Goal: Task Accomplishment & Management: Manage account settings

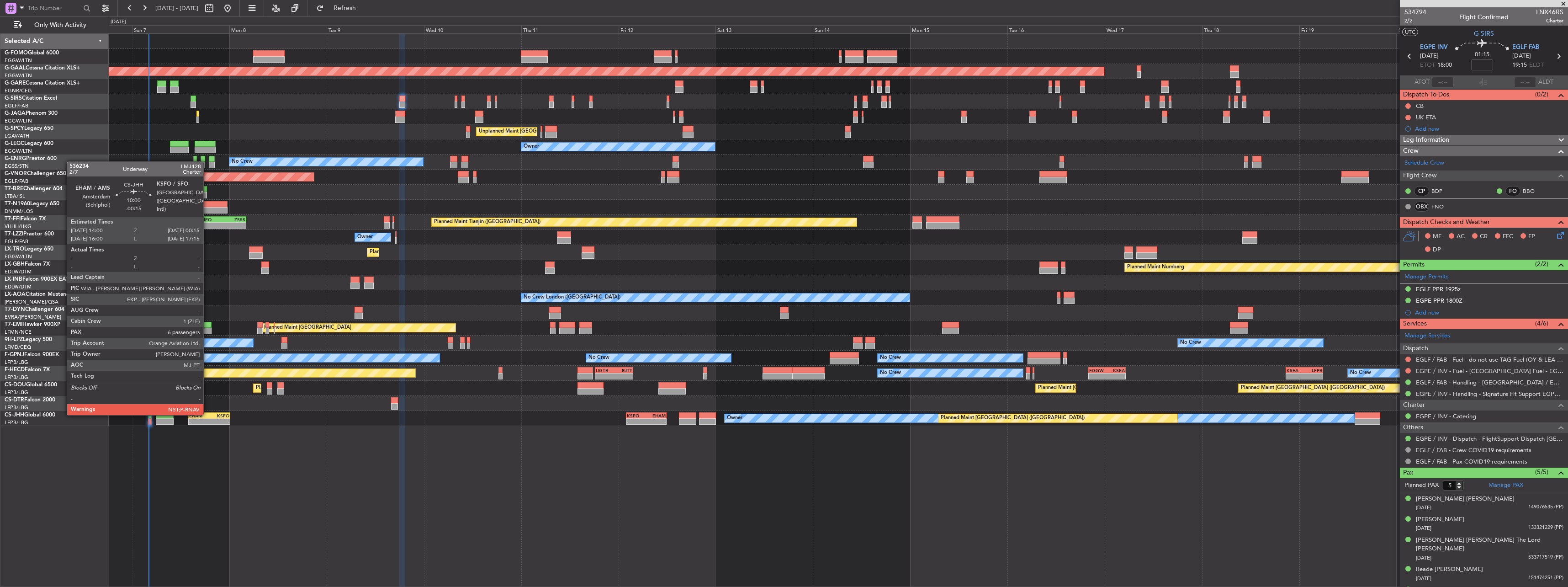
click at [200, 257] on div "EHAM" at bounding box center [199, 415] width 20 height 6
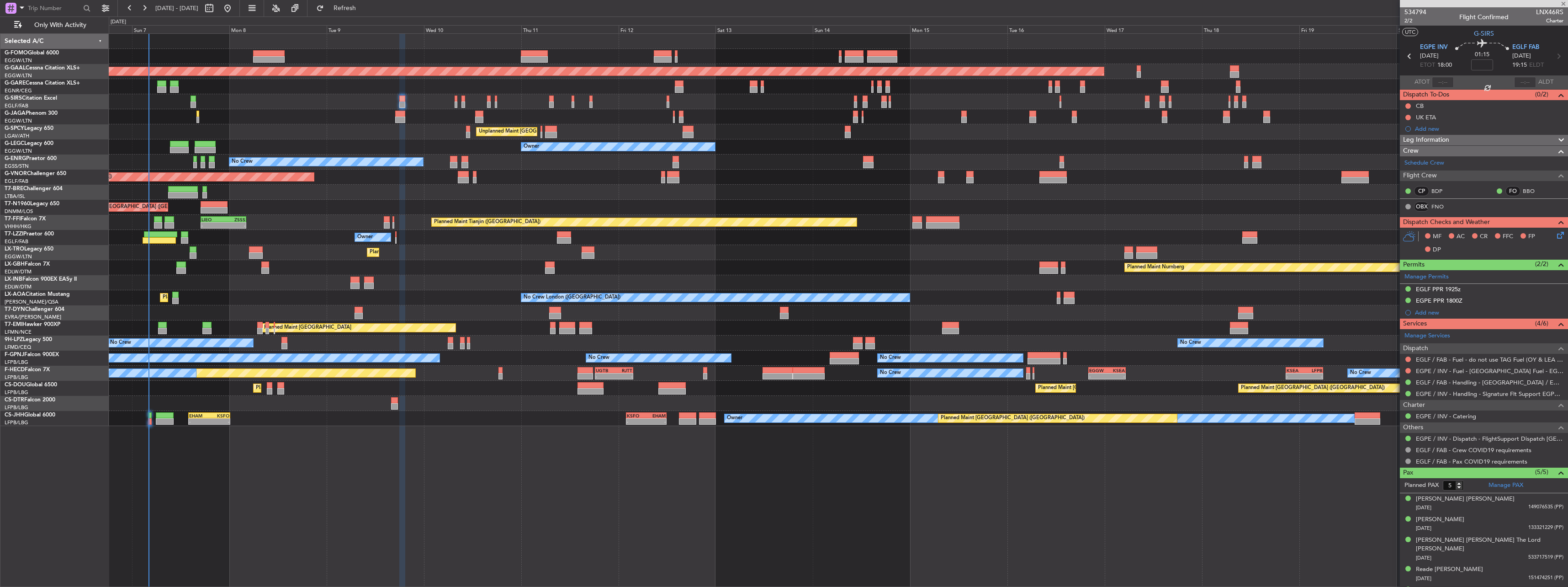
type input "-00:15"
type input "6"
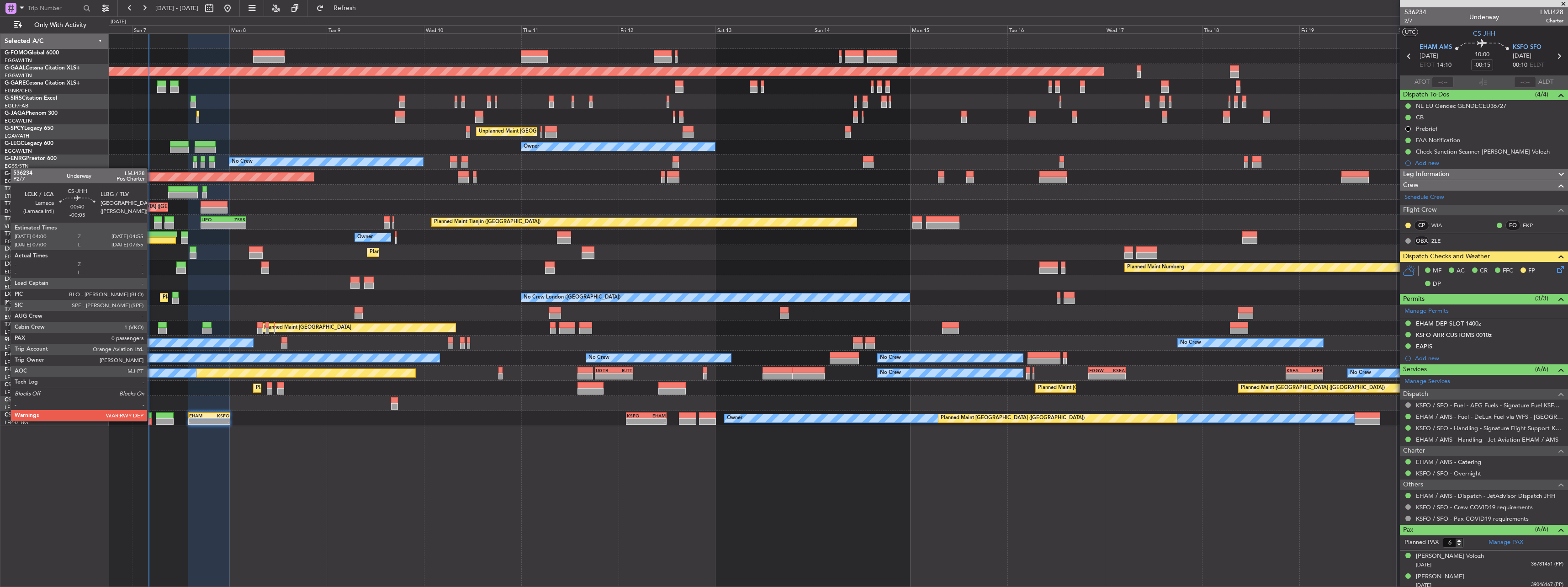
click at [151, 257] on div at bounding box center [150, 421] width 4 height 6
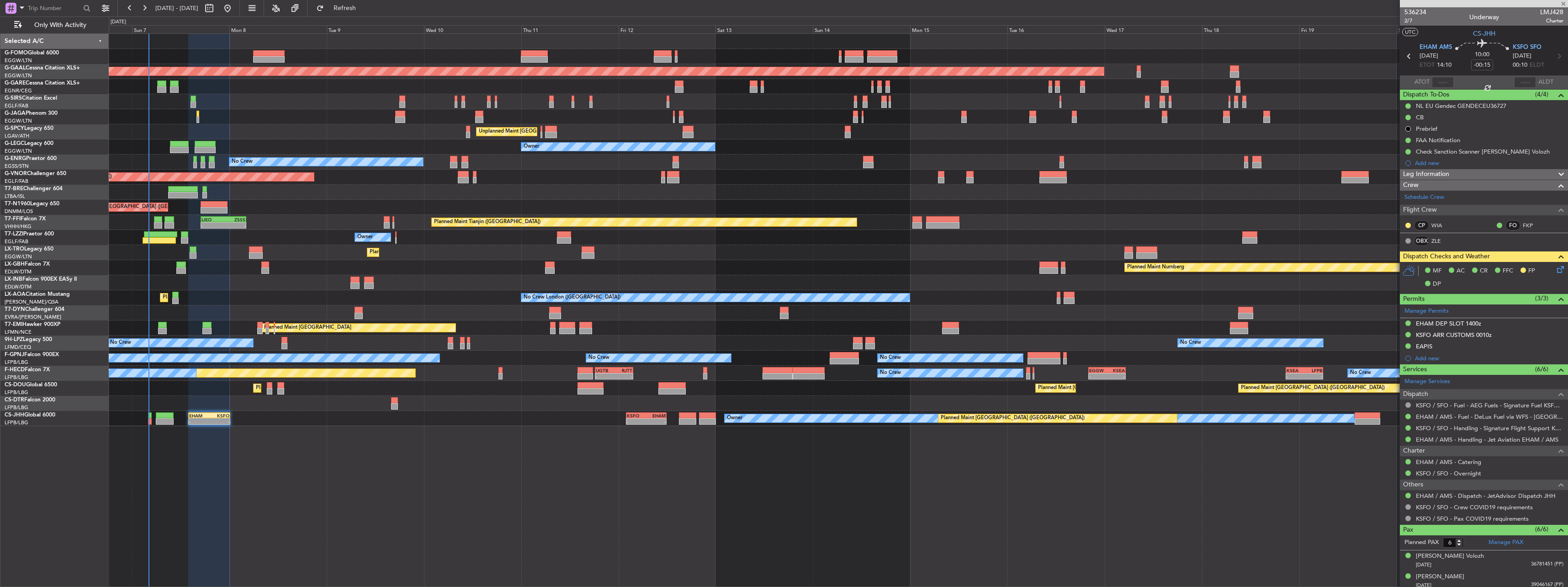
type input "-00:05"
type input "0"
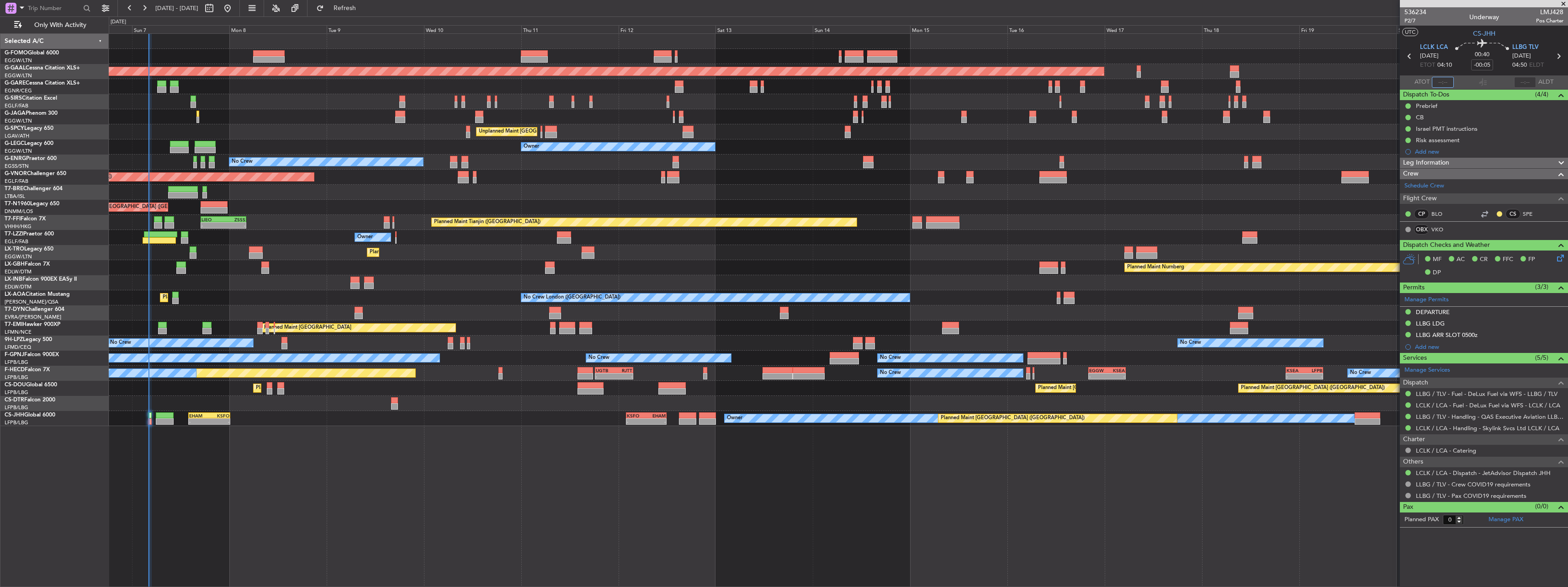
click at [581, 81] on input "text" at bounding box center [1443, 82] width 22 height 11
type input "04:03"
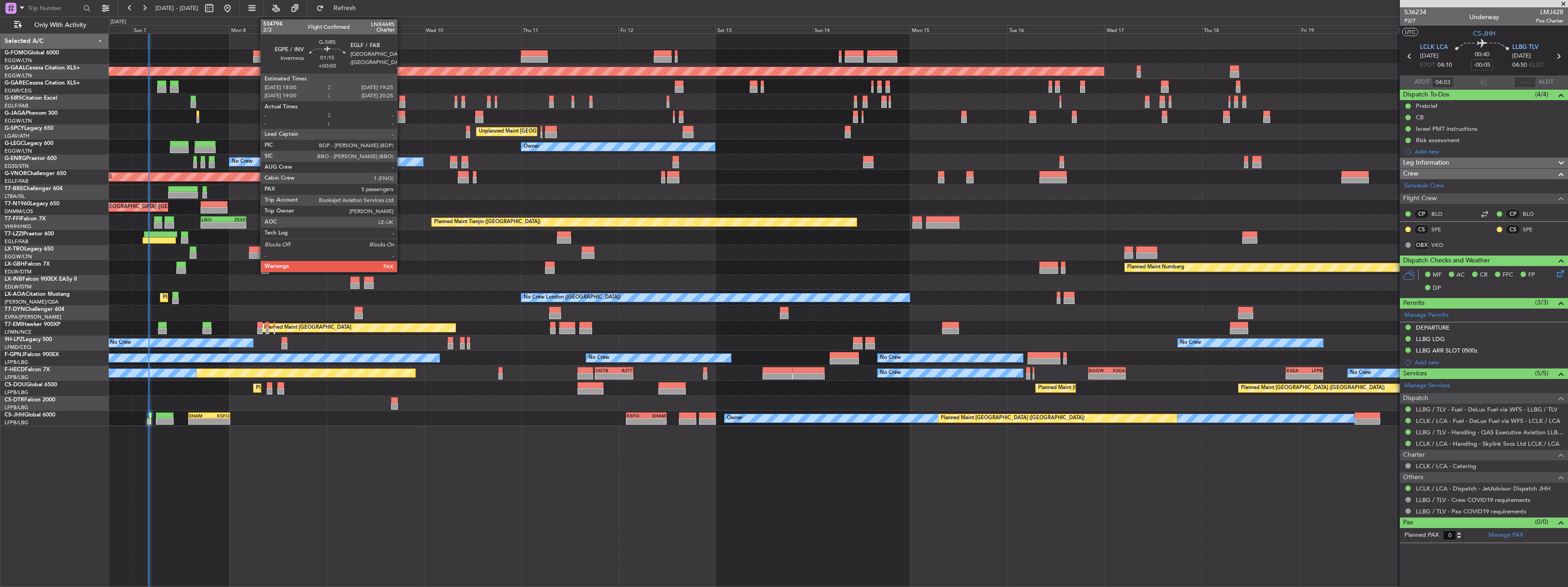
click at [401, 101] on div at bounding box center [402, 99] width 6 height 6
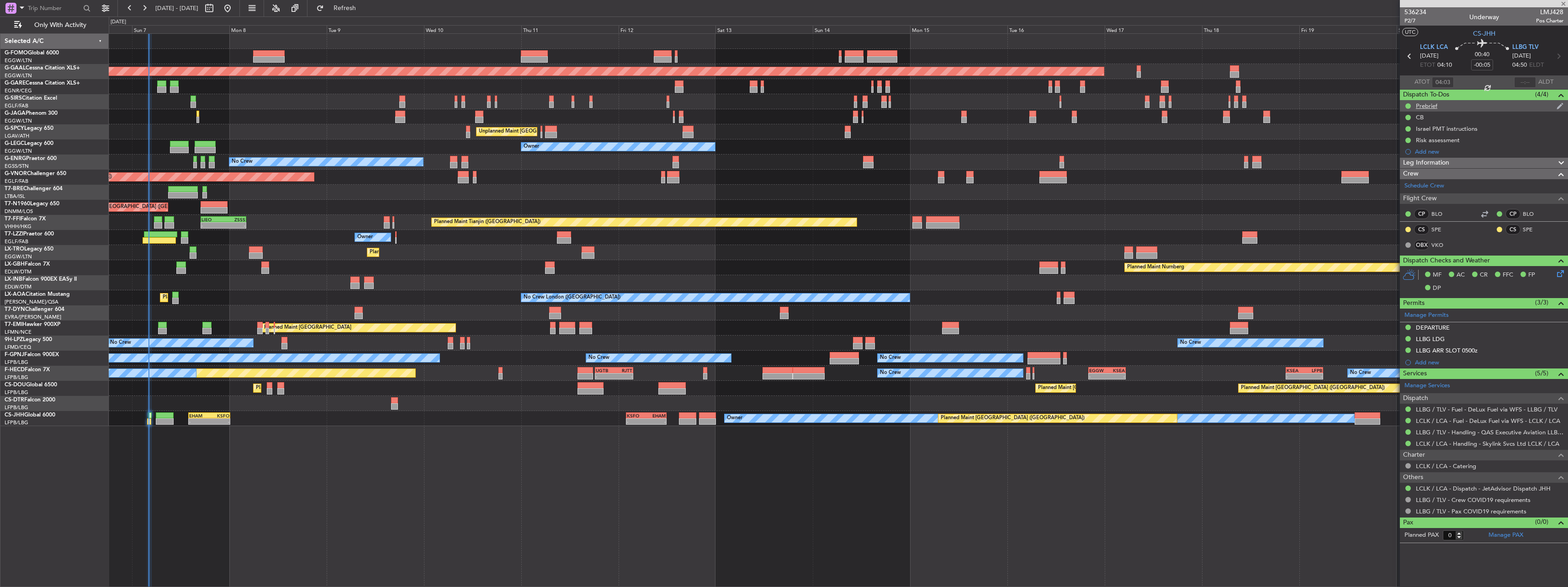
type input "5"
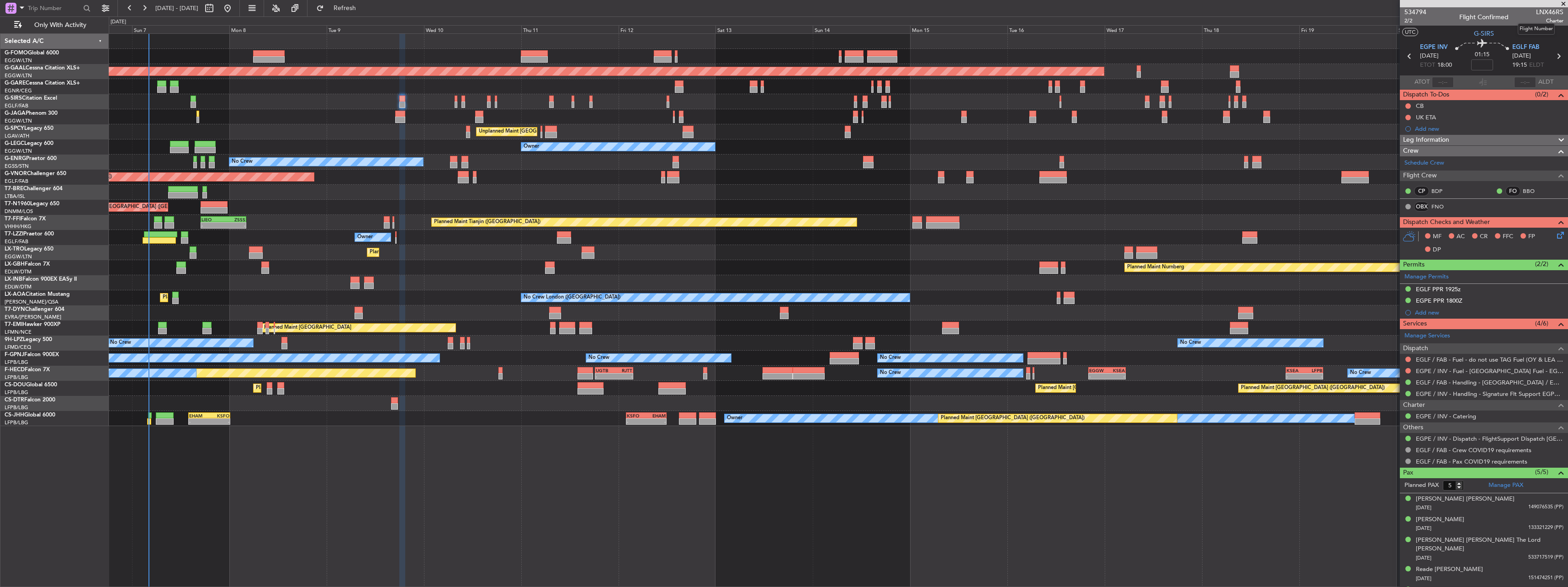
click at [581, 13] on span "LNX46RS" at bounding box center [1550, 12] width 27 height 10
copy span "LNX46RS"
click at [581, 209] on link "FNO" at bounding box center [1441, 207] width 20 height 8
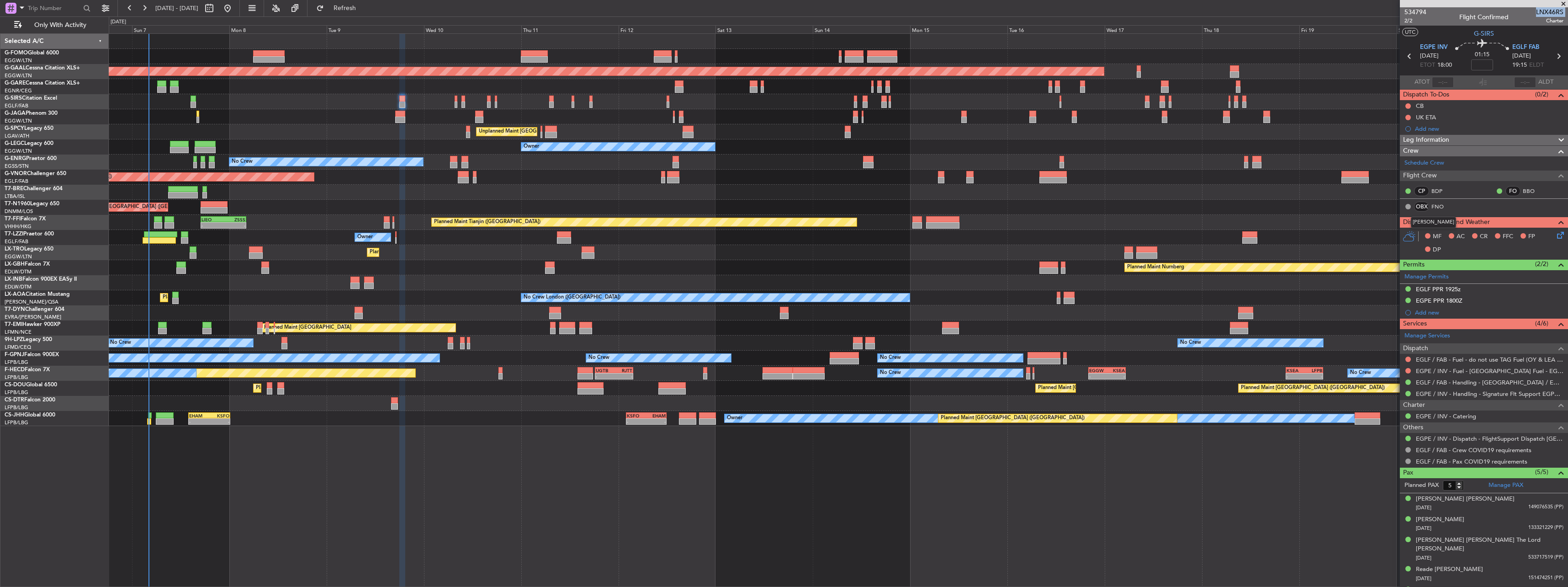
copy div "[PERSON_NAME]"
drag, startPoint x: 1414, startPoint y: 223, endPoint x: 1471, endPoint y: 220, distance: 57.1
click at [581, 220] on div "[PERSON_NAME]" at bounding box center [1434, 222] width 45 height 11
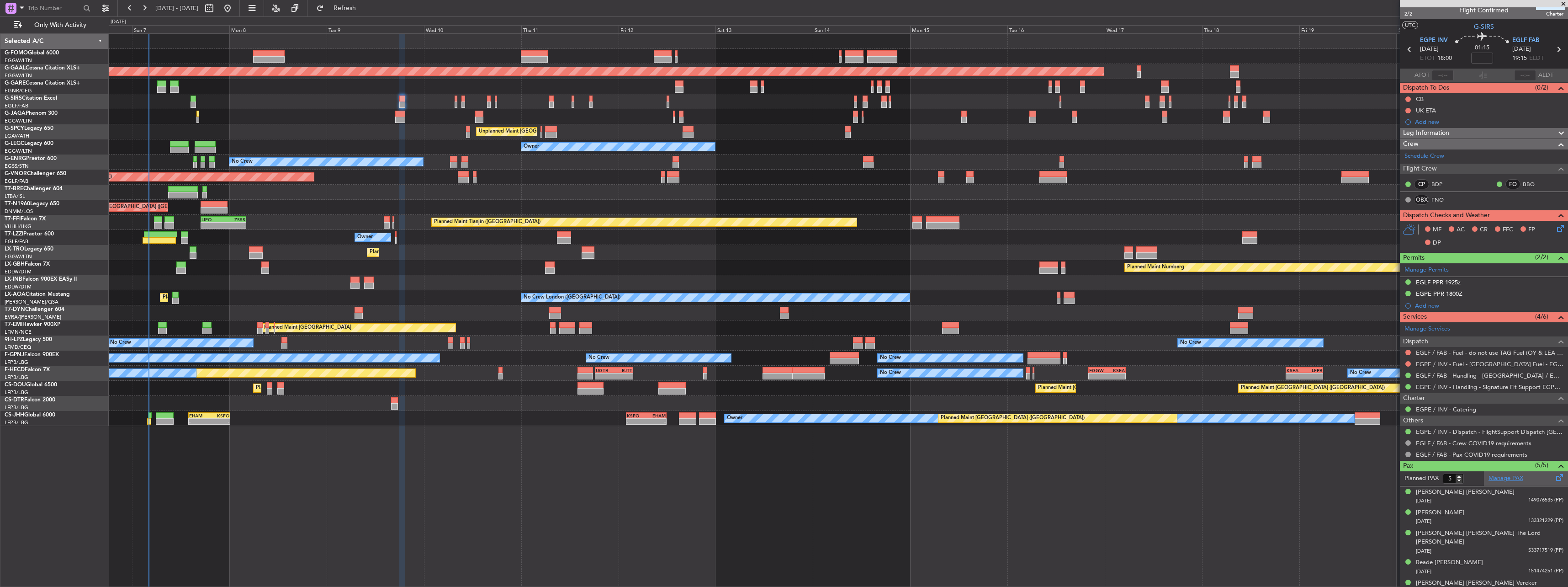
scroll to position [8, 0]
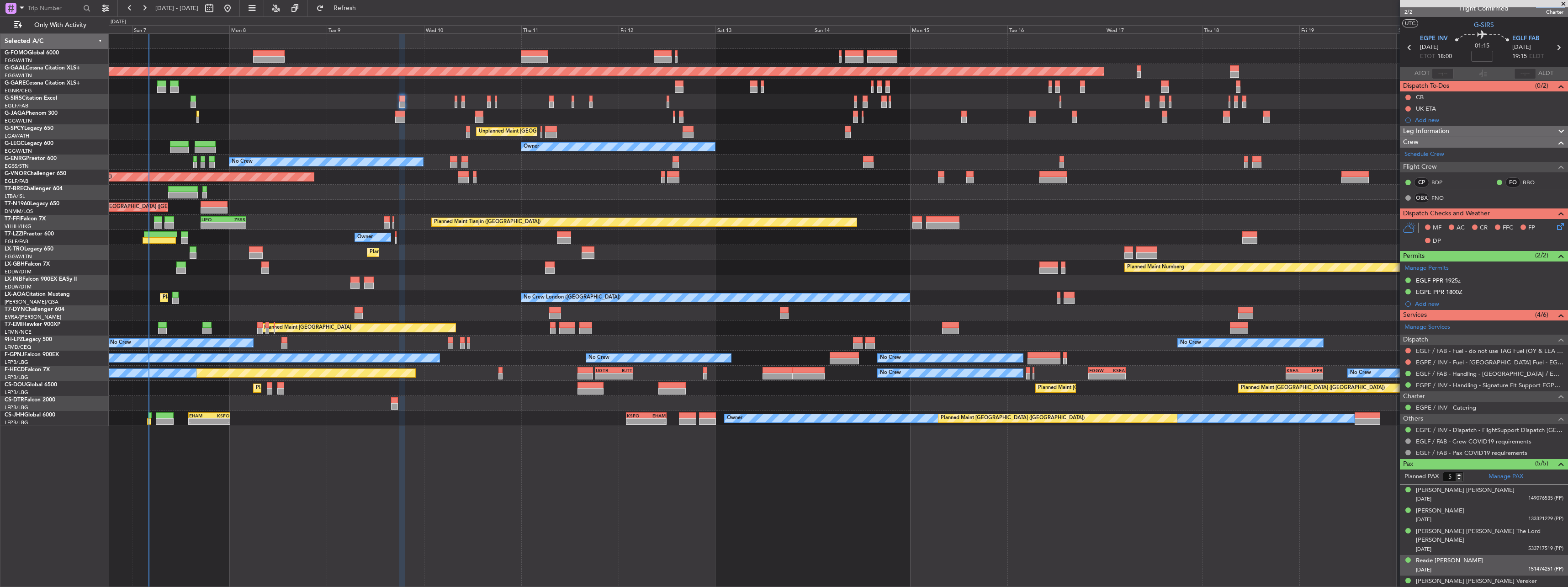
click at [581, 257] on div "Reade [PERSON_NAME]" at bounding box center [1449, 560] width 67 height 9
click at [581, 257] on img at bounding box center [1560, 580] width 8 height 8
click at [581, 56] on input at bounding box center [1481, 56] width 22 height 11
type input "-00:05"
click at [581, 128] on span "Leg Information" at bounding box center [1427, 131] width 46 height 11
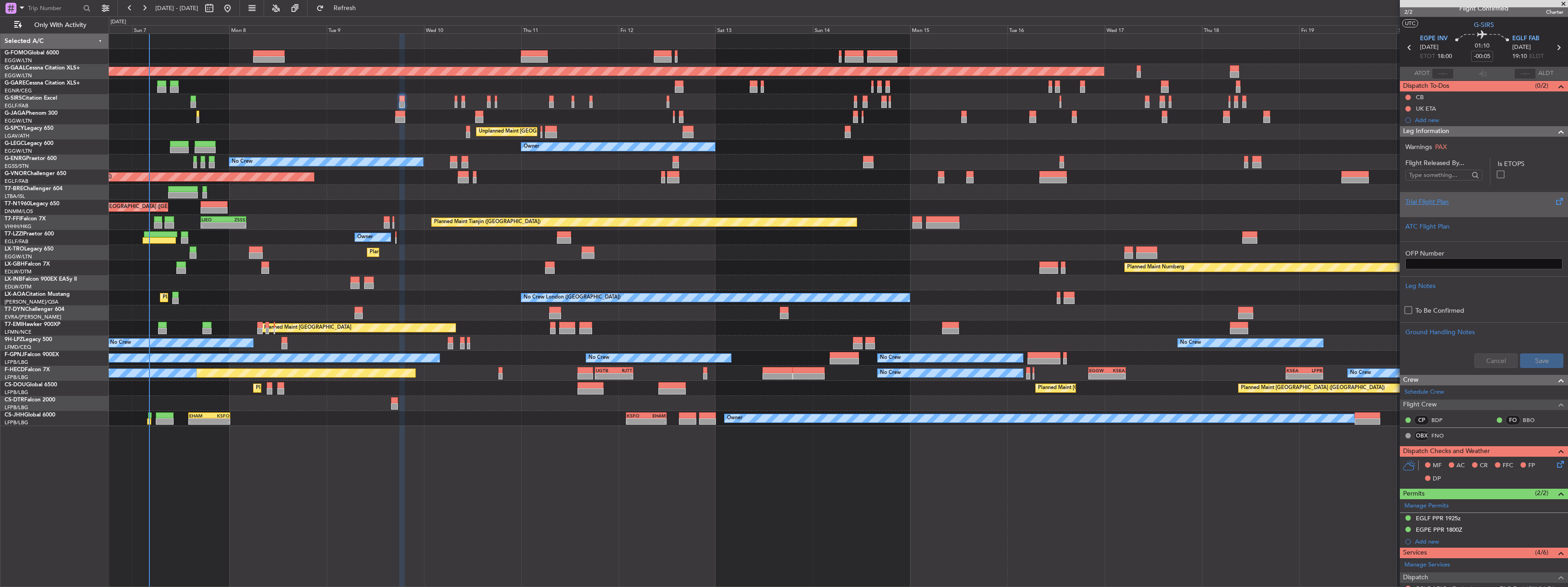
click at [581, 204] on div "Trial Flight Plan" at bounding box center [1484, 202] width 157 height 10
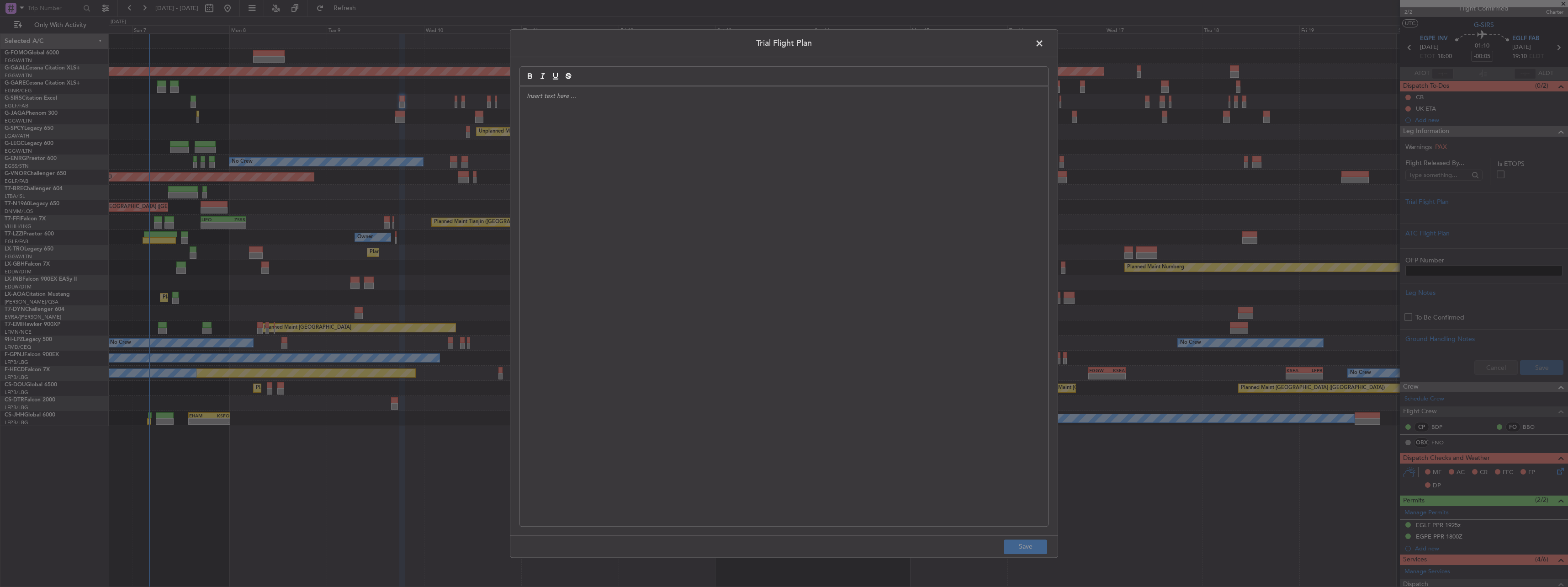
click at [581, 165] on div at bounding box center [784, 306] width 528 height 440
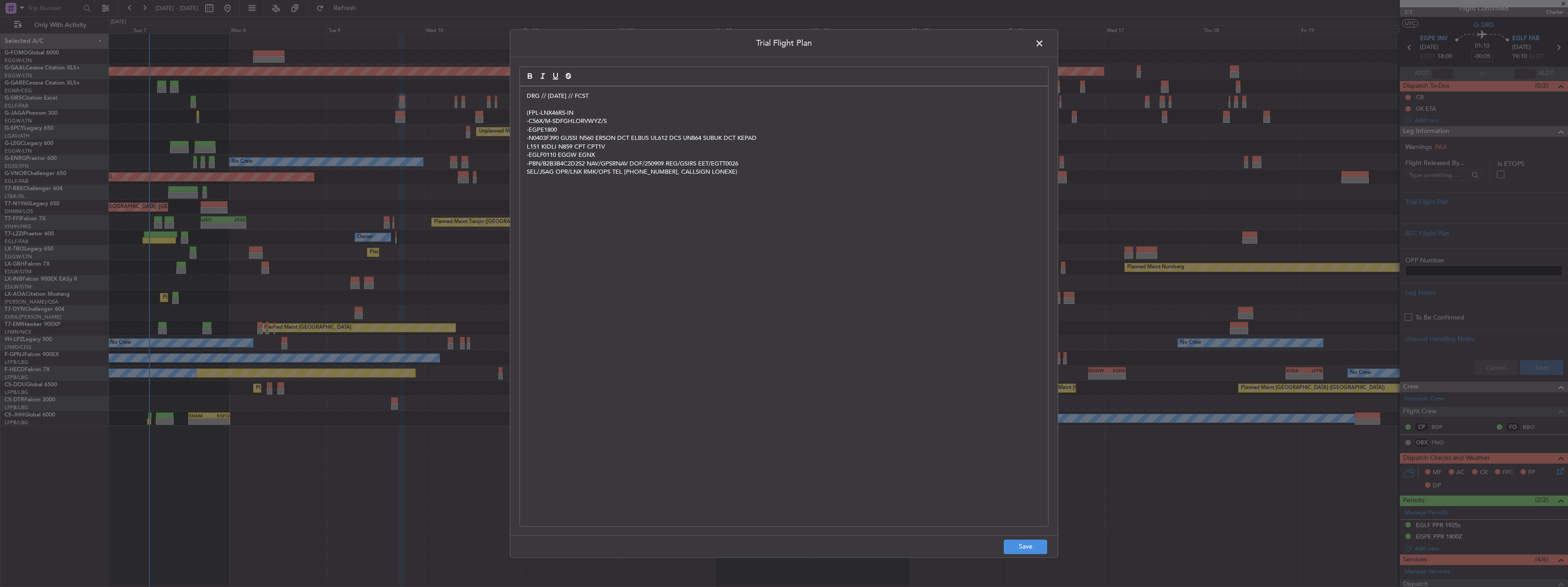
scroll to position [0, 0]
click at [581, 257] on button "Save" at bounding box center [1025, 546] width 44 height 15
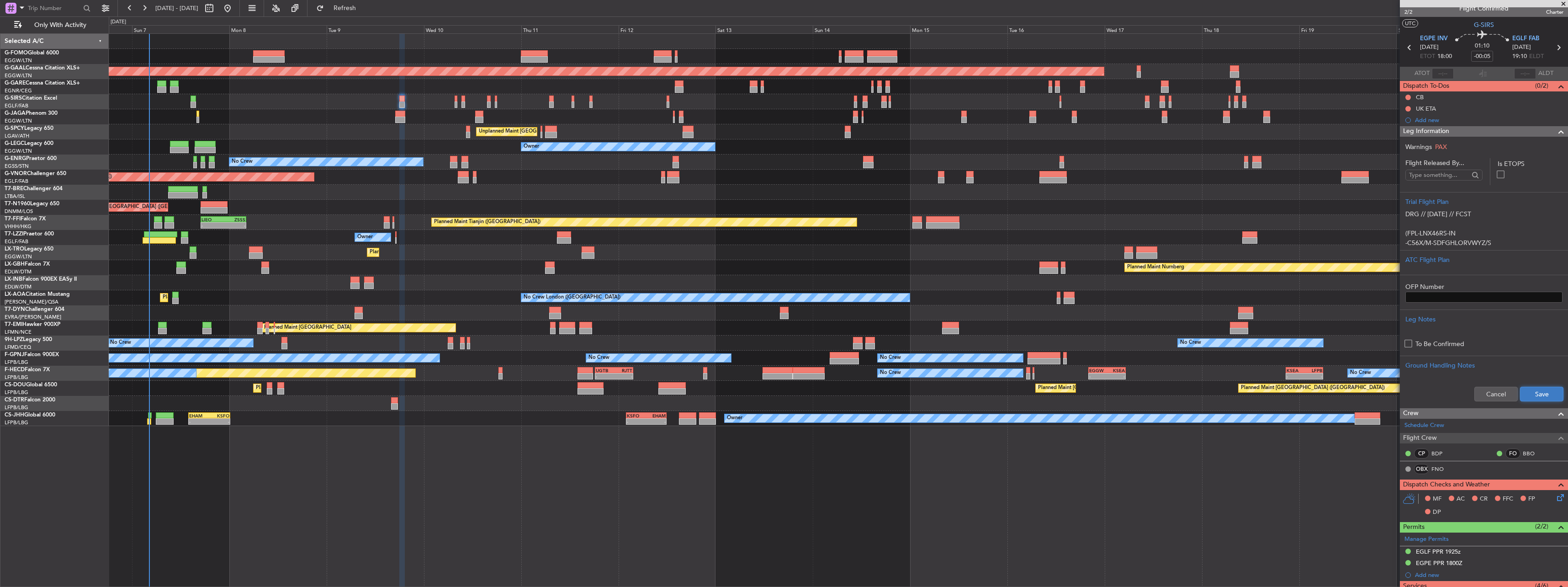
click at [581, 257] on button "Save" at bounding box center [1542, 393] width 44 height 15
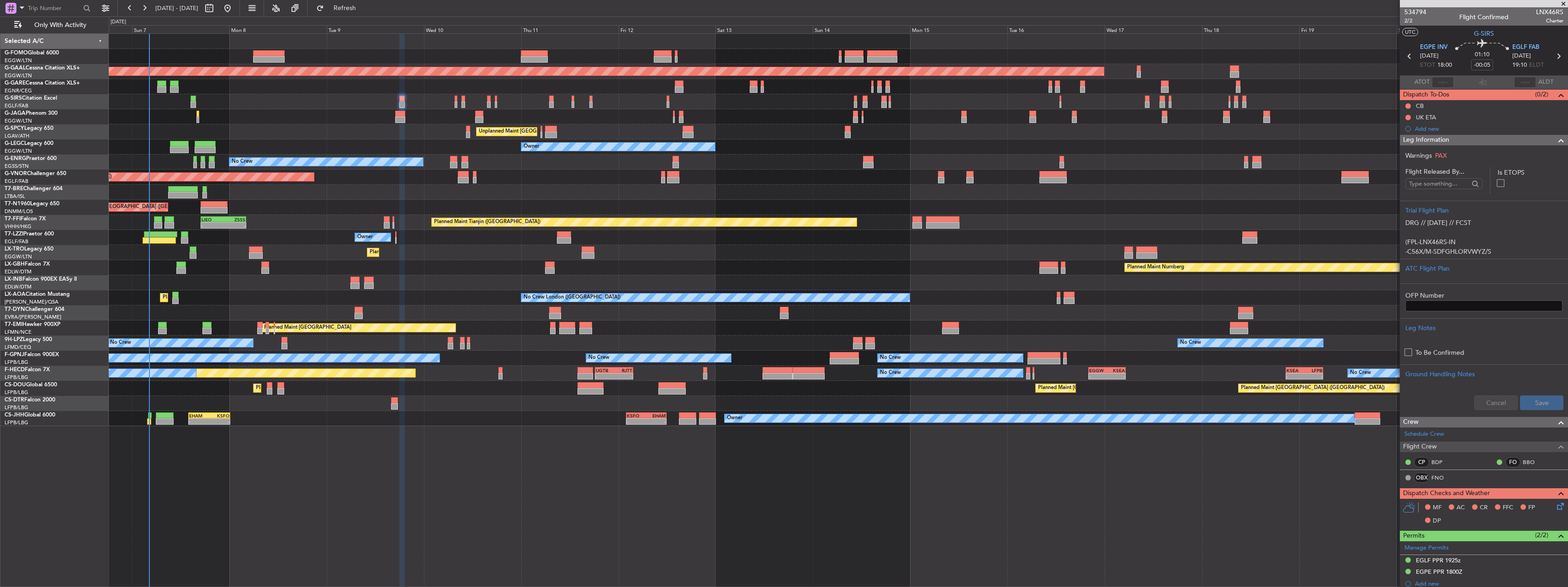
click at [581, 141] on span "Leg Information" at bounding box center [1427, 140] width 46 height 11
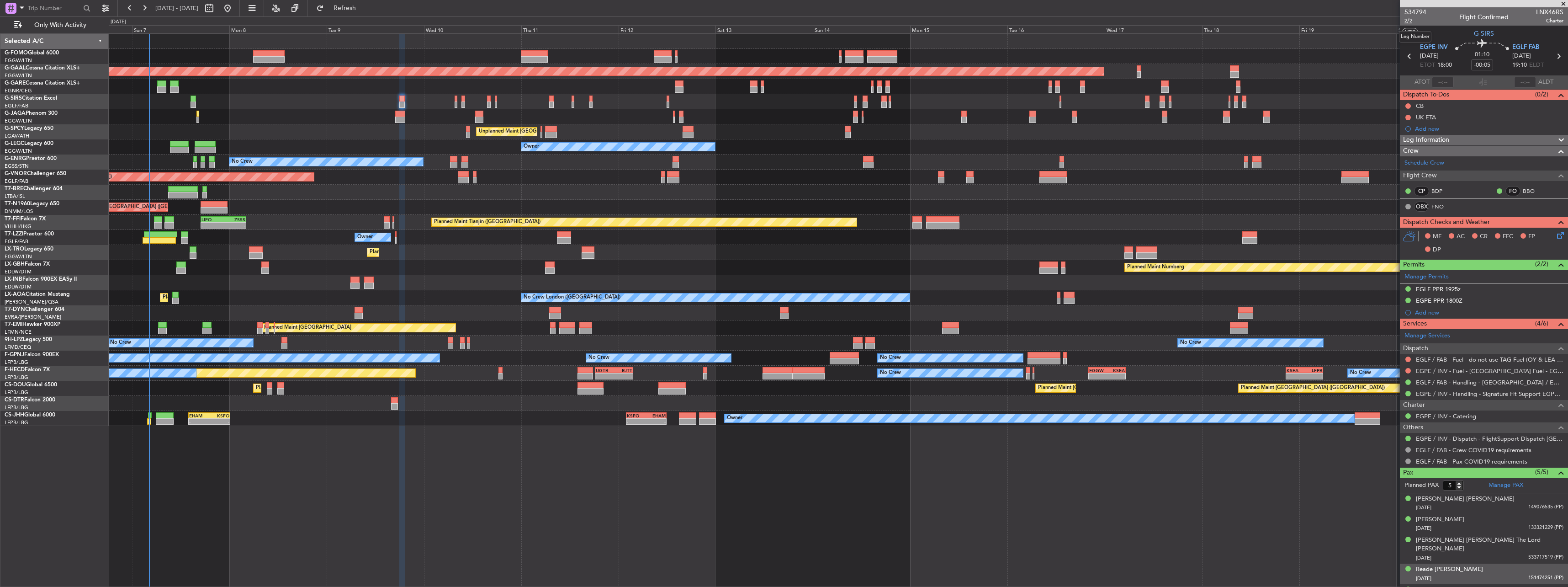
click at [581, 20] on span "2/2" at bounding box center [1415, 20] width 22 height 8
click at [581, 22] on span "2/2" at bounding box center [1415, 20] width 22 height 8
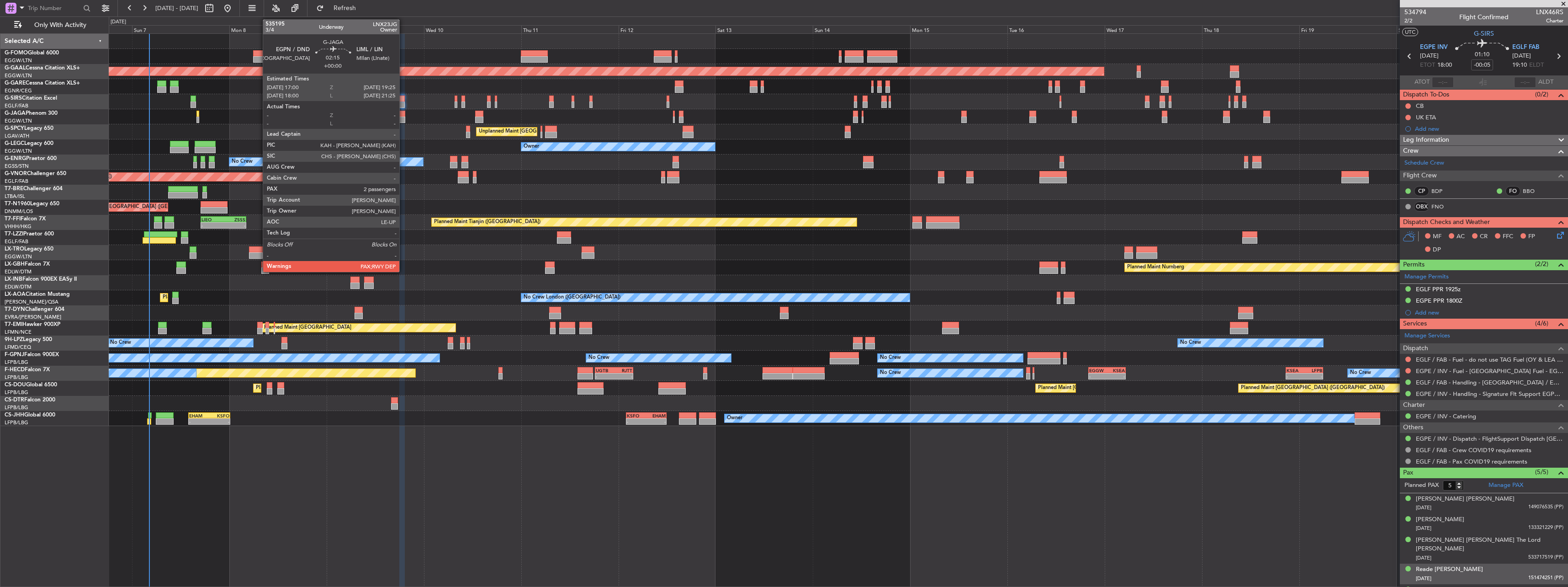
click at [403, 118] on div at bounding box center [400, 120] width 10 height 6
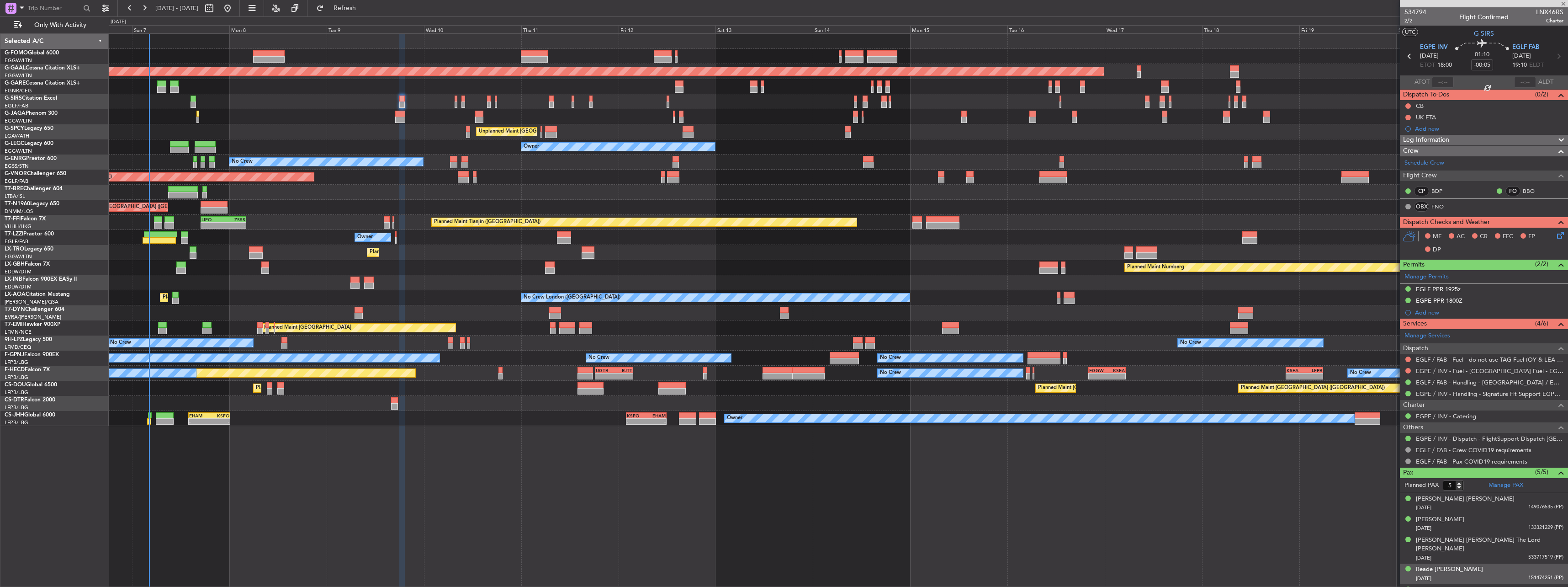
type input "2"
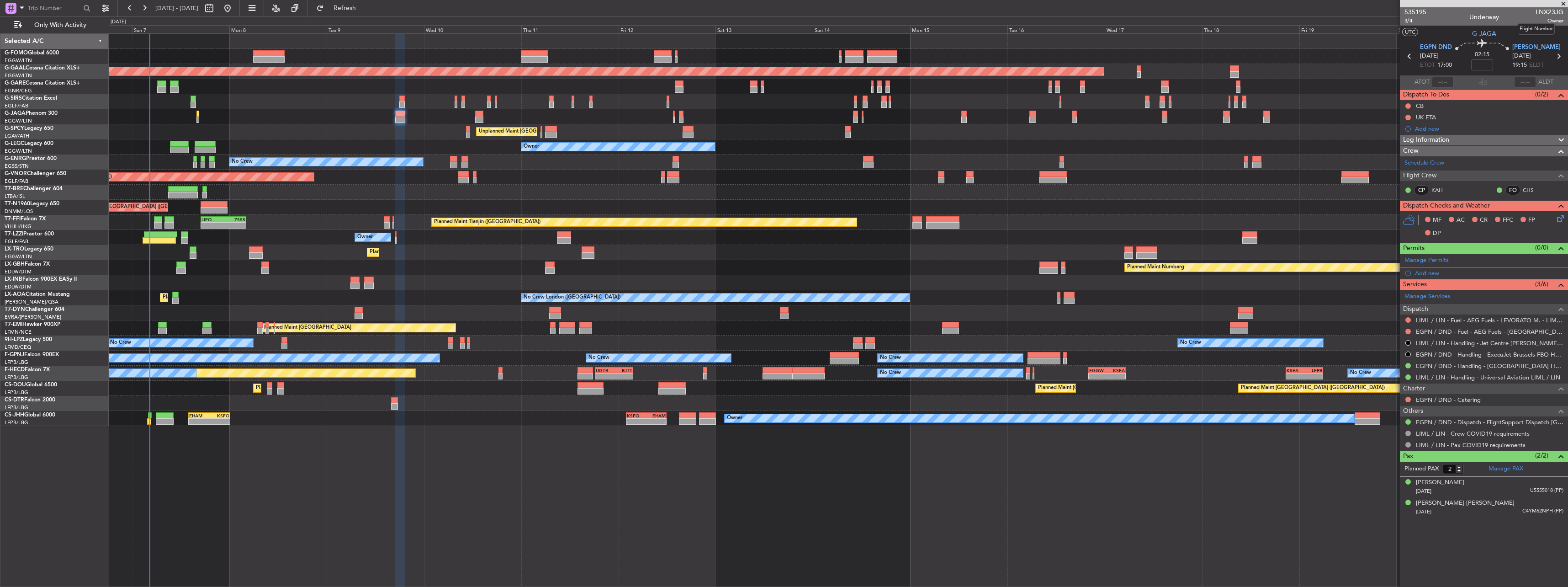
click at [581, 12] on span "LNX23JG" at bounding box center [1550, 12] width 28 height 10
copy span "LNX23JG"
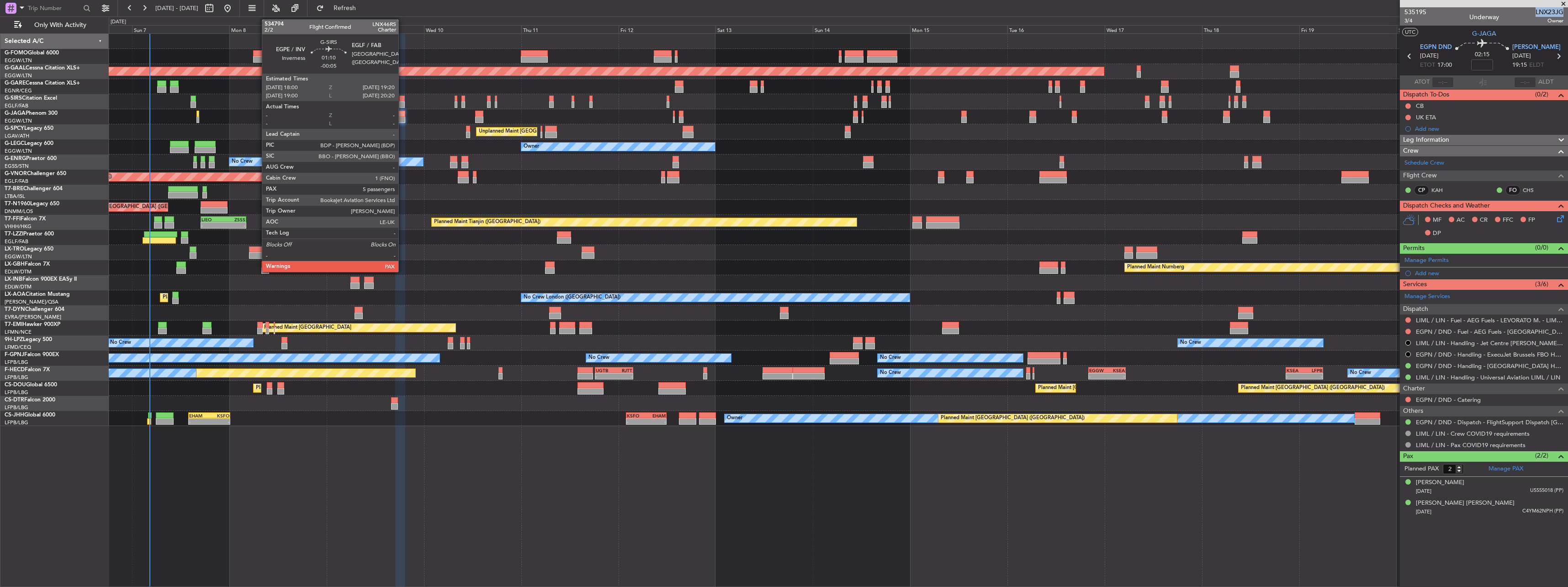
click at [403, 99] on div at bounding box center [402, 99] width 6 height 6
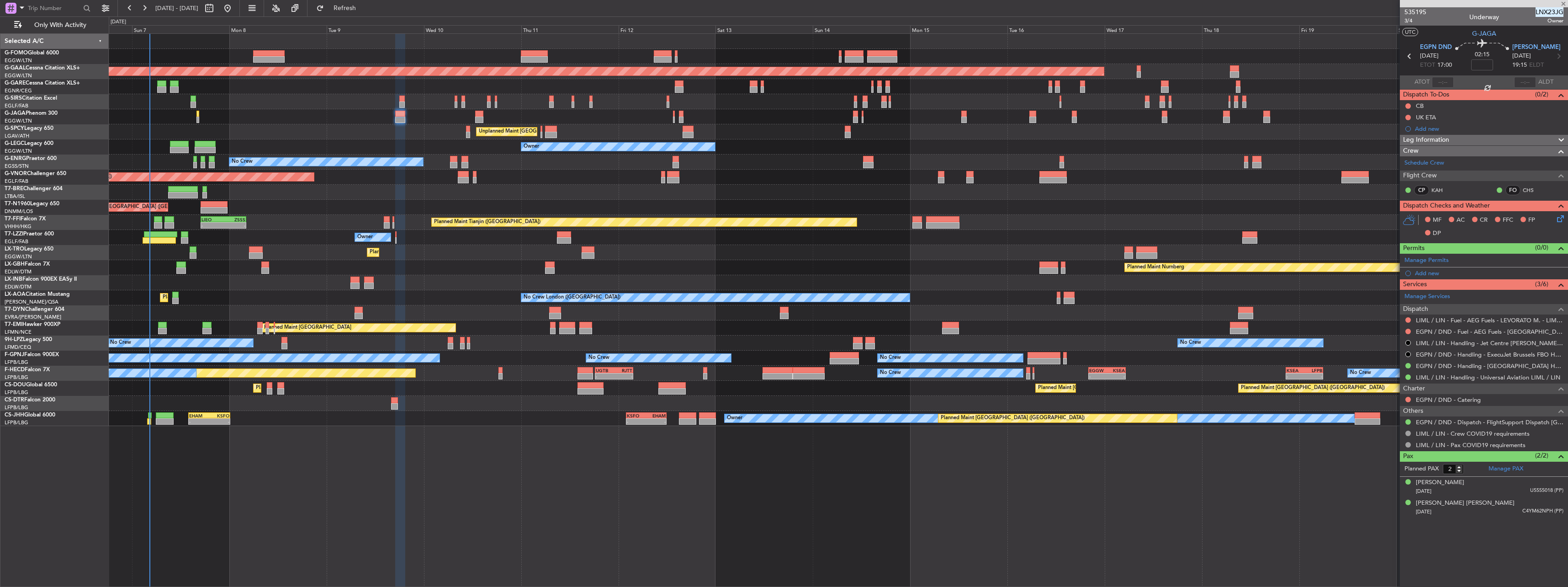
type input "-00:05"
type input "5"
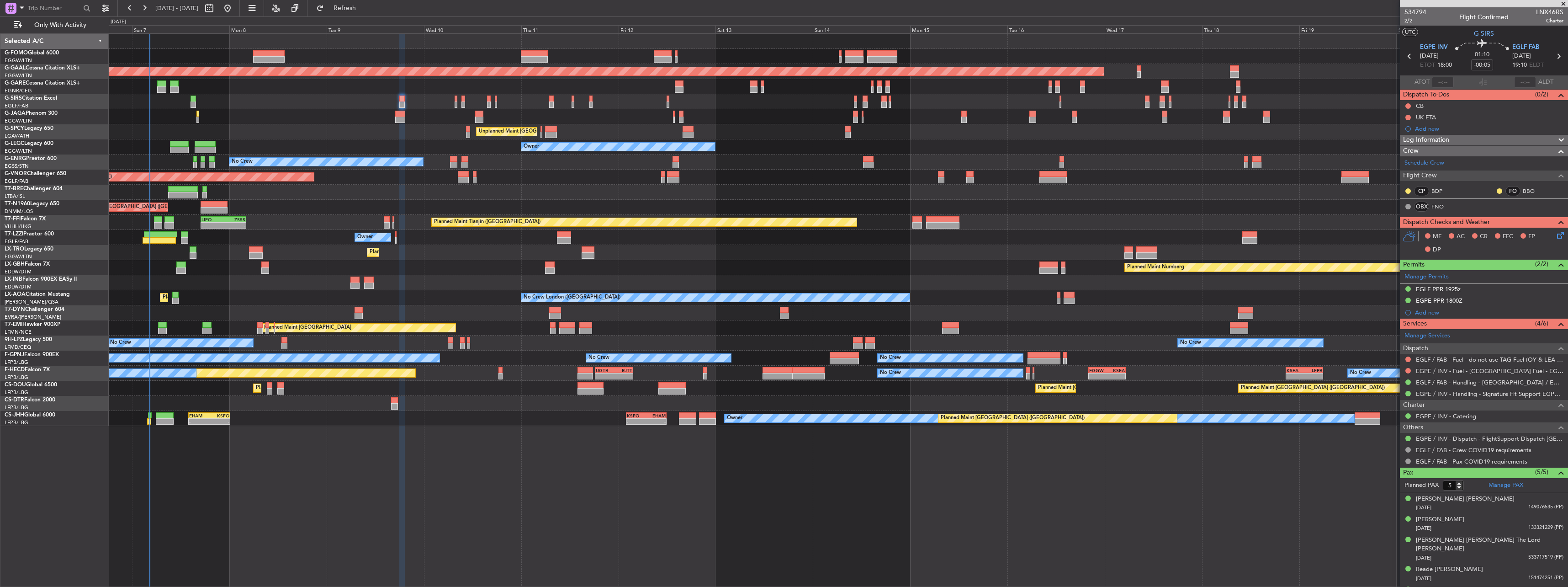
click at [581, 106] on button at bounding box center [1408, 106] width 6 height 6
click at [581, 144] on span "Completed" at bounding box center [1412, 146] width 30 height 9
click at [581, 236] on div "MF AC CR FFC FP DP" at bounding box center [1484, 243] width 168 height 32
click at [581, 236] on icon at bounding box center [1559, 234] width 7 height 7
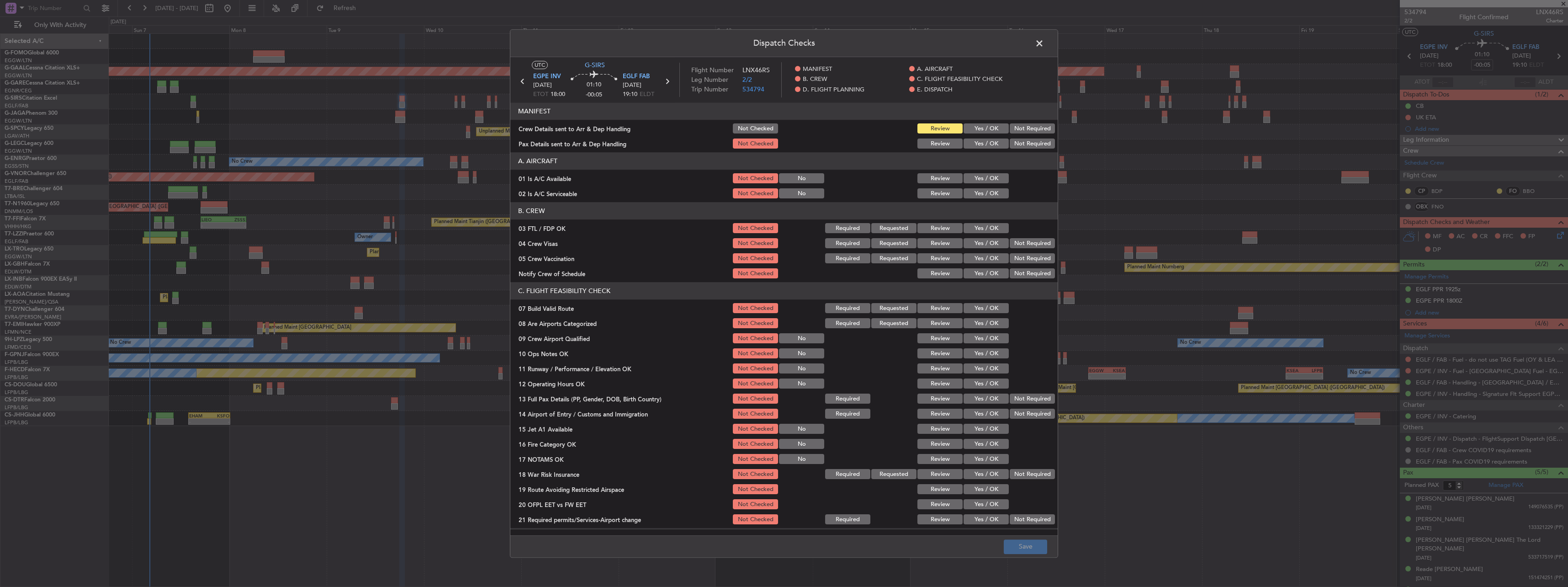
click at [581, 128] on button "Not Checked" at bounding box center [755, 129] width 45 height 10
click at [581, 180] on button "Yes / OK" at bounding box center [986, 179] width 45 height 10
click at [581, 200] on div "Yes / OK" at bounding box center [985, 194] width 46 height 13
click at [581, 189] on button "Yes / OK" at bounding box center [986, 194] width 45 height 10
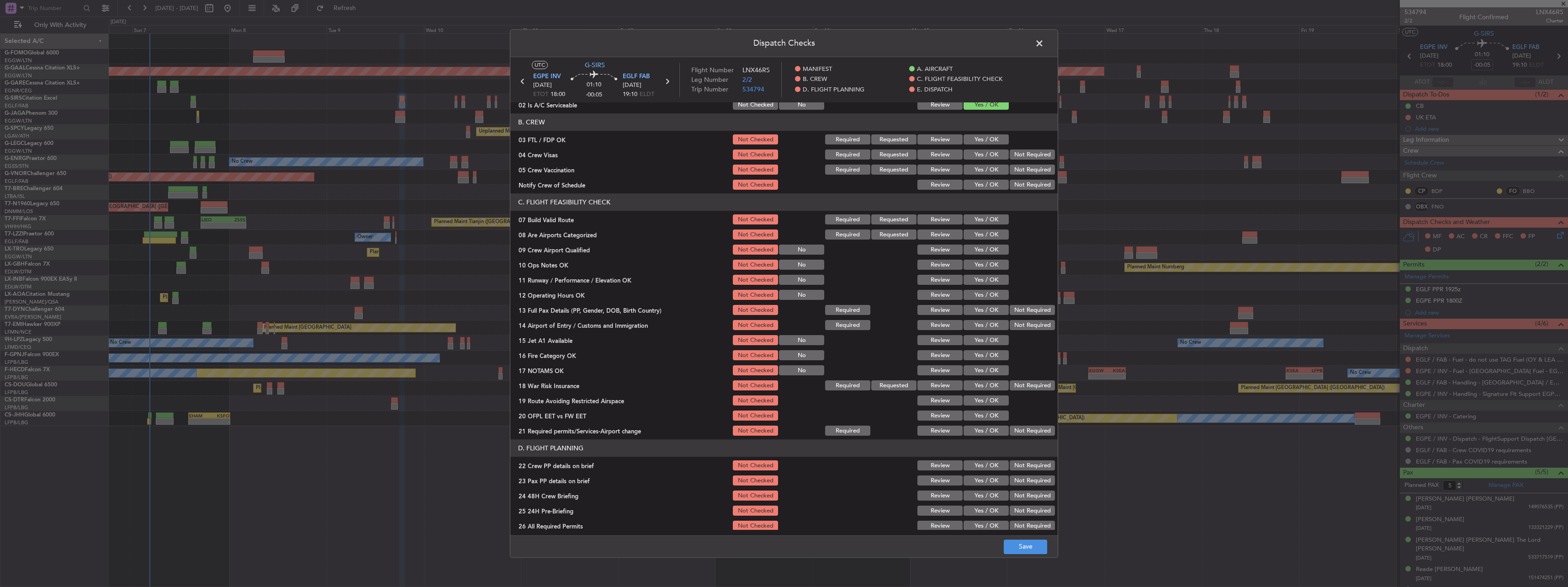
scroll to position [91, 0]
click at [581, 213] on button "Yes / OK" at bounding box center [986, 217] width 45 height 10
click at [581, 257] on button "Yes / OK" at bounding box center [986, 262] width 45 height 10
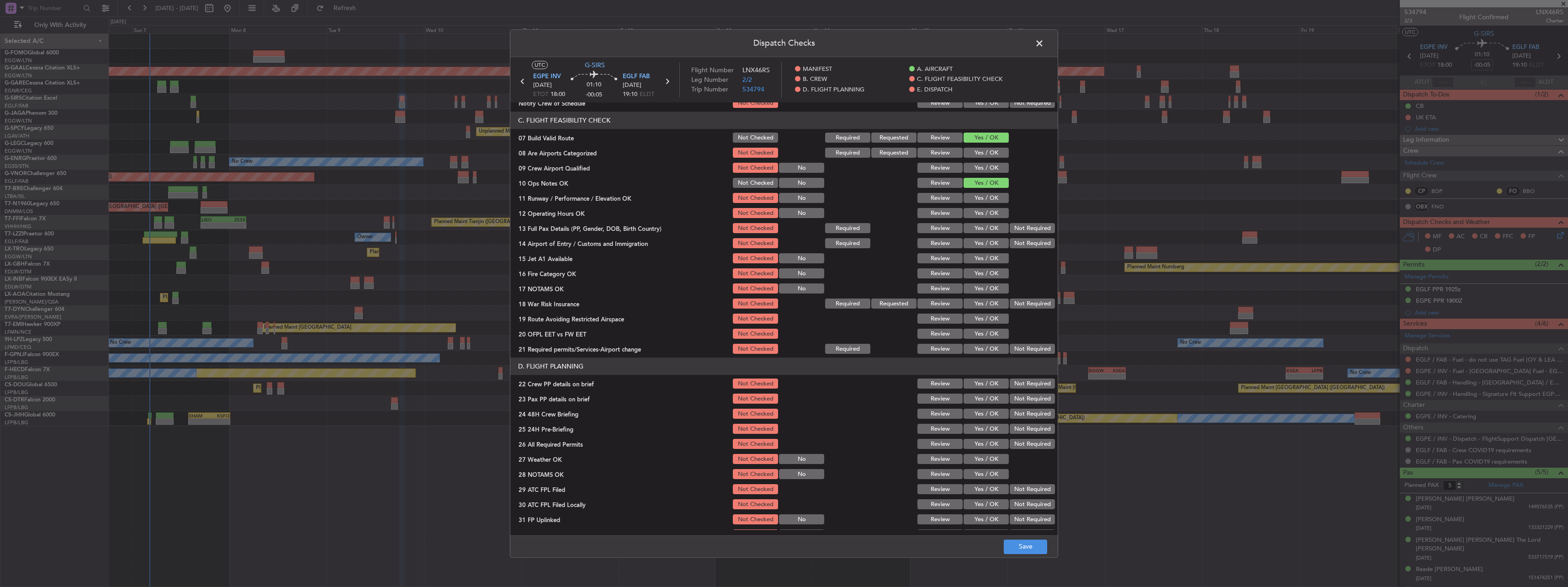
scroll to position [183, 0]
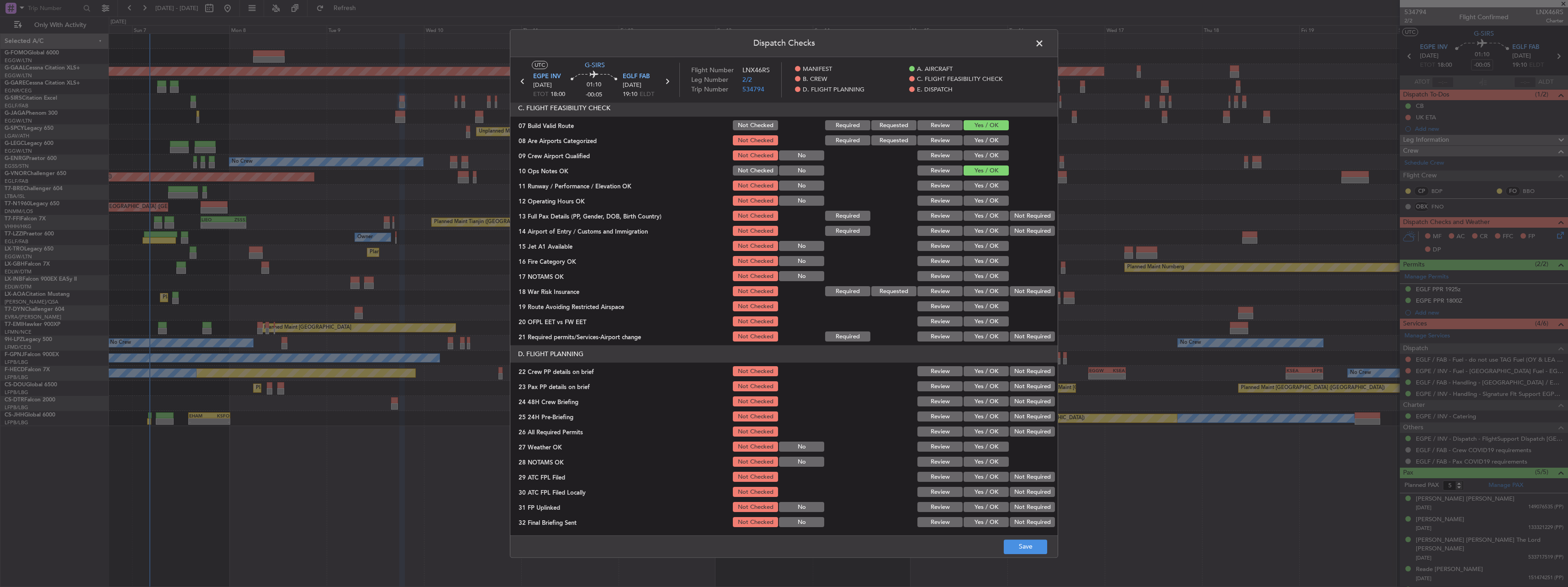
click at [581, 184] on button "Yes / OK" at bounding box center [986, 186] width 45 height 10
click at [581, 201] on button "Yes / OK" at bounding box center [986, 201] width 45 height 10
click at [581, 222] on div "Yes / OK" at bounding box center [985, 216] width 46 height 13
drag, startPoint x: 988, startPoint y: 230, endPoint x: 987, endPoint y: 223, distance: 7.1
click at [581, 226] on button "Yes / OK" at bounding box center [986, 231] width 45 height 10
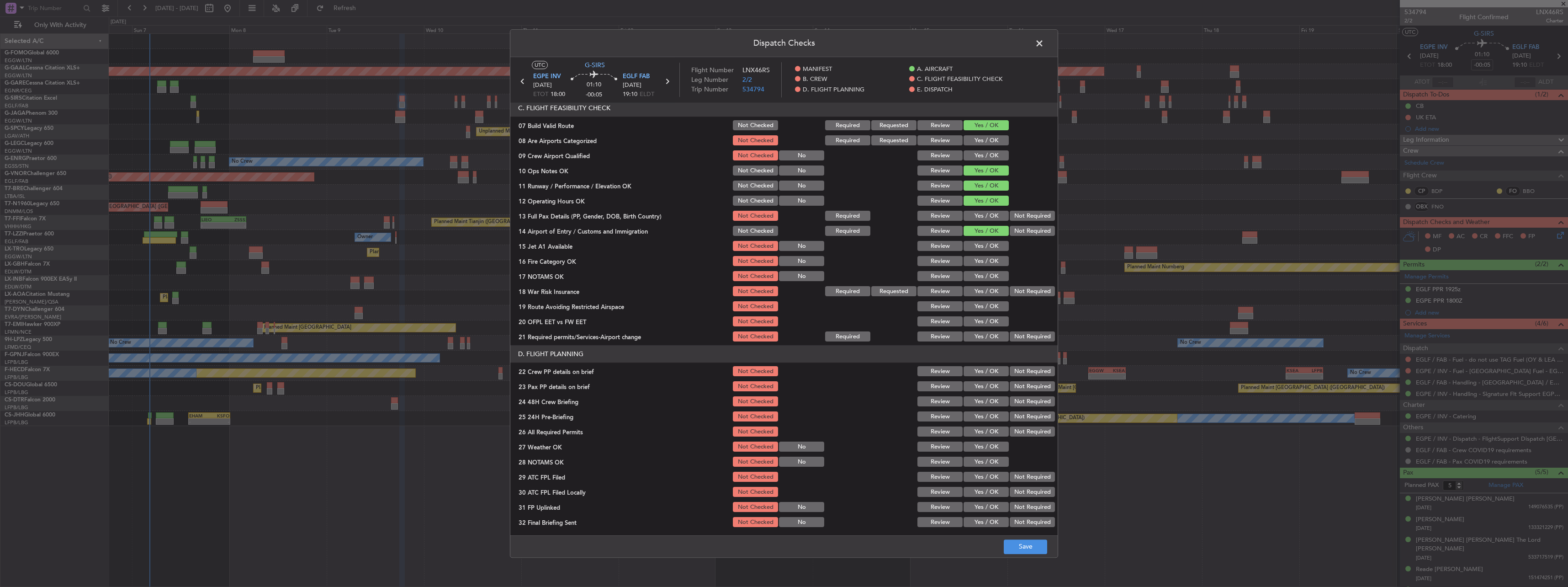
click at [581, 219] on button "Yes / OK" at bounding box center [986, 216] width 45 height 10
click at [581, 246] on button "Yes / OK" at bounding box center [986, 246] width 45 height 10
click at [581, 257] on button "Yes / OK" at bounding box center [986, 261] width 45 height 10
click at [581, 257] on button "Yes / OK" at bounding box center [986, 277] width 45 height 10
click at [581, 257] on button "Not Required" at bounding box center [1032, 291] width 45 height 10
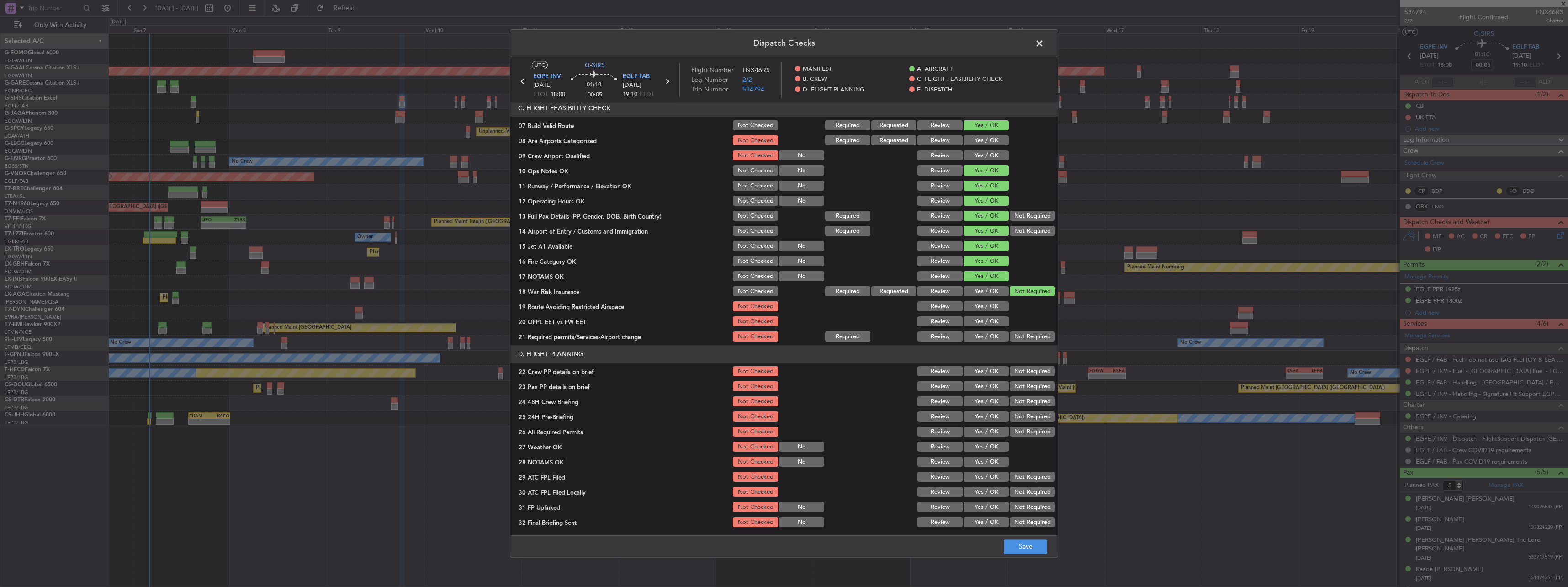
click at [581, 257] on button "Yes / OK" at bounding box center [986, 306] width 45 height 10
click at [581, 257] on button "Yes / OK" at bounding box center [986, 322] width 45 height 10
click at [581, 257] on section "C. FLIGHT FEASIBILITY CHECK 07 Build Valid Route Not Checked Required Requested…" at bounding box center [784, 222] width 548 height 244
click at [581, 257] on button "Yes / OK" at bounding box center [986, 336] width 45 height 10
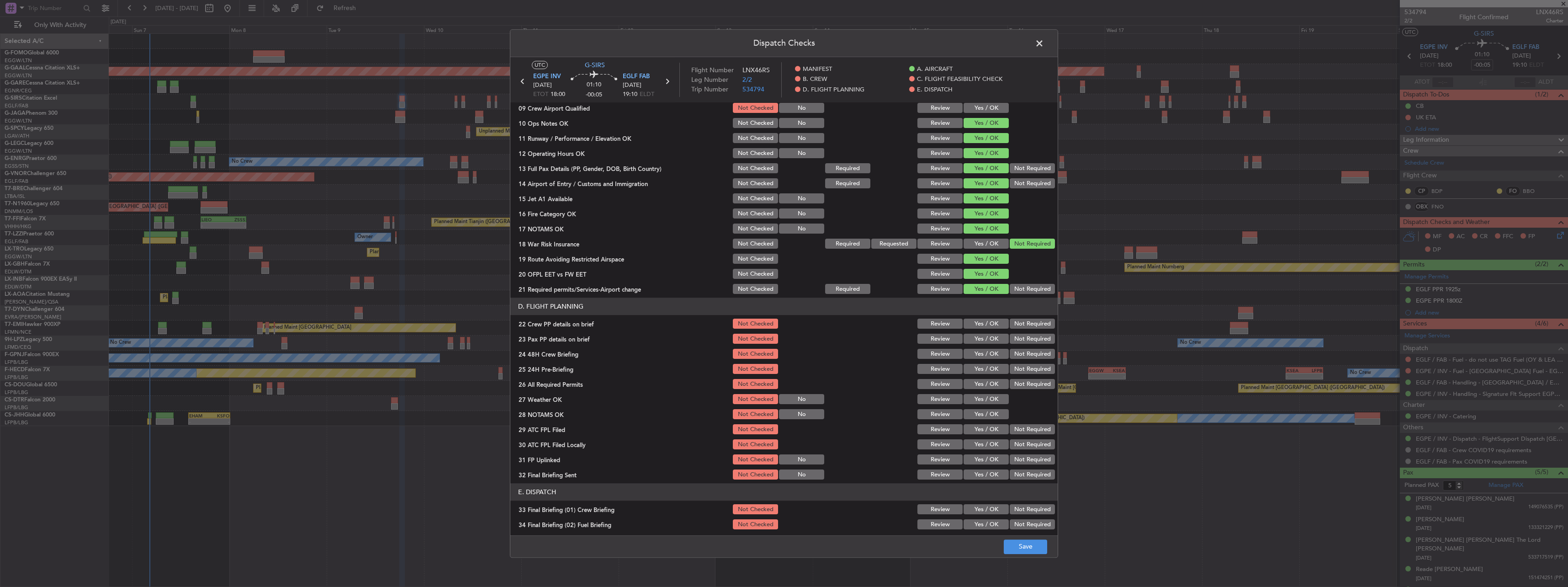
scroll to position [274, 0]
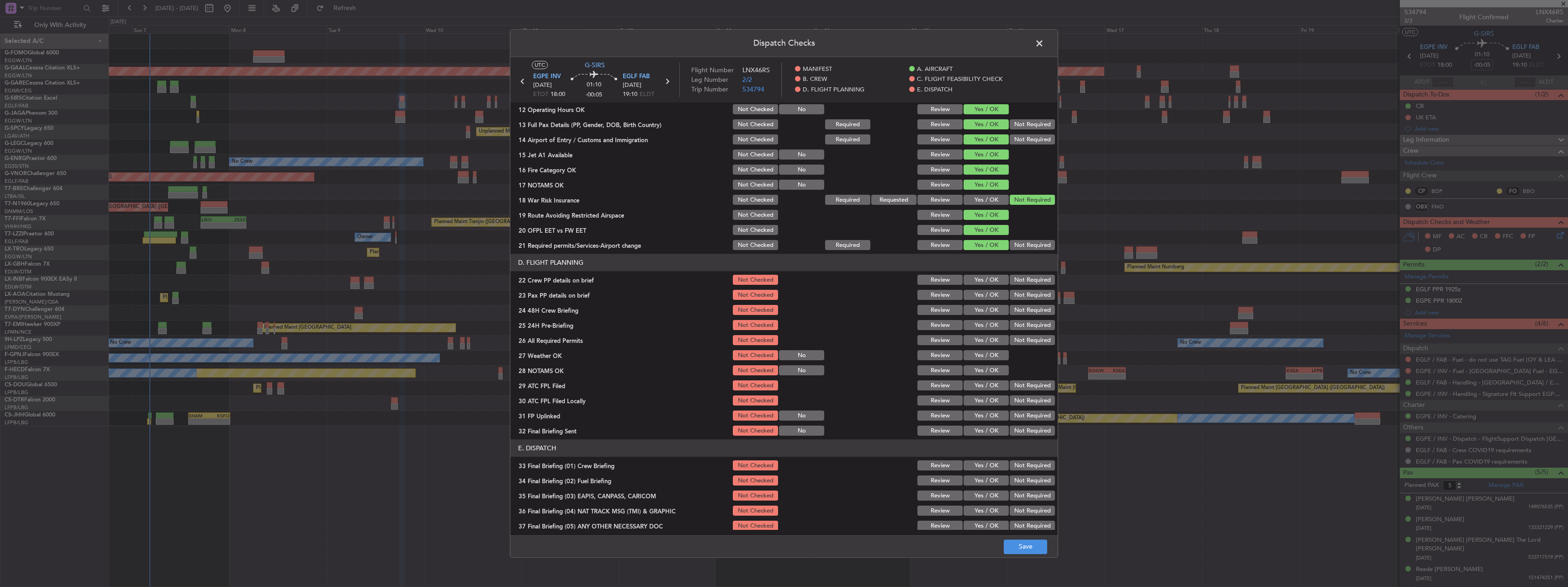
click at [581, 257] on button "Yes / OK" at bounding box center [986, 280] width 45 height 10
click at [581, 257] on button "Yes / OK" at bounding box center [986, 295] width 45 height 10
click at [581, 257] on button "Yes / OK" at bounding box center [986, 310] width 45 height 10
click at [581, 257] on button "Not Required" at bounding box center [1032, 325] width 45 height 10
click at [581, 257] on button "Save" at bounding box center [1025, 546] width 44 height 15
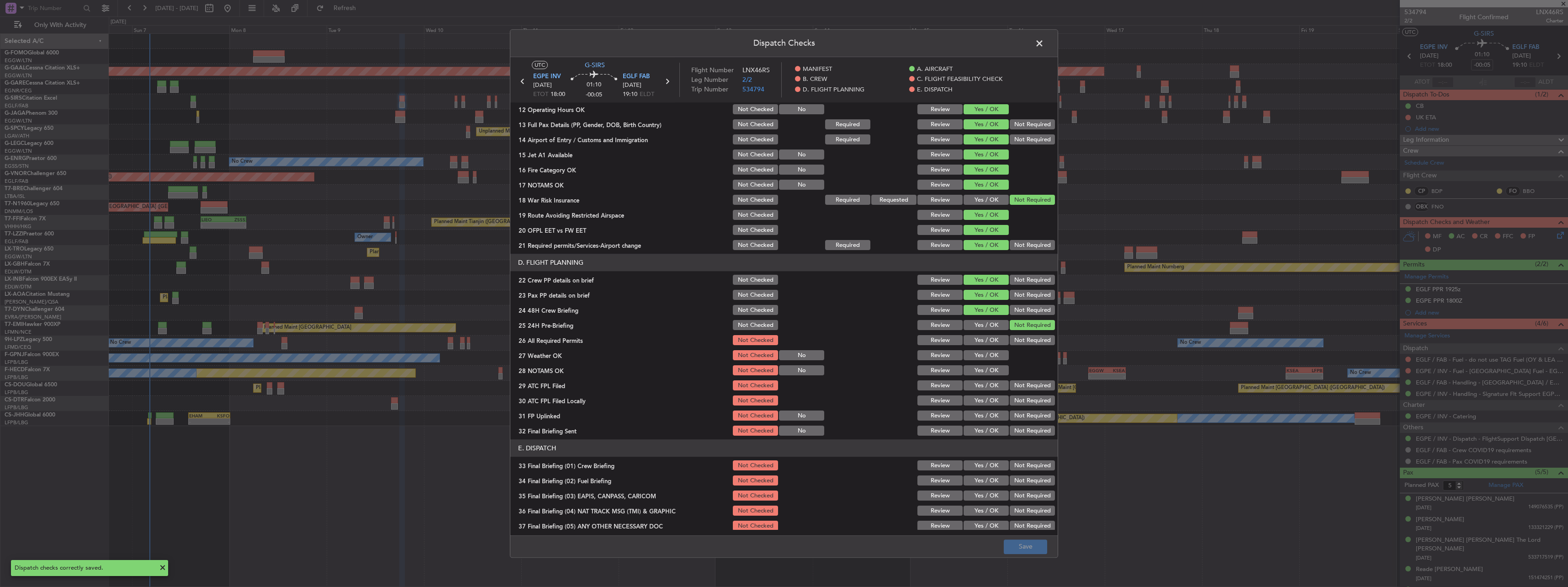
click at [581, 45] on span at bounding box center [1044, 46] width 0 height 18
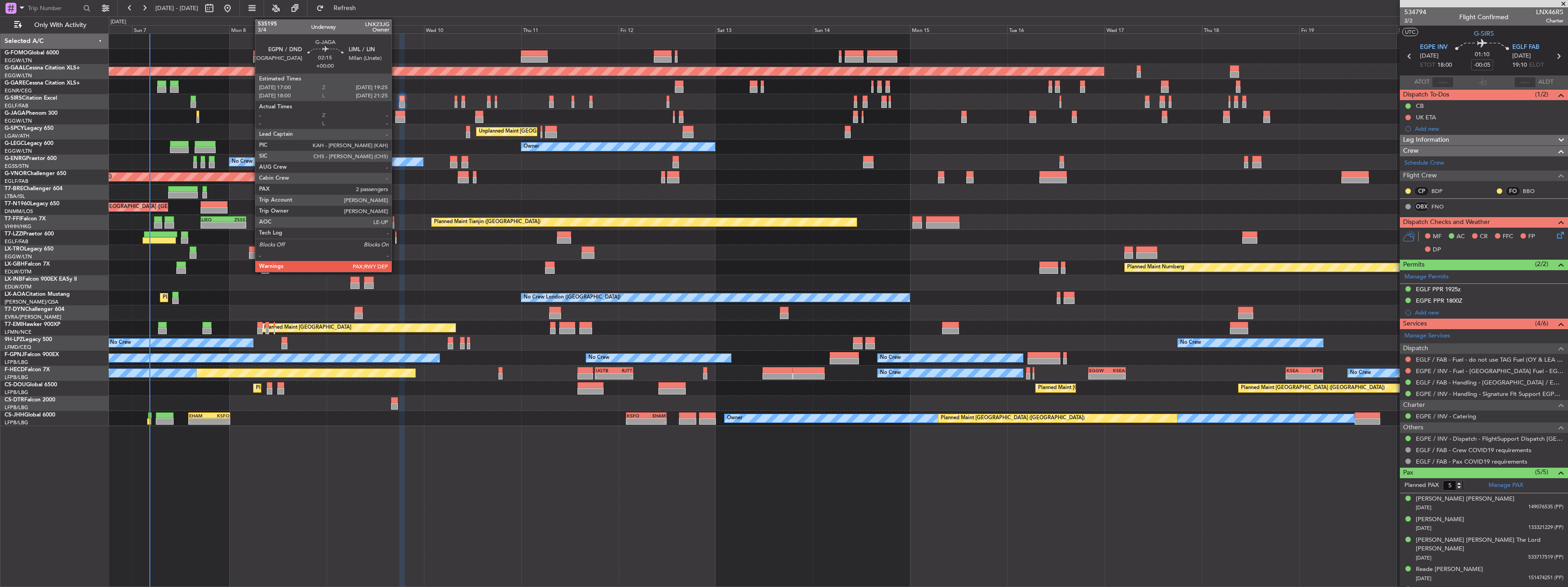
click at [396, 118] on div at bounding box center [400, 120] width 10 height 6
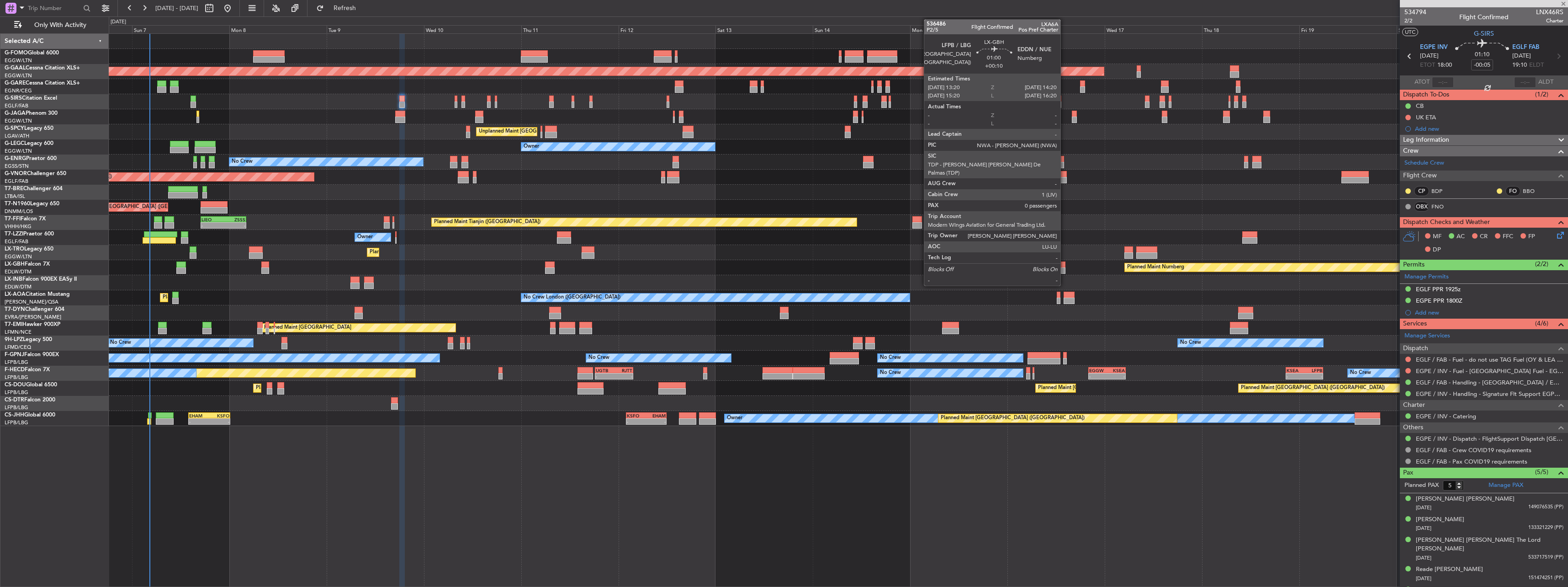
type input "2"
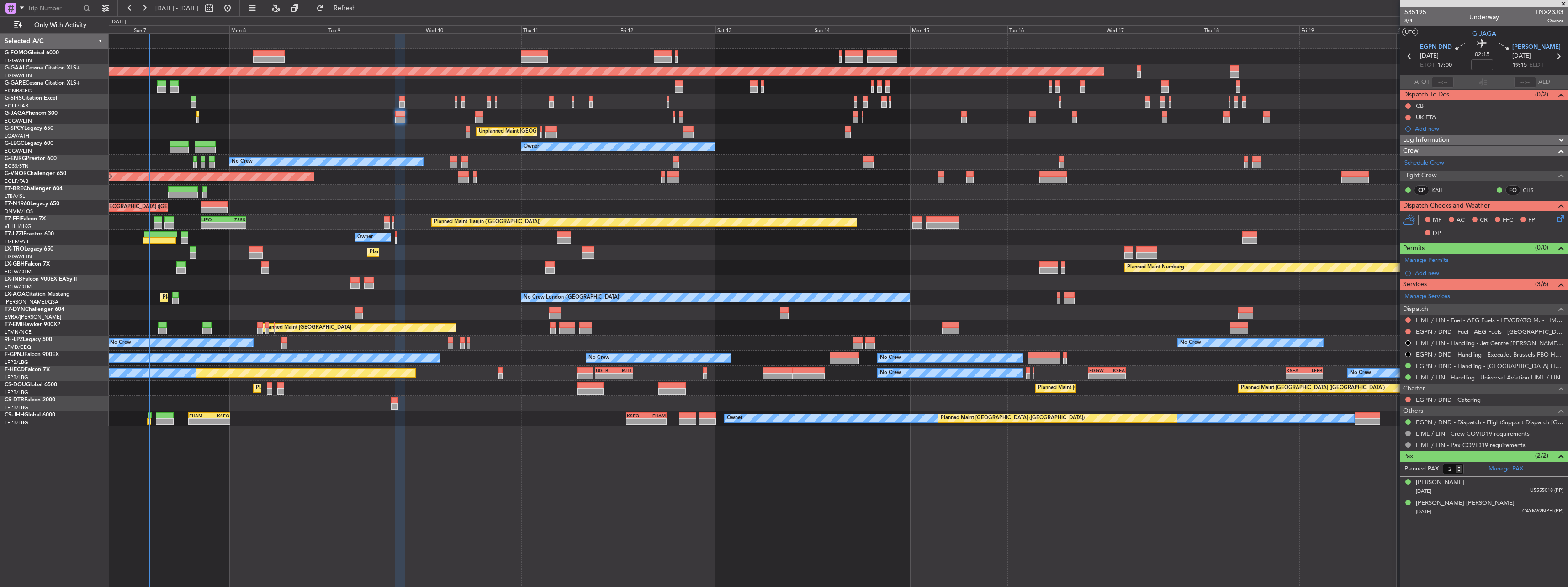
click at [581, 221] on icon at bounding box center [1559, 217] width 7 height 7
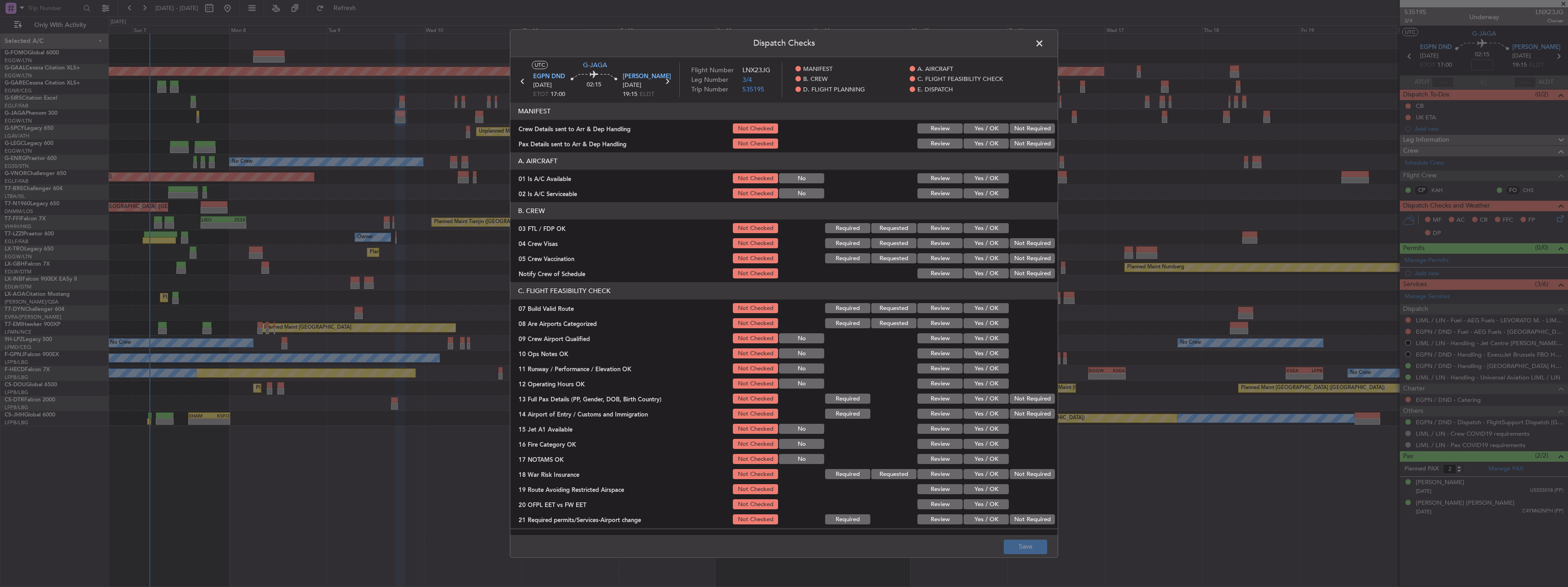
click at [581, 42] on span at bounding box center [1044, 46] width 0 height 18
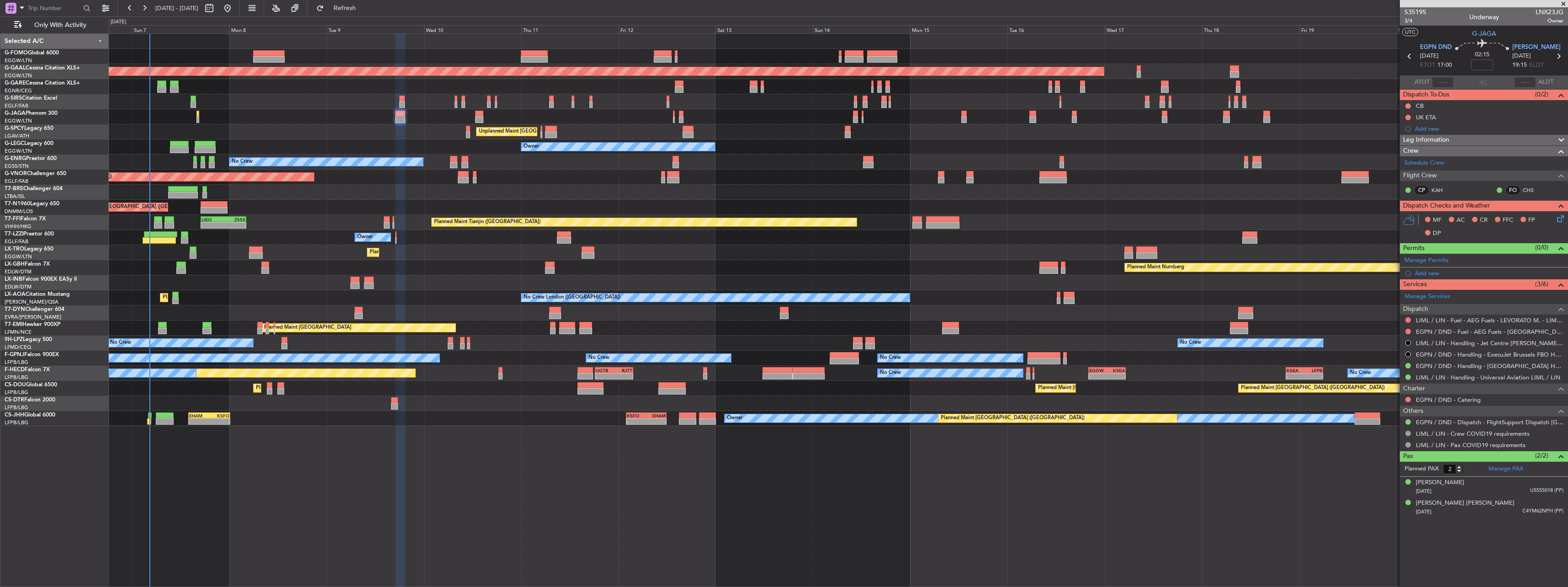
click at [581, 137] on span "Leg Information" at bounding box center [1427, 140] width 46 height 11
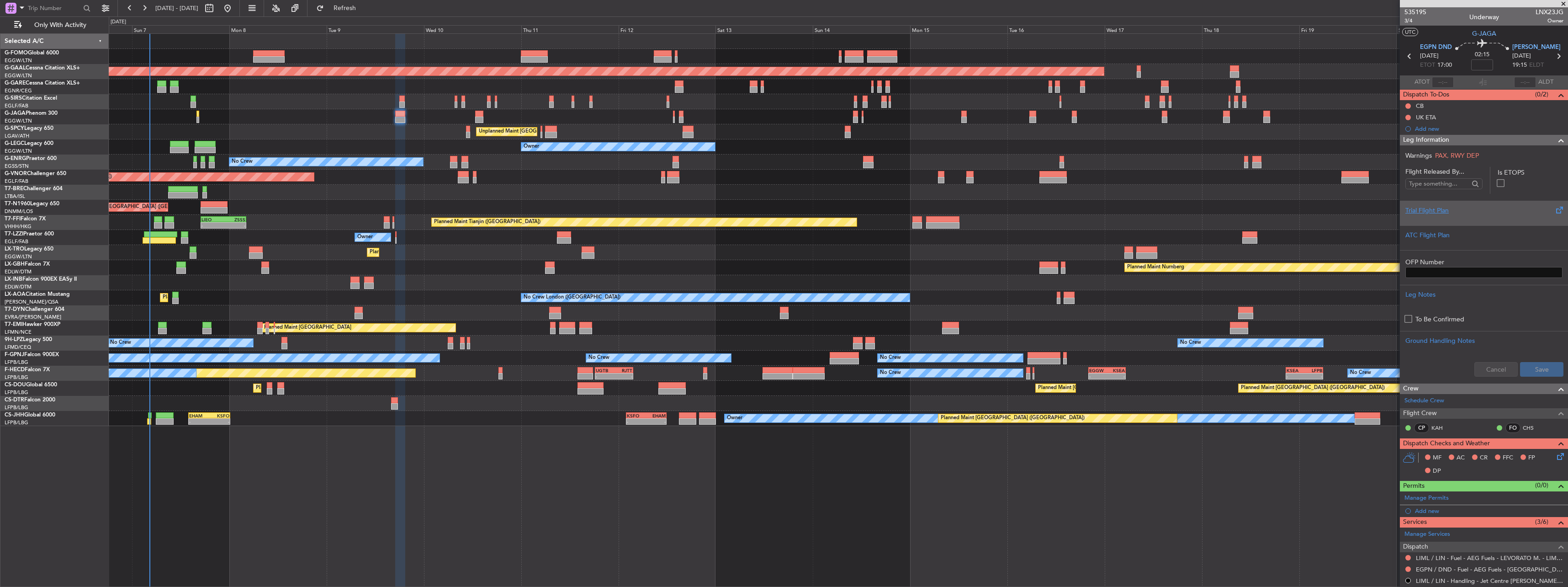
click at [581, 210] on div "Trial Flight Plan" at bounding box center [1484, 210] width 157 height 10
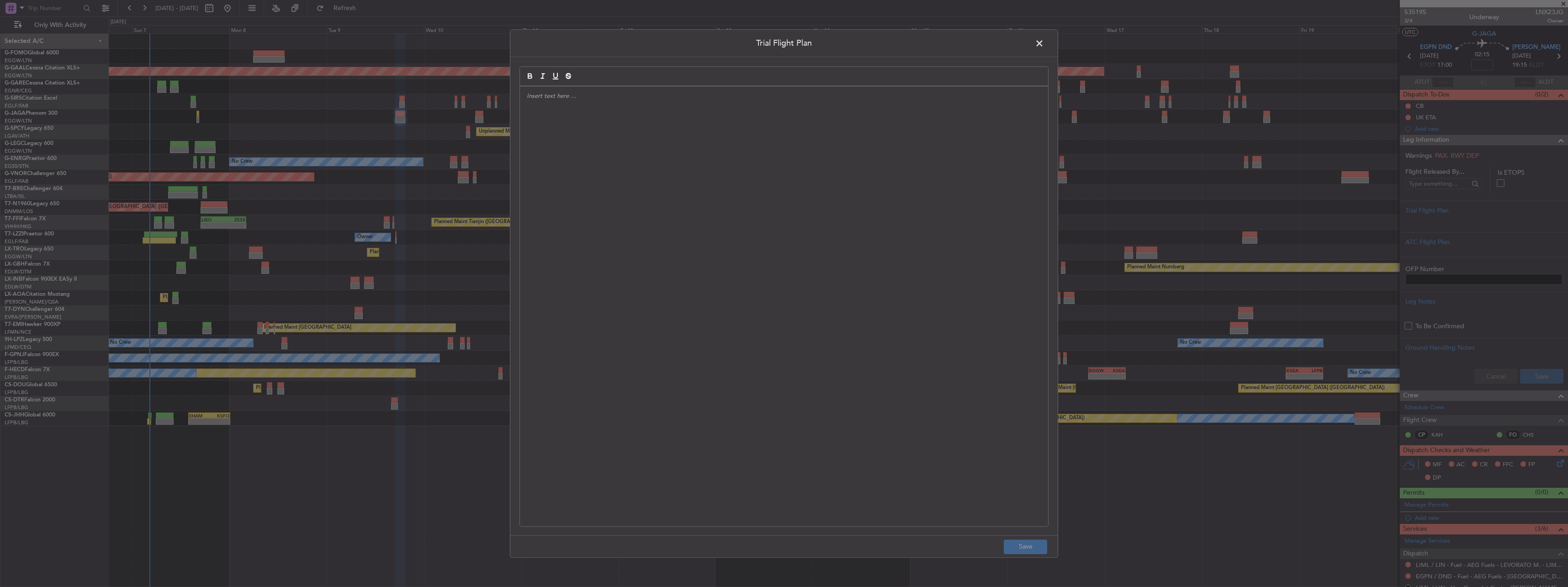
click at [581, 194] on div at bounding box center [784, 306] width 528 height 440
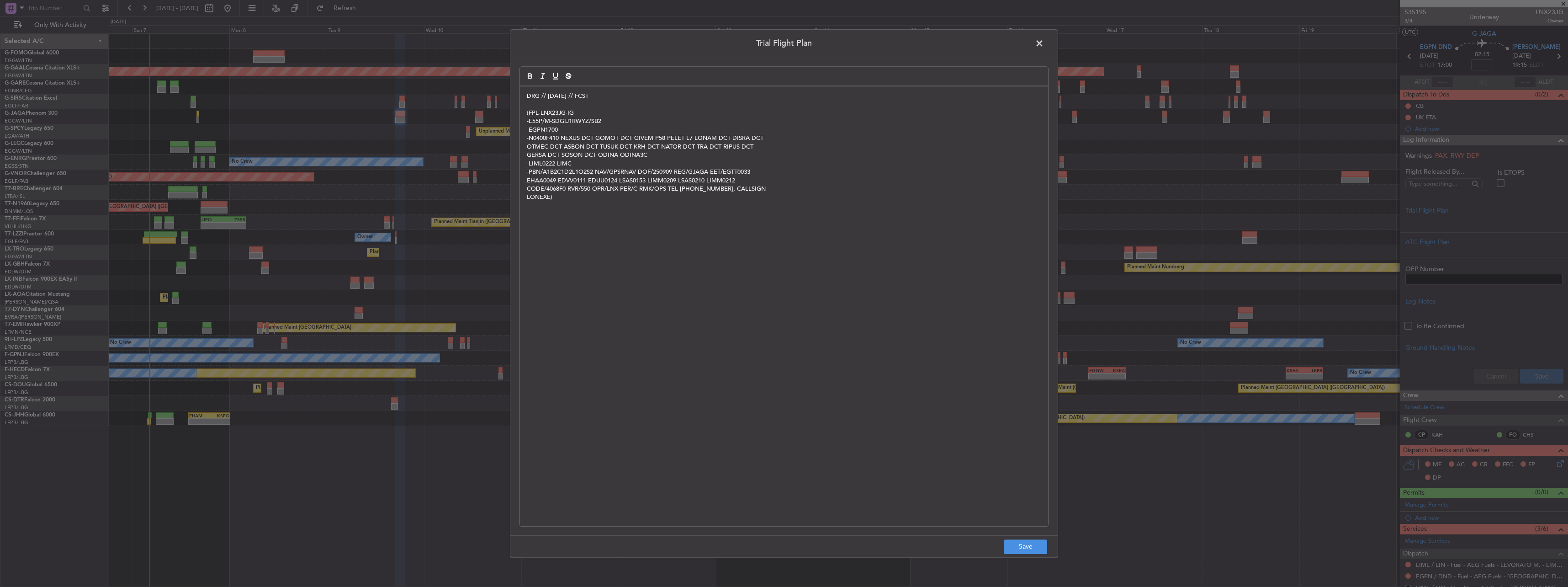
scroll to position [0, 0]
click at [581, 257] on button "Save" at bounding box center [1025, 546] width 44 height 15
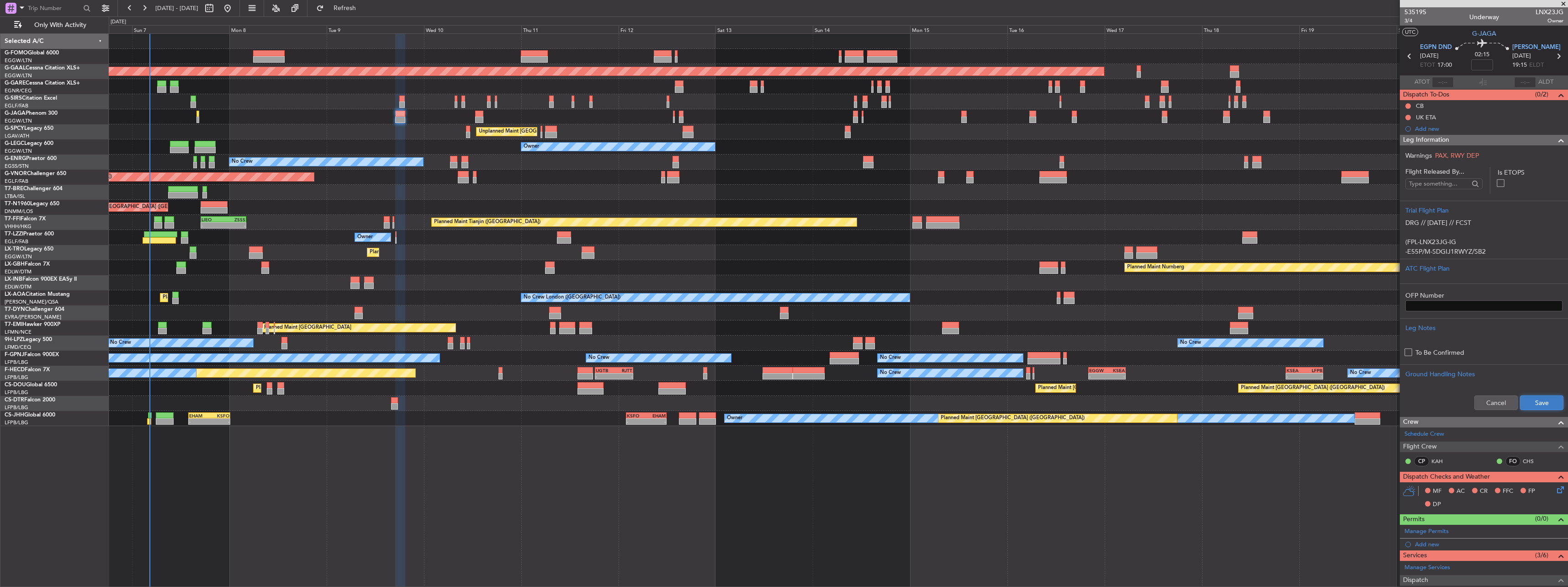
click at [581, 257] on button "Save" at bounding box center [1542, 403] width 44 height 15
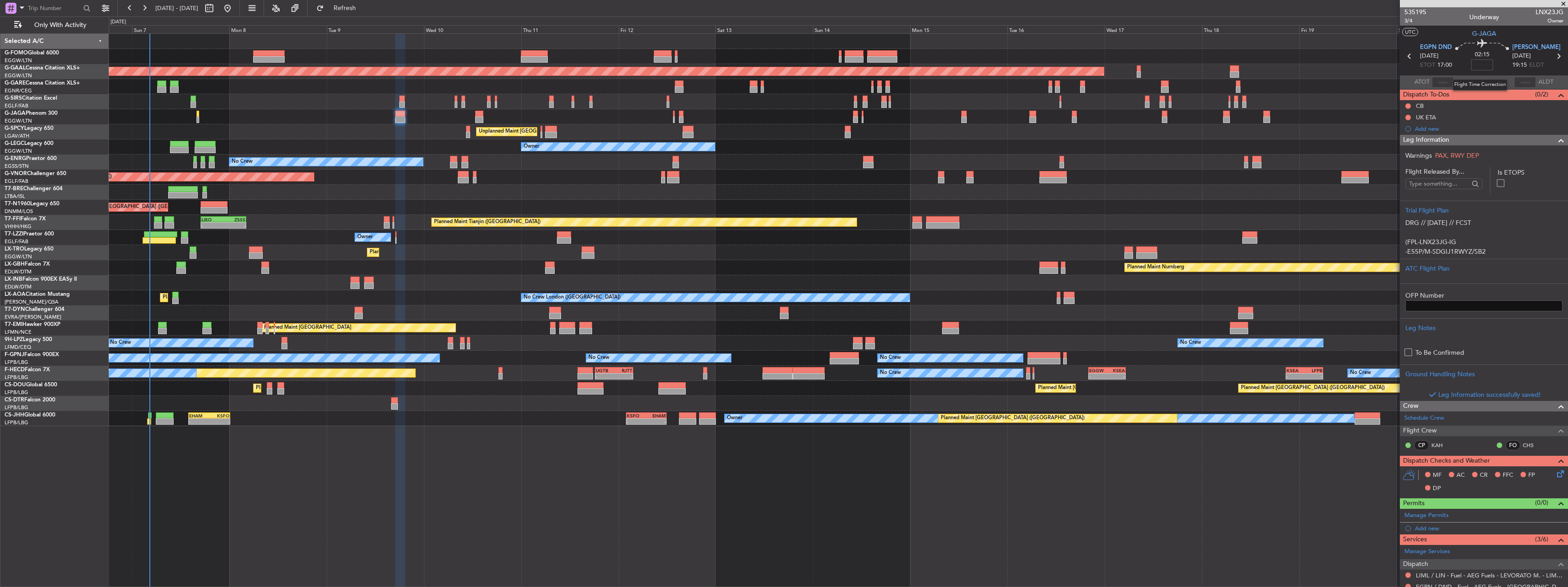
click at [581, 62] on input at bounding box center [1481, 65] width 22 height 11
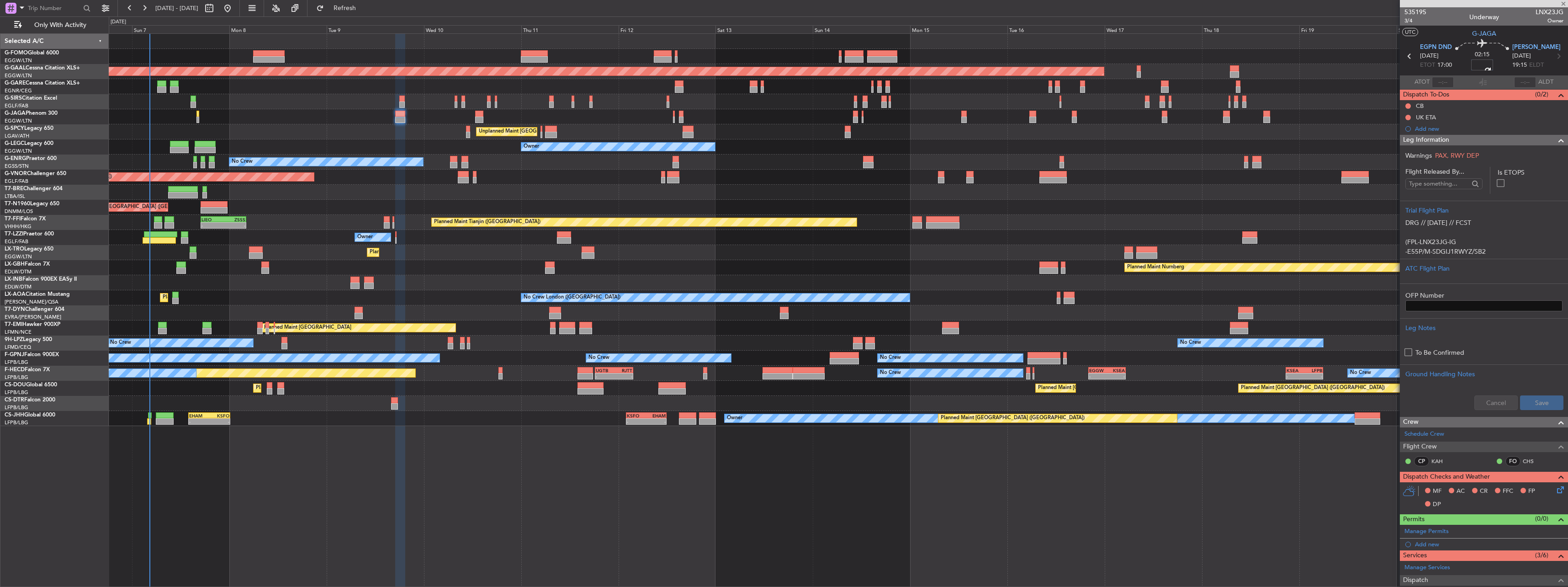
type input "+00:10"
drag, startPoint x: 1433, startPoint y: 33, endPoint x: 1408, endPoint y: 24, distance: 26.6
click at [581, 33] on section "UTC G-JAGA" at bounding box center [1484, 32] width 168 height 13
click at [581, 20] on span "3/4" at bounding box center [1415, 20] width 22 height 8
click at [581, 141] on span "Leg Information" at bounding box center [1427, 140] width 46 height 11
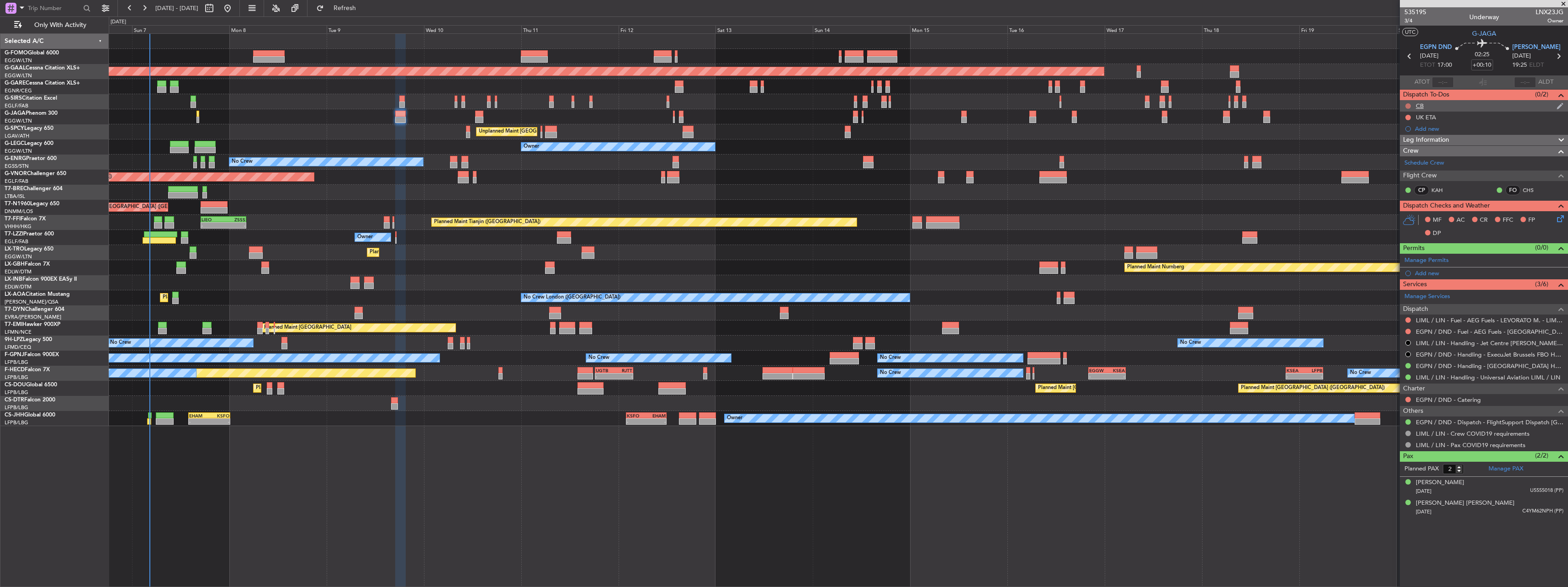
click at [581, 106] on button at bounding box center [1408, 106] width 6 height 6
click at [581, 144] on span "Completed" at bounding box center [1412, 146] width 30 height 9
click at [581, 221] on icon at bounding box center [1559, 217] width 7 height 7
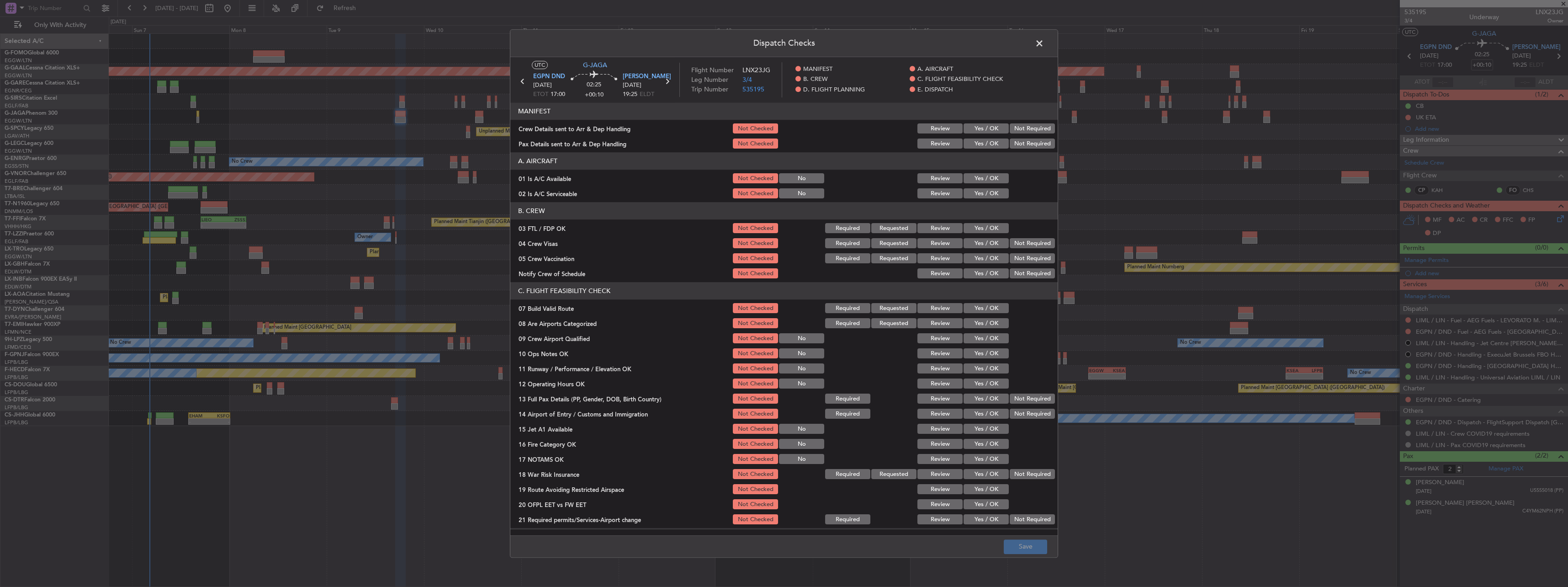
click at [581, 182] on button "Yes / OK" at bounding box center [986, 179] width 45 height 10
click at [581, 189] on button "Yes / OK" at bounding box center [986, 194] width 45 height 10
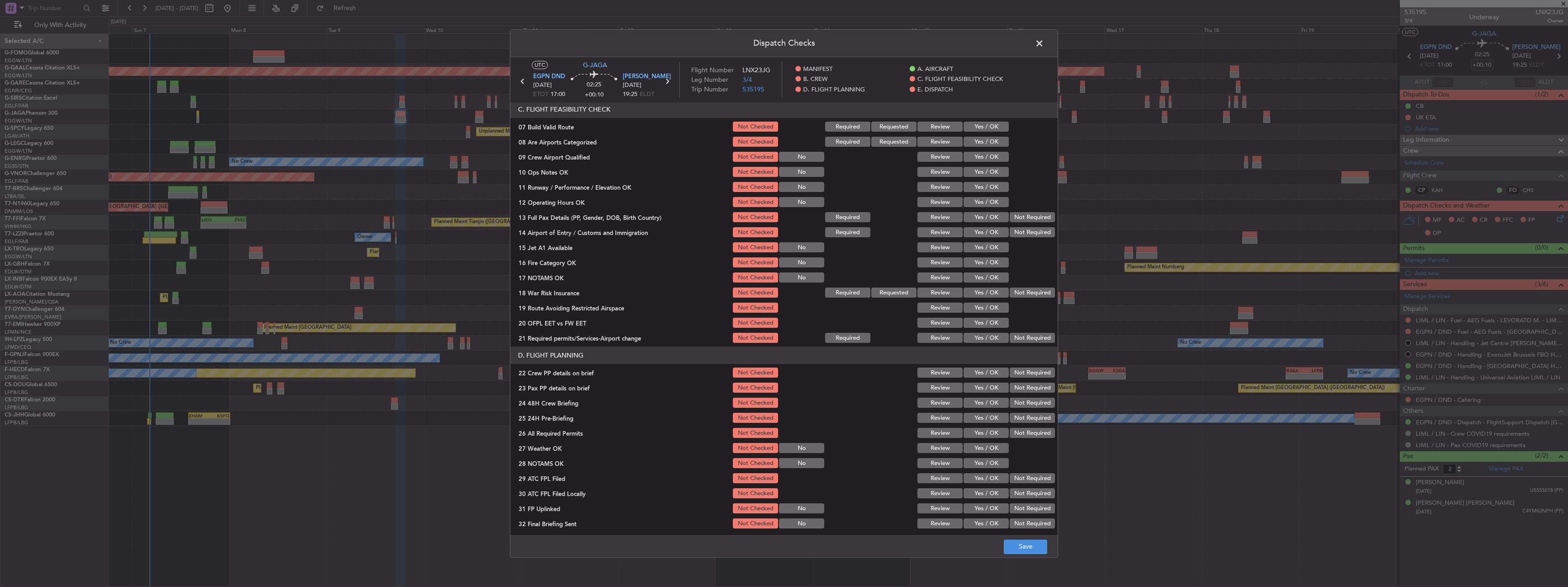
scroll to position [183, 0]
drag, startPoint x: 975, startPoint y: 127, endPoint x: 975, endPoint y: 132, distance: 5.0
click at [581, 129] on button "Yes / OK" at bounding box center [986, 125] width 45 height 10
click at [581, 179] on div "Yes / OK" at bounding box center [985, 186] width 46 height 13
drag, startPoint x: 976, startPoint y: 165, endPoint x: 980, endPoint y: 182, distance: 17.5
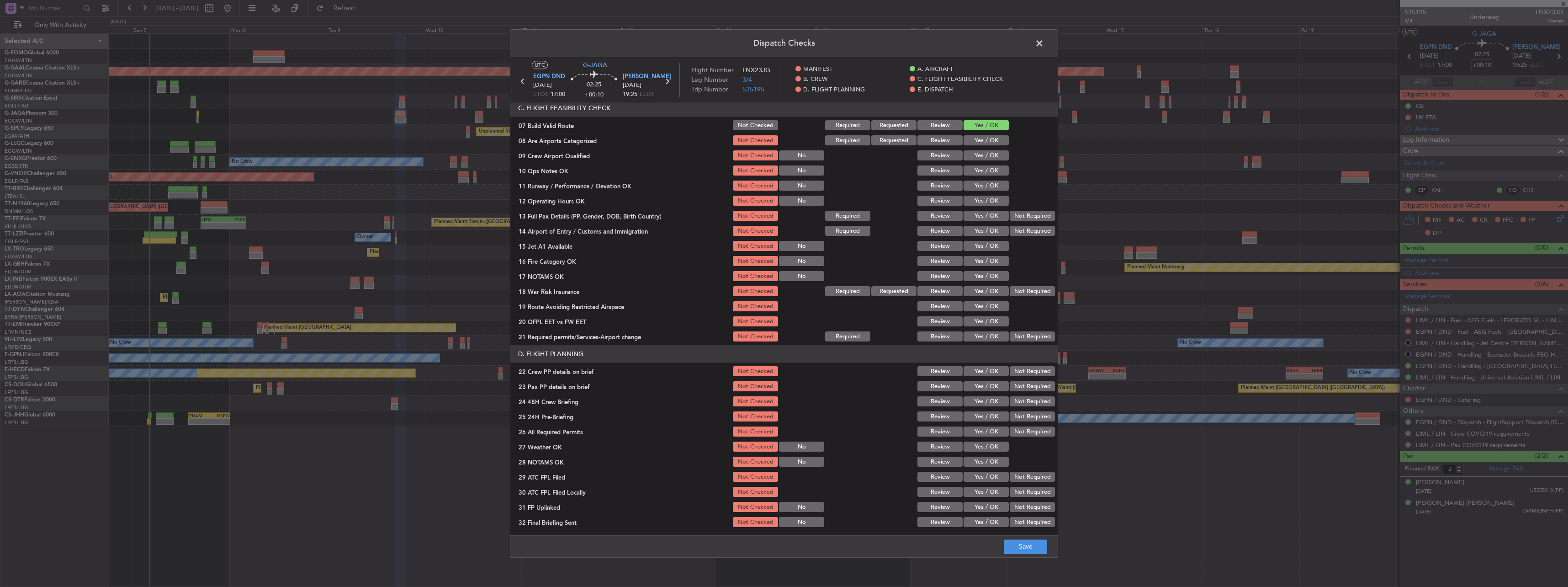
click at [581, 165] on div "Yes / OK" at bounding box center [985, 171] width 46 height 13
click at [581, 170] on button "Yes / OK" at bounding box center [986, 171] width 45 height 10
click at [581, 186] on button "Yes / OK" at bounding box center [986, 186] width 45 height 10
click at [581, 202] on button "Yes / OK" at bounding box center [986, 201] width 45 height 10
click at [581, 213] on button "Yes / OK" at bounding box center [986, 216] width 45 height 10
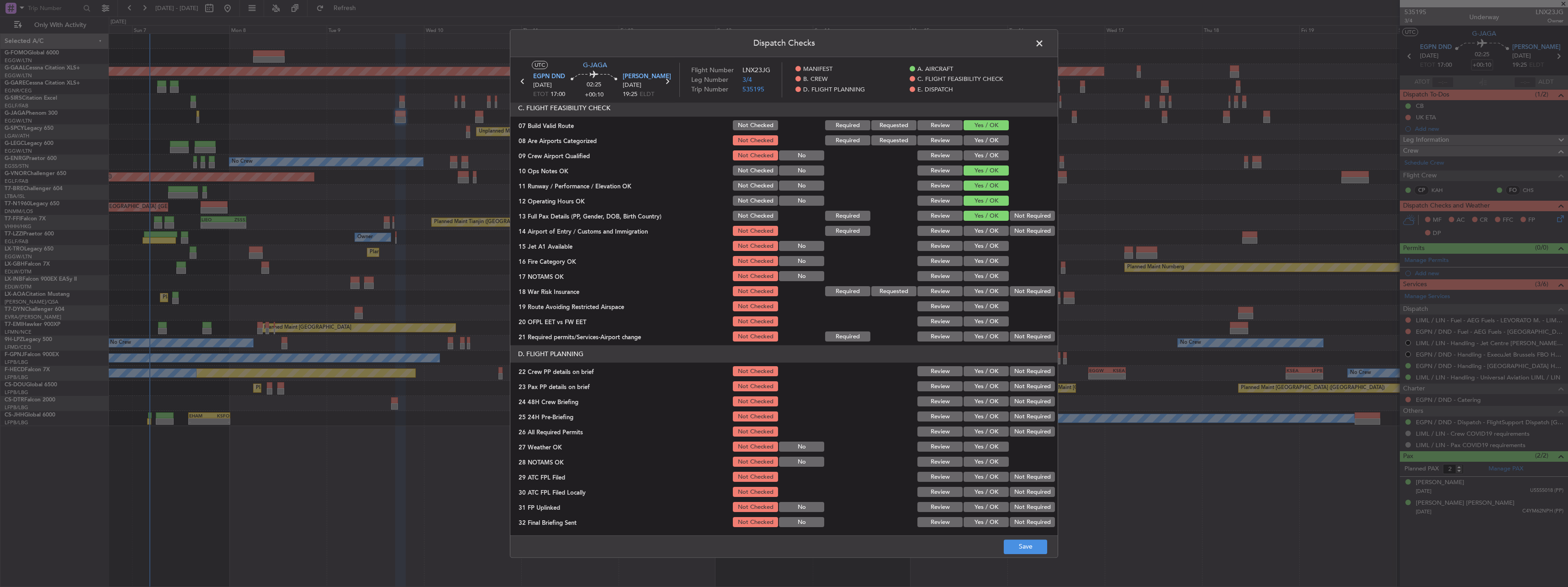
drag, startPoint x: 990, startPoint y: 225, endPoint x: 988, endPoint y: 254, distance: 29.1
click at [581, 226] on div "Yes / OK" at bounding box center [985, 231] width 46 height 13
click at [581, 232] on button "Yes / OK" at bounding box center [986, 231] width 45 height 10
click at [581, 256] on div "Yes / OK" at bounding box center [985, 261] width 46 height 13
click at [581, 247] on button "Yes / OK" at bounding box center [986, 246] width 45 height 10
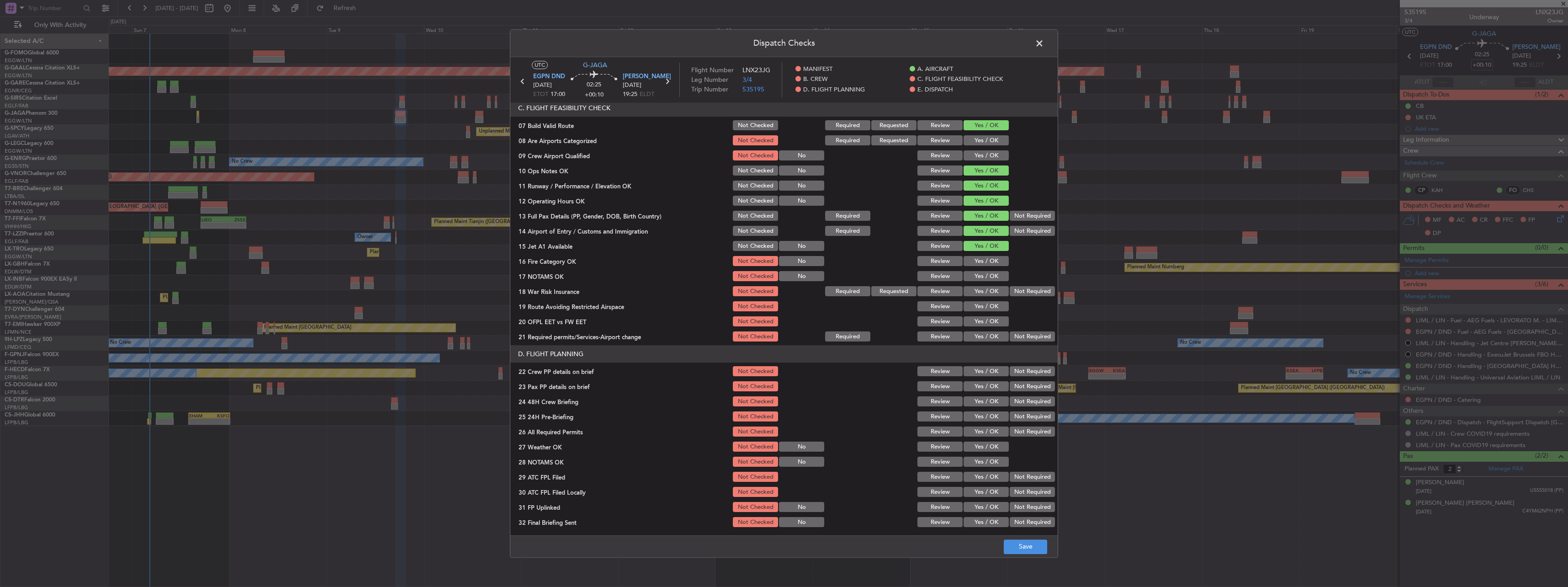
click at [581, 257] on button "Yes / OK" at bounding box center [986, 261] width 45 height 10
drag, startPoint x: 987, startPoint y: 279, endPoint x: 996, endPoint y: 285, distance: 10.8
click at [581, 257] on button "Yes / OK" at bounding box center [986, 277] width 45 height 10
click at [581, 257] on div at bounding box center [1032, 307] width 46 height 13
click at [581, 257] on button "Not Required" at bounding box center [1032, 291] width 45 height 10
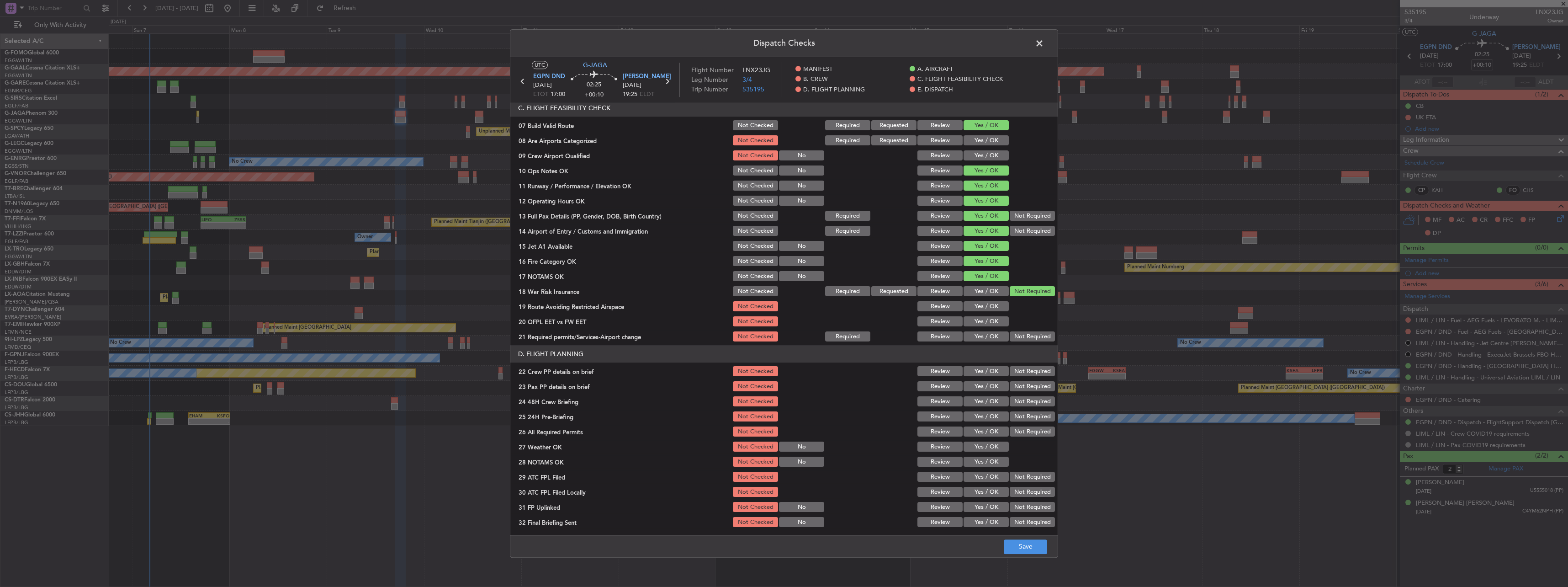
click at [581, 257] on div "Yes / OK" at bounding box center [985, 307] width 46 height 13
click at [581, 257] on button "Yes / OK" at bounding box center [986, 306] width 45 height 10
click at [581, 257] on button "Yes / OK" at bounding box center [986, 322] width 45 height 10
click at [581, 257] on button "Yes / OK" at bounding box center [986, 336] width 45 height 10
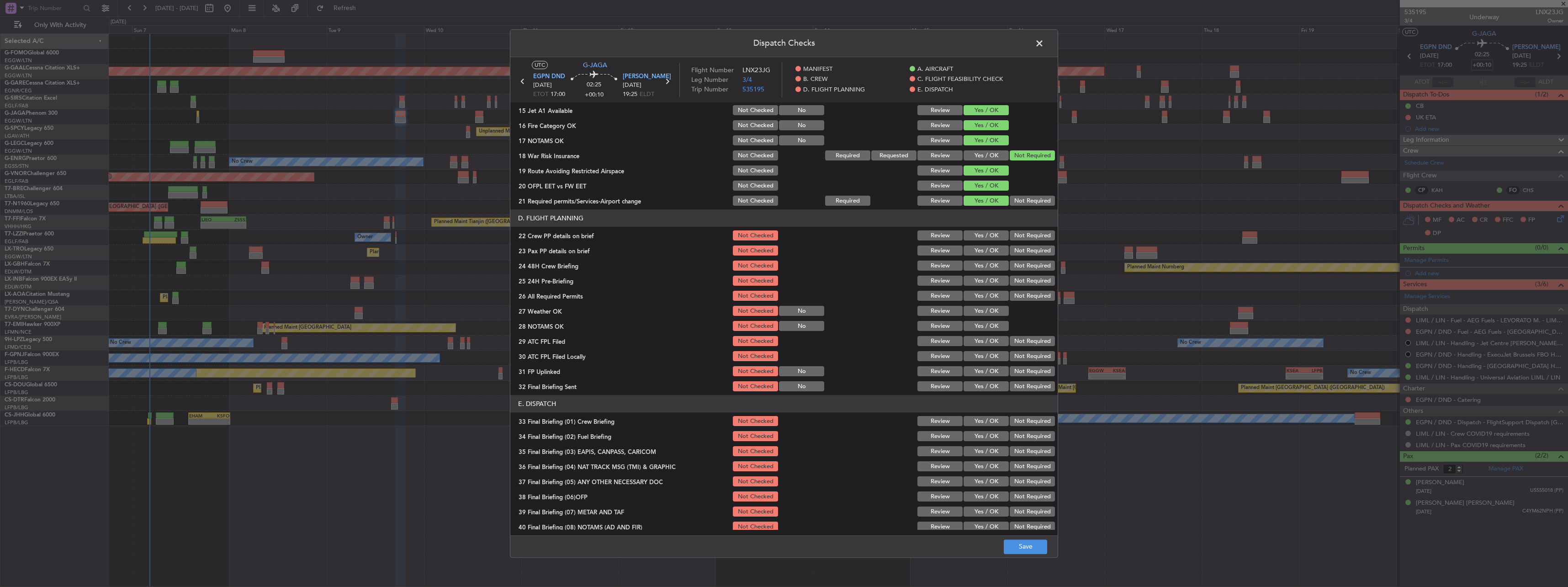
scroll to position [320, 0]
drag, startPoint x: 994, startPoint y: 234, endPoint x: 986, endPoint y: 255, distance: 22.5
click at [581, 239] on button "Yes / OK" at bounding box center [986, 234] width 45 height 10
click at [581, 255] on div "Yes / OK" at bounding box center [985, 249] width 46 height 13
drag, startPoint x: 986, startPoint y: 248, endPoint x: 990, endPoint y: 267, distance: 19.4
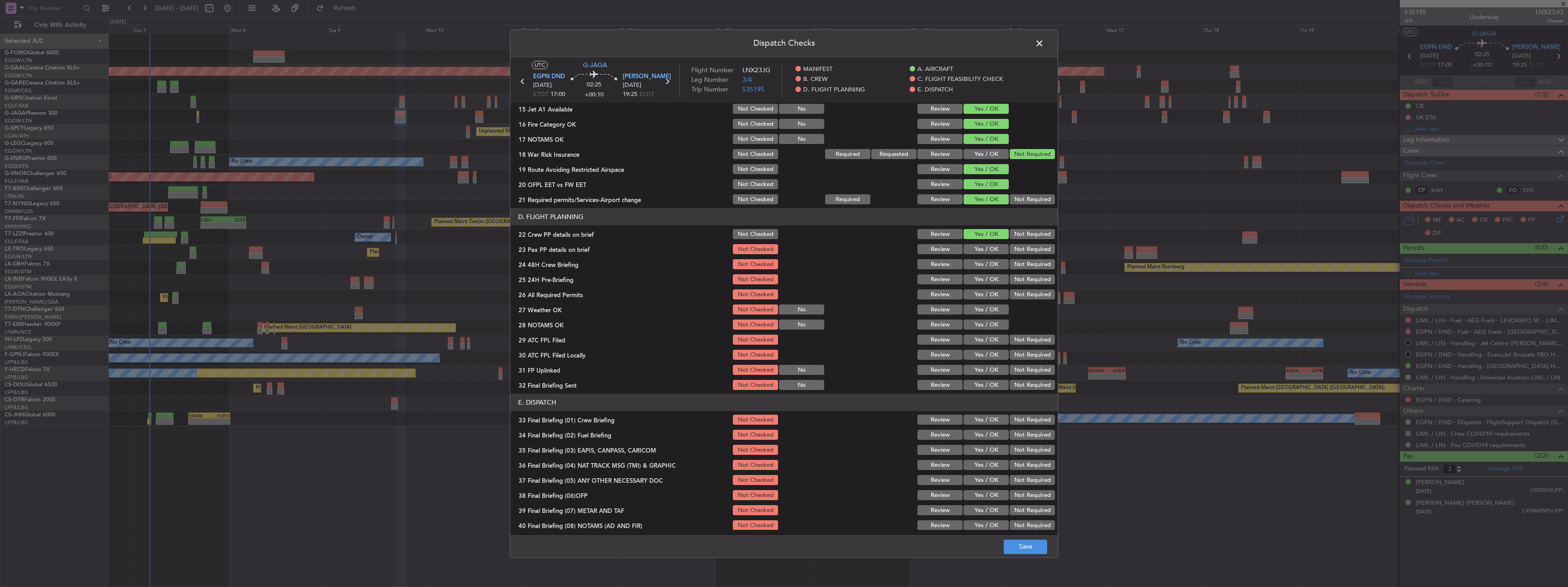
click at [581, 250] on button "Yes / OK" at bounding box center [986, 249] width 45 height 10
drag, startPoint x: 990, startPoint y: 267, endPoint x: 1021, endPoint y: 279, distance: 33.2
click at [581, 257] on section "D. FLIGHT PLANNING 22 Crew PP details on brief Not Checked Review Yes / OK Not …" at bounding box center [784, 300] width 548 height 183
click at [581, 257] on button "Not Required" at bounding box center [1032, 279] width 45 height 10
click at [581, 257] on button "Yes / OK" at bounding box center [986, 265] width 45 height 10
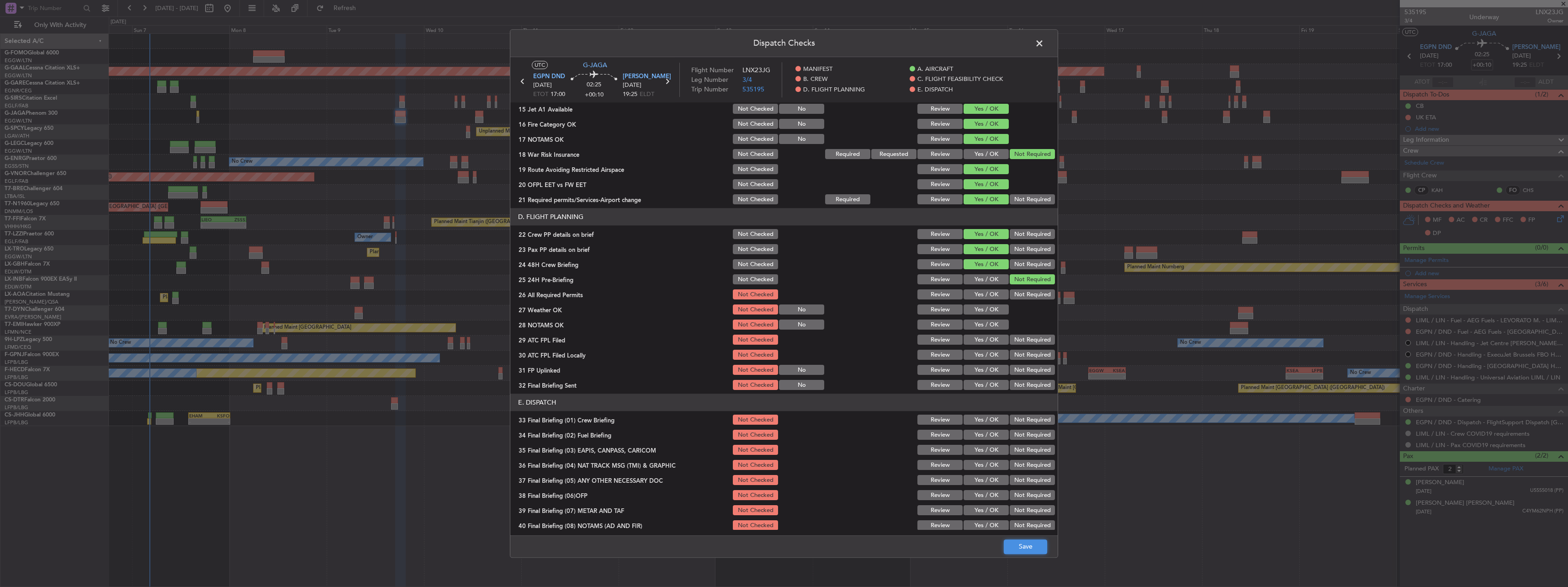
click at [581, 257] on button "Save" at bounding box center [1025, 546] width 44 height 15
click at [581, 45] on span at bounding box center [1044, 46] width 0 height 18
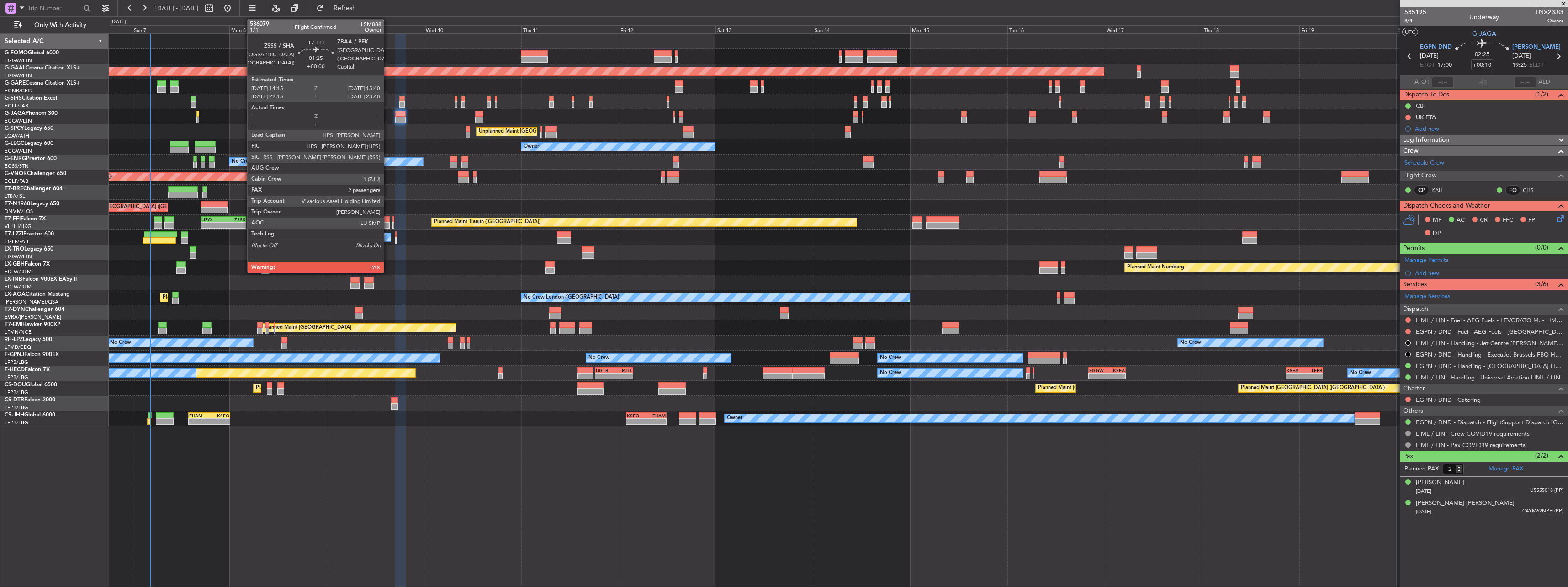
click at [388, 223] on div at bounding box center [386, 225] width 6 height 6
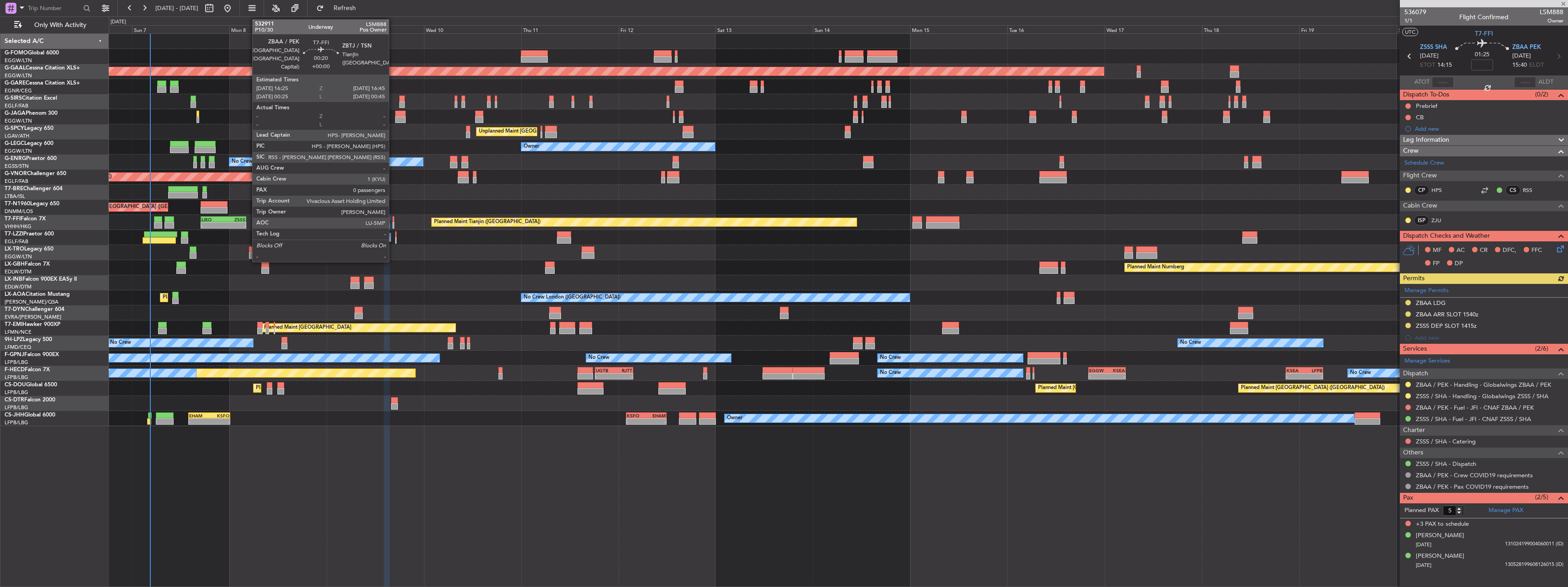
click at [393, 224] on div at bounding box center [393, 225] width 1 height 6
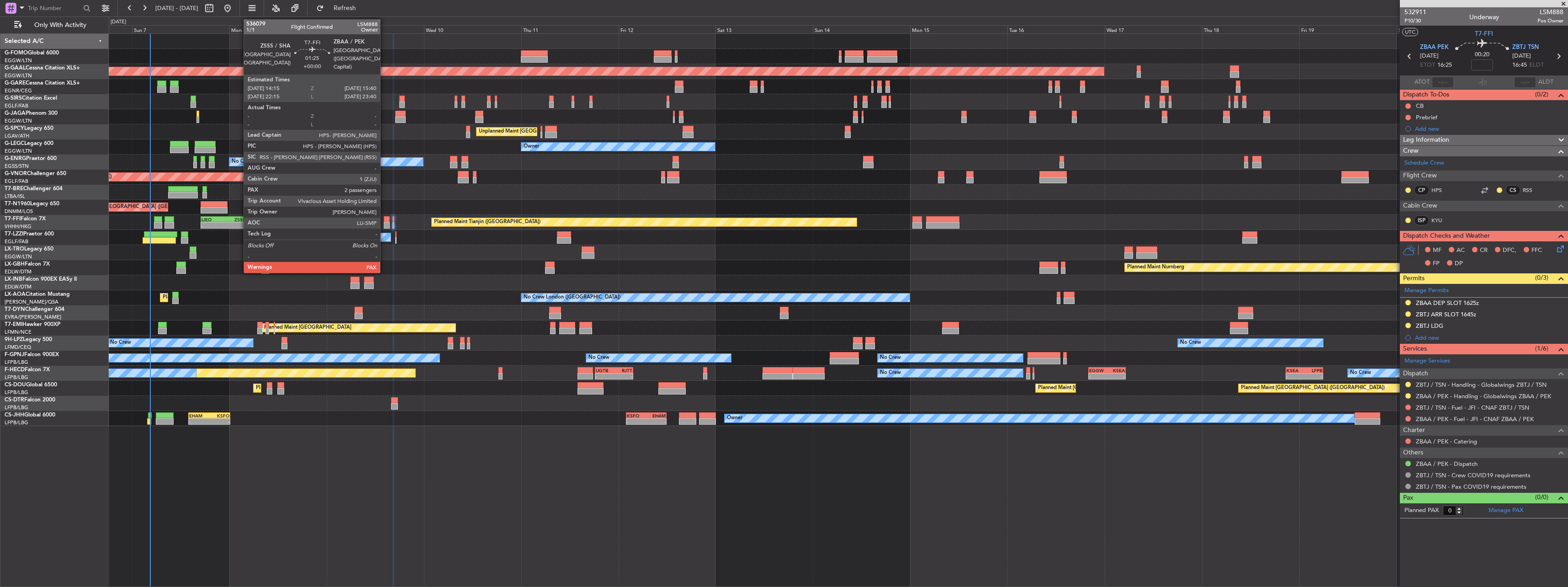
click at [384, 221] on div at bounding box center [386, 219] width 6 height 6
type input "5"
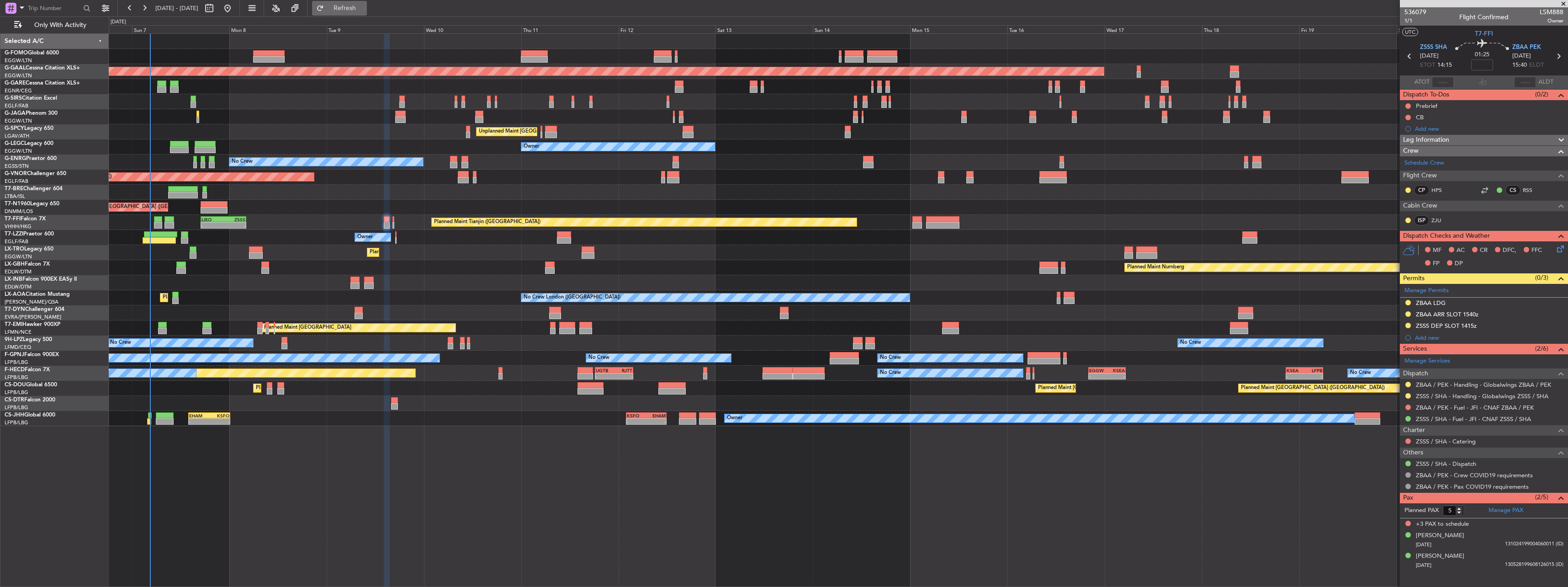
click at [364, 5] on span "Refresh" at bounding box center [345, 8] width 39 height 6
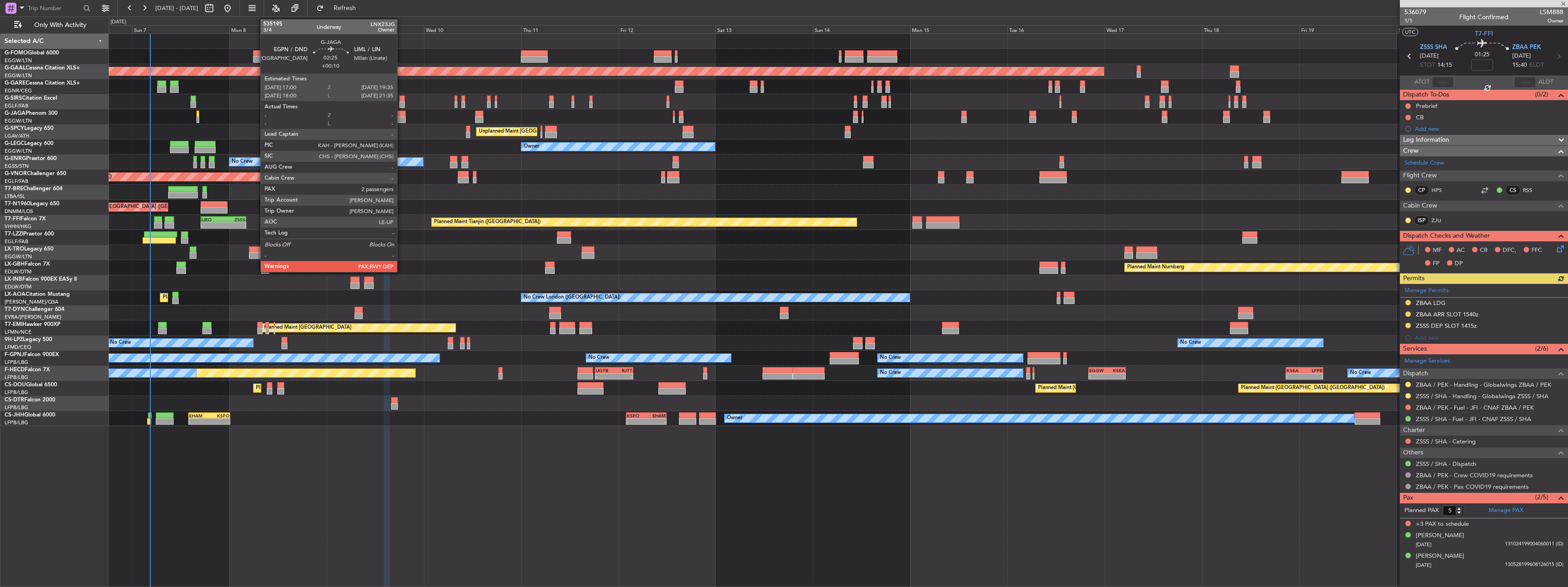
click at [401, 112] on div at bounding box center [400, 113] width 11 height 6
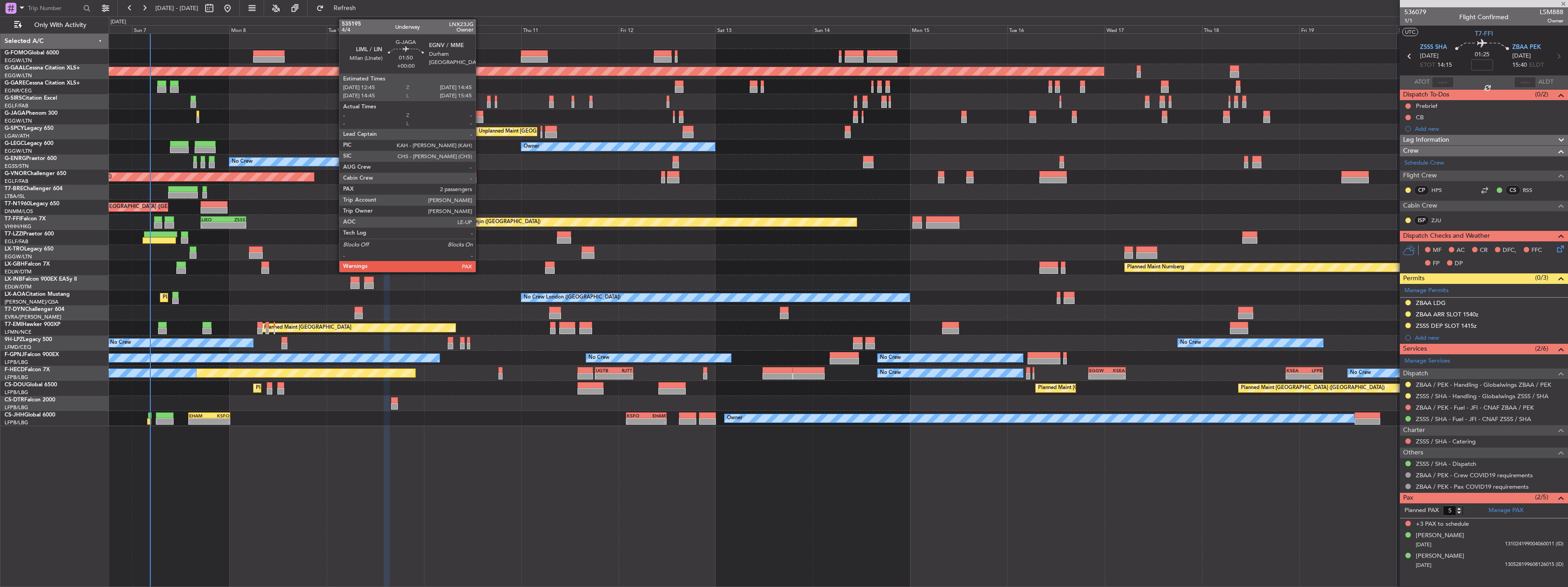
type input "+00:10"
type input "2"
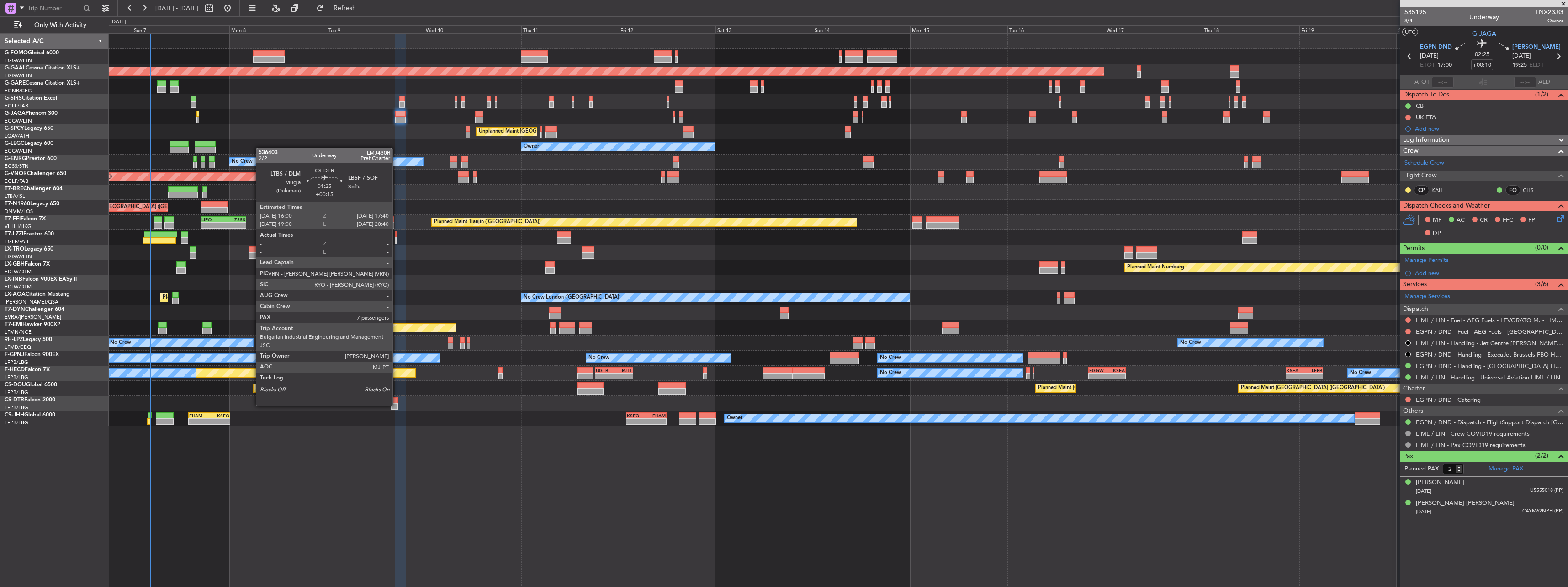
click at [396, 257] on div at bounding box center [395, 406] width 7 height 6
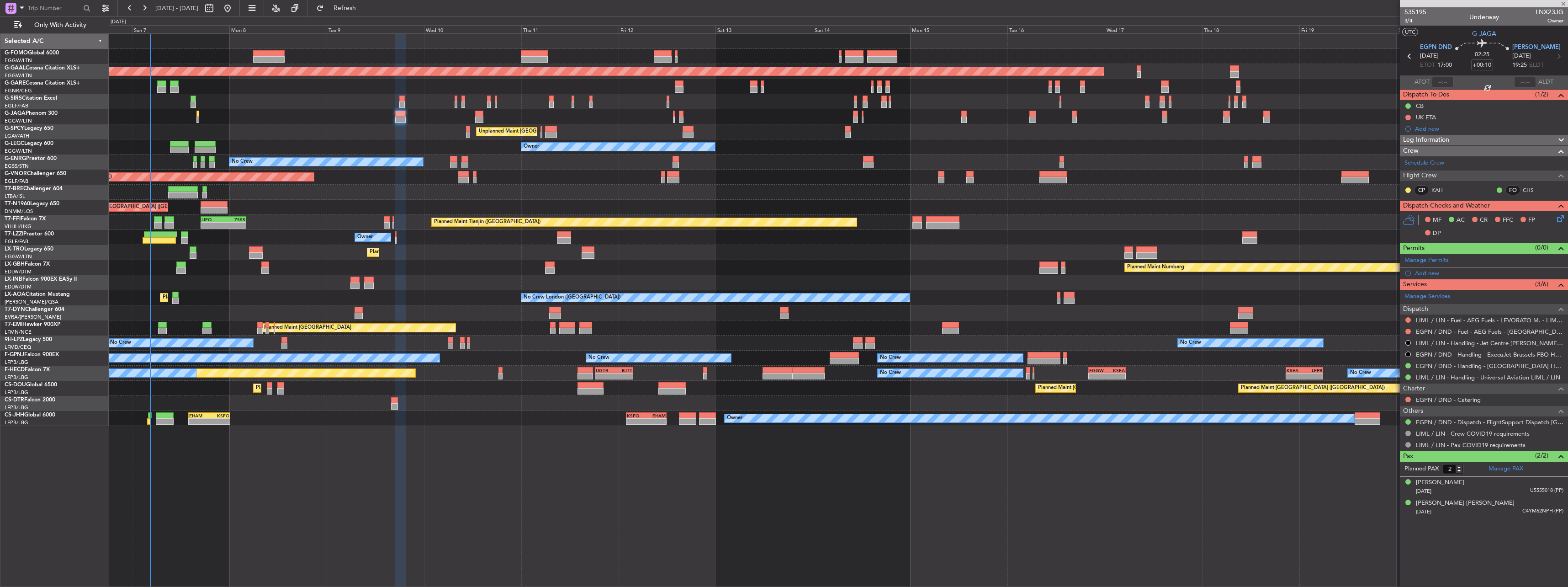
type input "+00:15"
type input "7"
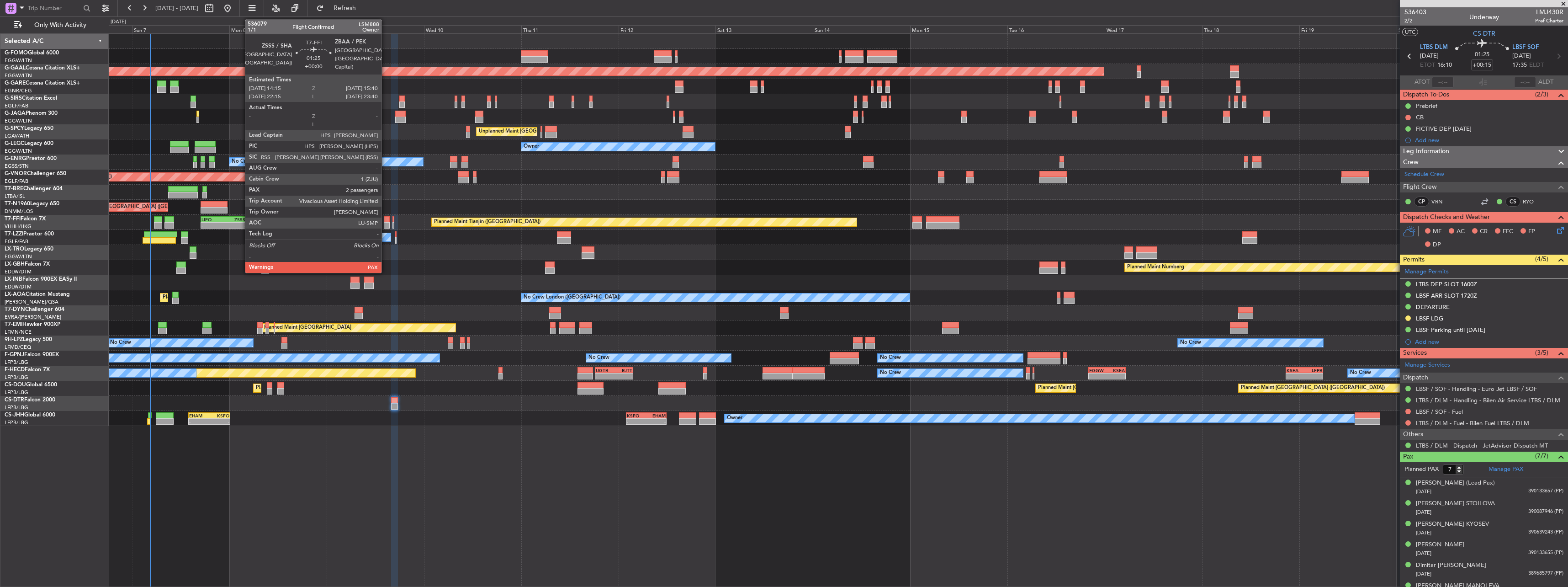
click at [386, 217] on div at bounding box center [386, 219] width 6 height 6
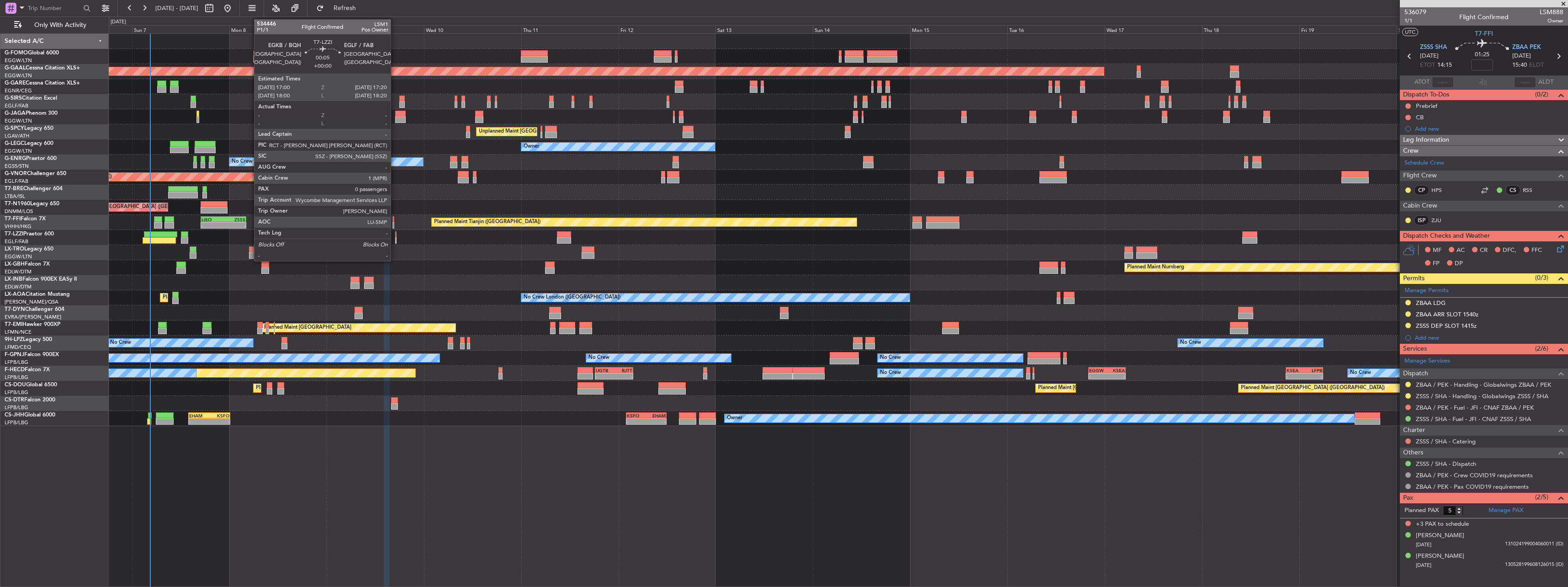
click at [396, 237] on div at bounding box center [396, 240] width 1 height 6
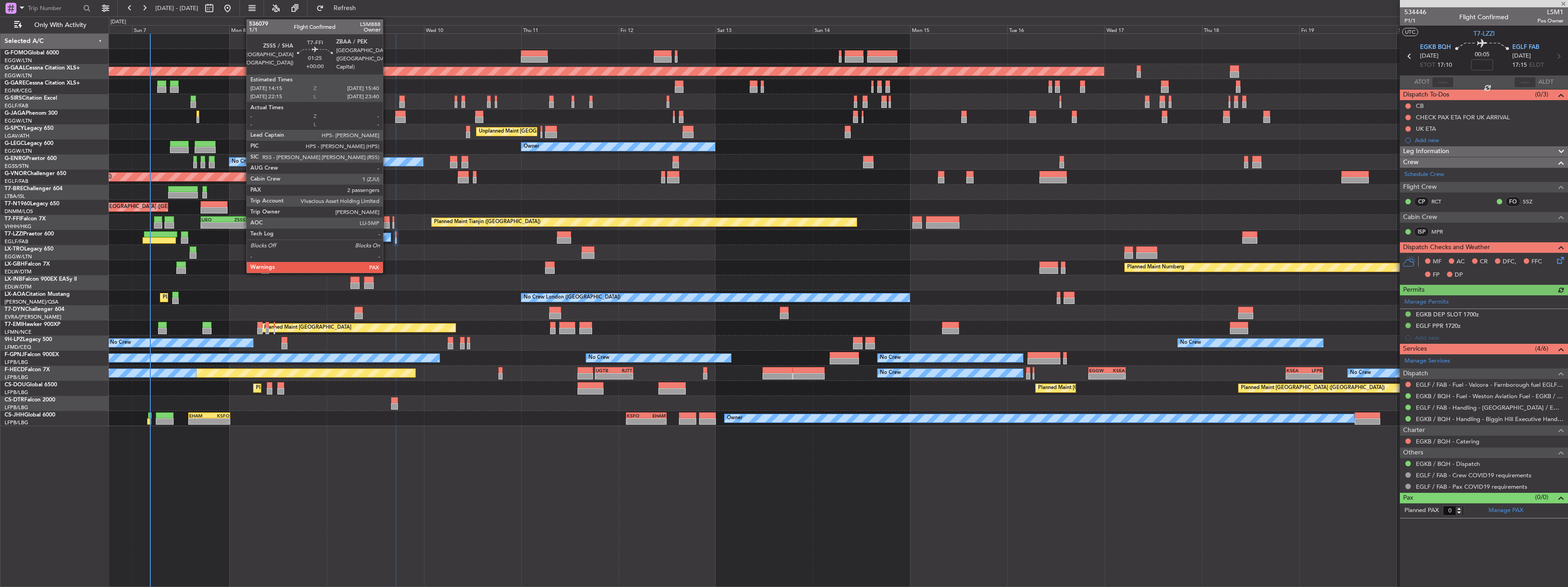
click at [387, 225] on div at bounding box center [386, 225] width 6 height 6
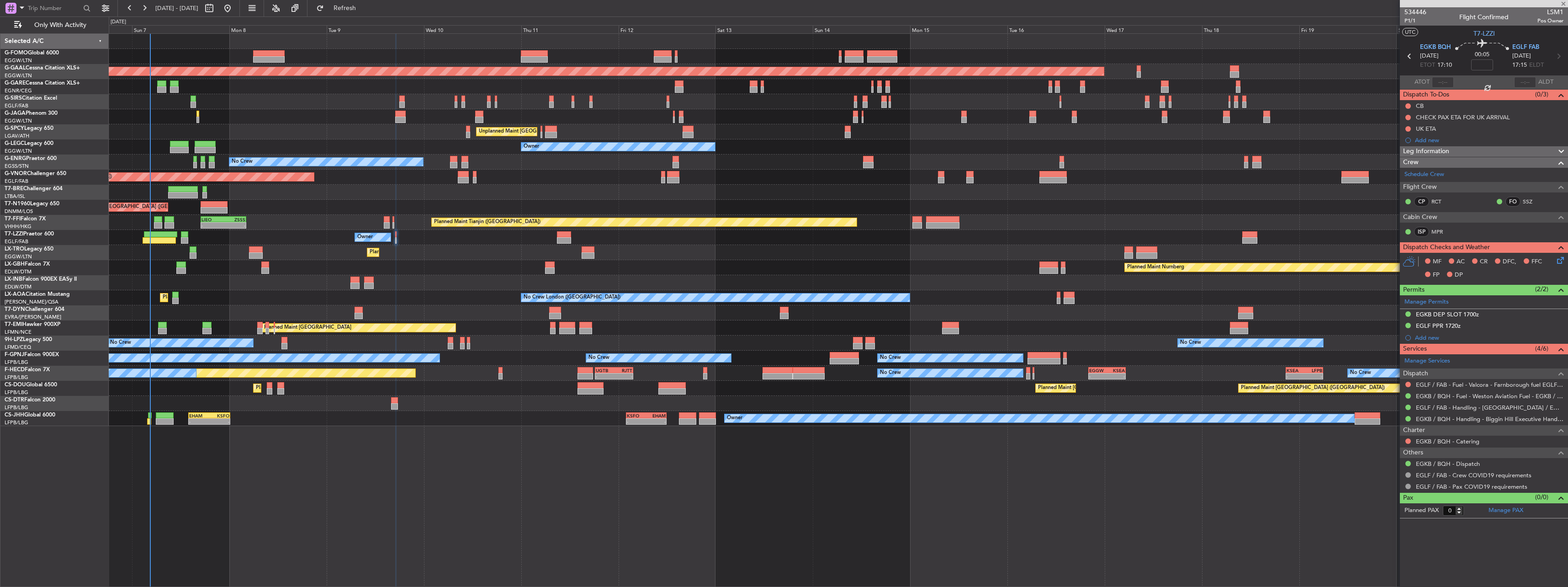
type input "5"
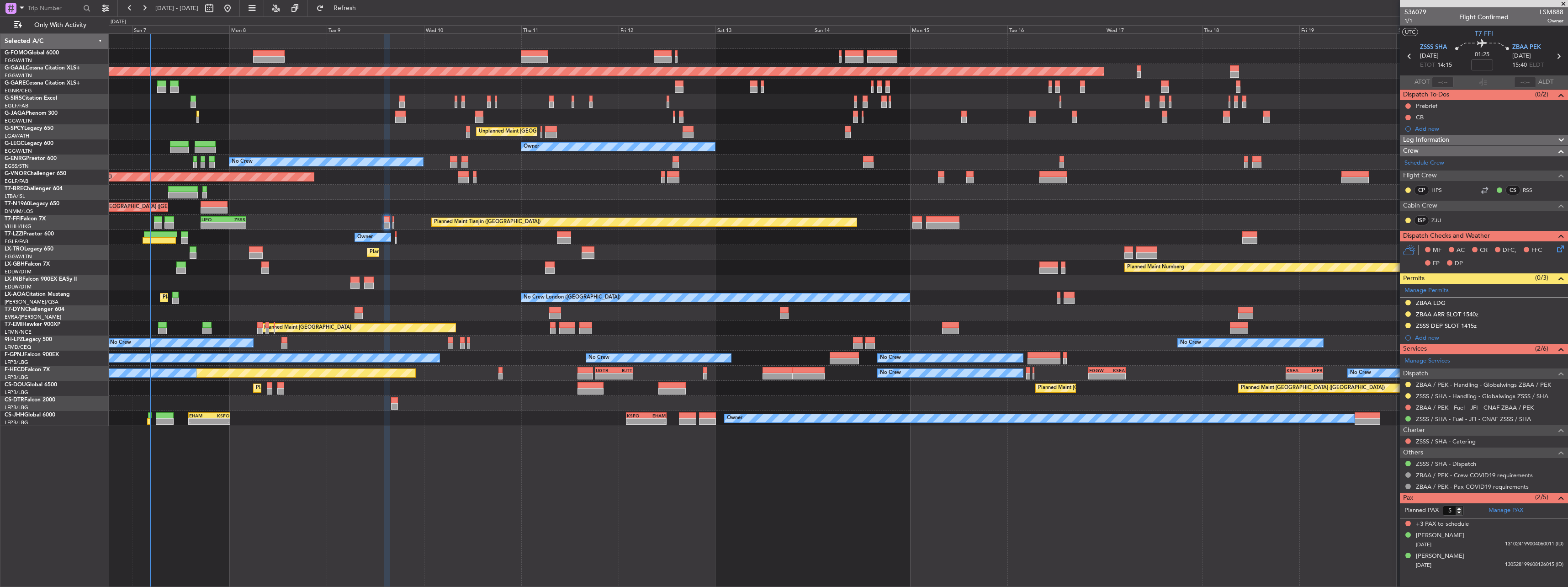
click at [581, 137] on span "Leg Information" at bounding box center [1427, 140] width 46 height 11
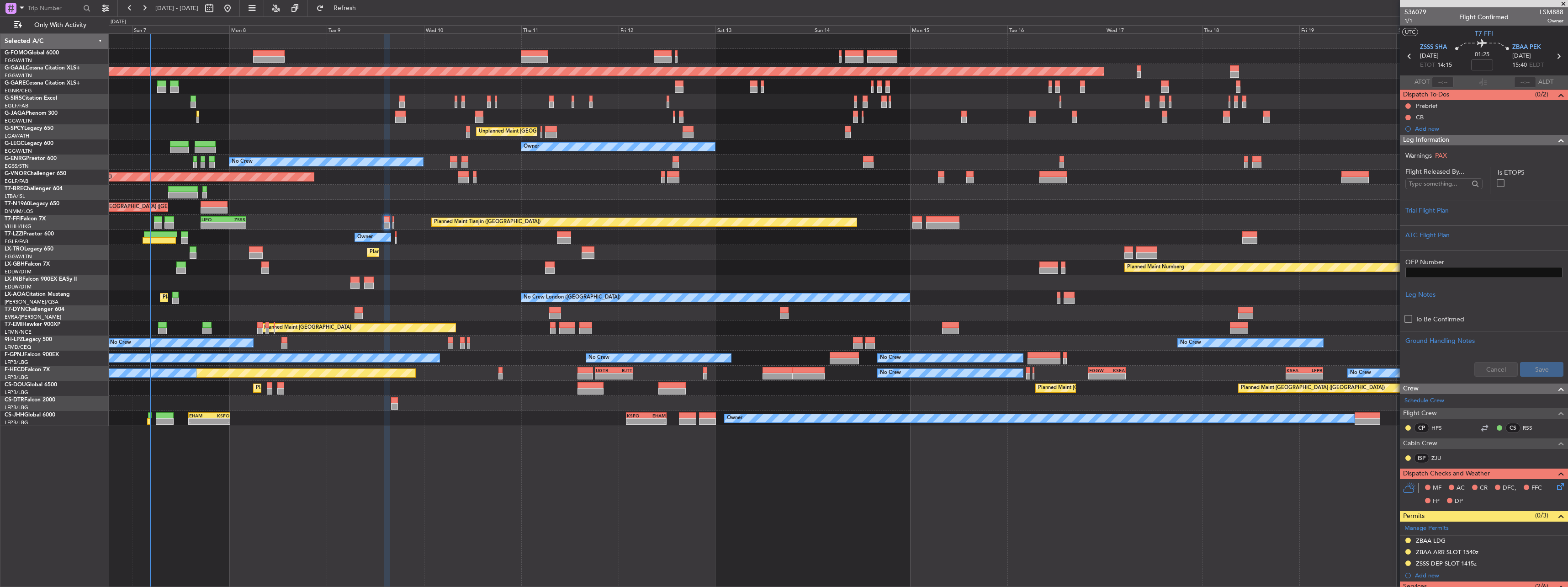
click at [581, 140] on div "Leg Information" at bounding box center [1484, 140] width 168 height 11
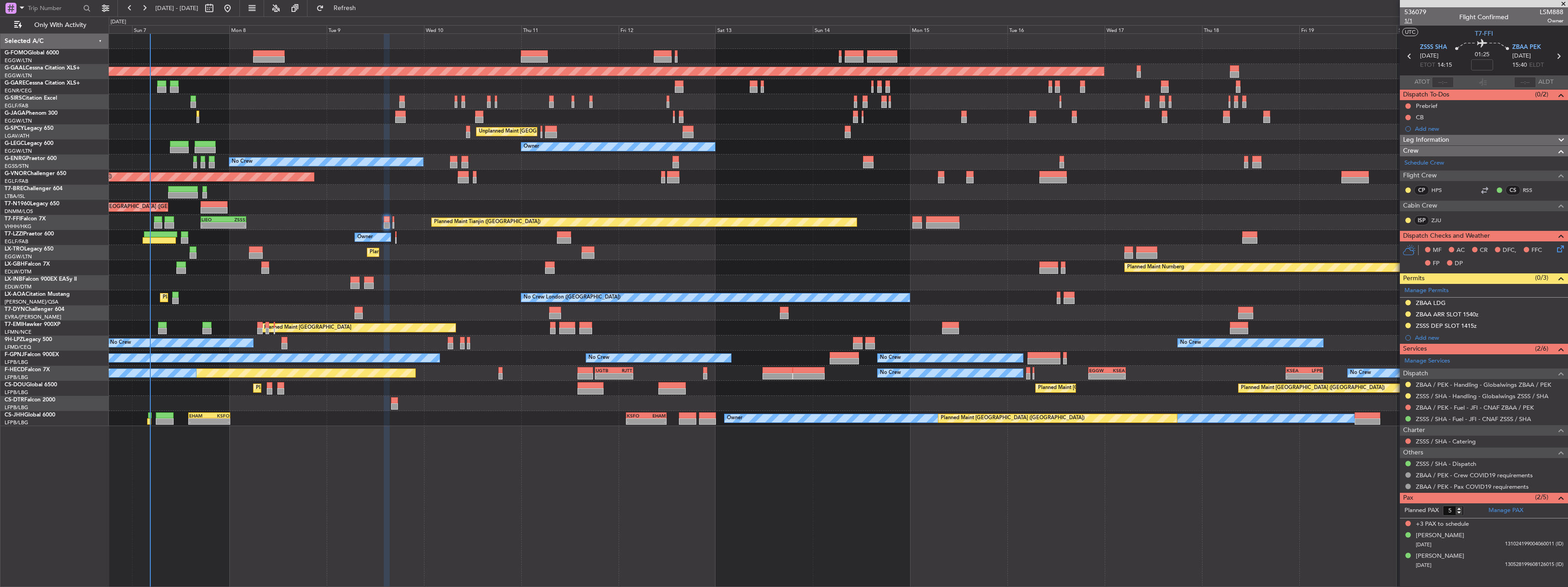
click at [581, 25] on mat-tooltip-component "Leg Number" at bounding box center [1415, 37] width 45 height 24
click at [581, 20] on span "1/1" at bounding box center [1415, 20] width 22 height 8
click at [581, 221] on link "ZJU" at bounding box center [1441, 220] width 20 height 8
click at [581, 257] on div "[PERSON_NAME] [DATE] 131024199004060011 (ID)" at bounding box center [1490, 539] width 148 height 18
click at [581, 257] on li "[PERSON_NAME] [DATE] 131024199004060011 (ID) Country [GEOGRAPHIC_DATA] Issued E…" at bounding box center [1484, 550] width 168 height 43
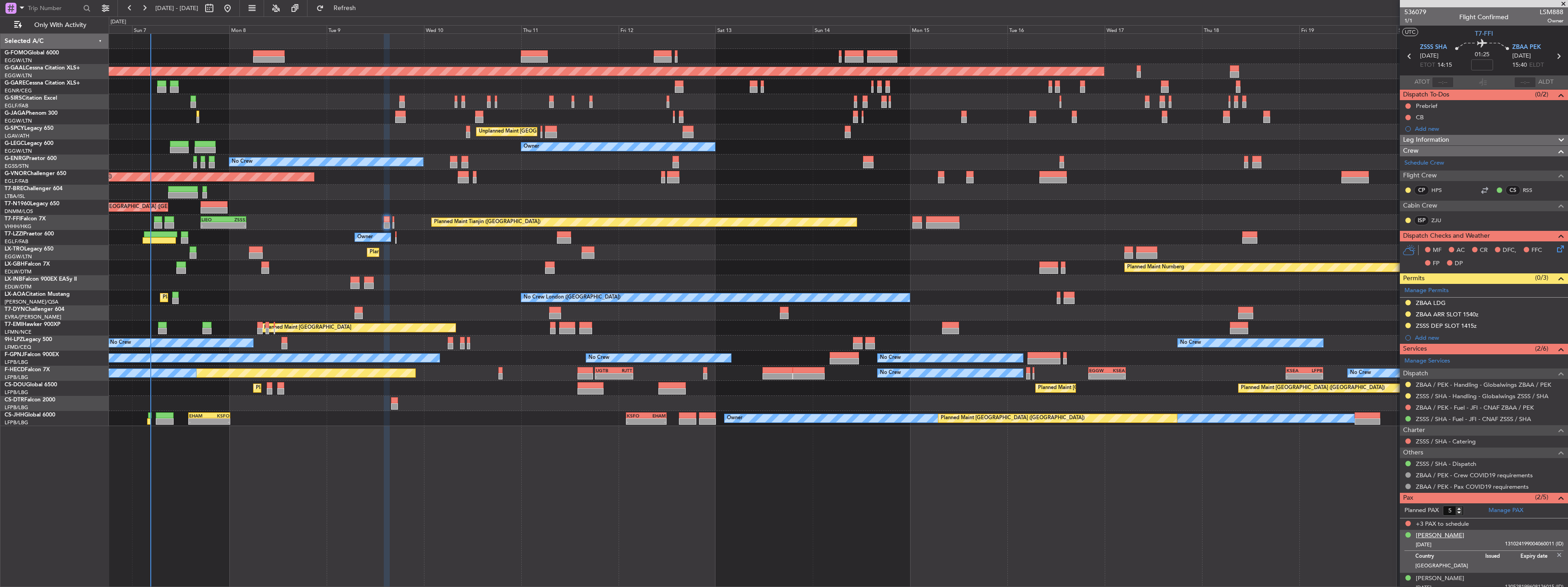
click at [581, 257] on div "[PERSON_NAME]" at bounding box center [1440, 535] width 49 height 9
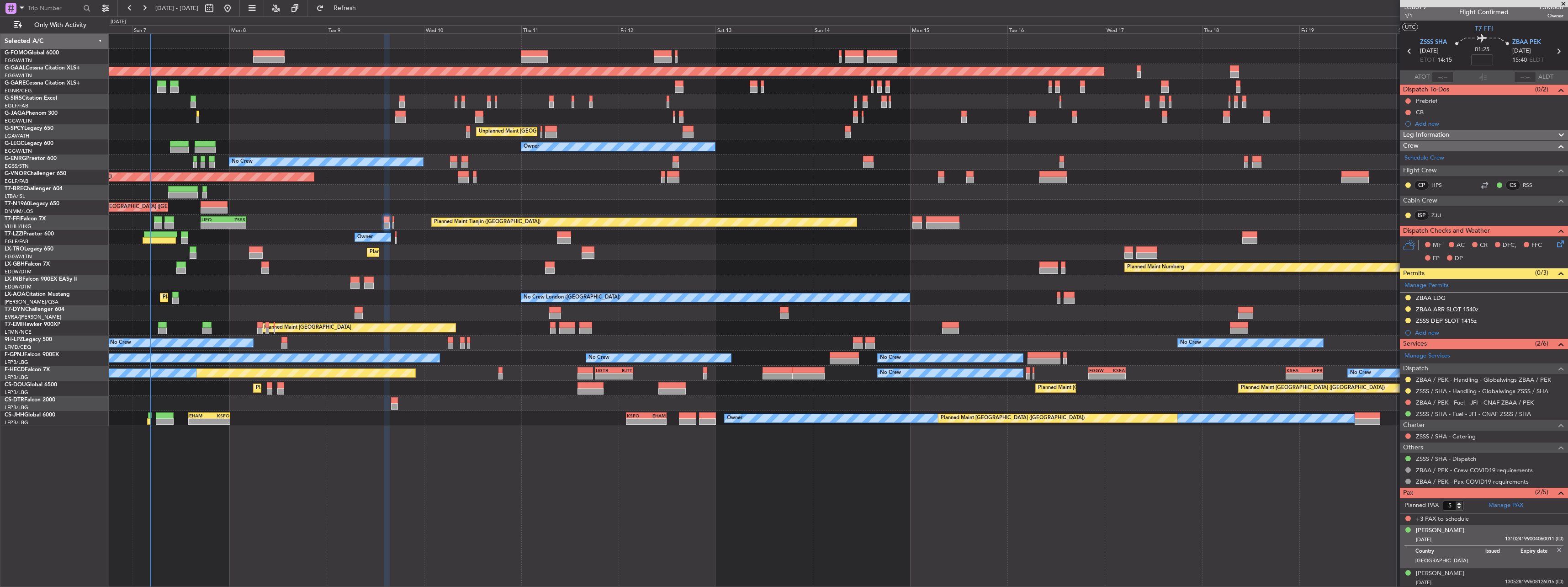
scroll to position [6, 0]
click at [581, 257] on img at bounding box center [1560, 549] width 8 height 8
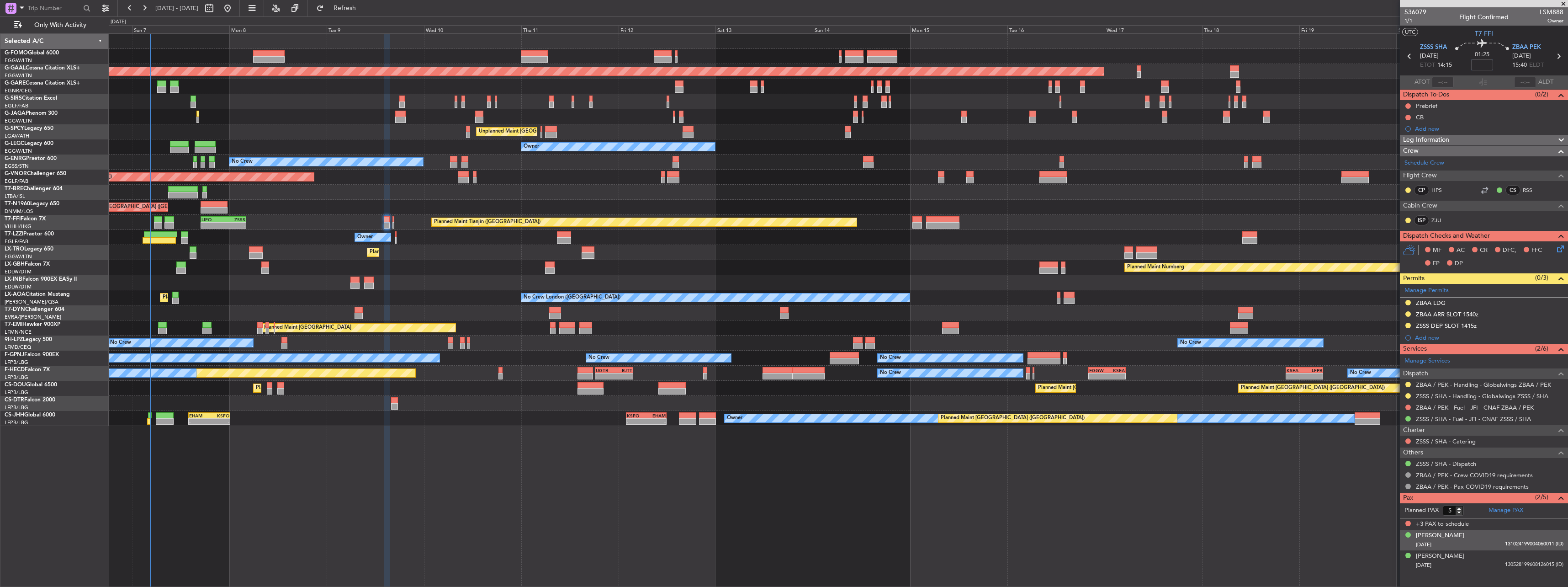
click at [581, 67] on input at bounding box center [1481, 65] width 22 height 11
click at [581, 63] on input at bounding box center [1481, 65] width 22 height 11
type input "+00:20"
click at [581, 141] on span "Leg Information" at bounding box center [1427, 140] width 46 height 11
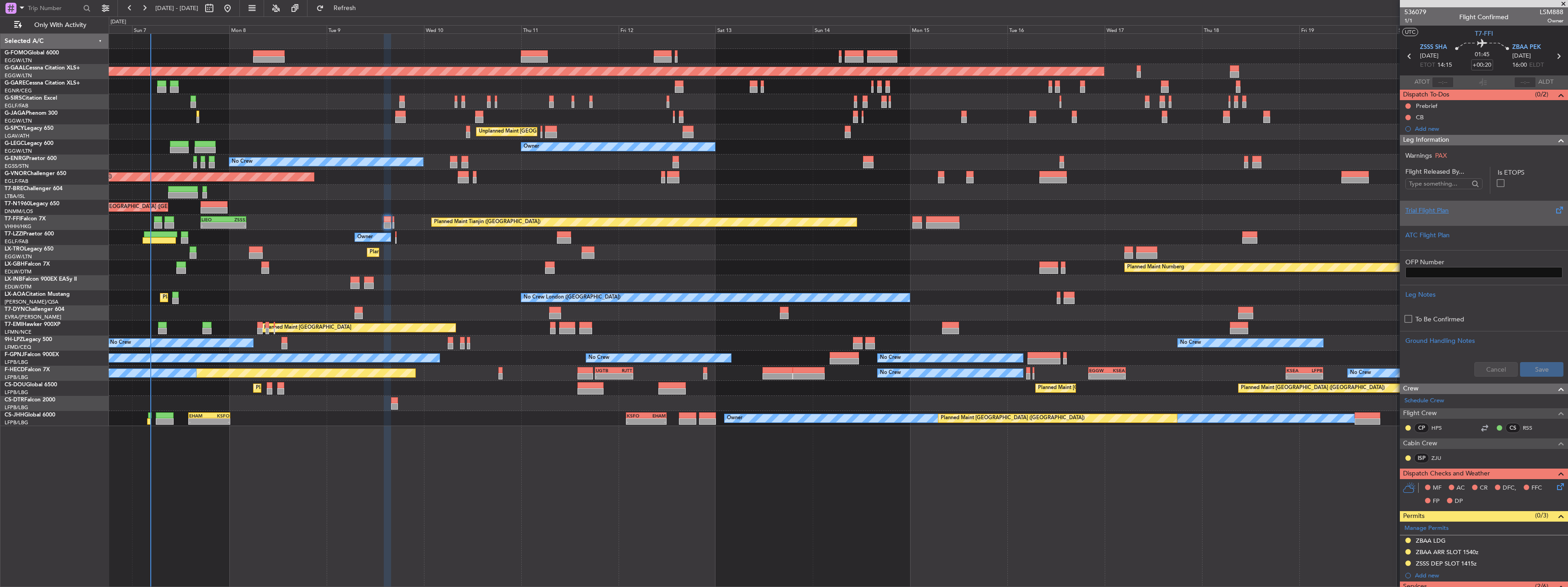
click at [581, 217] on div at bounding box center [1484, 218] width 157 height 6
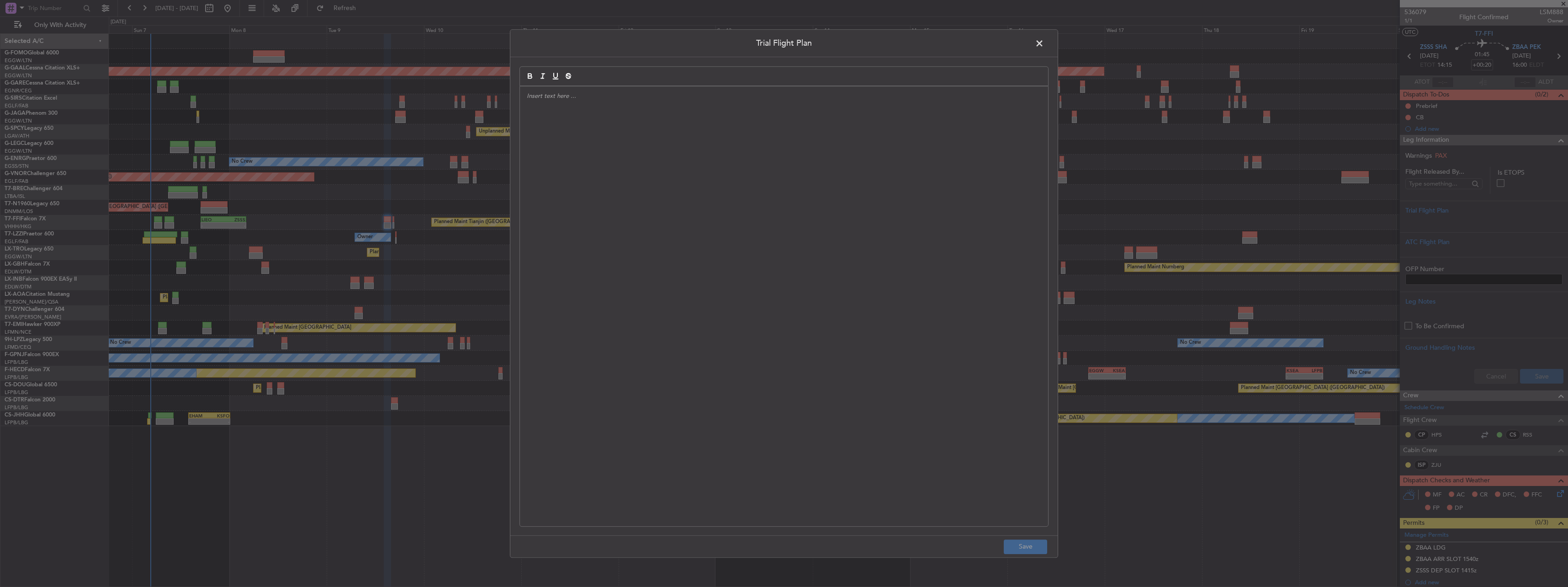
click at [581, 137] on div at bounding box center [784, 306] width 528 height 440
paste div
click at [581, 257] on button "Save" at bounding box center [1025, 546] width 44 height 15
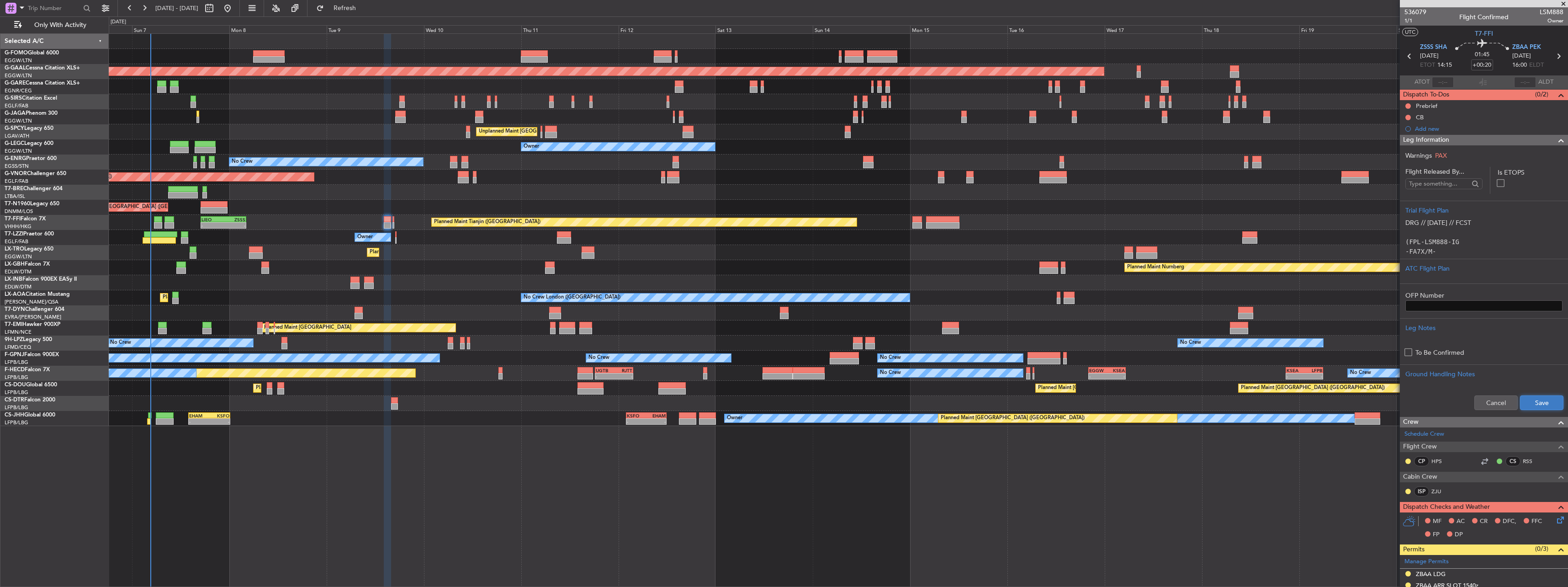
click at [581, 257] on button "Save" at bounding box center [1542, 403] width 44 height 15
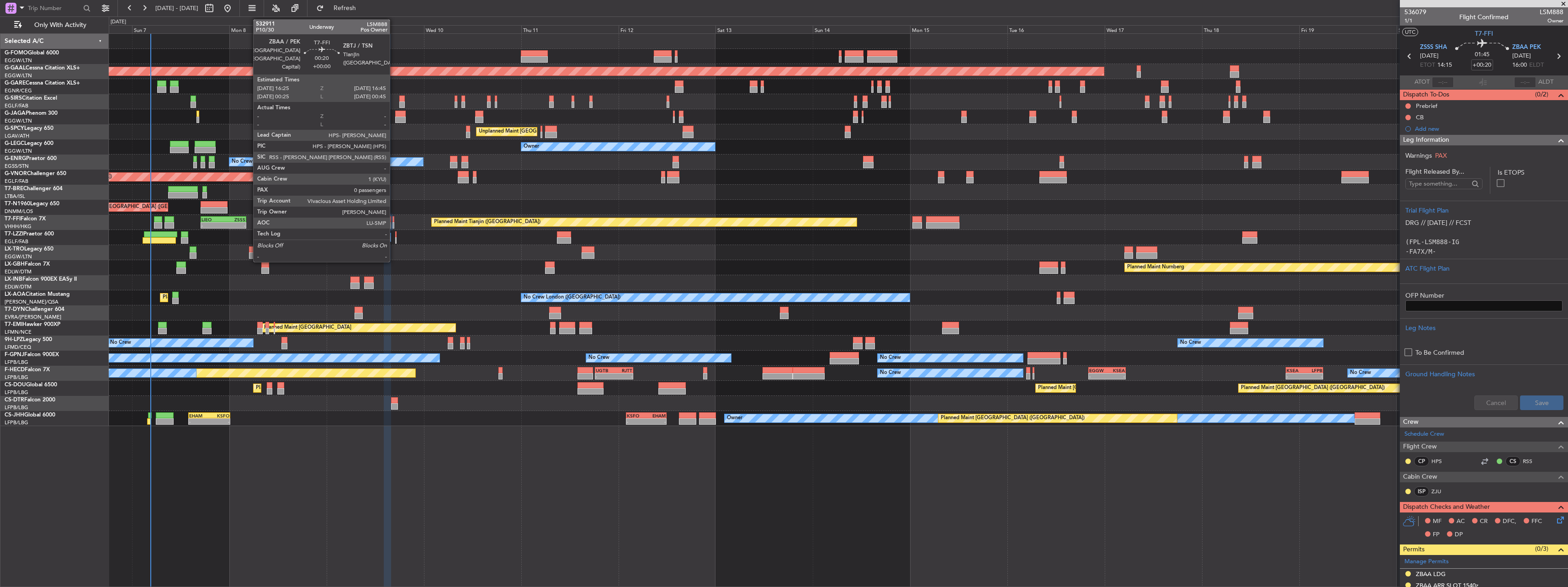
click at [394, 220] on div at bounding box center [393, 219] width 1 height 6
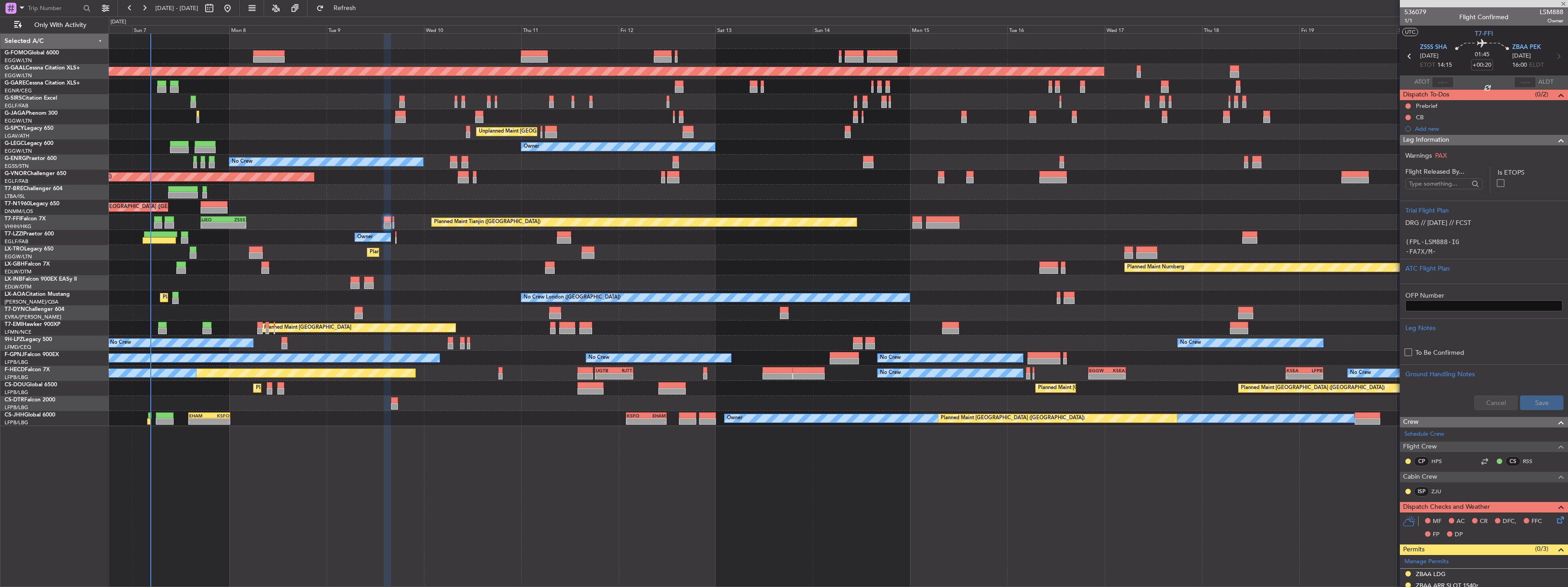
type input "0"
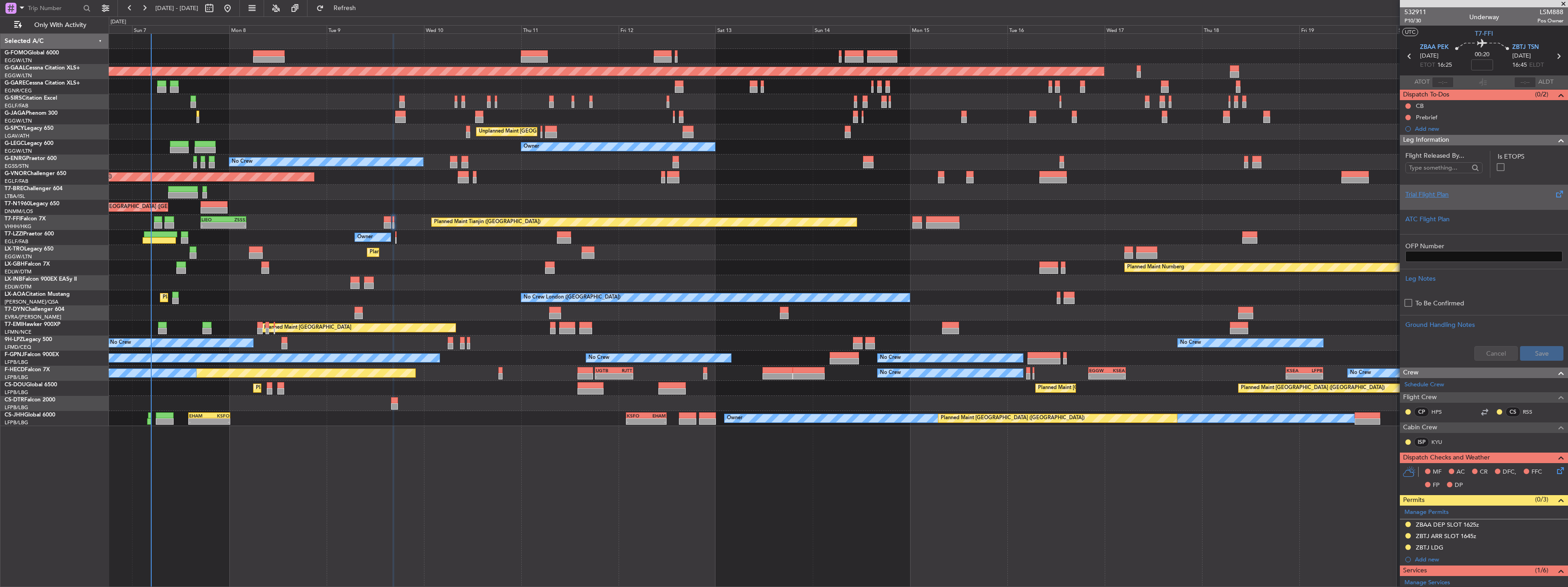
click at [1411, 195] on div "Trial Flight Plan" at bounding box center [1484, 194] width 157 height 10
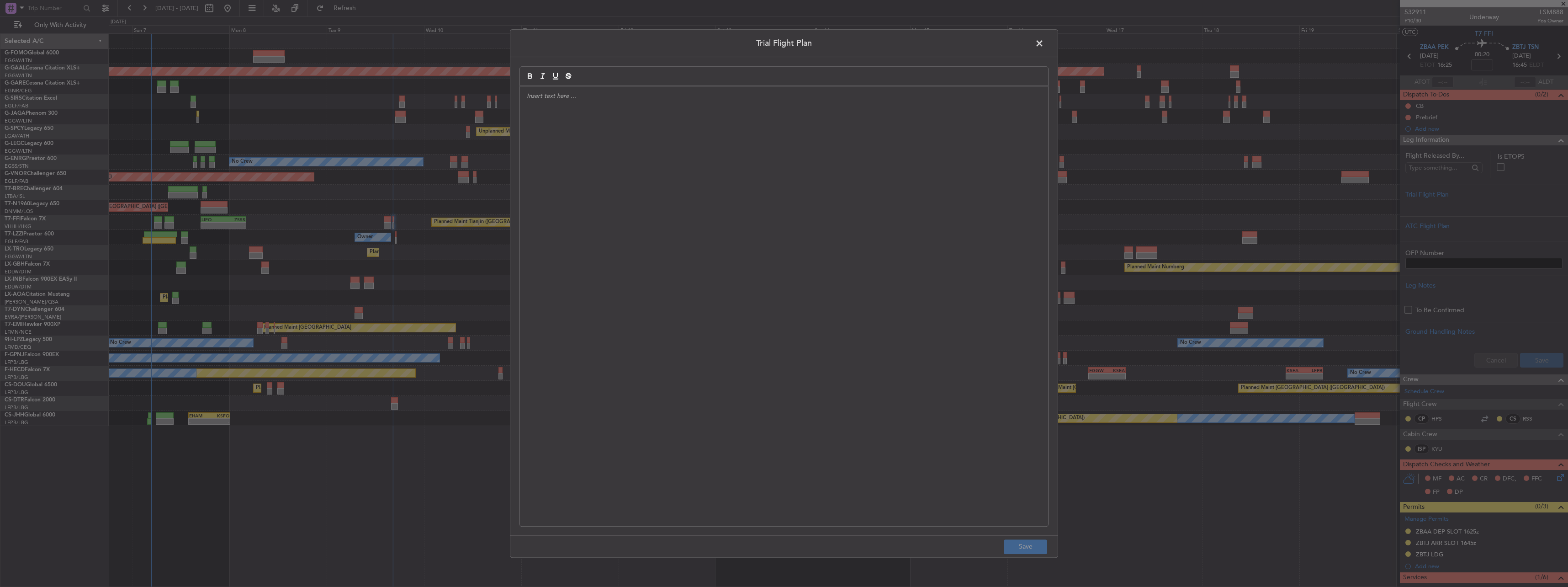
click at [742, 143] on div at bounding box center [784, 306] width 528 height 440
click at [682, 152] on div "DRG // [DATE] // FCST" at bounding box center [784, 306] width 528 height 440
click at [1028, 546] on button "Save" at bounding box center [1025, 546] width 44 height 15
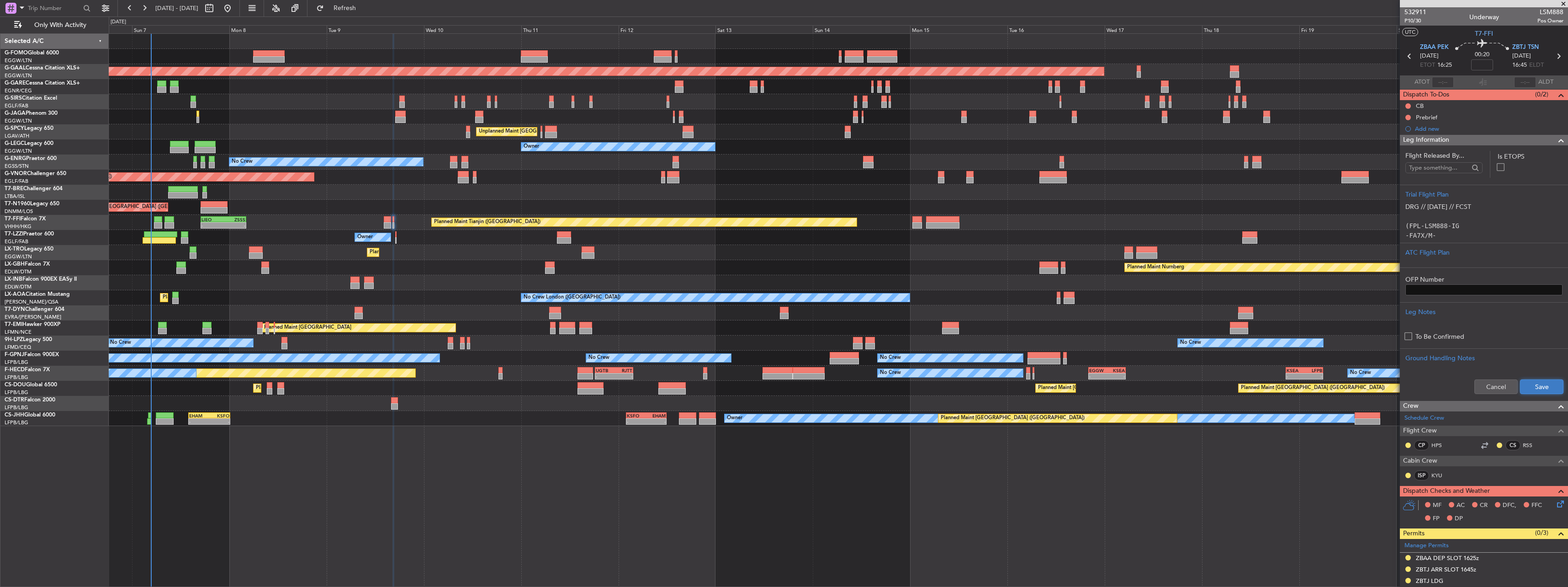
click at [1539, 390] on button "Save" at bounding box center [1542, 386] width 44 height 15
click at [1423, 140] on span "Leg Information" at bounding box center [1427, 140] width 46 height 11
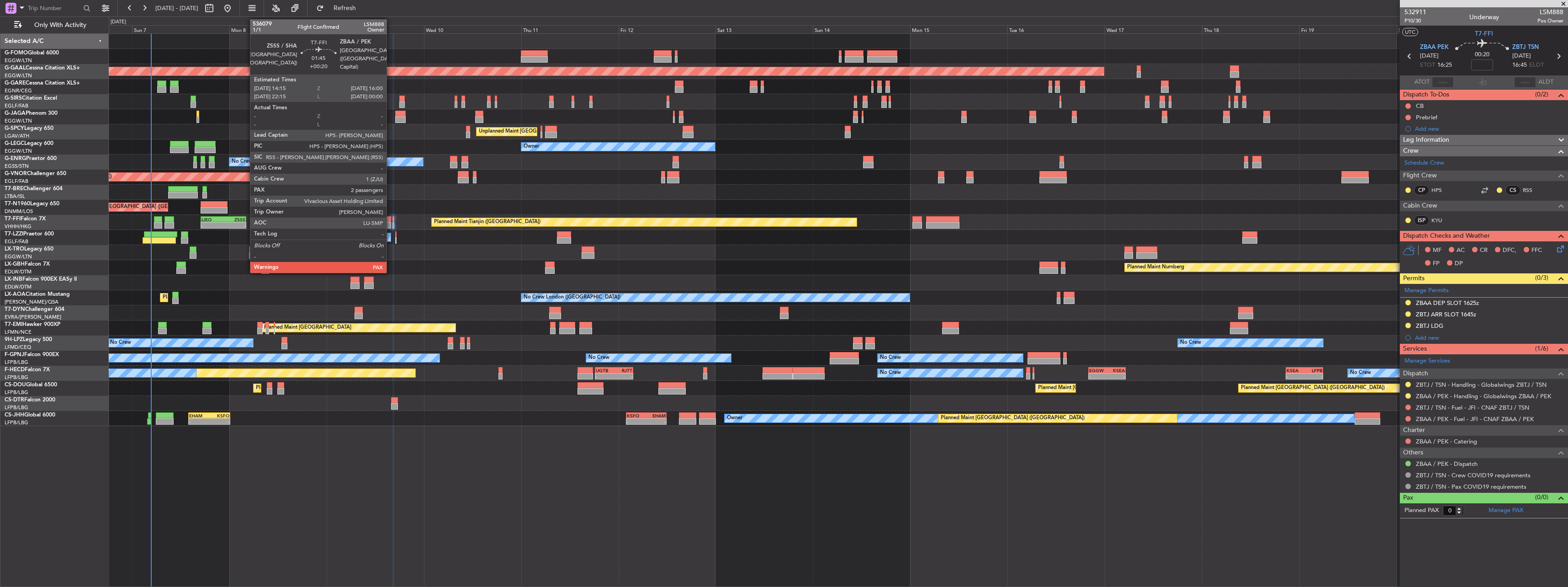
click at [391, 223] on div at bounding box center [387, 225] width 7 height 6
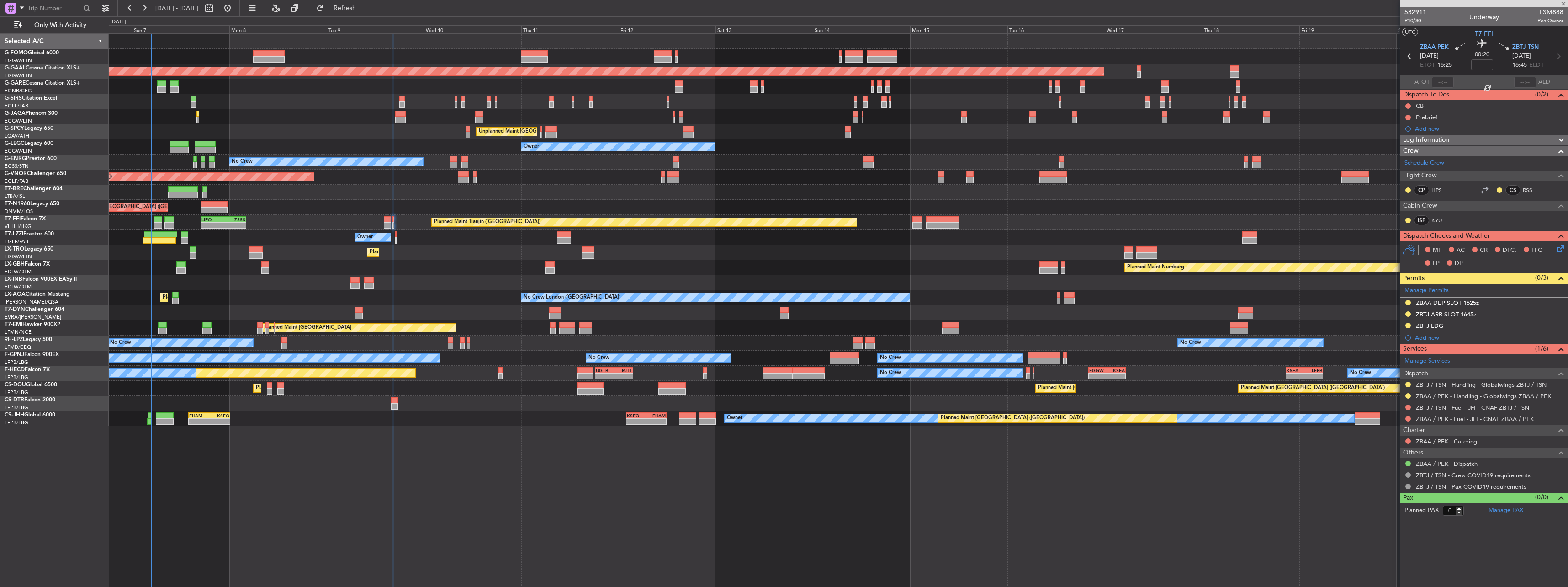
click at [388, 223] on div at bounding box center [387, 225] width 7 height 6
type input "+00:20"
type input "5"
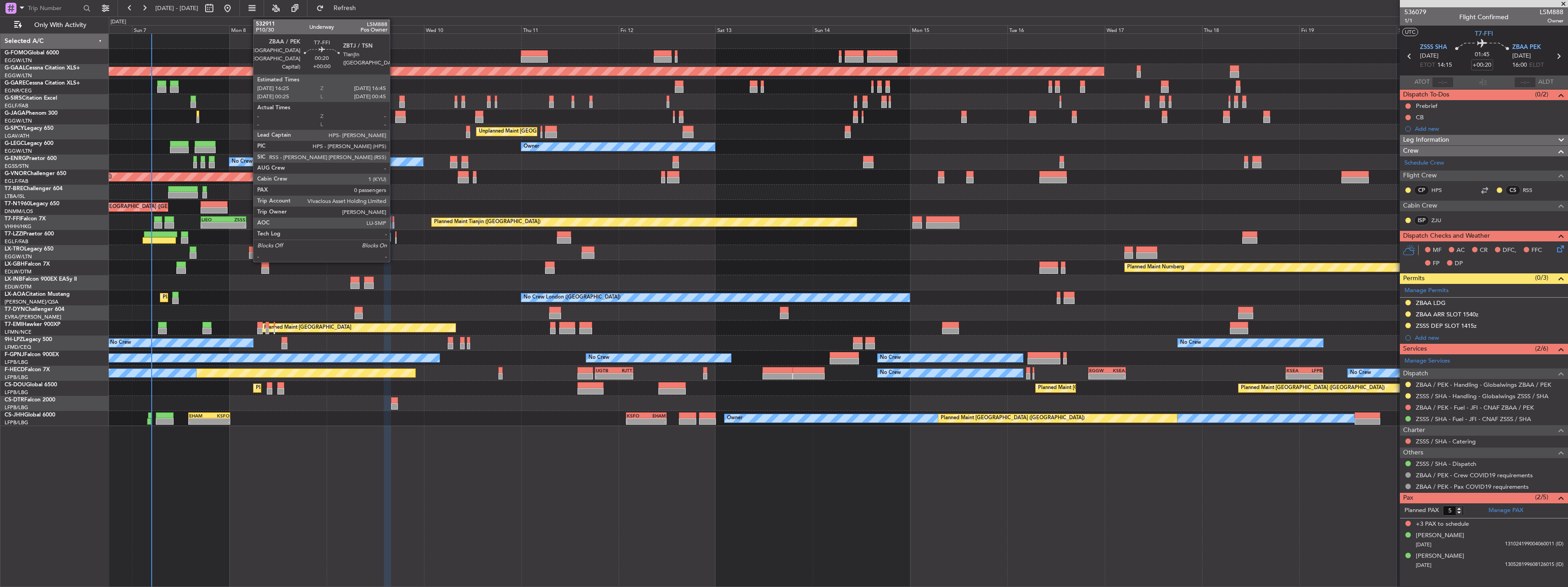
click at [394, 220] on div at bounding box center [393, 219] width 1 height 6
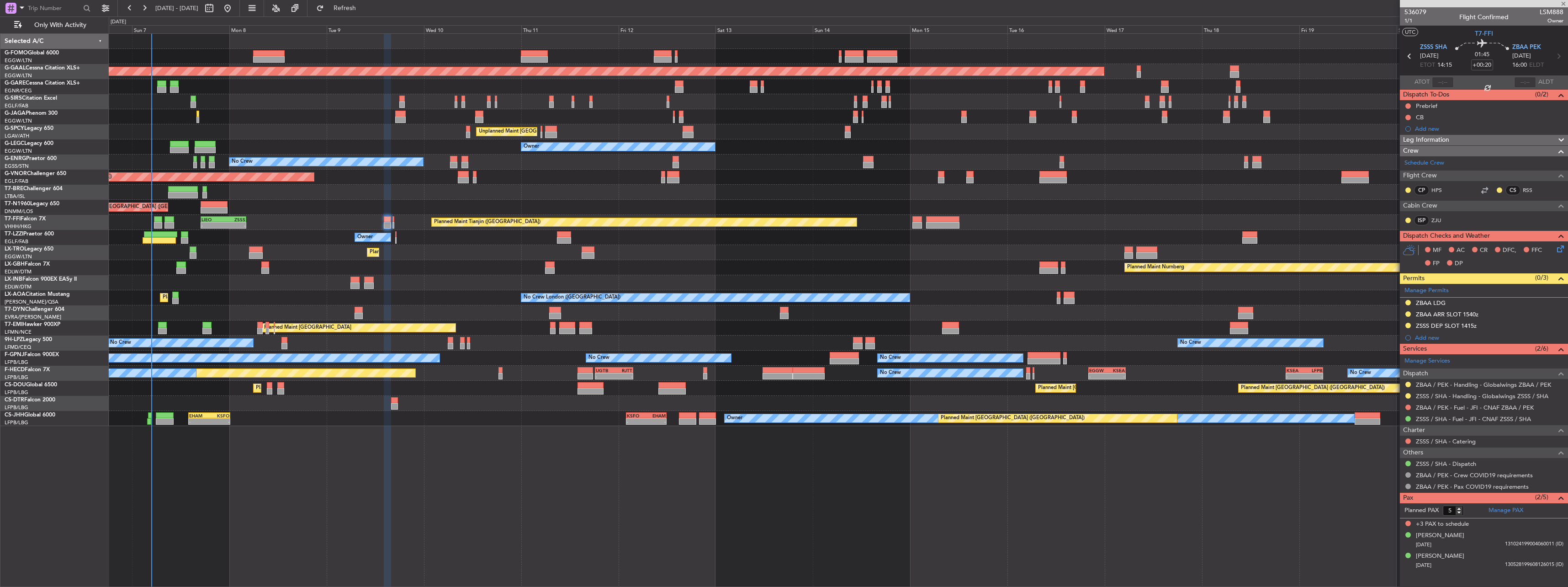
type input "0"
click at [1477, 62] on input at bounding box center [1481, 65] width 22 height 11
drag, startPoint x: 1446, startPoint y: 139, endPoint x: 1431, endPoint y: 146, distance: 16.6
click at [1446, 139] on span "Leg Information" at bounding box center [1427, 140] width 46 height 11
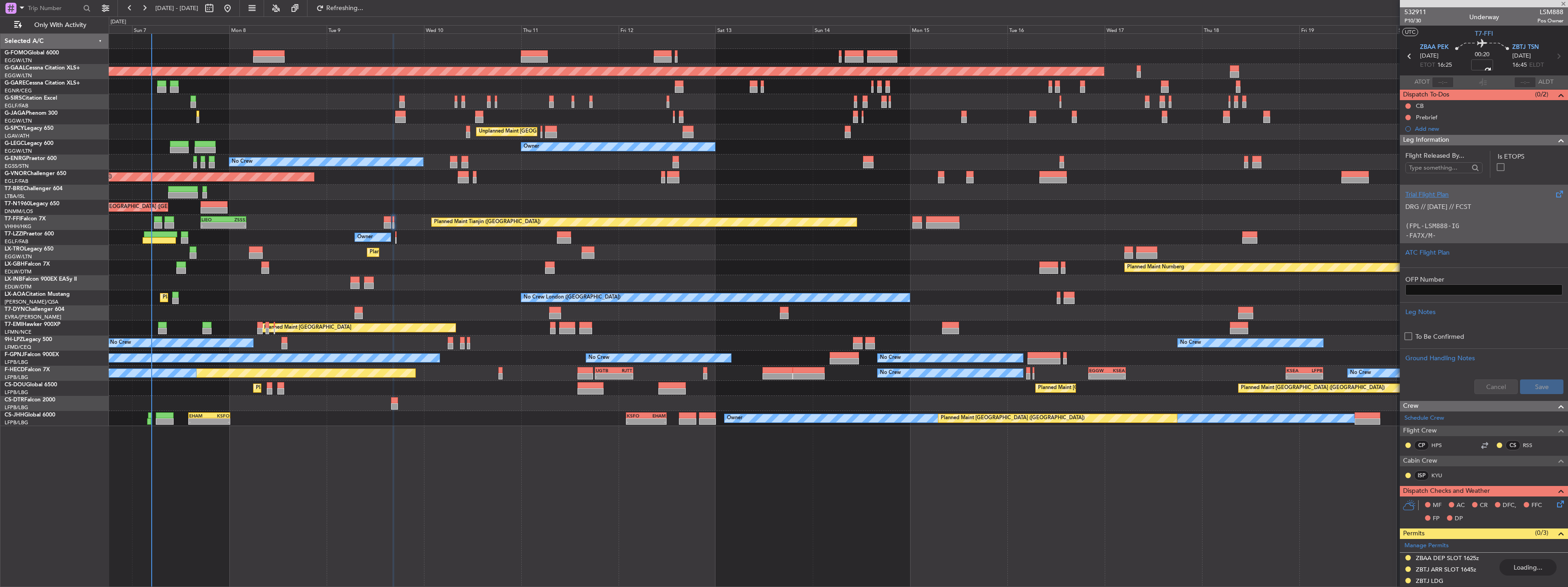
click at [1436, 234] on p "-FA7X/M-SBDE1E2E3FGHIJ3J4J7M3P2RWXYZ/LB1D1" at bounding box center [1484, 240] width 157 height 19
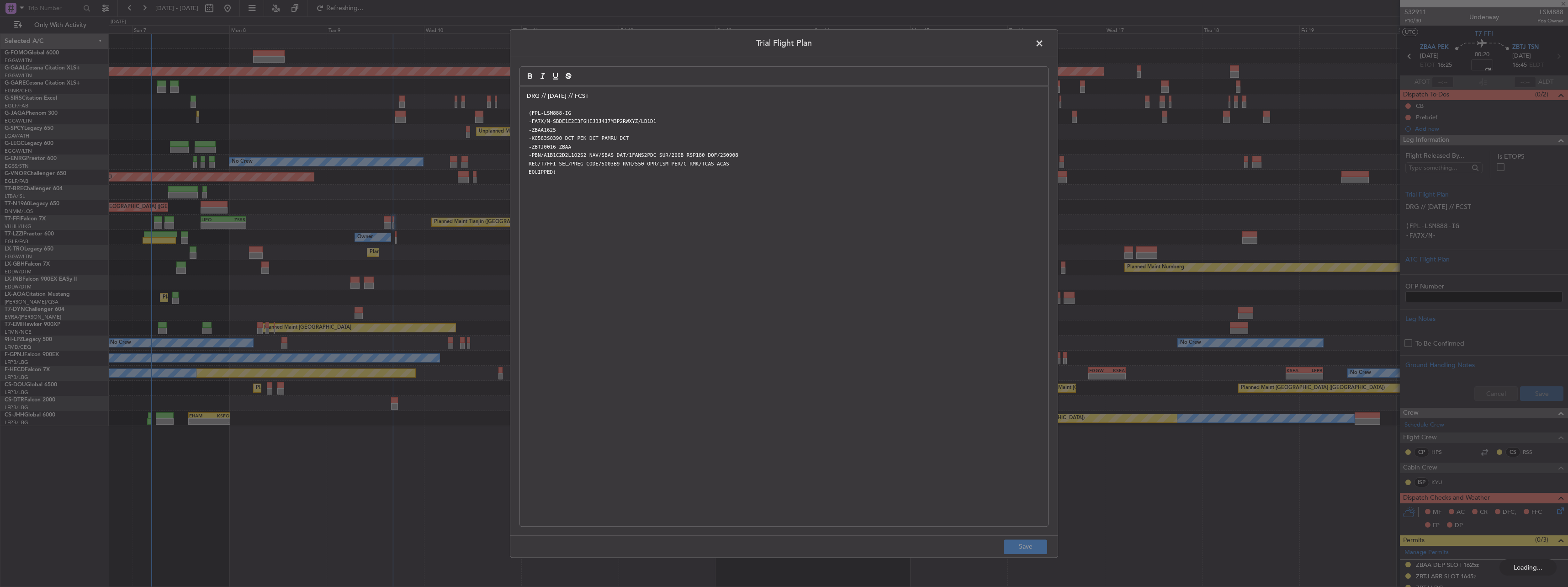
click at [666, 256] on div "Planned Maint London (Luton) Planned Maint Dusseldorf Planned Maint London (Far…" at bounding box center [838, 229] width 1459 height 392
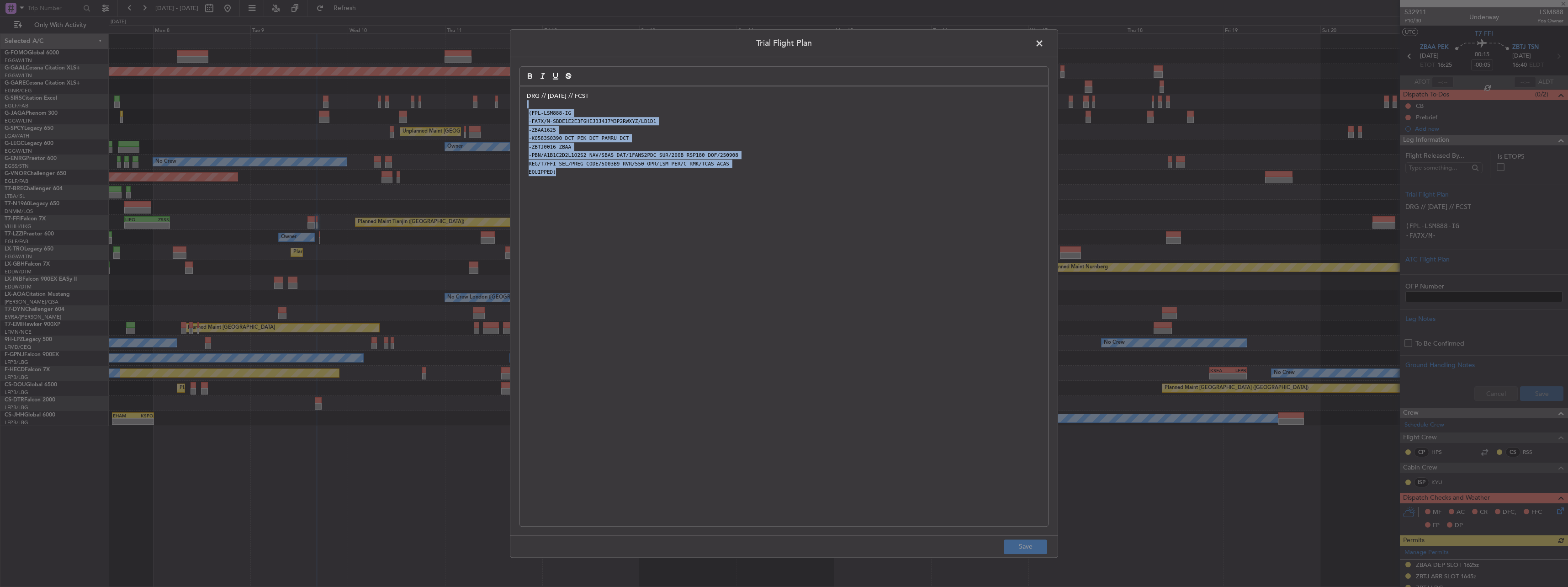
drag, startPoint x: 561, startPoint y: 174, endPoint x: 526, endPoint y: 108, distance: 74.7
click at [526, 108] on div "DRG // 07SEP // FCST (FPL-LSM888-IG -FA7X/M-SBDE1E2E3FGHIJ3J4J7M3P2RWXYZ/LB1D1 …" at bounding box center [784, 306] width 528 height 440
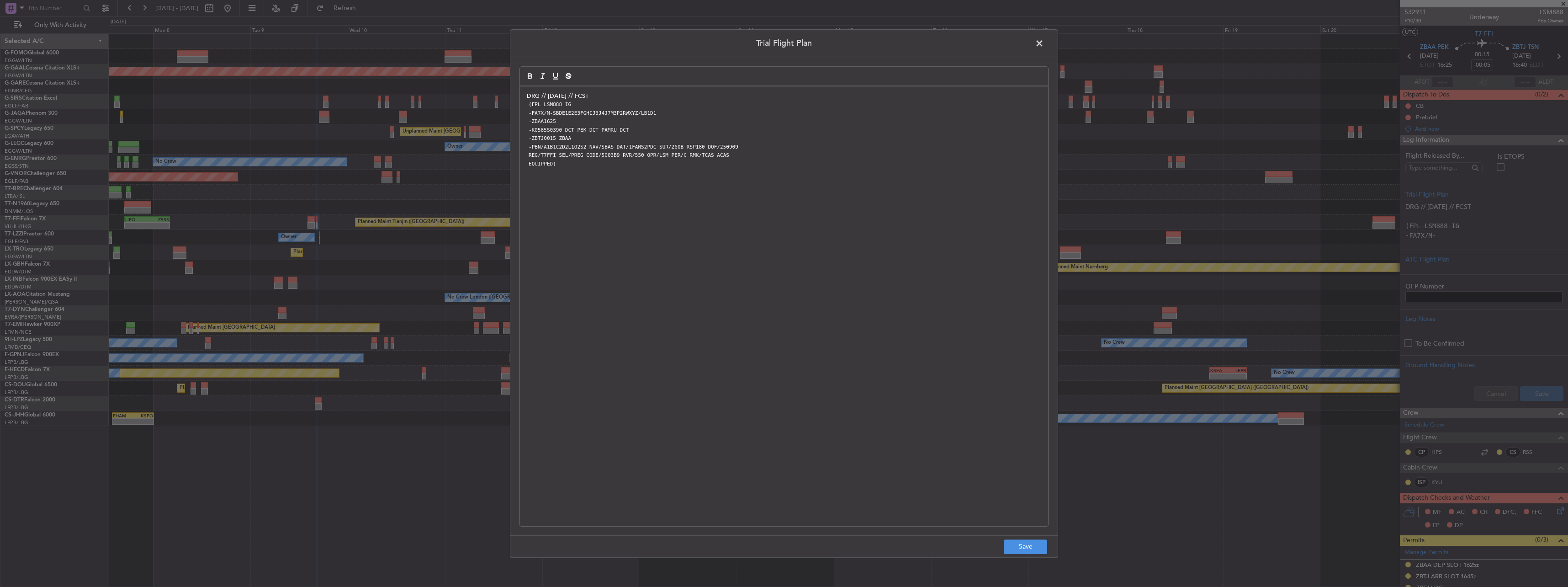
click at [610, 93] on p "DRG // [DATE] // FCST" at bounding box center [784, 96] width 514 height 8
click at [1010, 543] on button "Save" at bounding box center [1025, 546] width 44 height 15
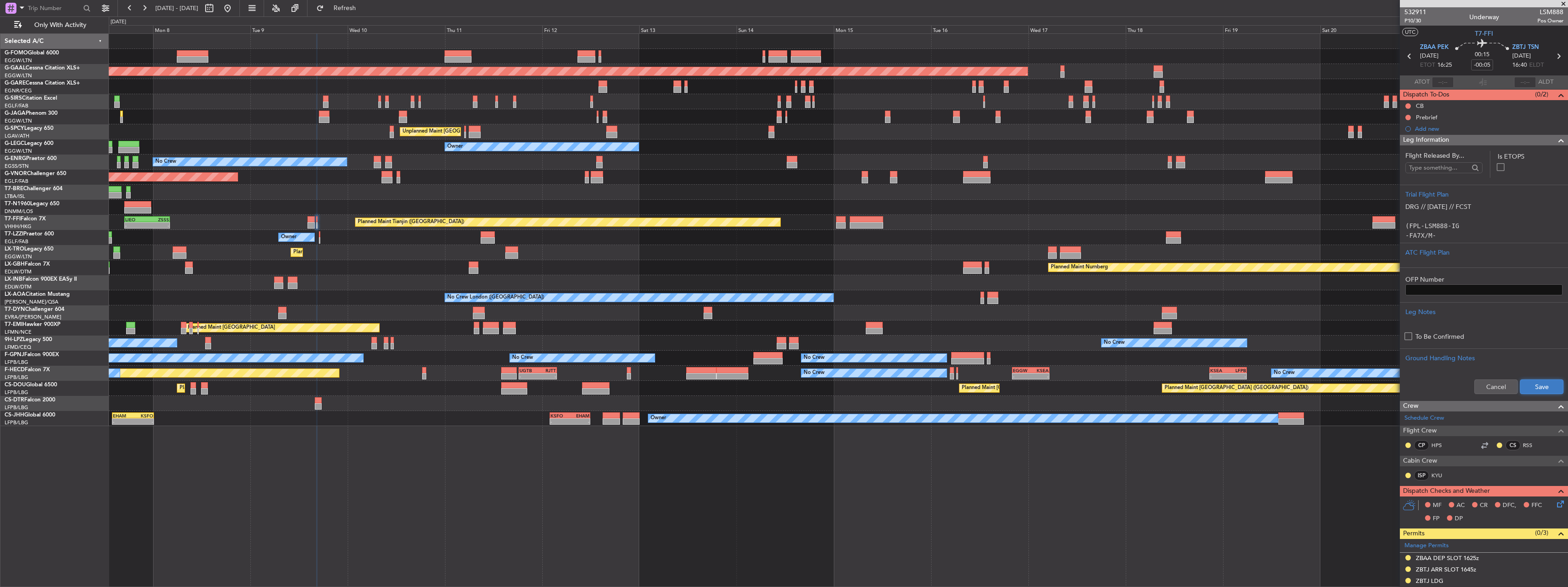
click at [1538, 386] on button "Save" at bounding box center [1542, 386] width 44 height 15
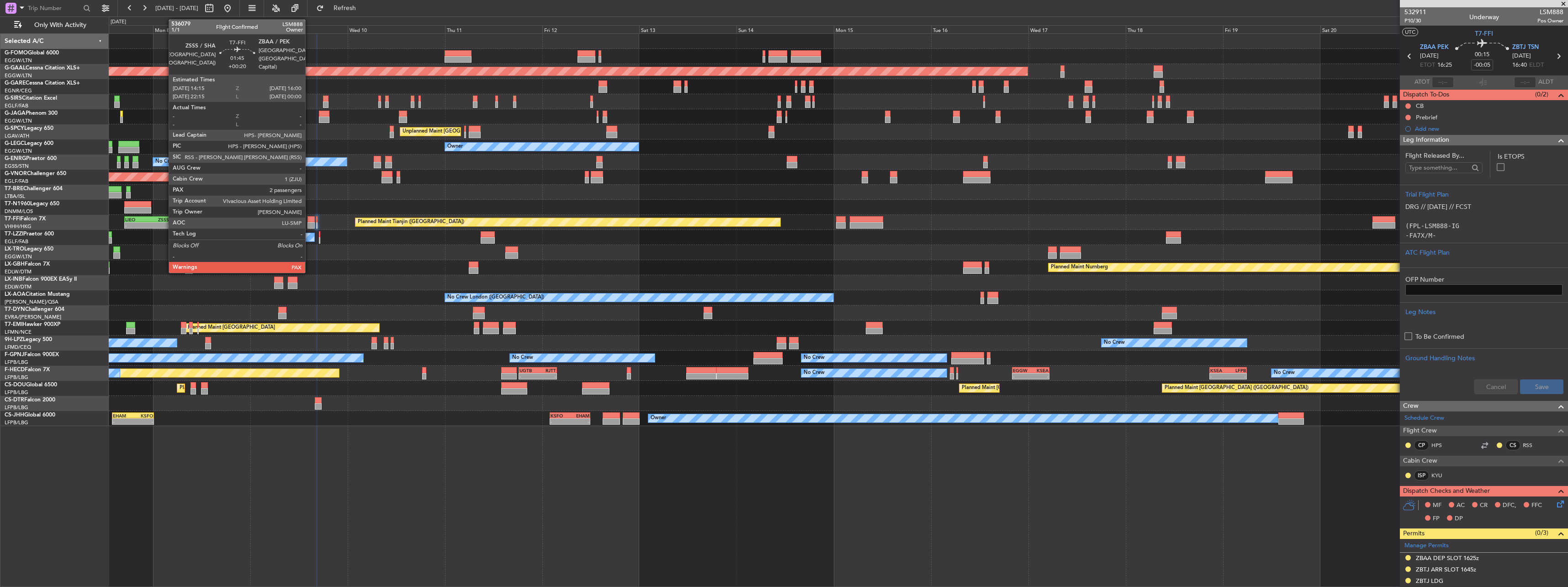
click at [309, 222] on div at bounding box center [311, 225] width 7 height 6
click at [564, 203] on div "Unplanned Maint London (Stansted) Planned Maint London (Stansted)" at bounding box center [838, 207] width 1459 height 15
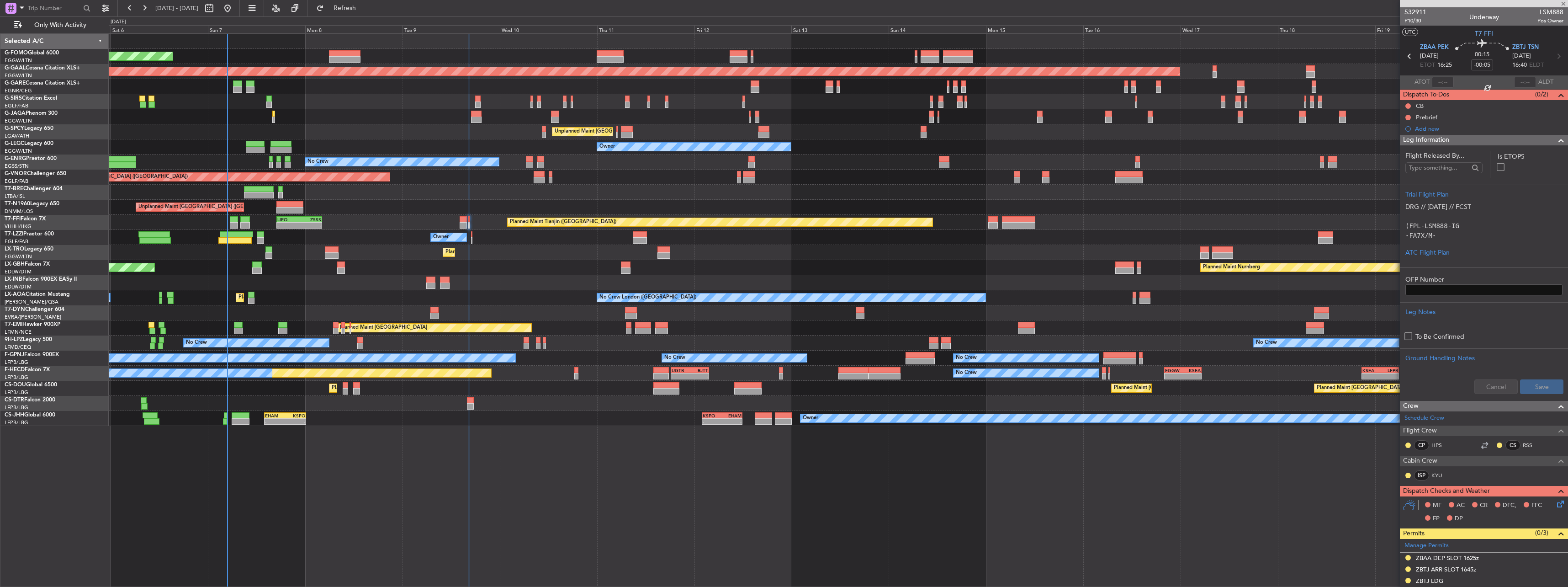
type input "+00:20"
type input "5"
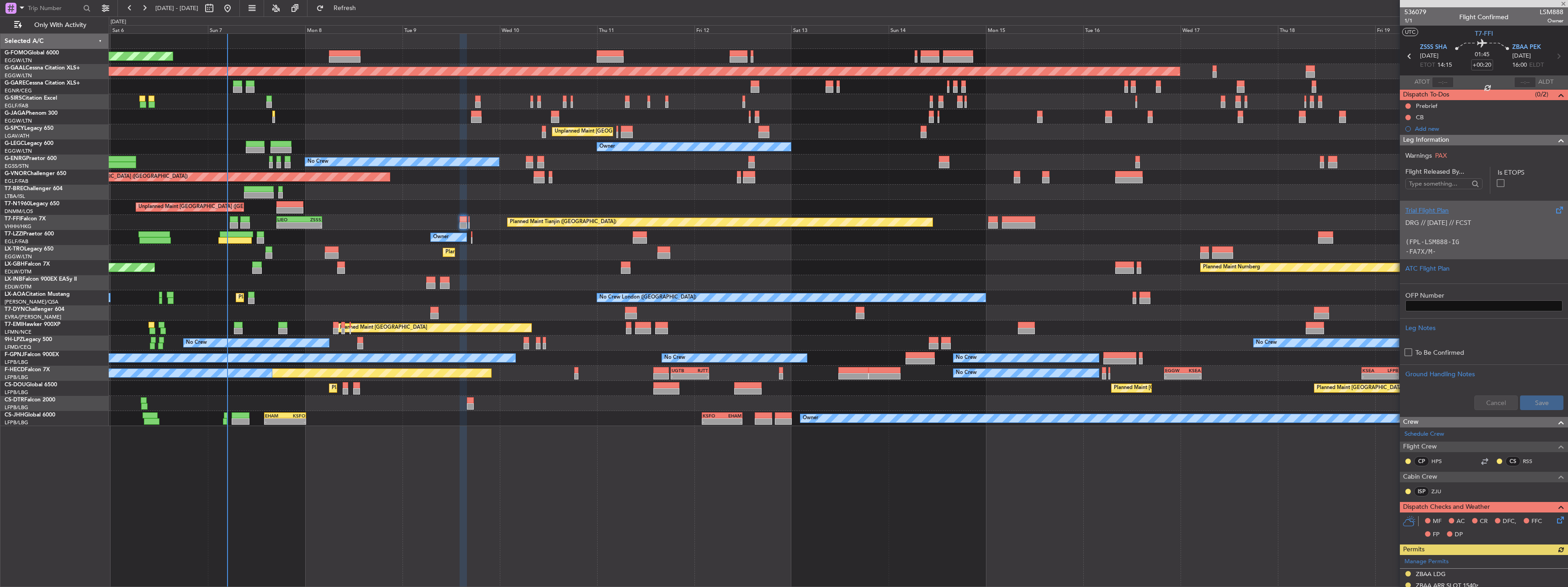
click at [1434, 234] on p at bounding box center [1484, 232] width 157 height 10
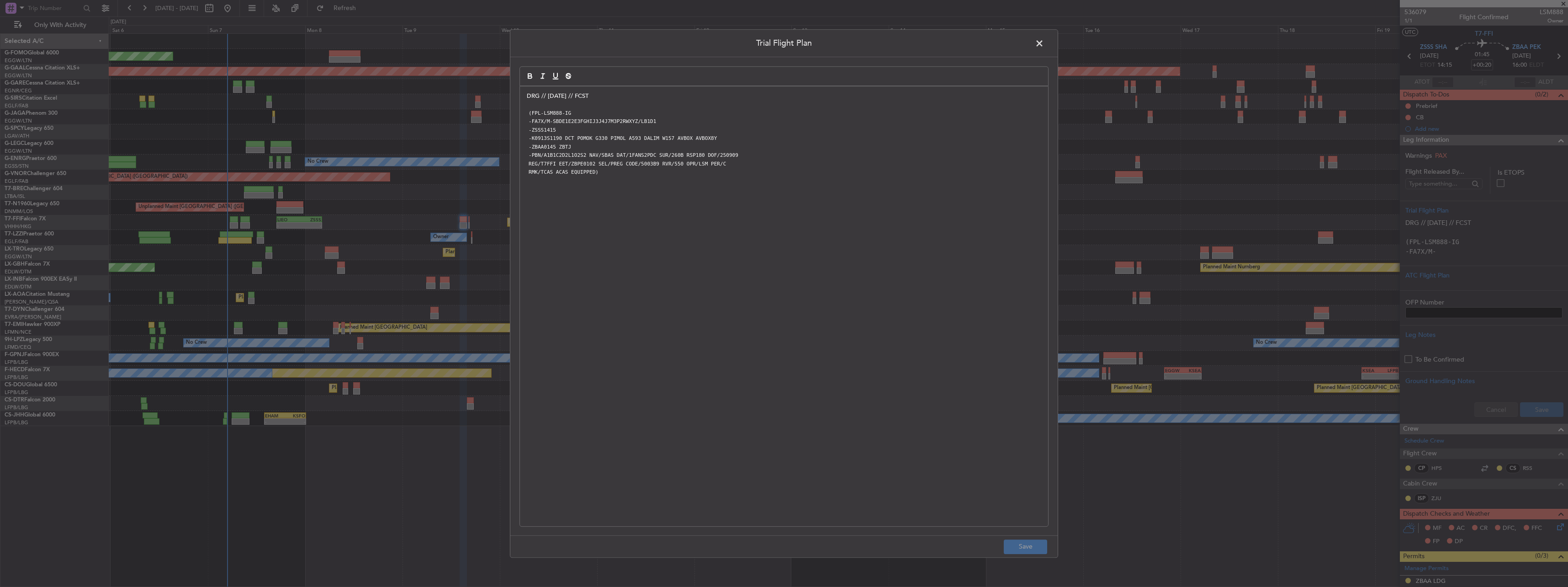
click at [1044, 43] on span at bounding box center [1044, 46] width 0 height 18
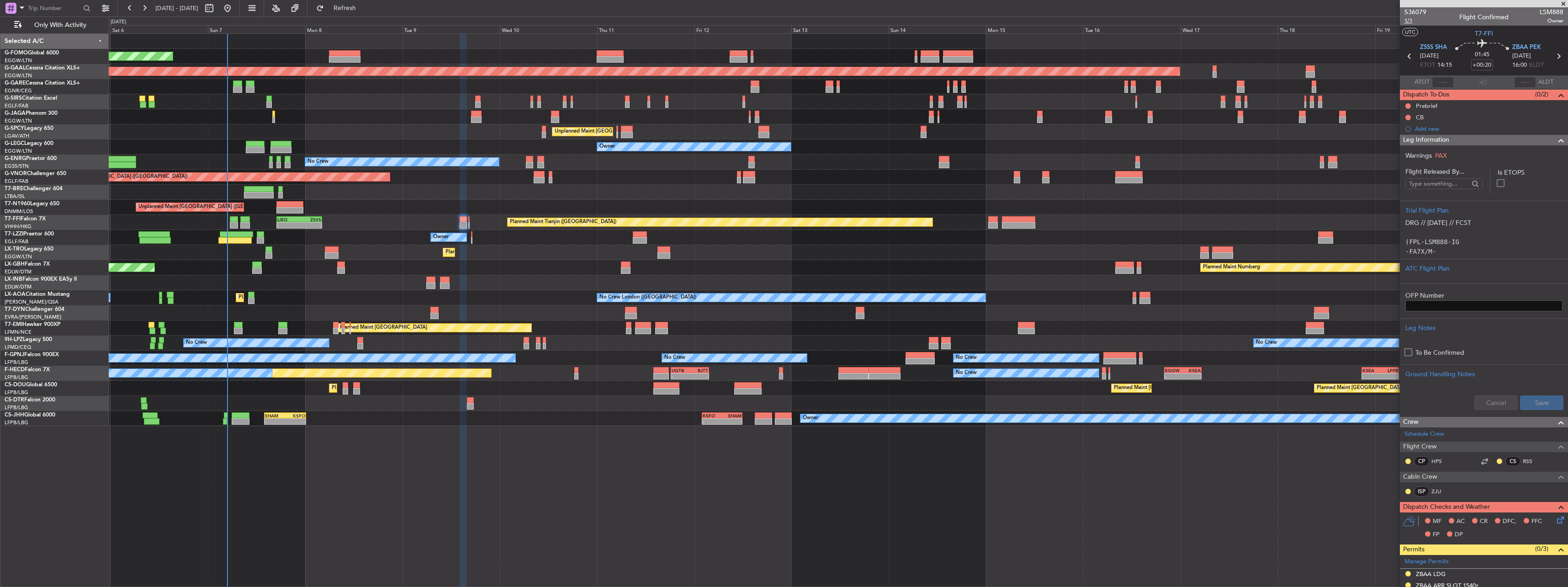
click at [1409, 22] on span "1/1" at bounding box center [1415, 20] width 22 height 8
click at [1408, 117] on button at bounding box center [1408, 118] width 6 height 6
drag, startPoint x: 1410, startPoint y: 157, endPoint x: 1406, endPoint y: 125, distance: 32.2
click at [1410, 154] on span "Completed" at bounding box center [1412, 157] width 30 height 9
click at [1409, 103] on button at bounding box center [1408, 106] width 6 height 6
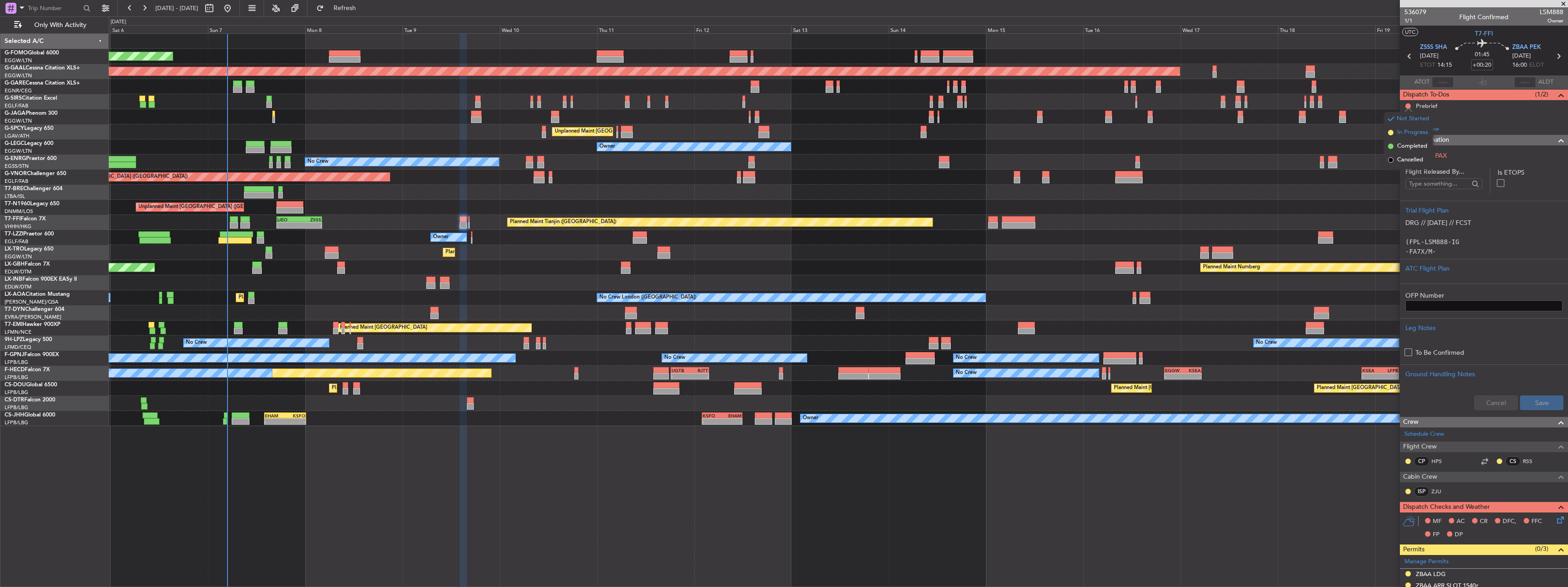
click at [1410, 137] on span "In Progress" at bounding box center [1412, 132] width 31 height 9
click at [1555, 517] on icon at bounding box center [1559, 518] width 7 height 7
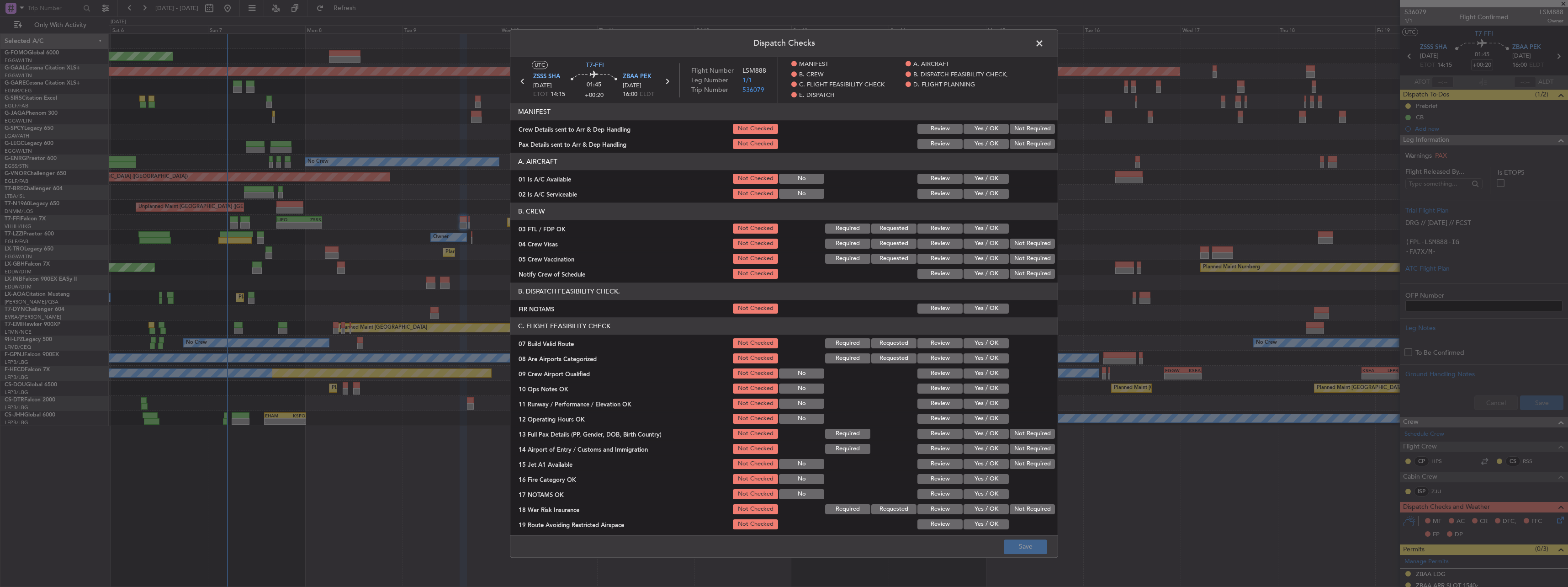
click at [963, 177] on button "Yes / OK" at bounding box center [986, 179] width 45 height 10
click at [969, 198] on button "Yes / OK" at bounding box center [986, 194] width 45 height 10
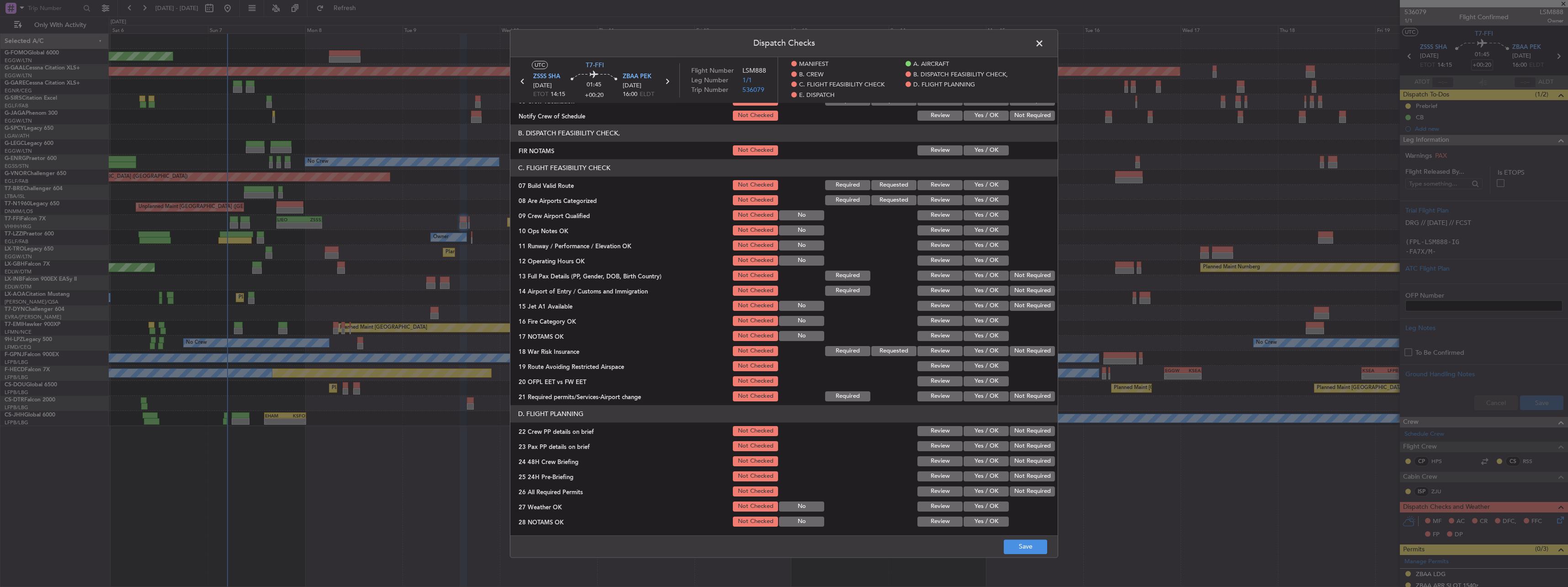
scroll to position [183, 0]
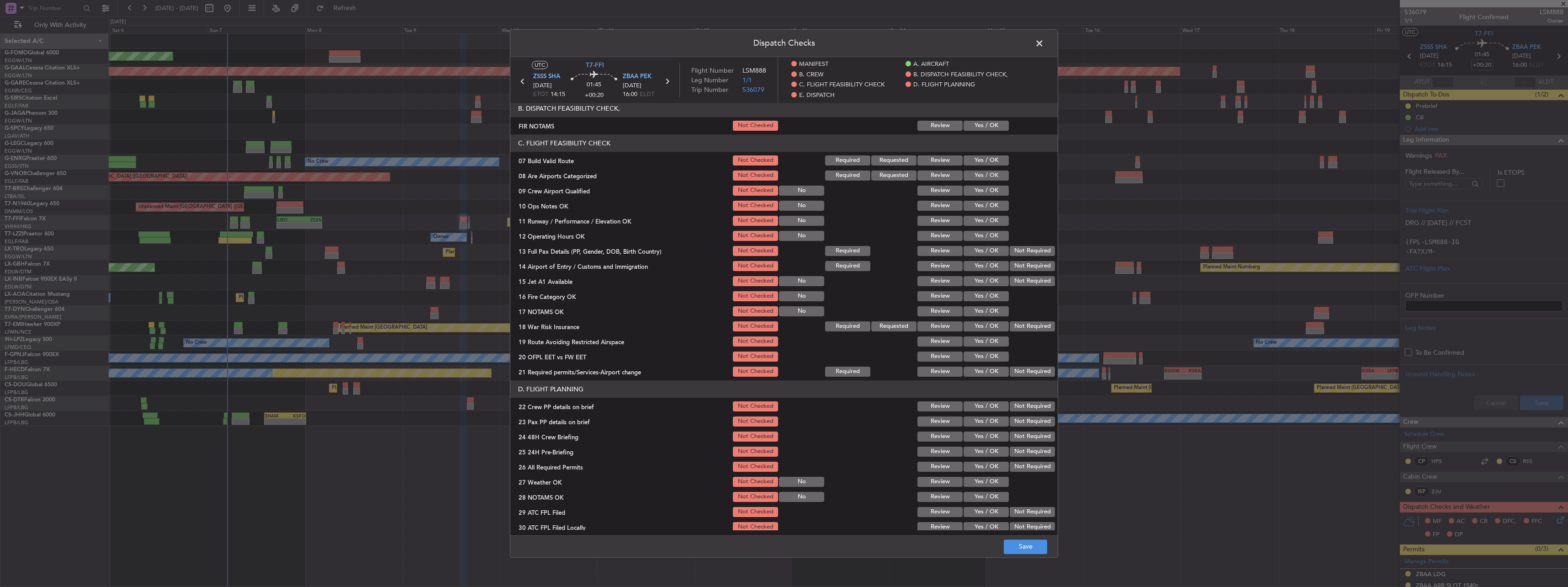
click at [977, 157] on button "Yes / OK" at bounding box center [986, 160] width 45 height 10
click at [978, 179] on button "Yes / OK" at bounding box center [986, 175] width 45 height 10
click at [978, 208] on button "Yes / OK" at bounding box center [986, 206] width 45 height 10
click at [980, 219] on button "Yes / OK" at bounding box center [986, 220] width 45 height 10
click at [981, 229] on section "C. FLIGHT FEASIBILITY CHECK 07 Build Valid Route Not Checked Required Requested…" at bounding box center [784, 256] width 548 height 244
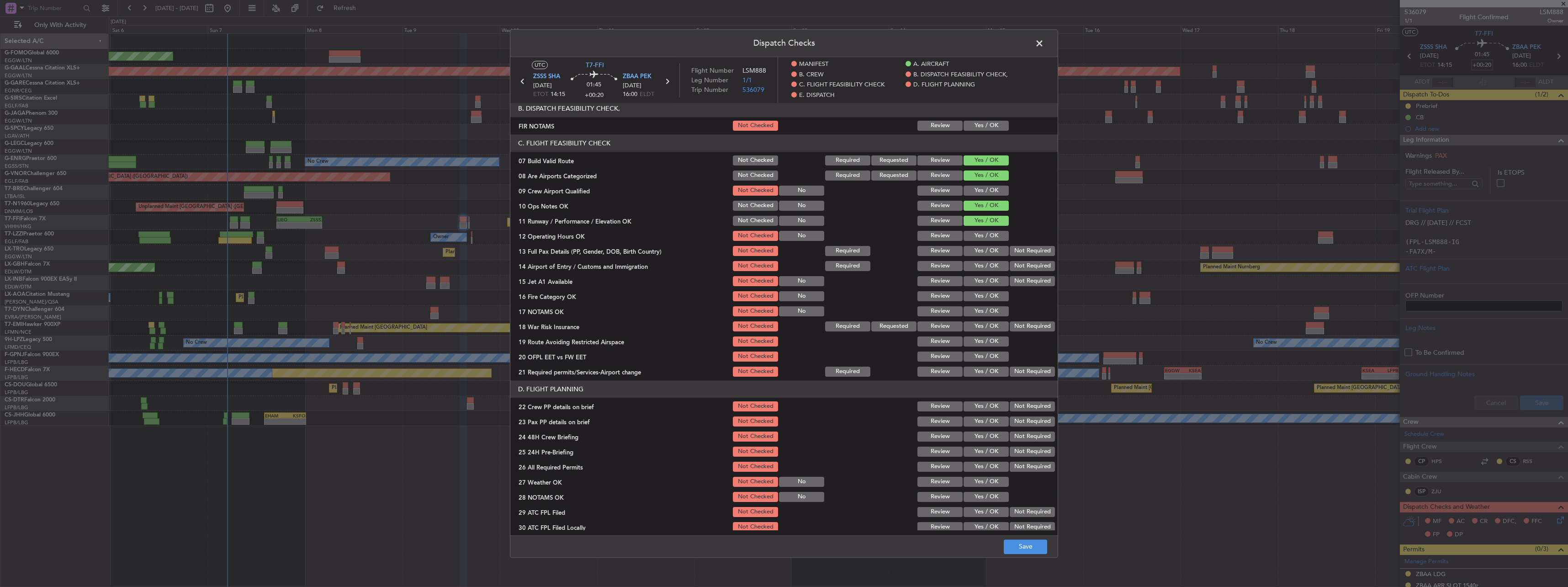
click at [984, 236] on button "Yes / OK" at bounding box center [986, 236] width 45 height 10
click at [987, 258] on section "C. FLIGHT FEASIBILITY CHECK 07 Build Valid Route Not Checked Required Requested…" at bounding box center [784, 256] width 548 height 244
click at [986, 251] on button "Yes / OK" at bounding box center [986, 251] width 45 height 10
click at [992, 268] on button "Yes / OK" at bounding box center [986, 266] width 45 height 10
click at [988, 285] on button "Yes / OK" at bounding box center [986, 281] width 45 height 10
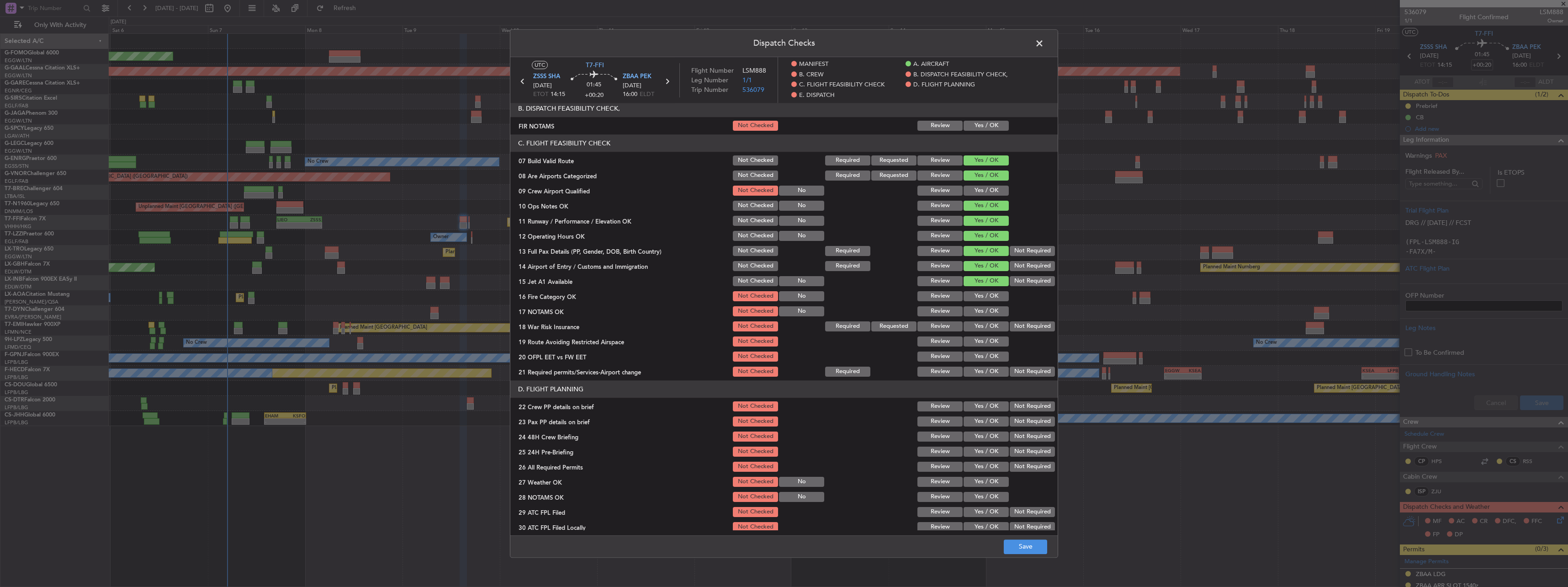
click at [982, 301] on button "Yes / OK" at bounding box center [986, 296] width 45 height 10
click at [982, 314] on button "Yes / OK" at bounding box center [986, 311] width 45 height 10
click at [985, 332] on button "Yes / OK" at bounding box center [986, 326] width 45 height 10
click at [1015, 325] on button "Not Required" at bounding box center [1032, 326] width 45 height 10
click at [966, 343] on button "Yes / OK" at bounding box center [986, 341] width 45 height 10
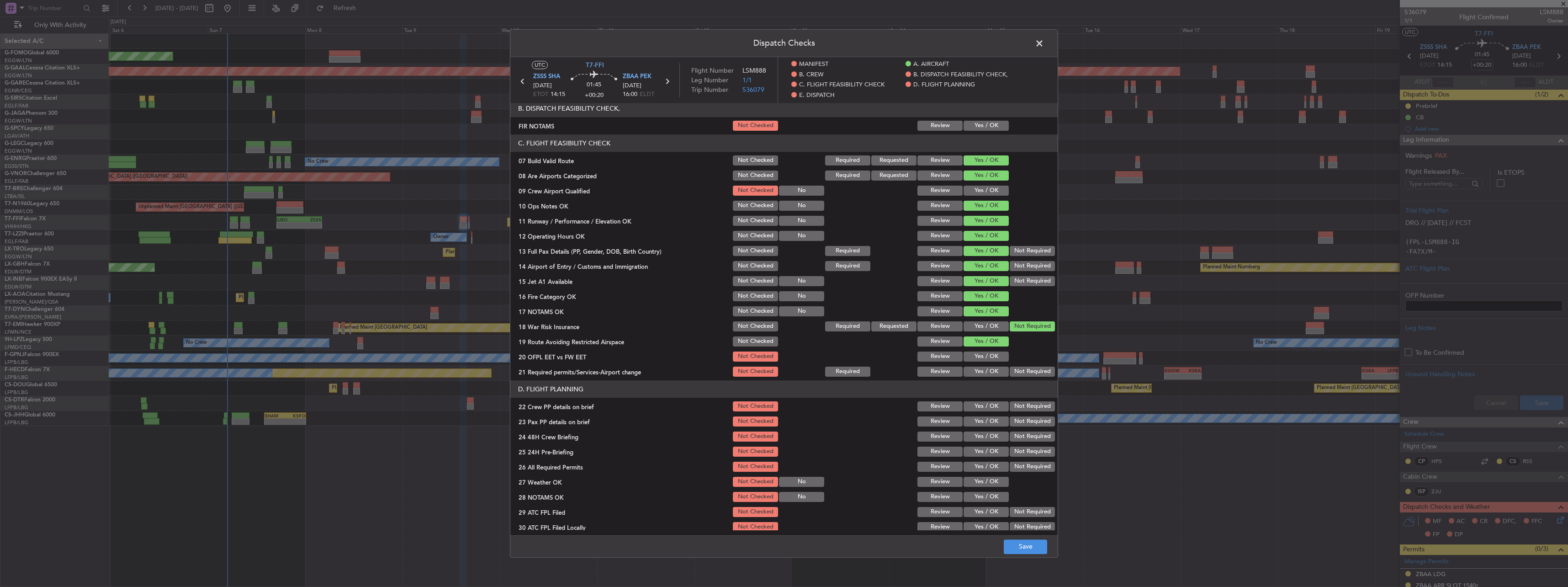
click at [972, 356] on button "Yes / OK" at bounding box center [986, 356] width 45 height 10
click at [979, 368] on button "Yes / OK" at bounding box center [986, 372] width 45 height 10
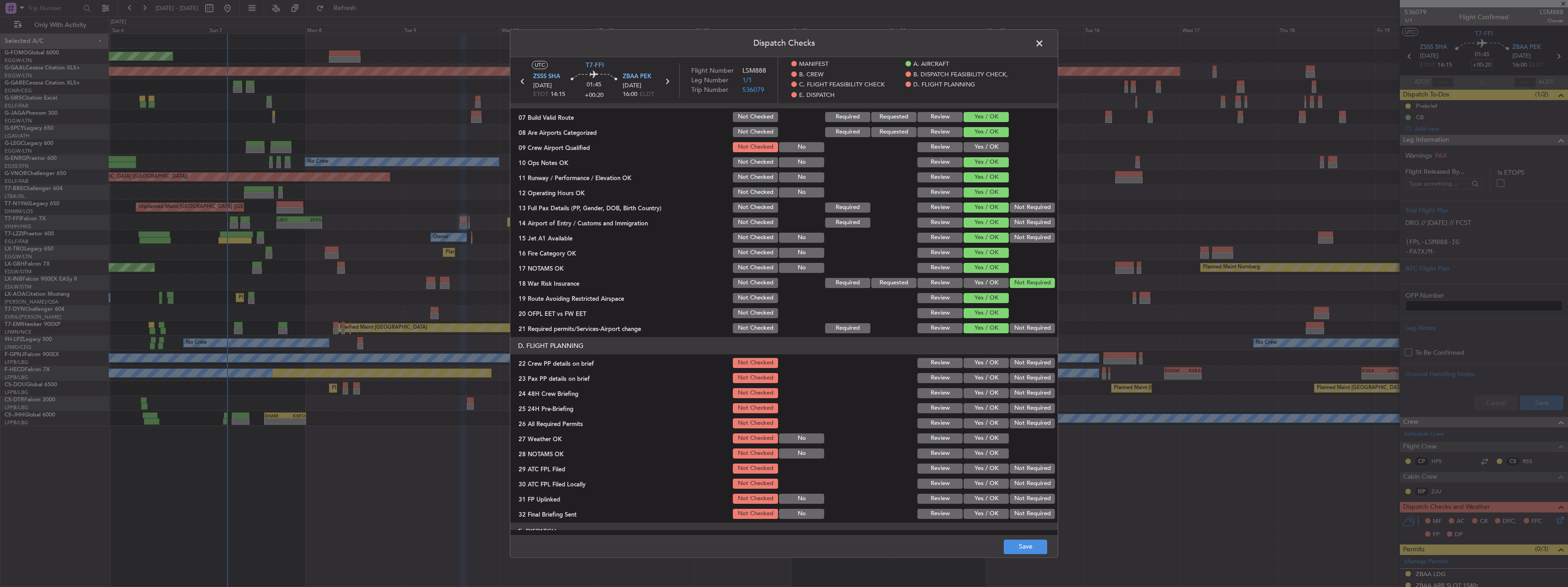
scroll to position [320, 0]
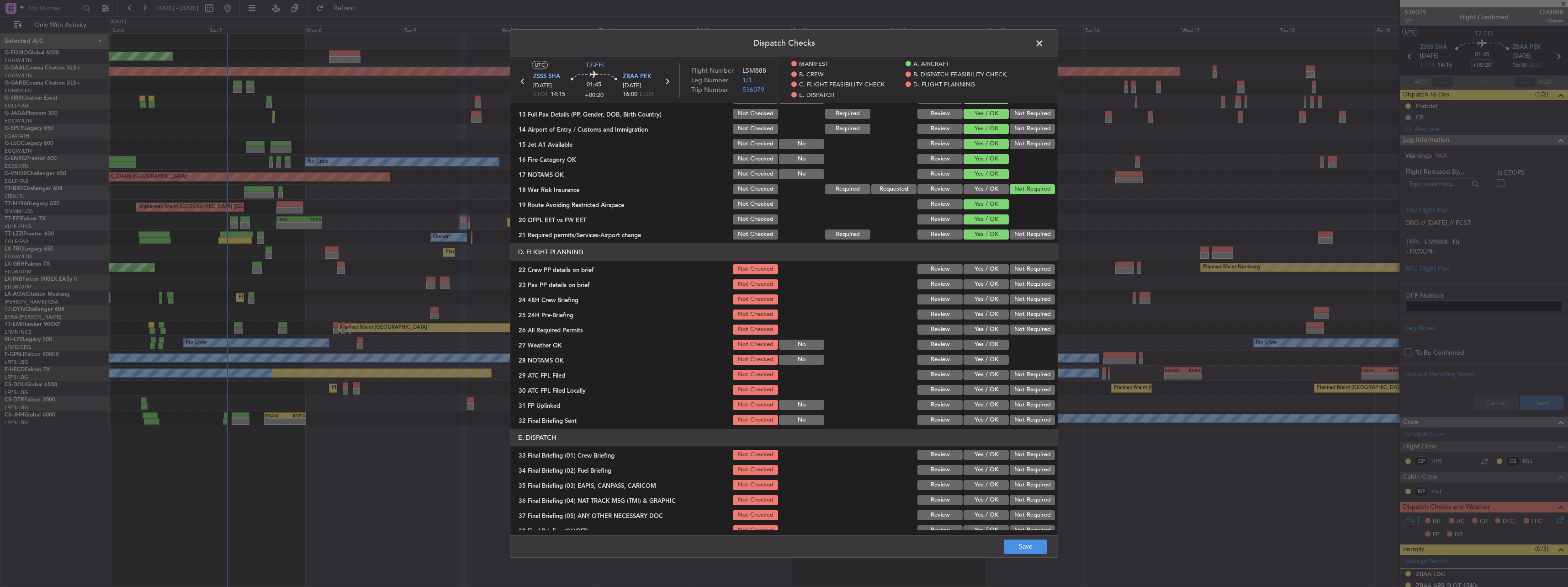
drag, startPoint x: 975, startPoint y: 258, endPoint x: 978, endPoint y: 267, distance: 9.5
click at [975, 260] on header "D. FLIGHT PLANNING" at bounding box center [784, 251] width 548 height 18
click at [979, 271] on button "Yes / OK" at bounding box center [986, 269] width 45 height 10
click at [982, 282] on button "Yes / OK" at bounding box center [986, 284] width 45 height 10
click at [990, 299] on button "Yes / OK" at bounding box center [986, 299] width 45 height 10
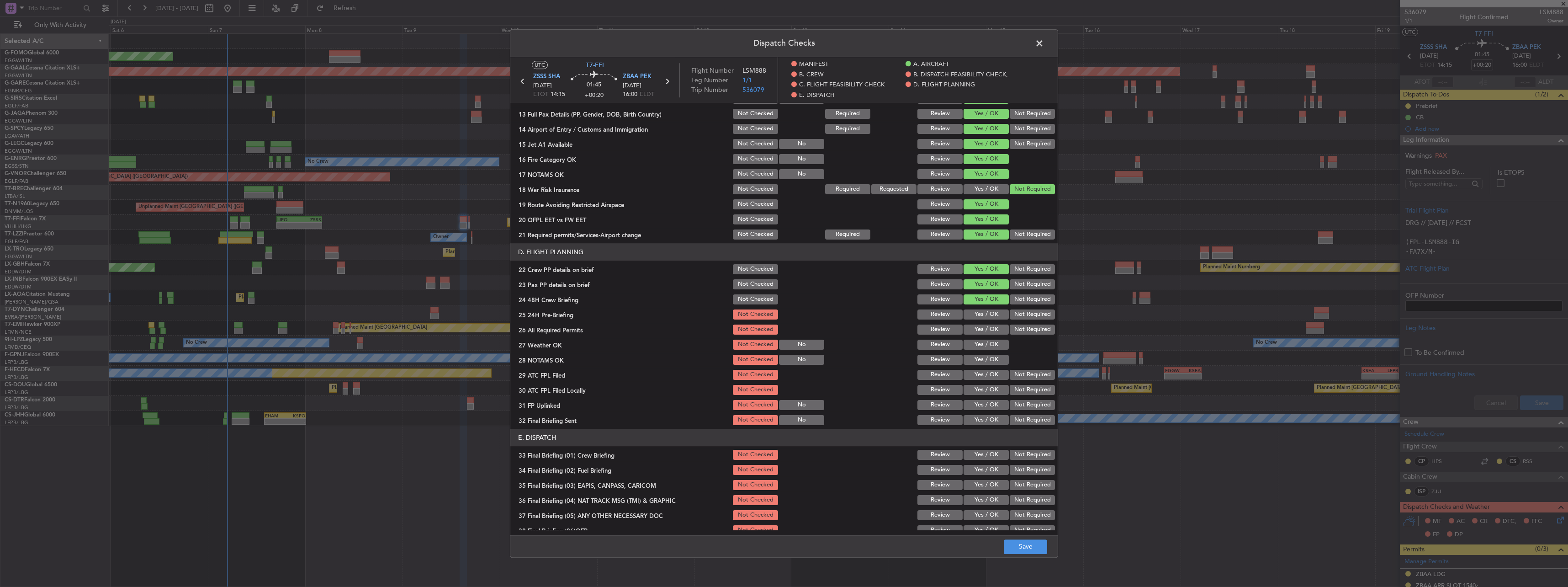
click at [1010, 314] on button "Not Required" at bounding box center [1032, 314] width 45 height 10
click at [1030, 554] on footer "Save" at bounding box center [784, 545] width 548 height 22
click at [1032, 550] on button "Save" at bounding box center [1025, 546] width 44 height 15
click at [1044, 39] on span at bounding box center [1044, 46] width 0 height 18
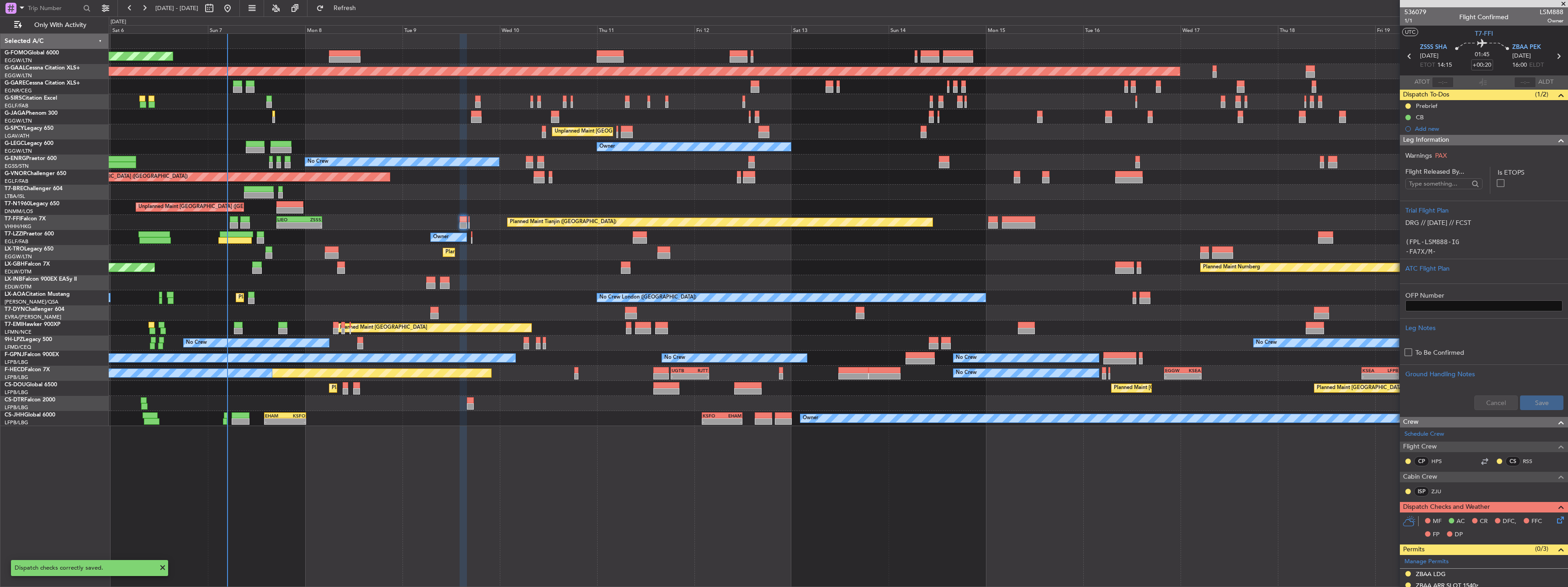
click at [1425, 137] on span "Leg Information" at bounding box center [1427, 140] width 46 height 11
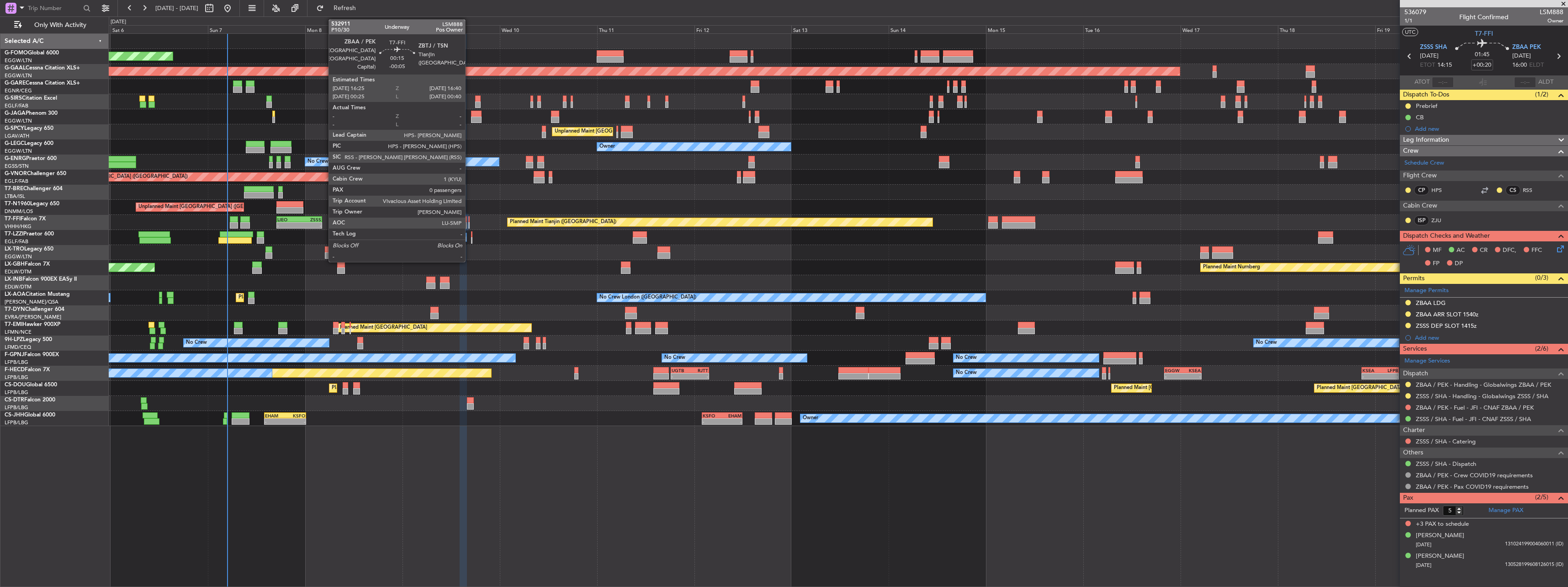
click at [469, 220] on div at bounding box center [469, 219] width 1 height 6
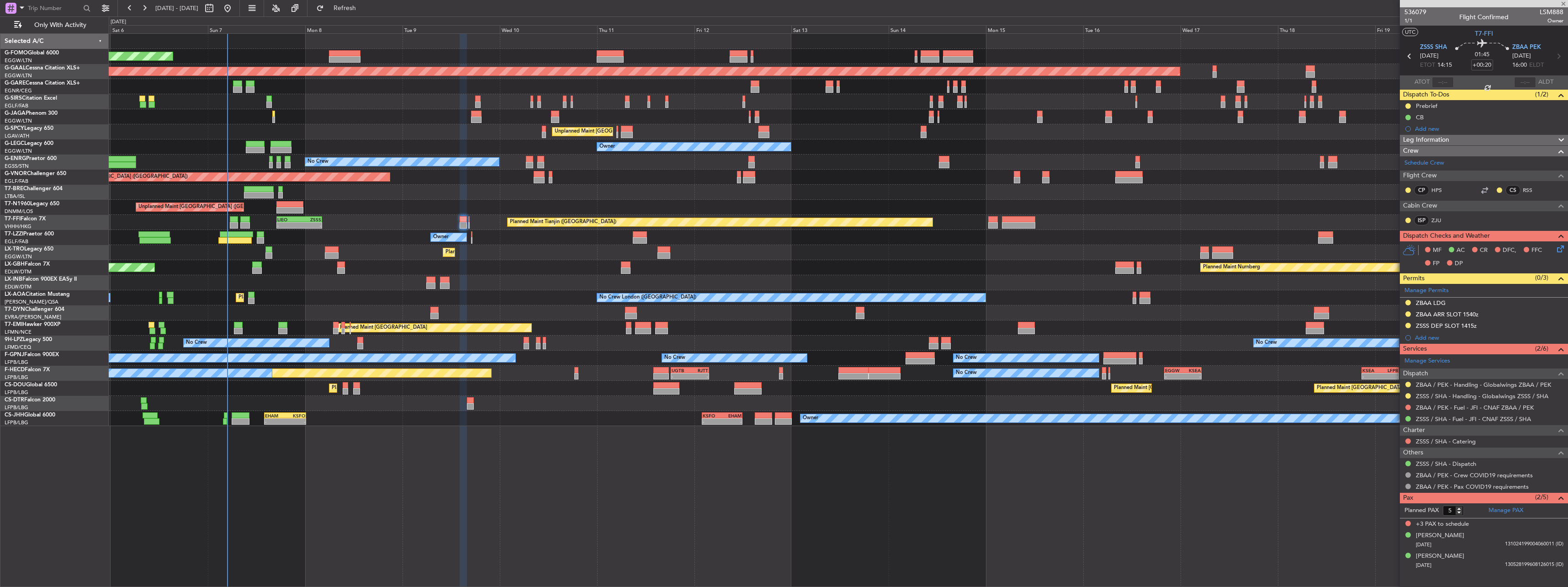
type input "-00:05"
type input "0"
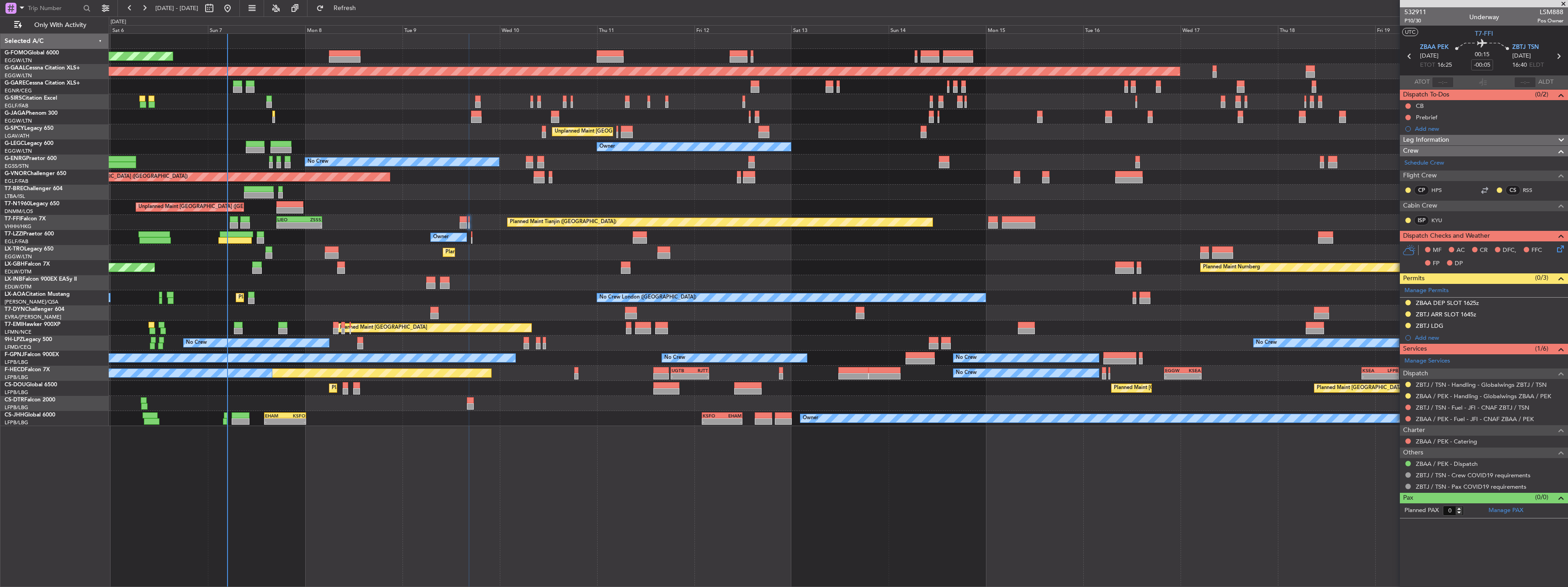
click at [1562, 246] on icon at bounding box center [1559, 247] width 7 height 7
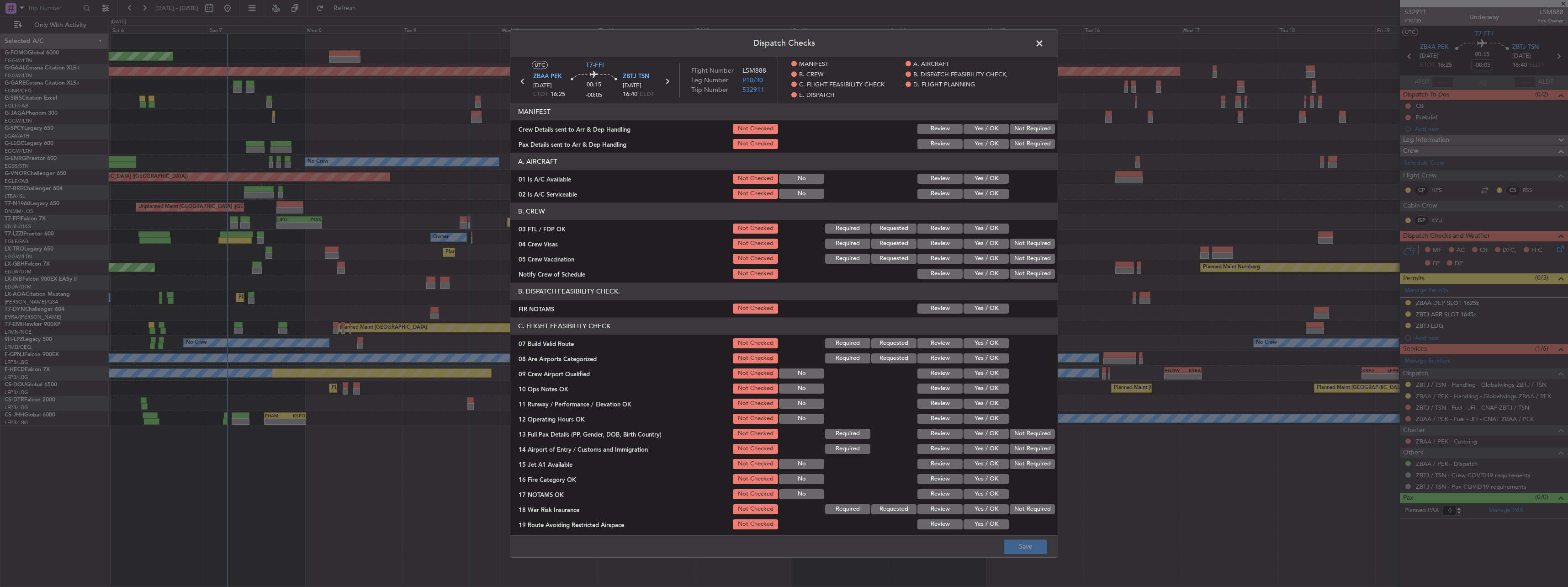
click at [981, 175] on button "Yes / OK" at bounding box center [986, 179] width 45 height 10
click at [981, 192] on button "Yes / OK" at bounding box center [986, 194] width 45 height 10
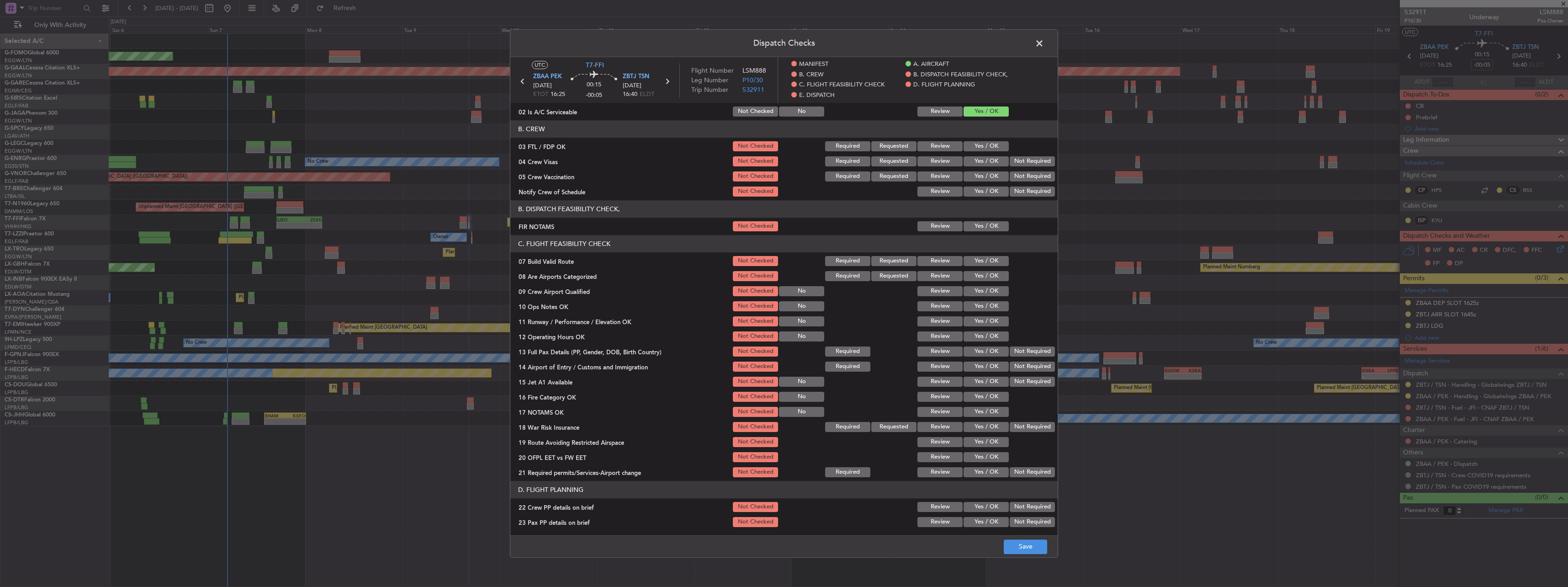
scroll to position [183, 0]
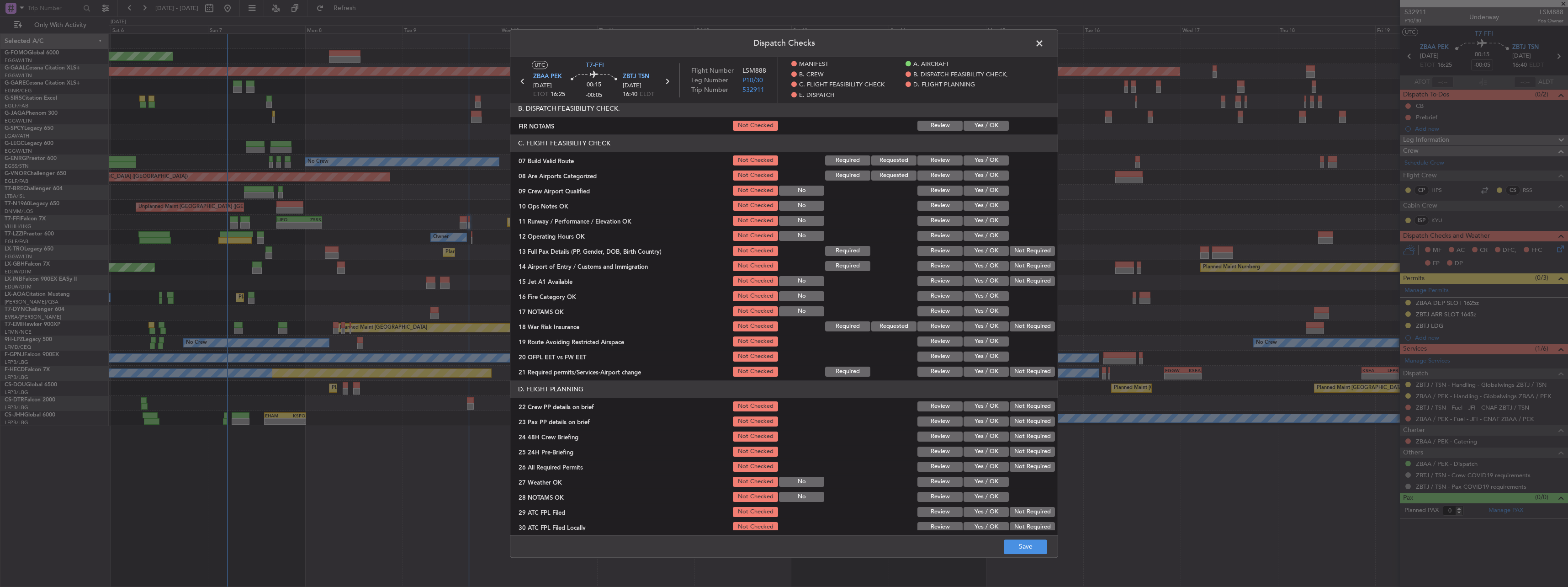
click at [981, 160] on button "Yes / OK" at bounding box center [986, 160] width 45 height 10
click at [985, 177] on button "Yes / OK" at bounding box center [986, 175] width 45 height 10
click at [980, 214] on div "Yes / OK" at bounding box center [985, 220] width 46 height 13
click at [982, 205] on button "Yes / OK" at bounding box center [986, 206] width 45 height 10
click at [985, 218] on button "Yes / OK" at bounding box center [986, 220] width 45 height 10
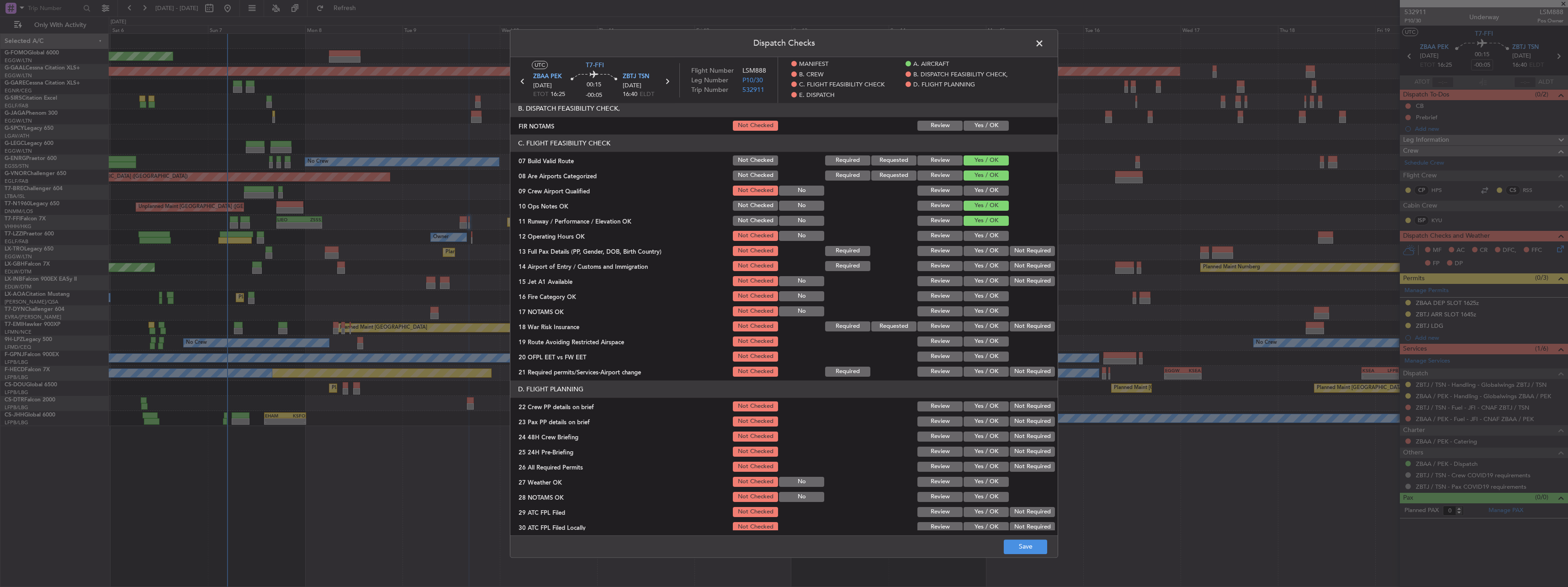
click at [983, 229] on section "C. FLIGHT FEASIBILITY CHECK 07 Build Valid Route Not Checked Required Requested…" at bounding box center [784, 256] width 548 height 244
click at [982, 239] on button "Yes / OK" at bounding box center [986, 236] width 45 height 10
click at [984, 248] on button "Yes / OK" at bounding box center [986, 251] width 45 height 10
click at [987, 269] on button "Yes / OK" at bounding box center [986, 266] width 45 height 10
drag, startPoint x: 984, startPoint y: 284, endPoint x: 983, endPoint y: 290, distance: 6.1
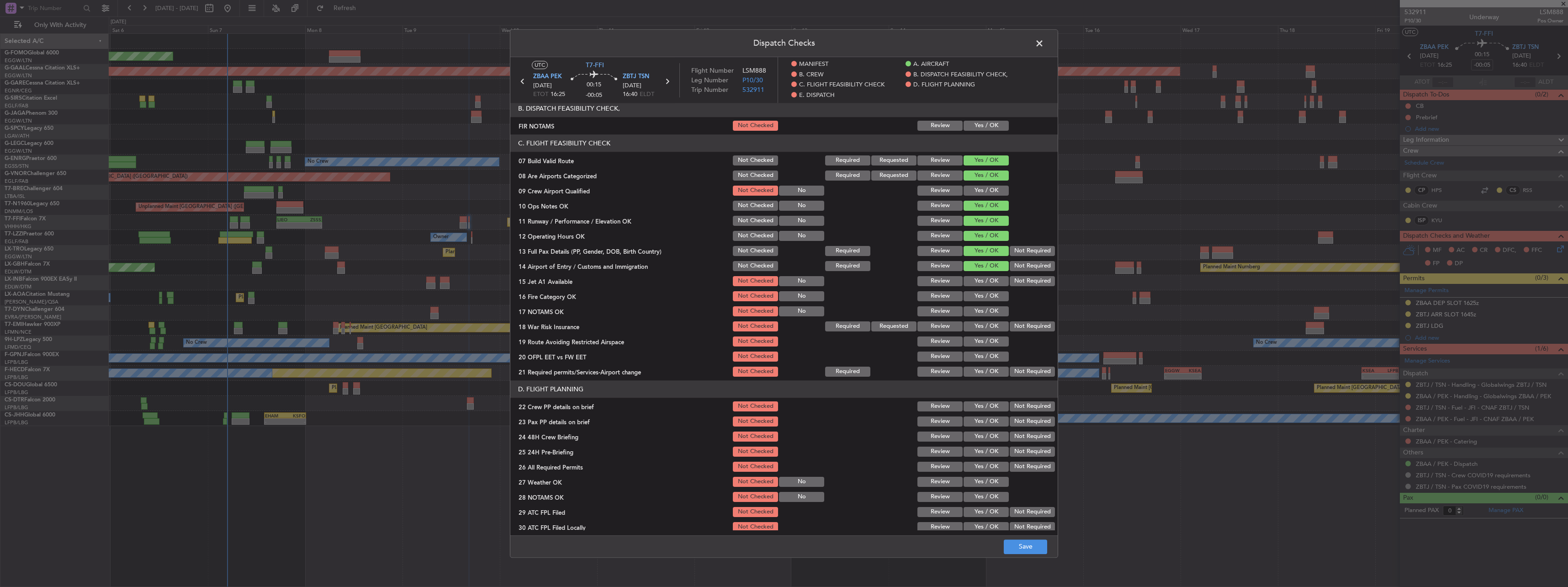
click at [984, 285] on button "Yes / OK" at bounding box center [986, 281] width 45 height 10
click at [982, 306] on button "Yes / OK" at bounding box center [986, 311] width 45 height 10
drag, startPoint x: 985, startPoint y: 294, endPoint x: 989, endPoint y: 298, distance: 5.7
click at [985, 294] on button "Yes / OK" at bounding box center [986, 296] width 45 height 10
click at [1023, 322] on button "Not Required" at bounding box center [1032, 326] width 45 height 10
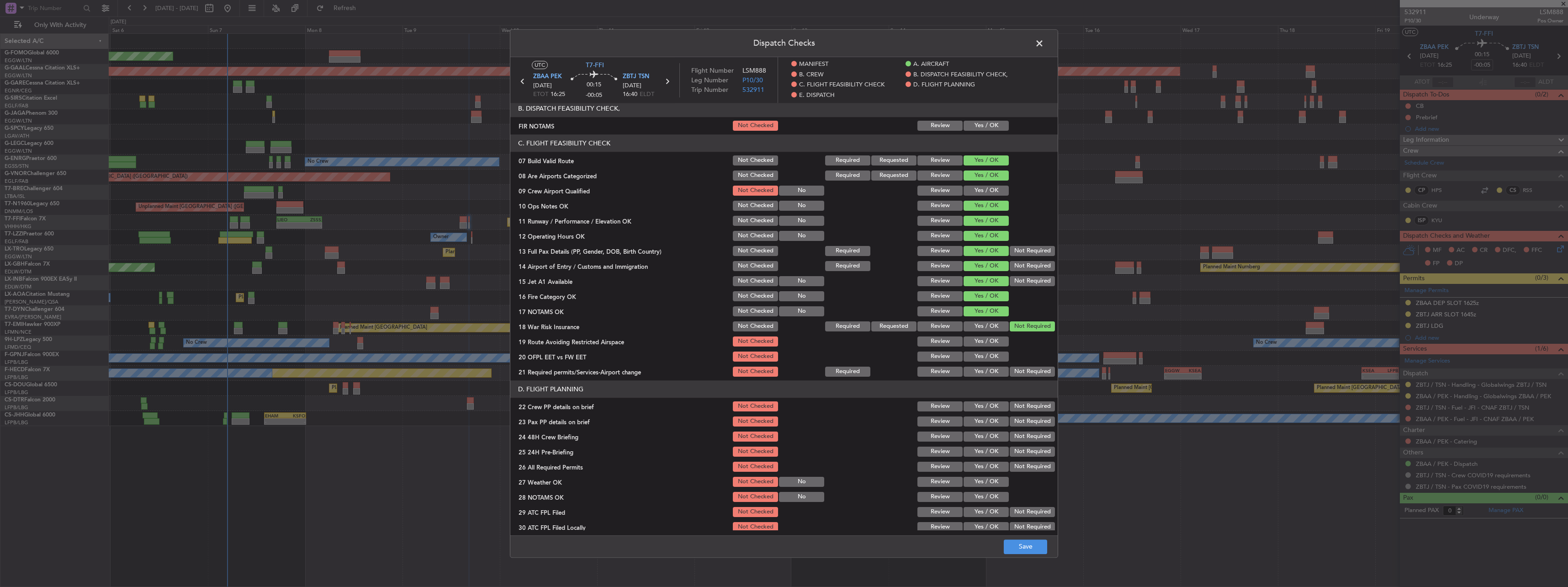
click at [978, 352] on button "Yes / OK" at bounding box center [986, 356] width 45 height 10
drag, startPoint x: 982, startPoint y: 341, endPoint x: 985, endPoint y: 368, distance: 27.2
click at [982, 341] on button "Yes / OK" at bounding box center [986, 341] width 45 height 10
click at [985, 369] on button "Yes / OK" at bounding box center [986, 372] width 45 height 10
click at [990, 400] on div "Yes / OK" at bounding box center [985, 406] width 46 height 13
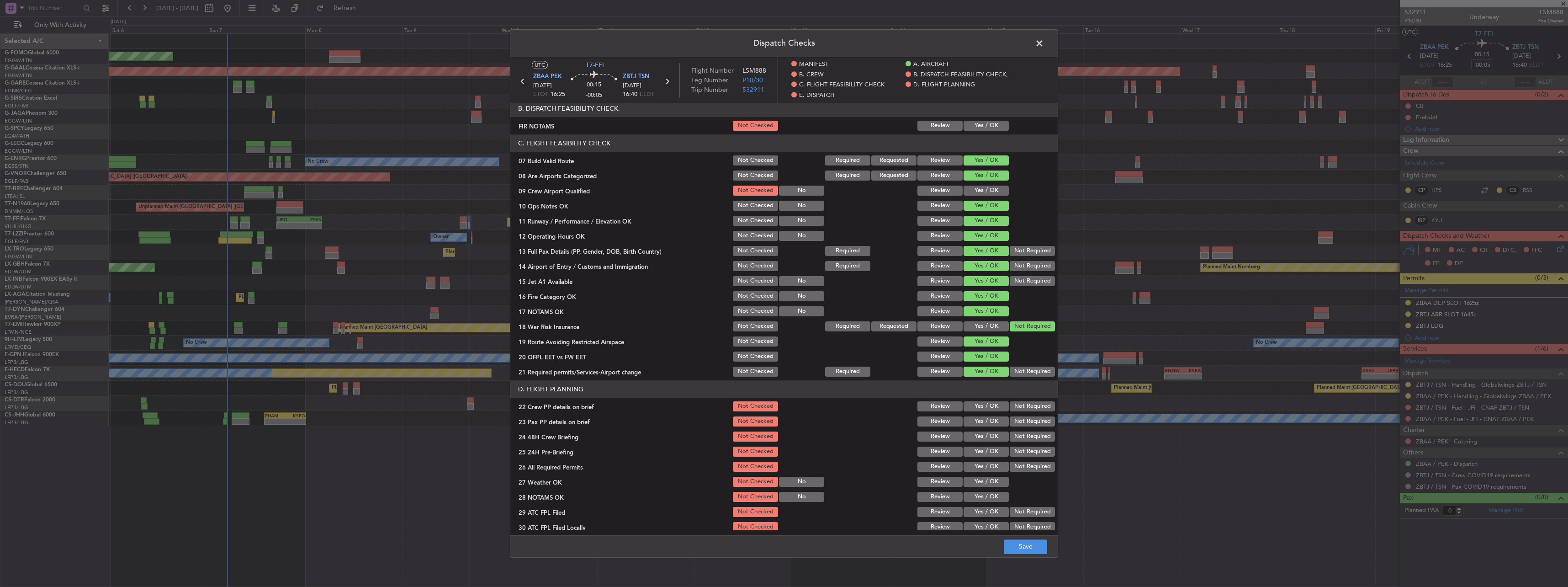
click at [990, 411] on button "Yes / OK" at bounding box center [986, 406] width 45 height 10
click at [990, 419] on button "Yes / OK" at bounding box center [986, 421] width 45 height 10
click at [994, 429] on section "D. FLIGHT PLANNING 22 Crew PP details on brief Not Checked Review Yes / OK Not …" at bounding box center [784, 472] width 548 height 183
click at [997, 434] on button "Yes / OK" at bounding box center [986, 436] width 45 height 10
click at [1013, 449] on button "Not Required" at bounding box center [1032, 451] width 45 height 10
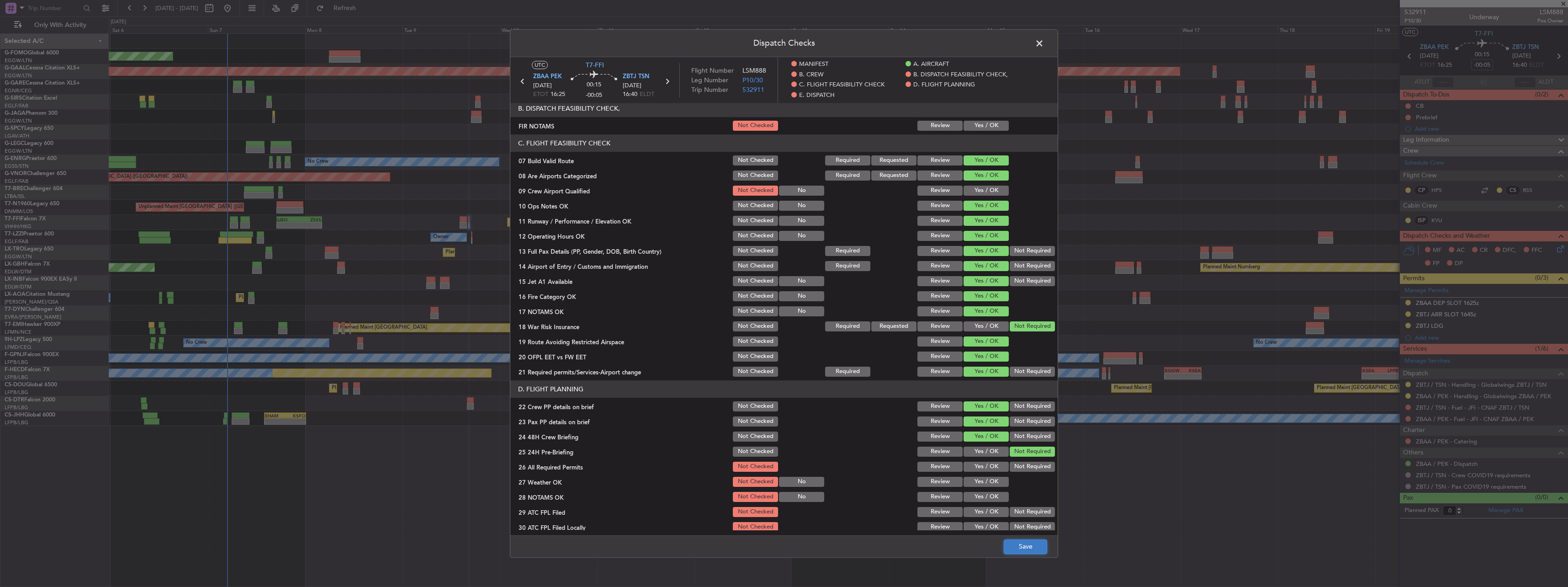
click at [1031, 551] on button "Save" at bounding box center [1025, 546] width 44 height 15
click at [1044, 39] on span at bounding box center [1044, 46] width 0 height 18
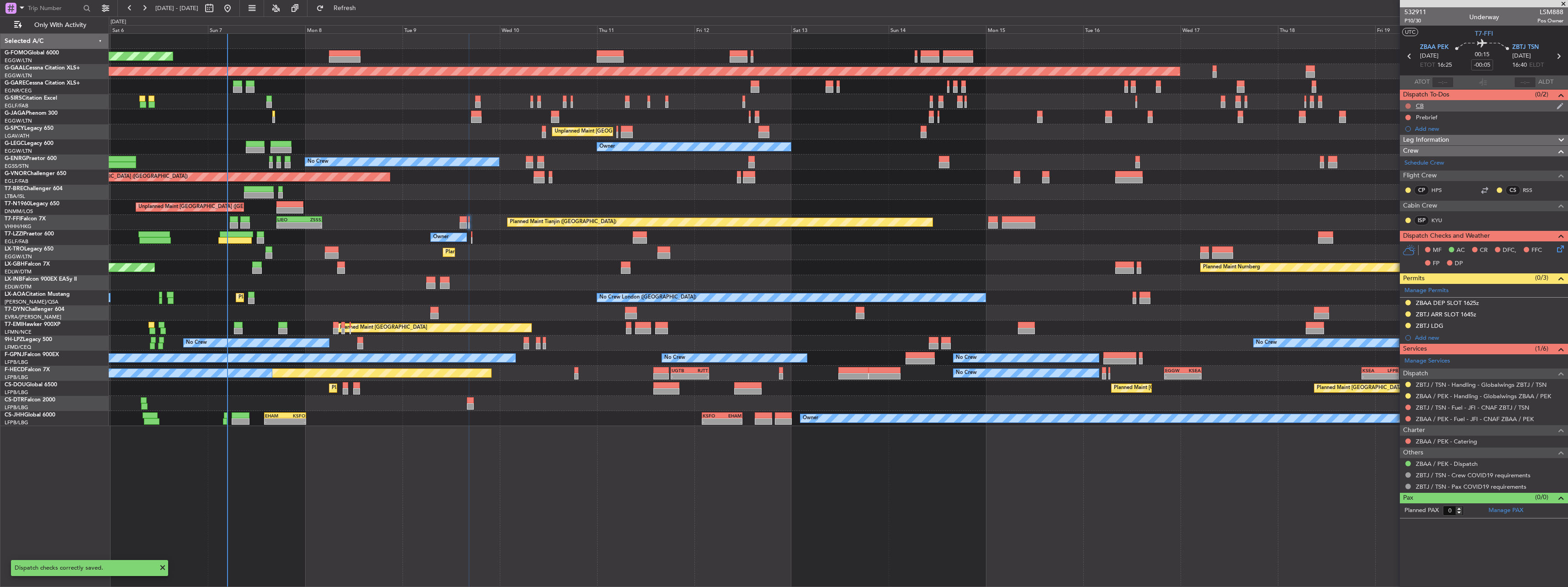
click at [1410, 106] on button at bounding box center [1408, 106] width 6 height 6
click at [1406, 146] on span "Completed" at bounding box center [1412, 146] width 30 height 9
click at [1406, 118] on button at bounding box center [1408, 118] width 6 height 6
drag, startPoint x: 1406, startPoint y: 134, endPoint x: 1407, endPoint y: 140, distance: 6.1
click at [1407, 140] on mat-tooltip-component "Not Started" at bounding box center [1408, 132] width 44 height 24
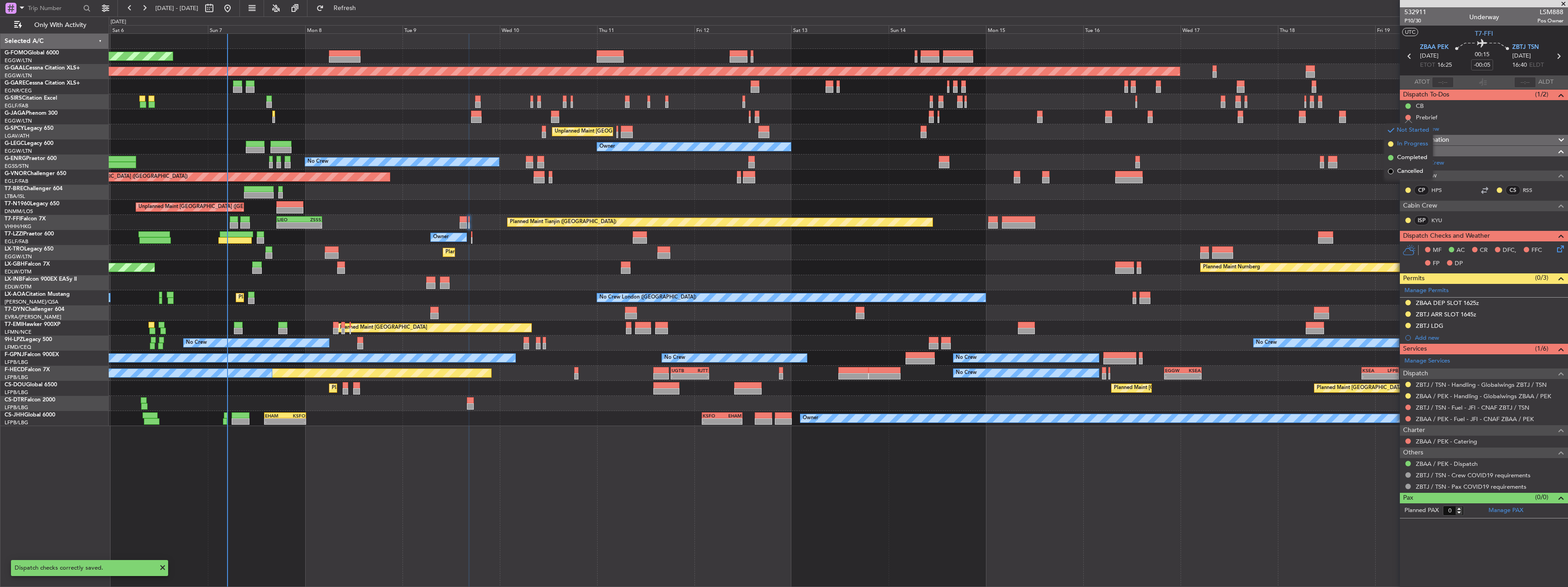
click at [1408, 140] on span "In Progress" at bounding box center [1412, 144] width 31 height 9
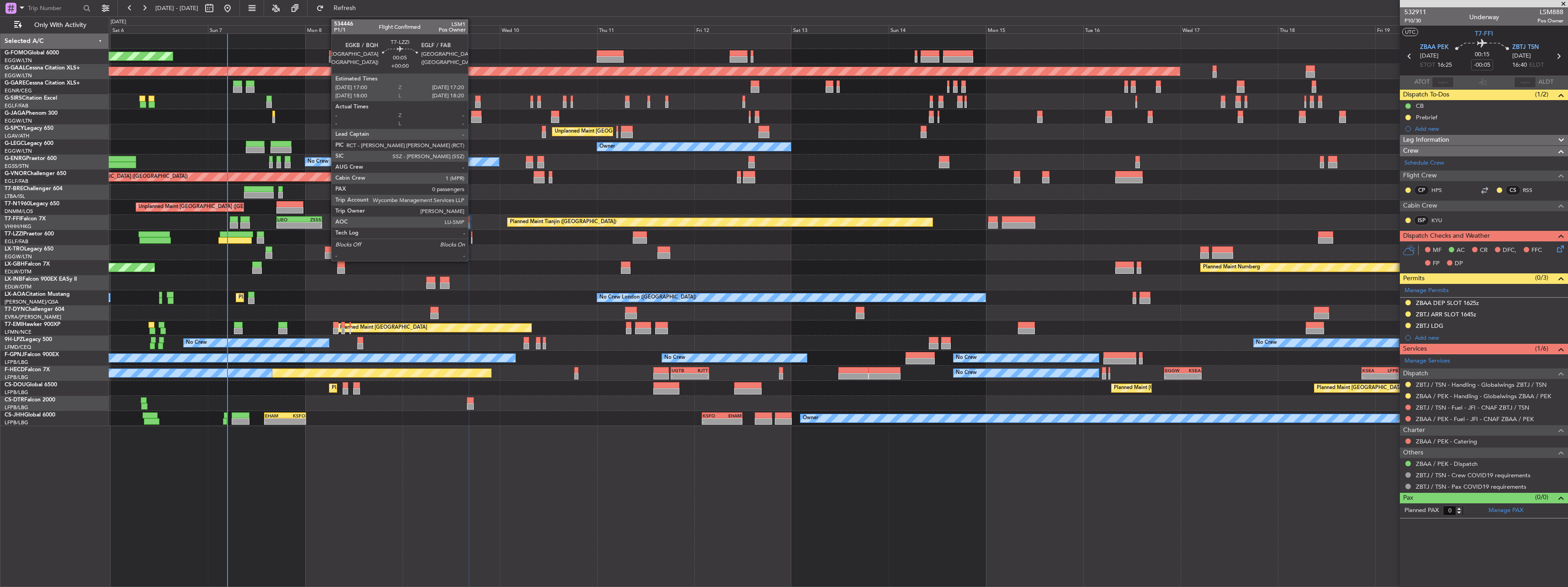
click at [472, 238] on div at bounding box center [472, 240] width 1 height 6
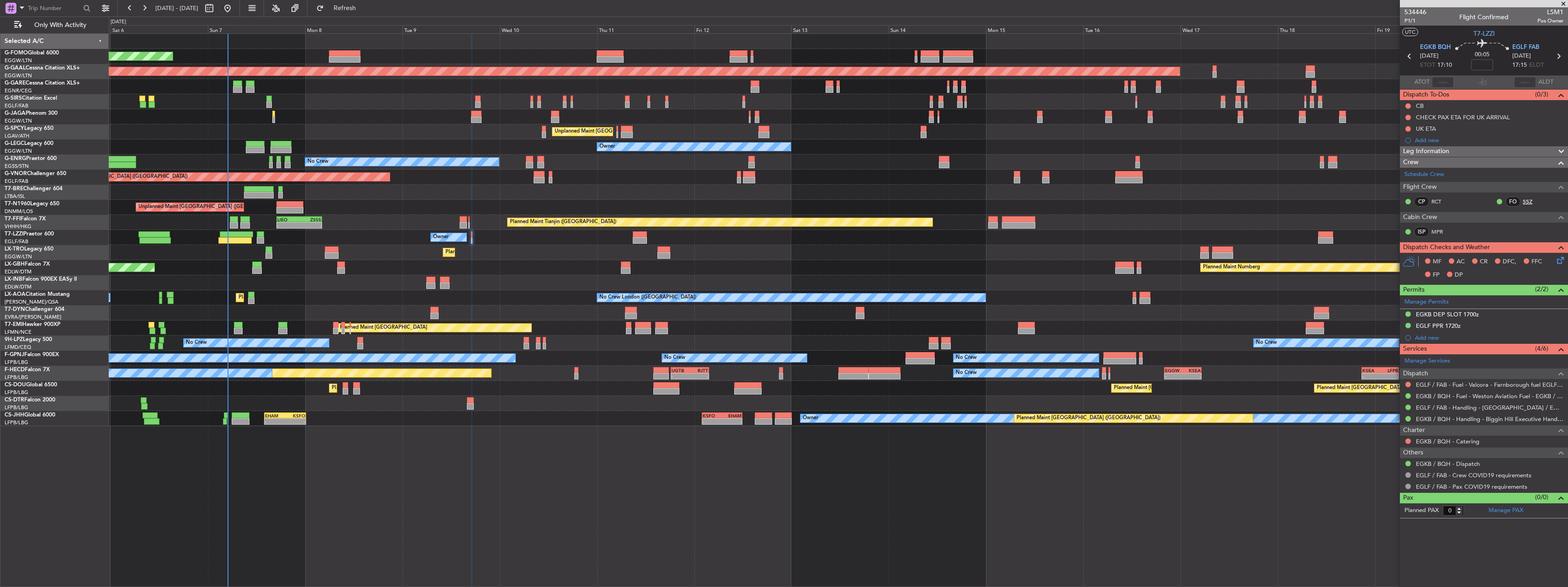
click at [1538, 198] on link "SSZ" at bounding box center [1533, 201] width 20 height 8
click at [1441, 229] on link "MPR" at bounding box center [1441, 232] width 20 height 8
click at [1484, 62] on input at bounding box center [1481, 65] width 22 height 11
type input "+00:20"
click at [1419, 153] on span "Leg Information" at bounding box center [1427, 151] width 46 height 11
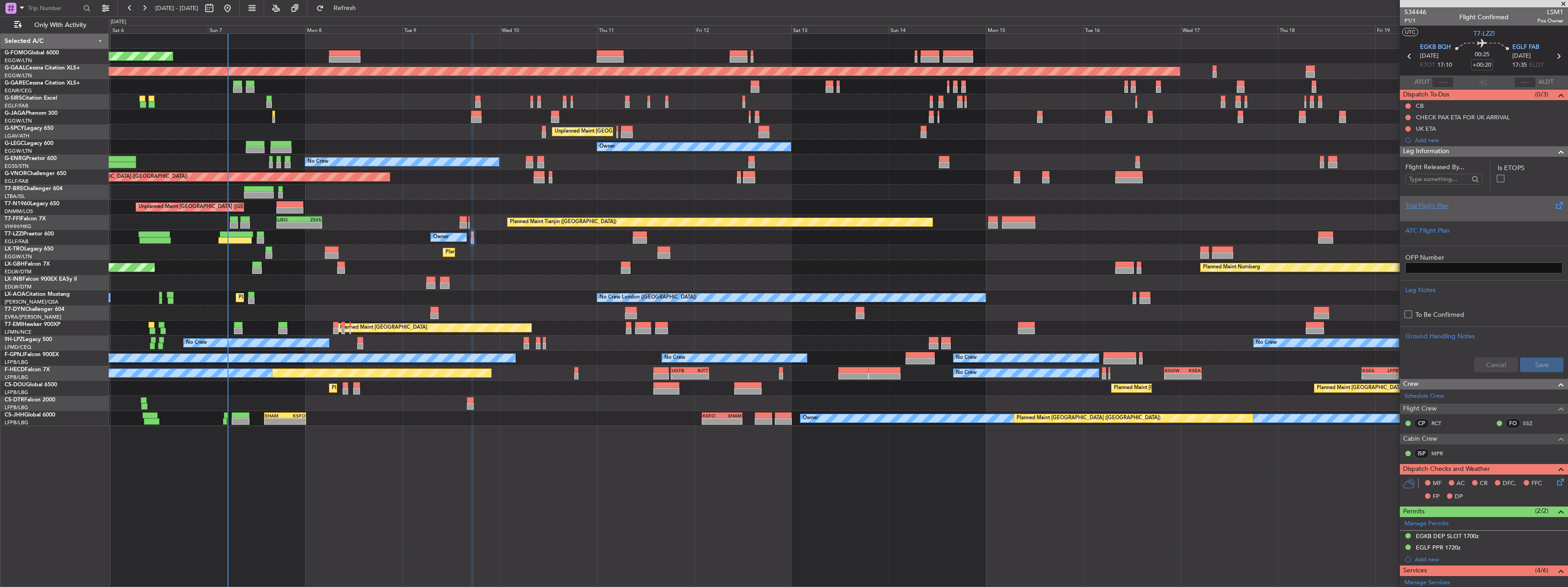
click at [1442, 209] on div "Trial Flight Plan" at bounding box center [1484, 206] width 157 height 10
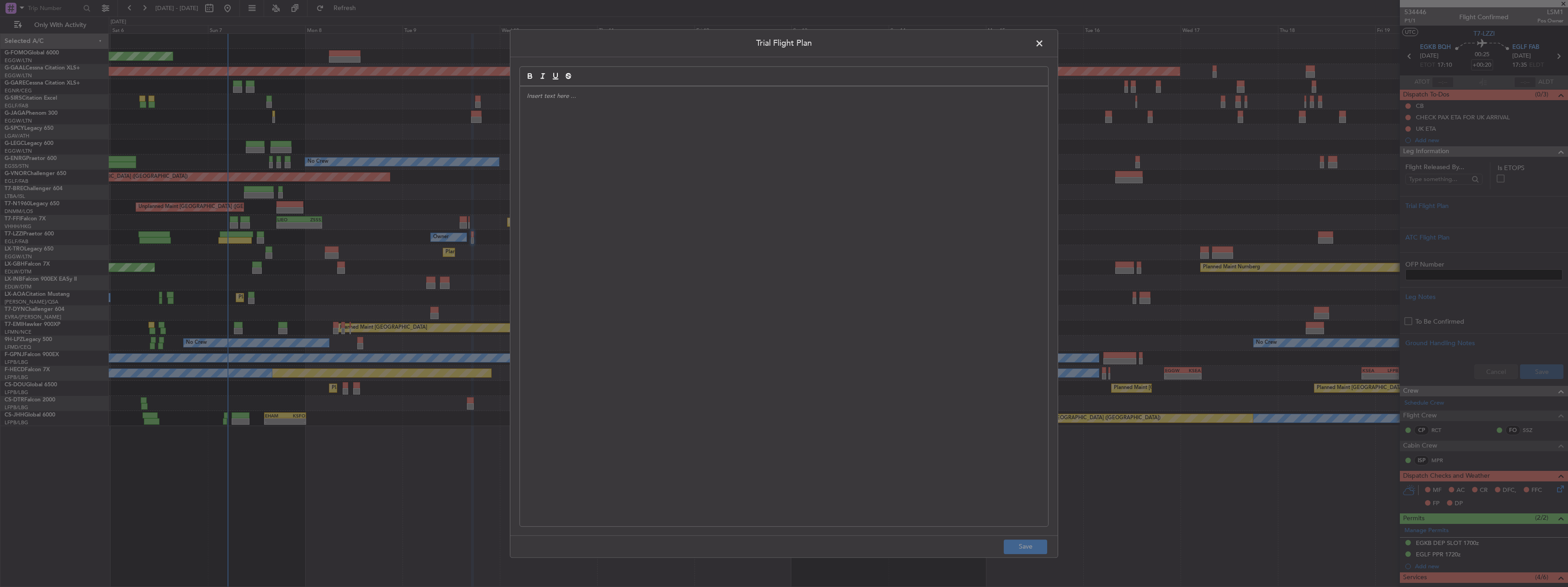
click at [859, 209] on div at bounding box center [784, 306] width 528 height 440
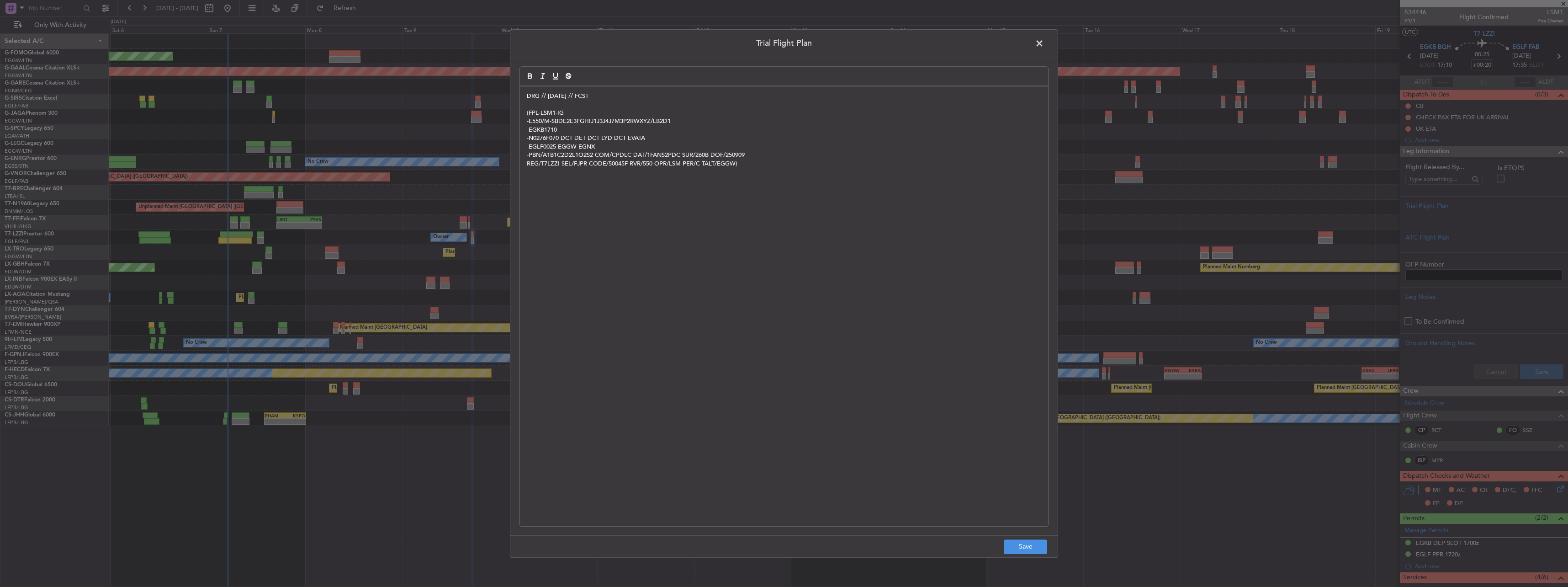
scroll to position [0, 0]
click at [1046, 545] on button "Save" at bounding box center [1025, 546] width 44 height 15
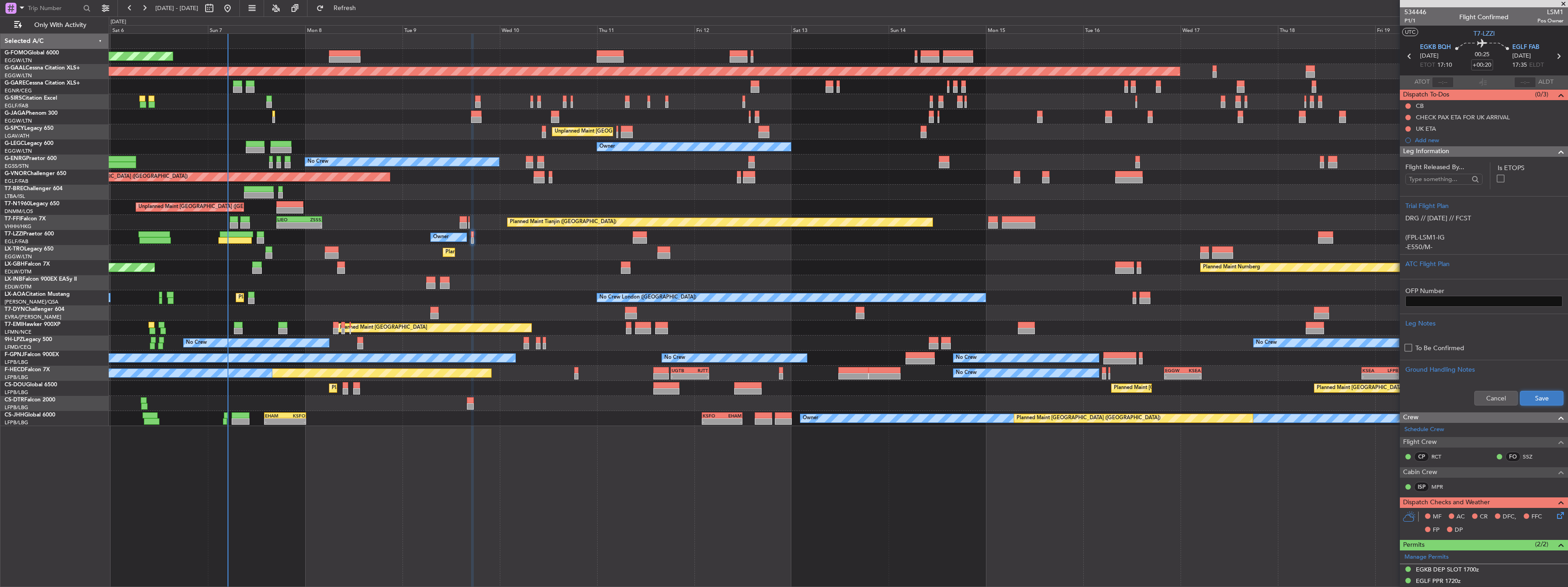
click at [1523, 398] on button "Save" at bounding box center [1542, 398] width 44 height 15
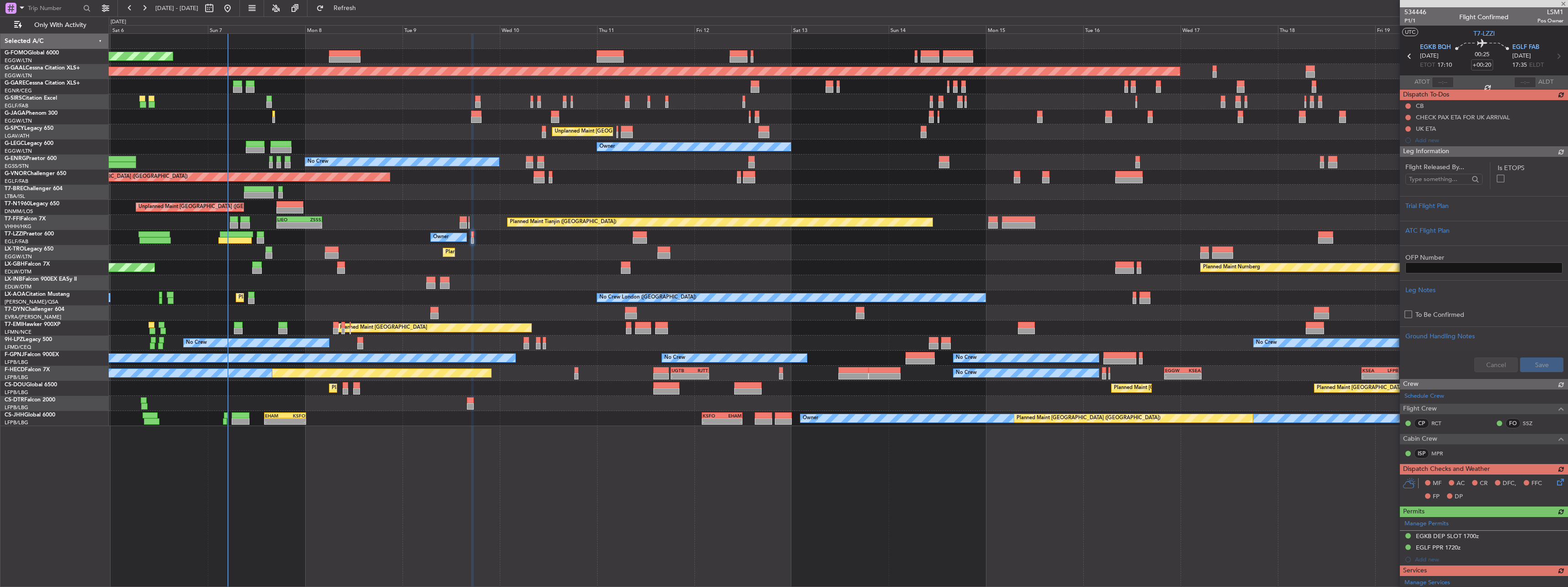
click at [1408, 103] on div "CB CHECK PAX ETA FOR UK ARRIVAL UK ETA Add new" at bounding box center [1484, 122] width 168 height 46
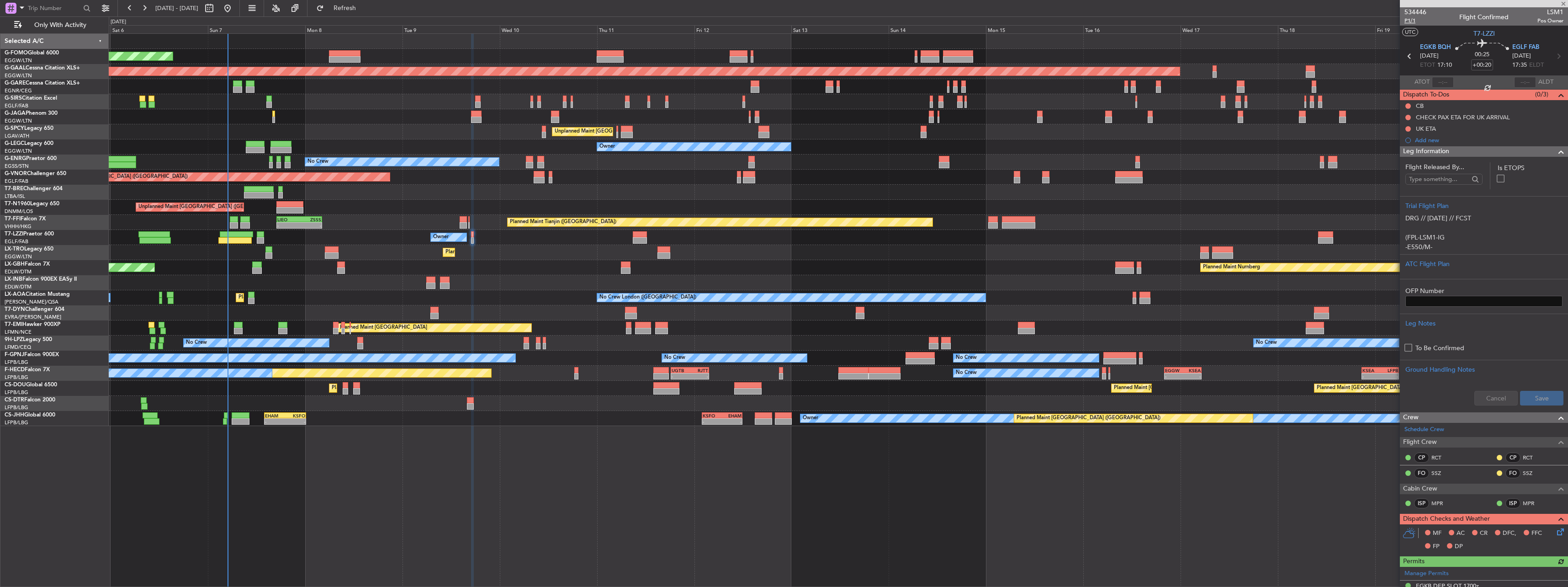
click at [1410, 18] on span "P1/1" at bounding box center [1415, 20] width 22 height 8
click at [1408, 105] on button at bounding box center [1408, 106] width 6 height 6
click at [1406, 149] on span "Completed" at bounding box center [1412, 146] width 30 height 9
click at [1422, 153] on span "Leg Information" at bounding box center [1427, 151] width 46 height 11
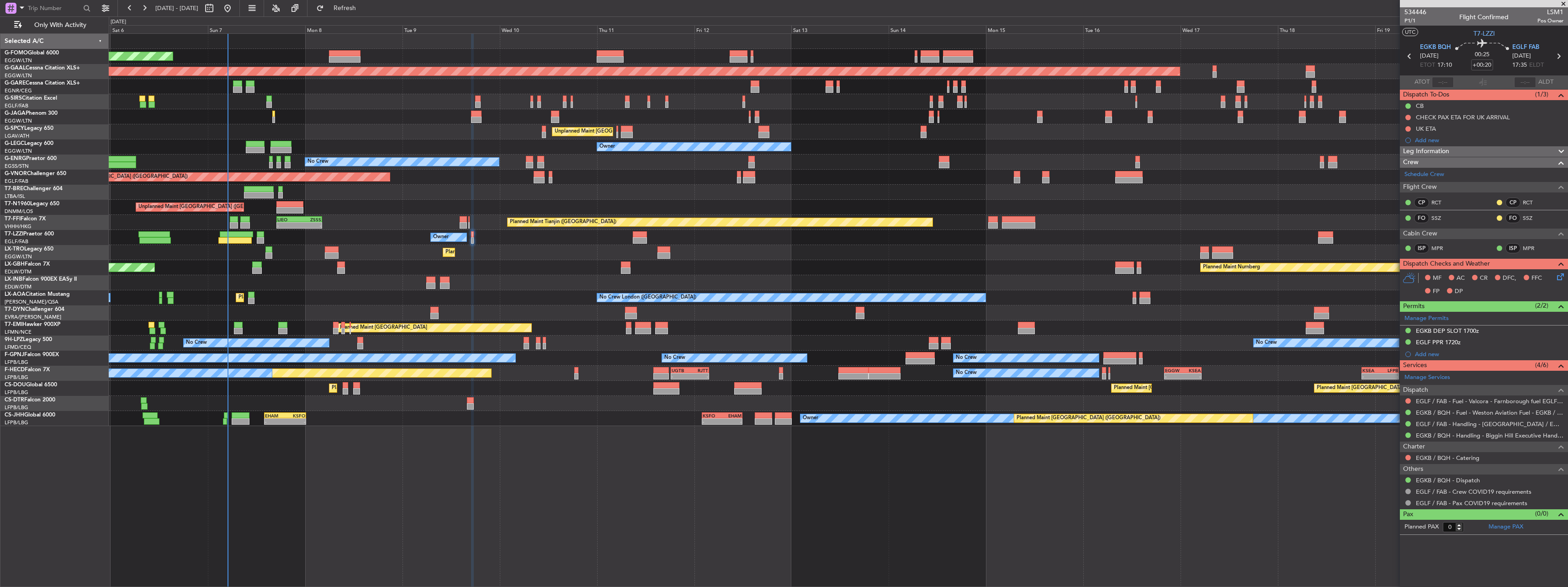
click at [1562, 274] on icon at bounding box center [1559, 275] width 7 height 7
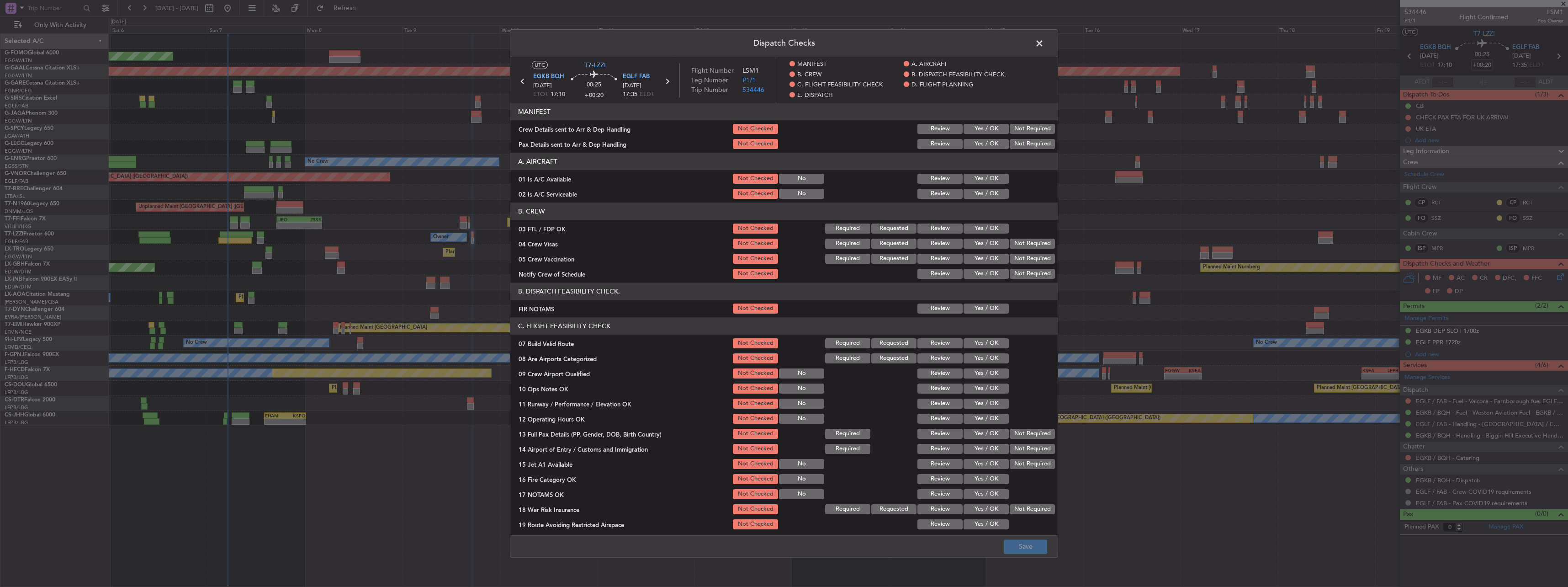
drag, startPoint x: 978, startPoint y: 180, endPoint x: 973, endPoint y: 192, distance: 13.0
click at [976, 182] on button "Yes / OK" at bounding box center [986, 179] width 45 height 10
click at [973, 201] on article "MANIFEST Crew Details sent to Arr & Dep Handling Not Checked Review Yes / OK No…" at bounding box center [784, 316] width 548 height 427
drag, startPoint x: 973, startPoint y: 189, endPoint x: 976, endPoint y: 194, distance: 5.8
click at [973, 190] on button "Yes / OK" at bounding box center [986, 194] width 45 height 10
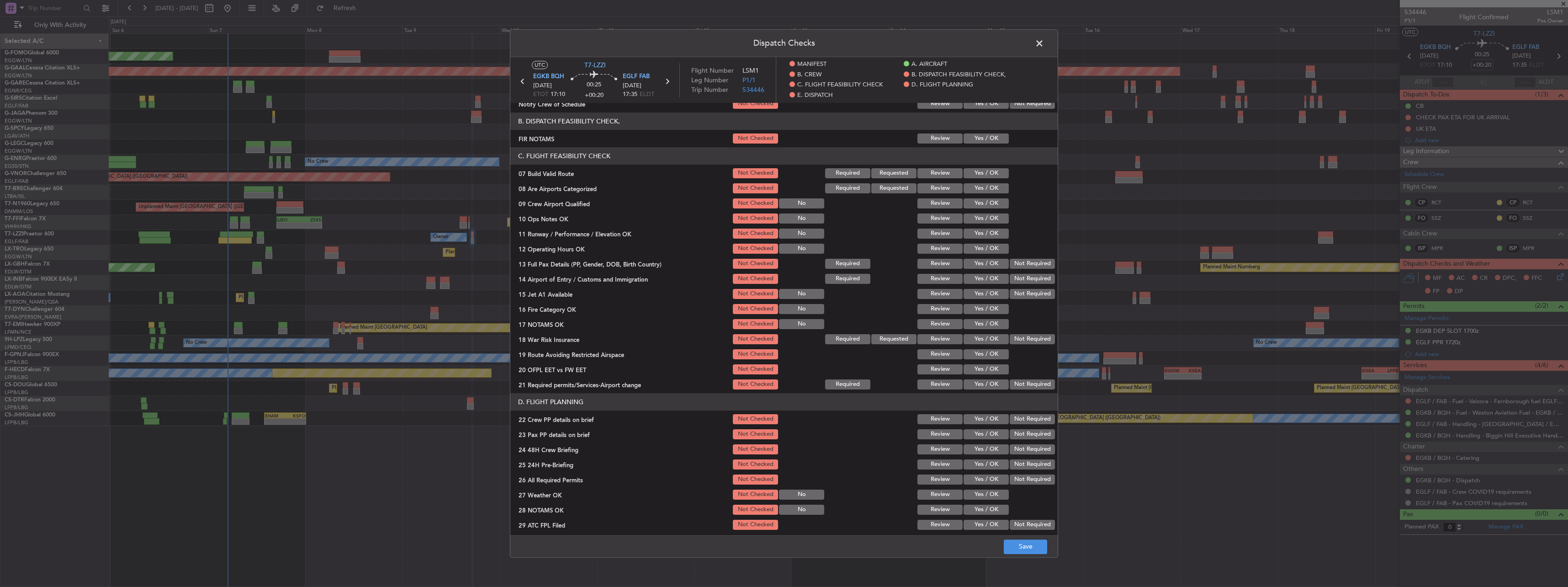
scroll to position [183, 0]
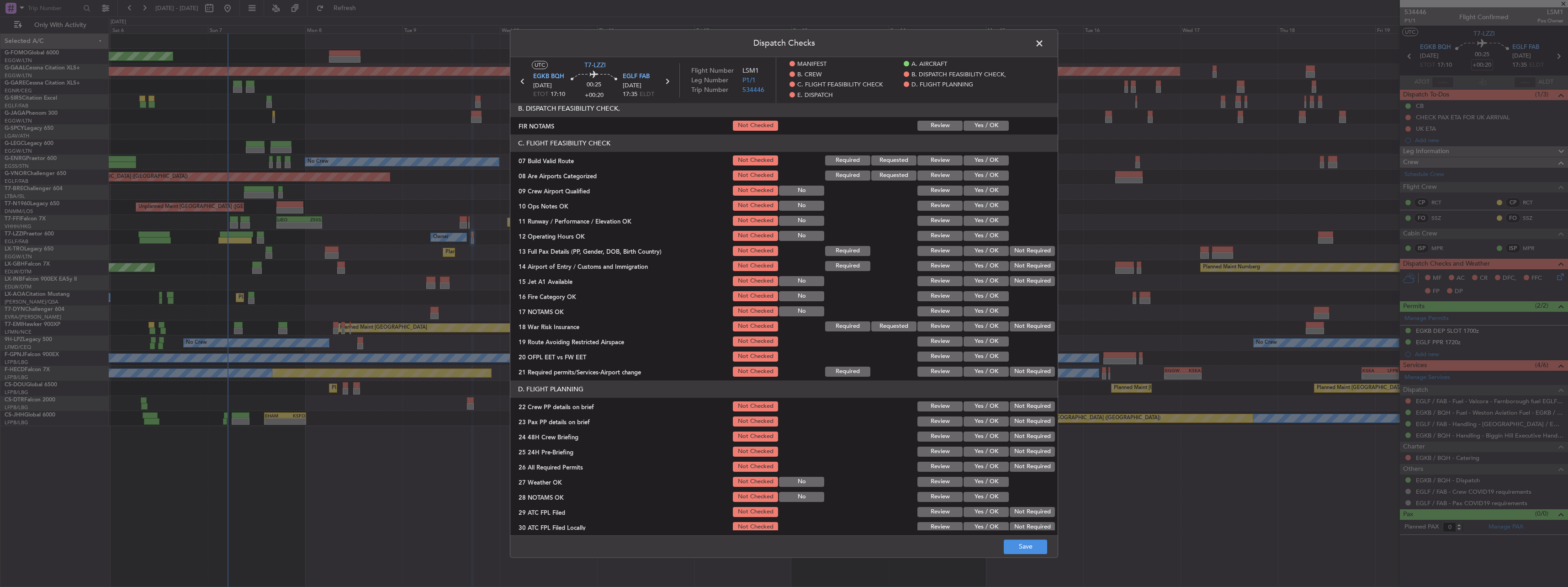
click at [971, 160] on button "Yes / OK" at bounding box center [986, 160] width 45 height 10
click at [974, 174] on button "Yes / OK" at bounding box center [986, 175] width 45 height 10
click at [980, 208] on button "Yes / OK" at bounding box center [986, 206] width 45 height 10
click at [982, 226] on button "Yes / OK" at bounding box center [986, 220] width 45 height 10
click at [984, 229] on section "C. FLIGHT FEASIBILITY CHECK 07 Build Valid Route Not Checked Required Requested…" at bounding box center [784, 256] width 548 height 244
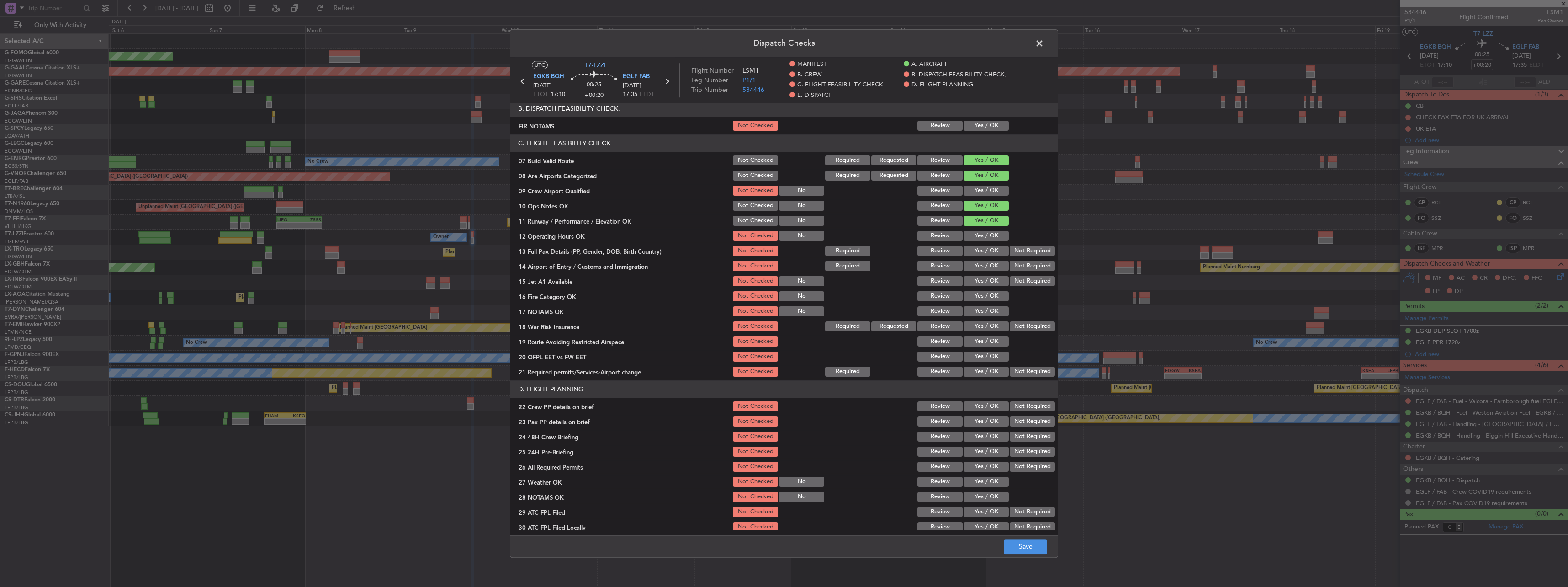
click at [979, 240] on button "Yes / OK" at bounding box center [986, 236] width 45 height 10
click at [985, 248] on button "Yes / OK" at bounding box center [986, 251] width 45 height 10
click at [993, 266] on button "Yes / OK" at bounding box center [986, 266] width 45 height 10
drag, startPoint x: 993, startPoint y: 279, endPoint x: 990, endPoint y: 297, distance: 18.2
click at [992, 282] on button "Yes / OK" at bounding box center [986, 281] width 45 height 10
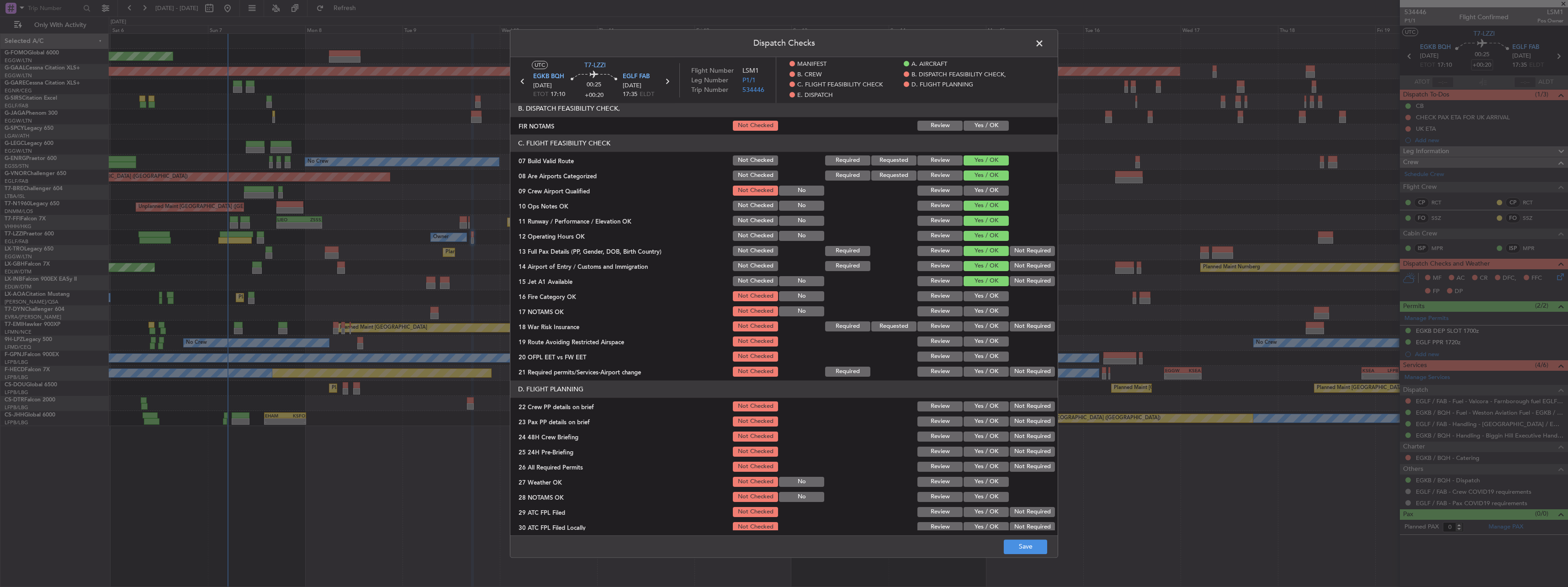
click at [990, 301] on button "Yes / OK" at bounding box center [986, 296] width 45 height 10
click at [992, 317] on div "Yes / OK" at bounding box center [985, 311] width 46 height 13
click at [992, 309] on button "Yes / OK" at bounding box center [986, 311] width 45 height 10
drag, startPoint x: 1044, startPoint y: 321, endPoint x: 1034, endPoint y: 325, distance: 10.8
click at [1042, 322] on div "Not Required" at bounding box center [1032, 326] width 46 height 13
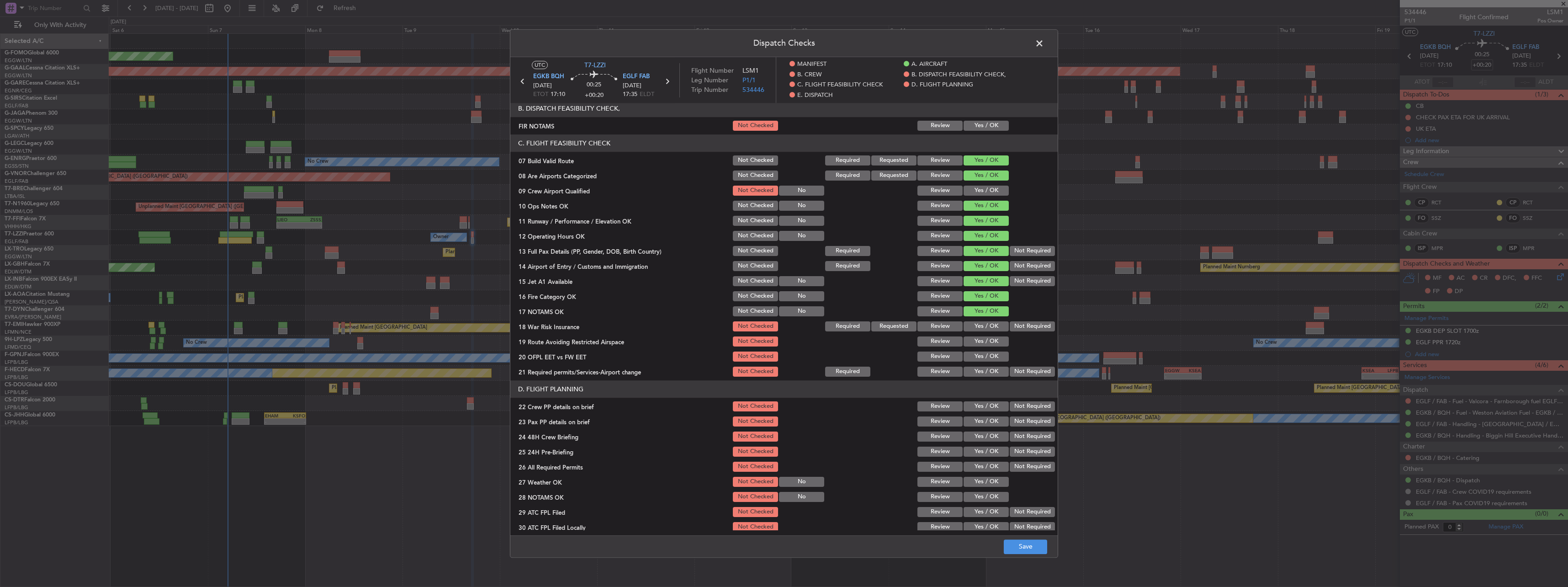
click at [1023, 327] on button "Not Required" at bounding box center [1032, 326] width 45 height 10
click at [980, 341] on button "Yes / OK" at bounding box center [986, 341] width 45 height 10
click at [988, 360] on button "Yes / OK" at bounding box center [986, 356] width 45 height 10
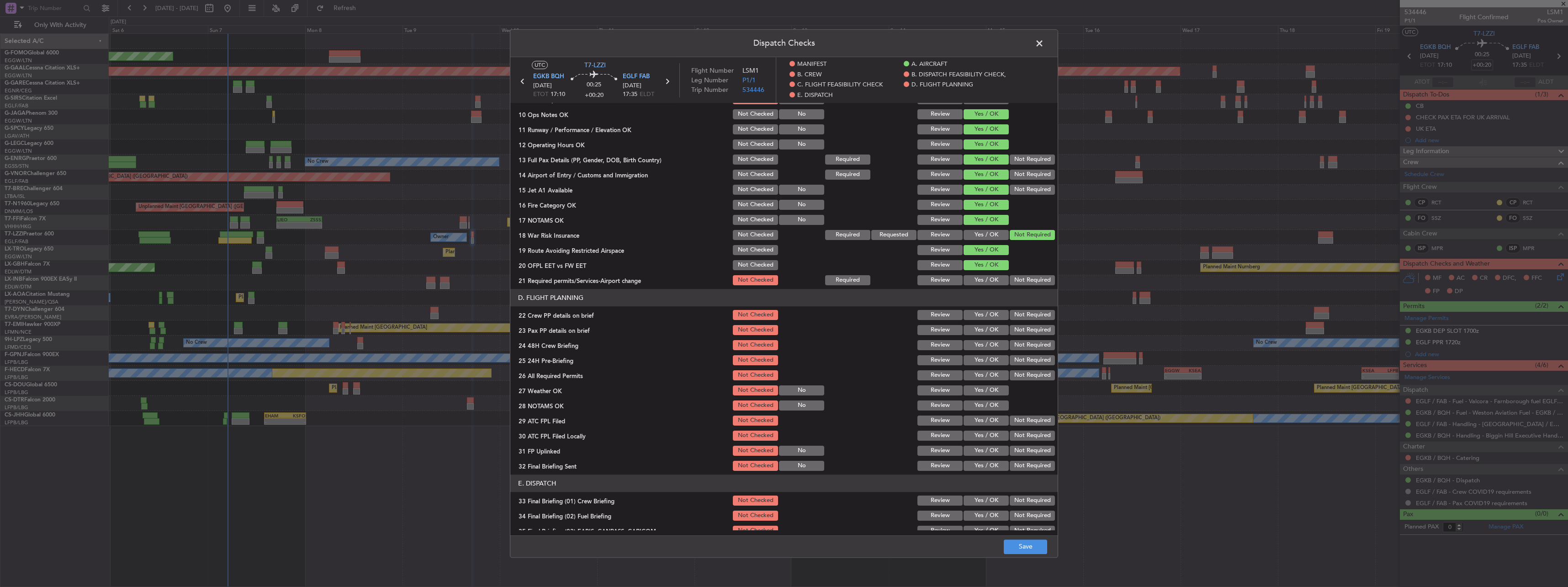
click at [1009, 282] on div "Not Required" at bounding box center [1032, 280] width 46 height 13
click at [999, 283] on button "Yes / OK" at bounding box center [986, 280] width 45 height 10
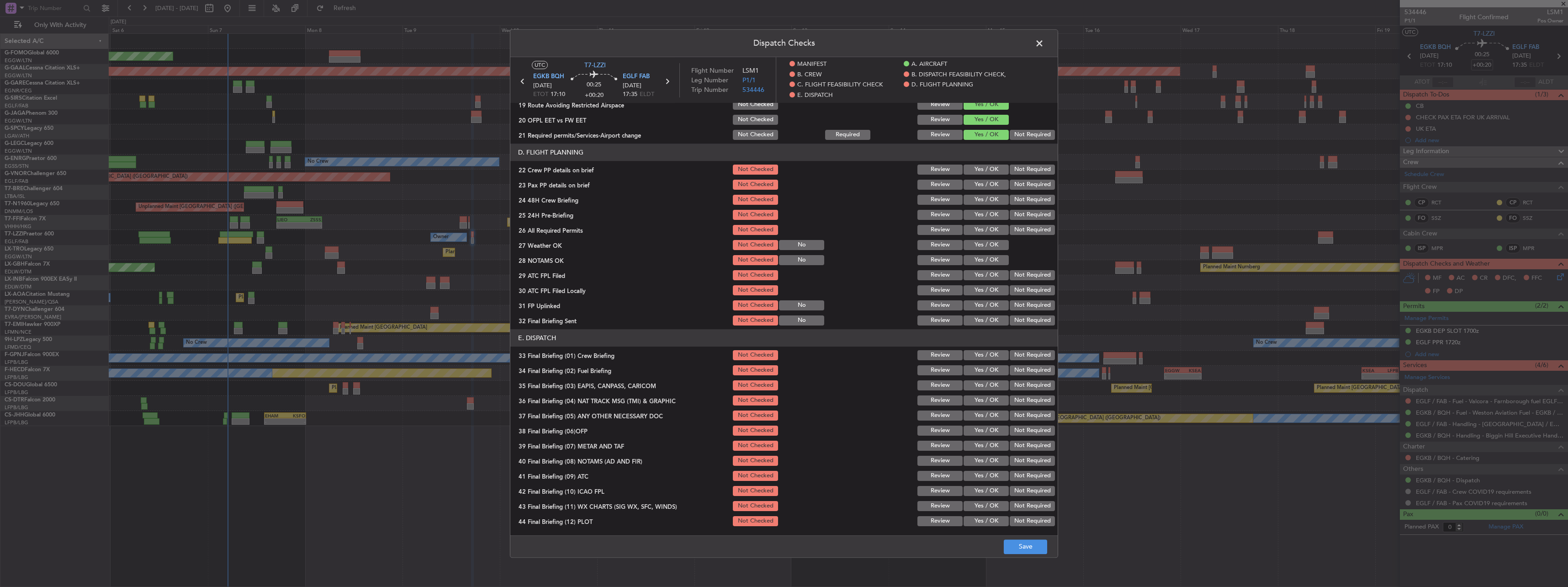
click at [977, 173] on button "Yes / OK" at bounding box center [986, 170] width 45 height 10
click at [982, 184] on button "Yes / OK" at bounding box center [986, 184] width 45 height 10
click at [985, 197] on button "Yes / OK" at bounding box center [986, 200] width 45 height 10
click at [1010, 214] on button "Not Required" at bounding box center [1032, 215] width 45 height 10
click at [1038, 552] on button "Save" at bounding box center [1025, 546] width 44 height 15
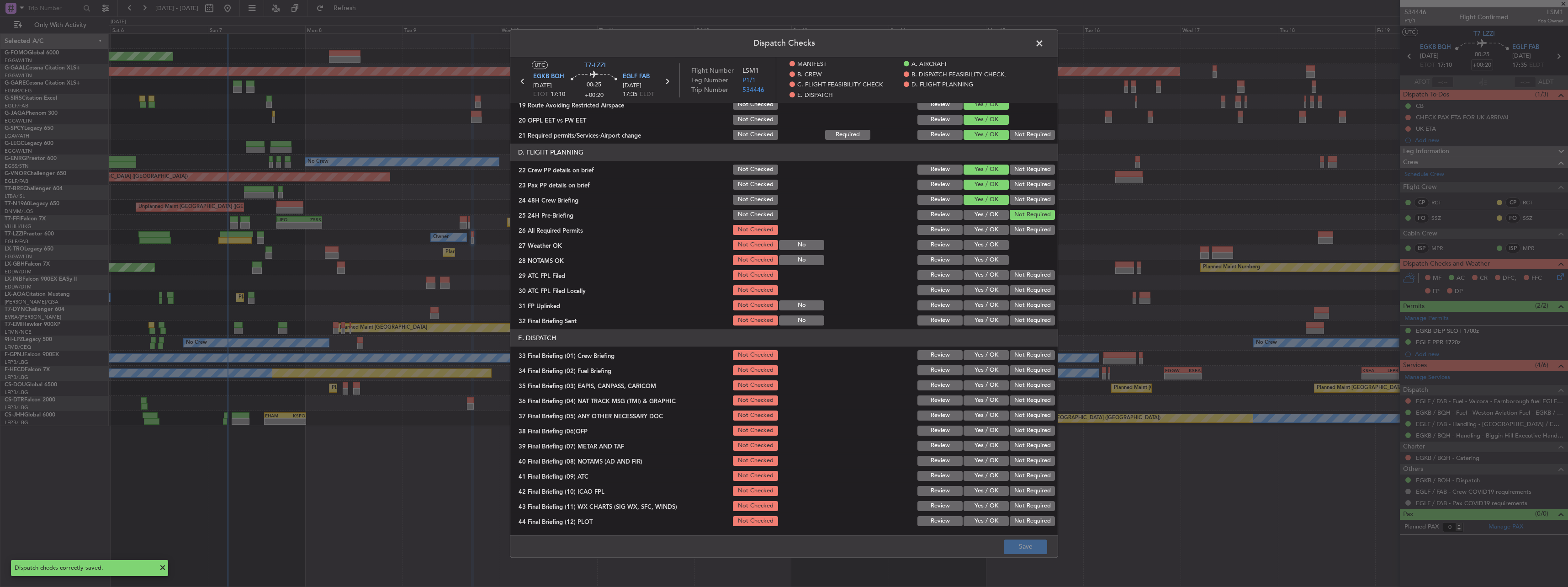
click at [1044, 46] on span at bounding box center [1044, 46] width 0 height 18
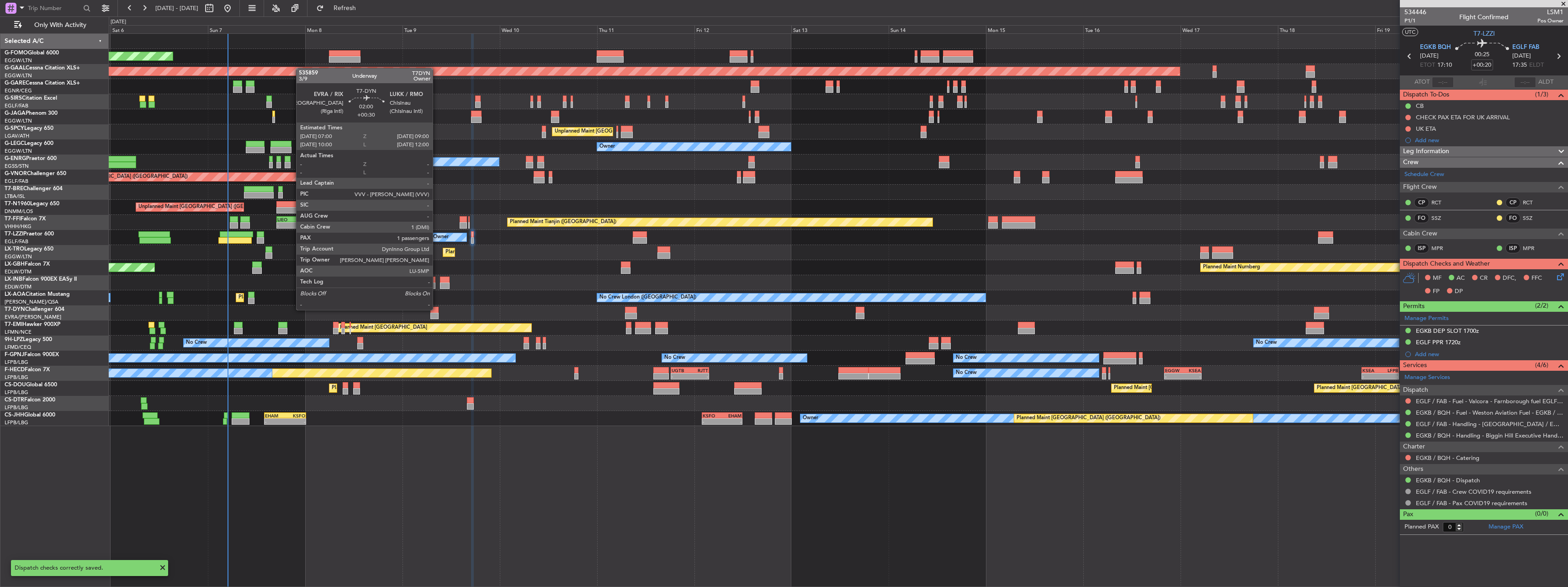
click at [434, 315] on div at bounding box center [435, 315] width 8 height 6
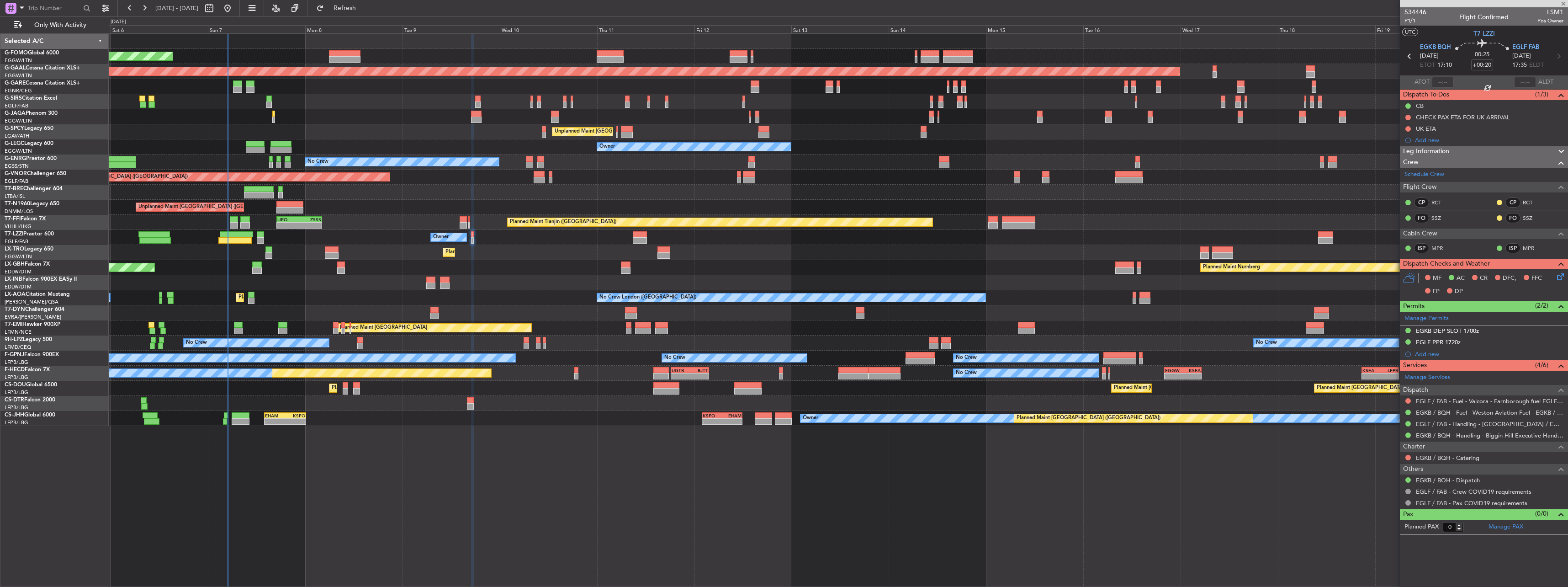
type input "+00:30"
type input "1"
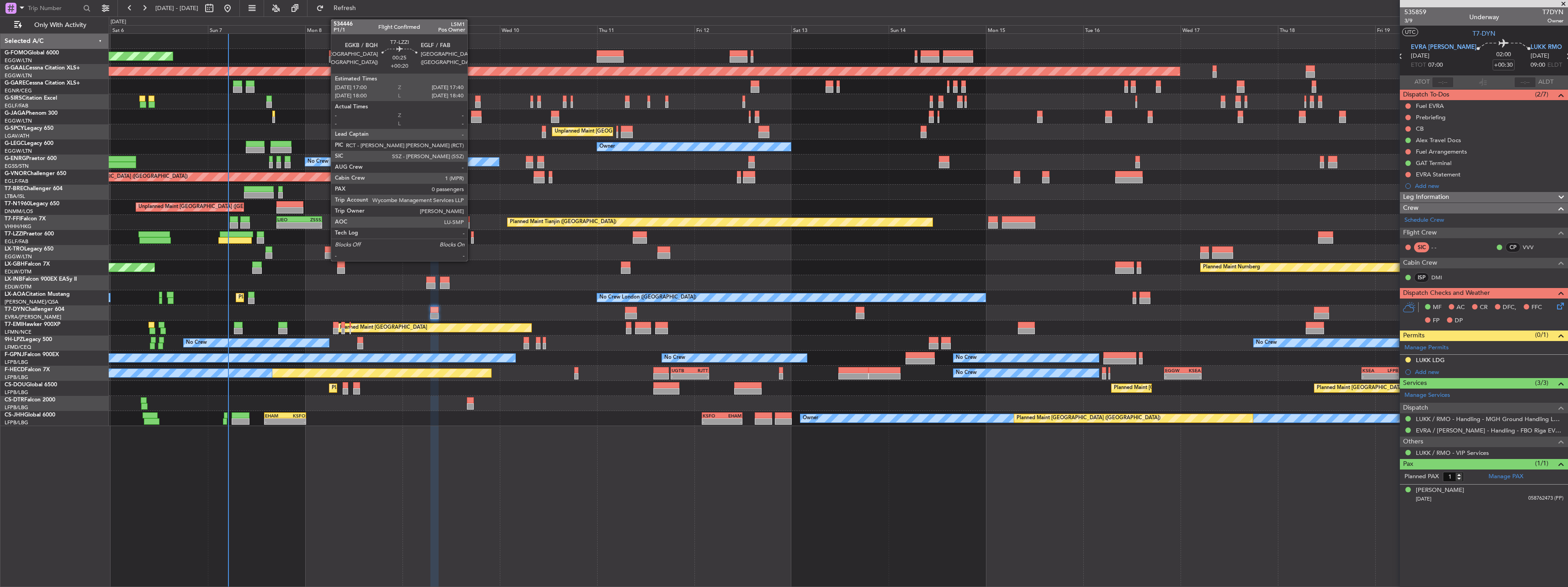
click at [472, 236] on div at bounding box center [472, 234] width 3 height 6
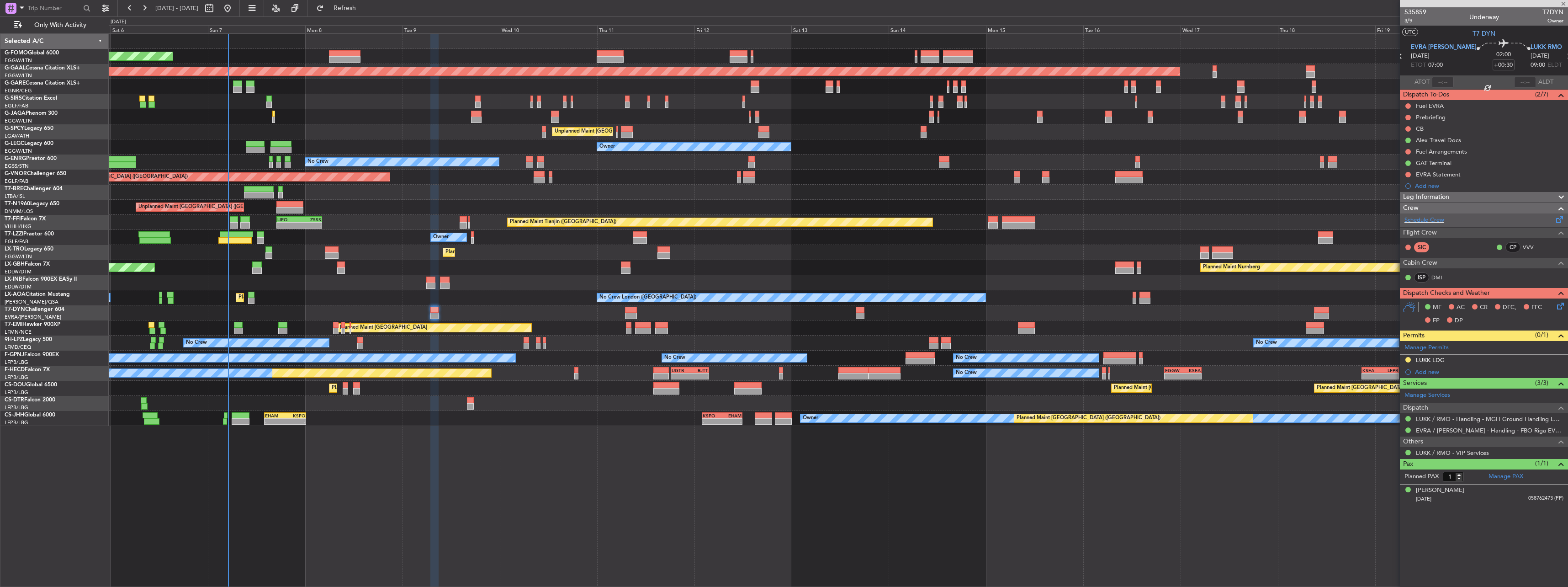
type input "+00:20"
type input "0"
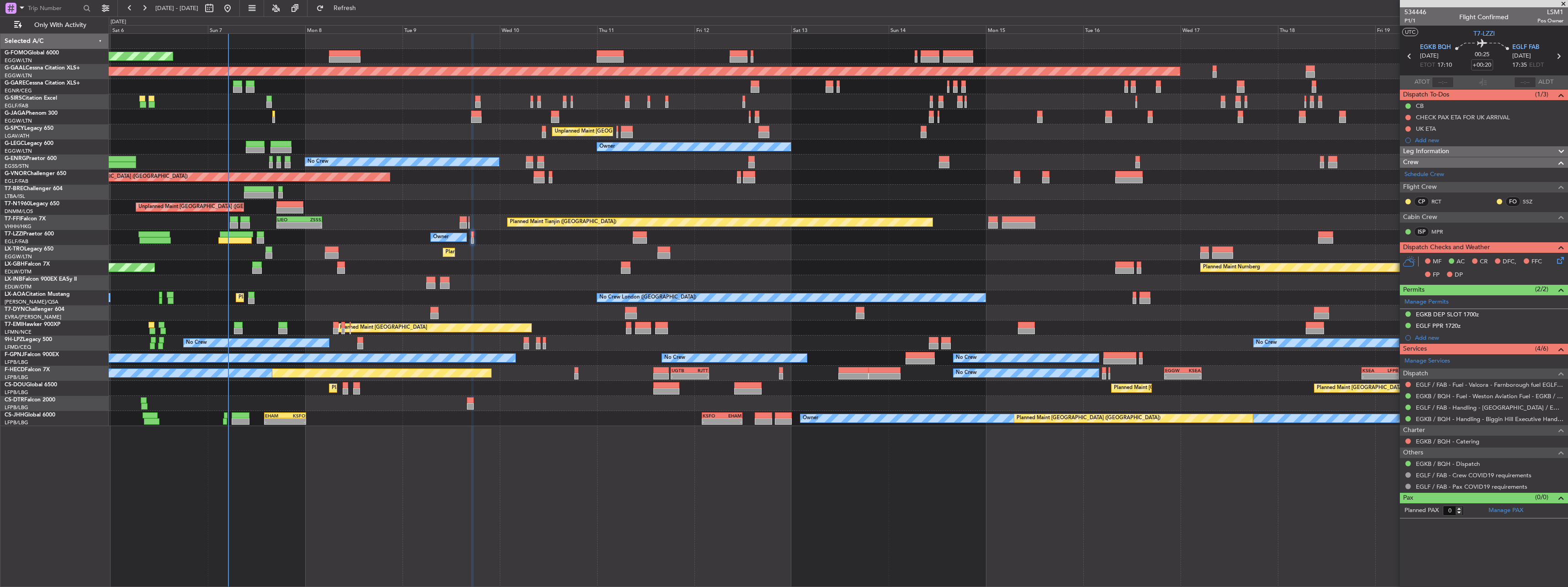
click at [1465, 149] on div "Leg Information" at bounding box center [1484, 151] width 168 height 11
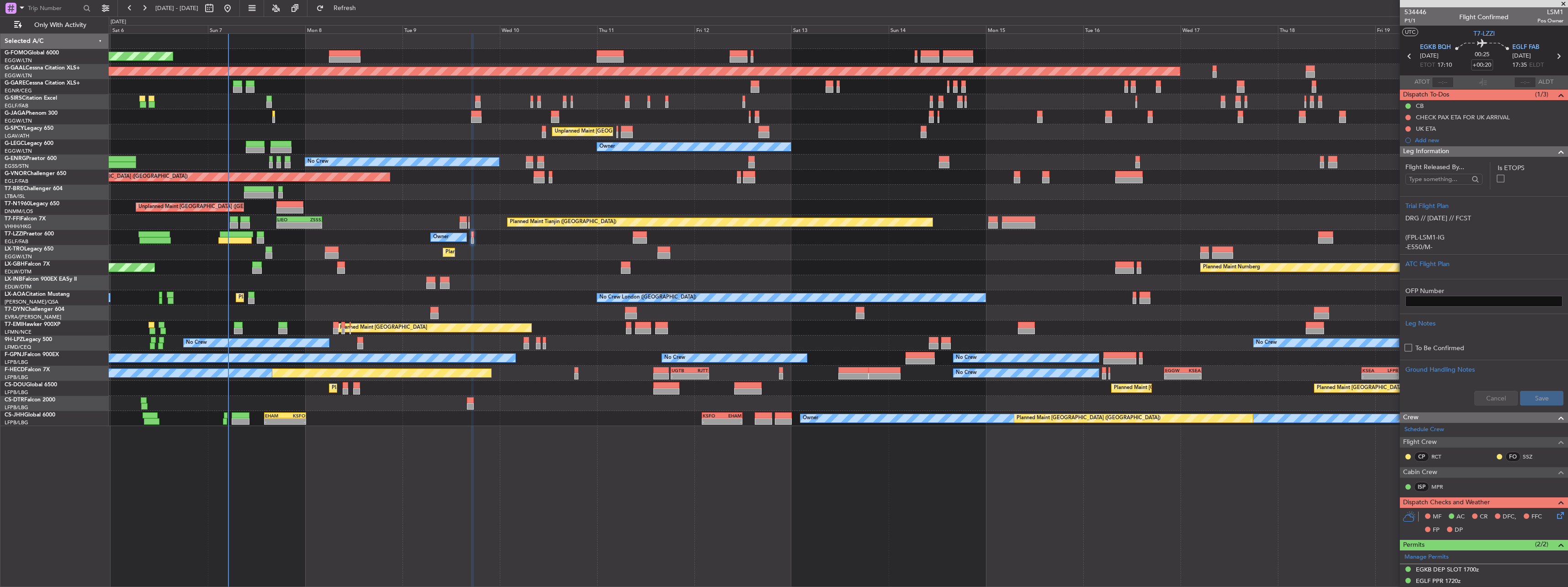
click at [1465, 149] on div "Leg Information" at bounding box center [1484, 151] width 168 height 11
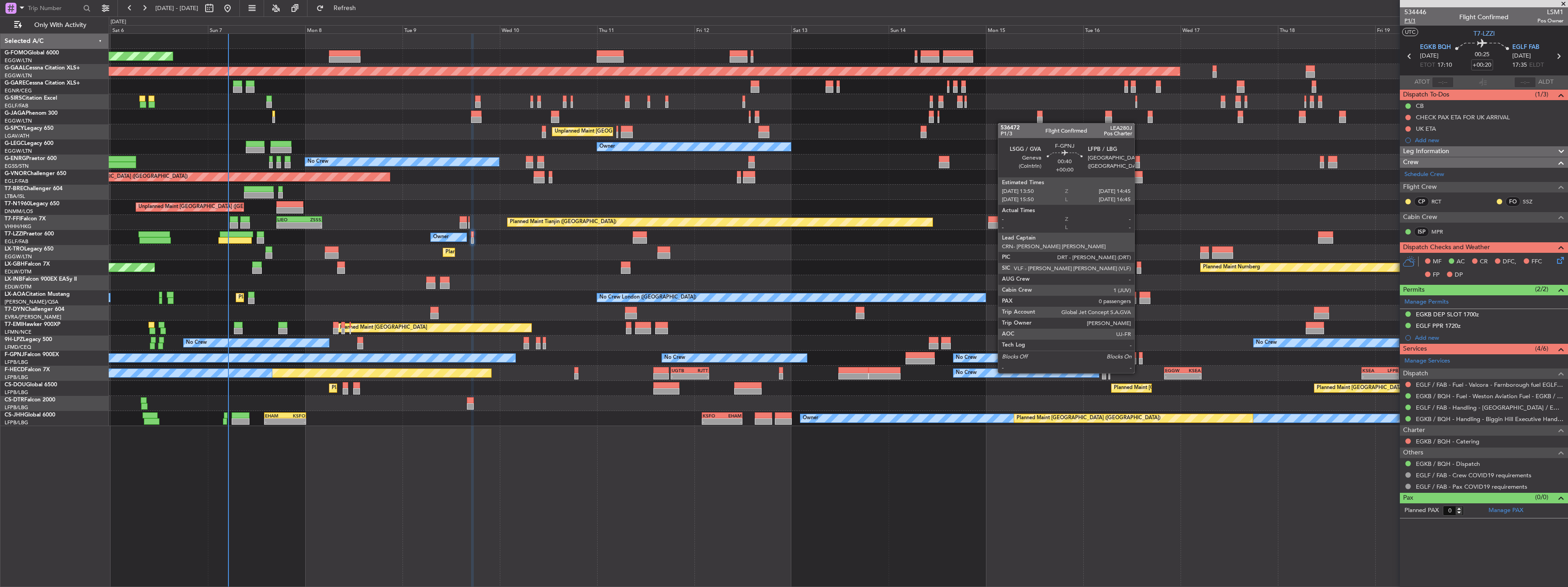
click at [1412, 22] on span "P1/1" at bounding box center [1415, 20] width 22 height 8
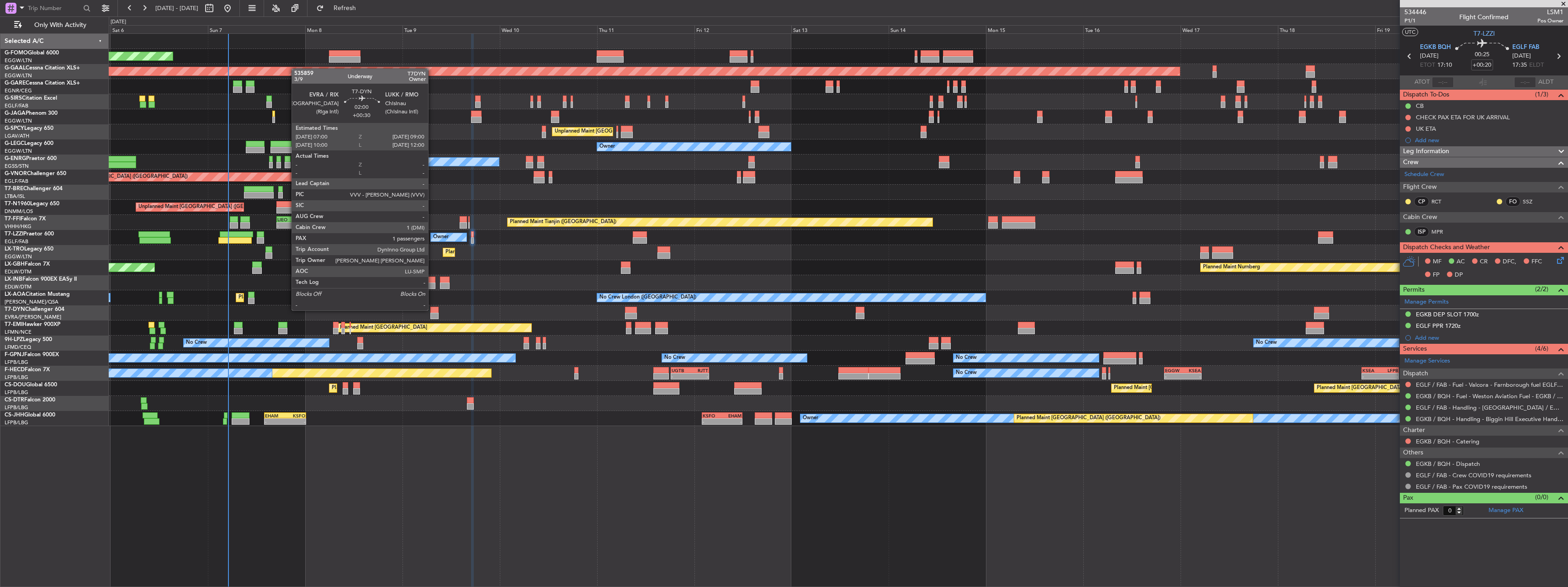
click at [432, 309] on div at bounding box center [435, 310] width 8 height 6
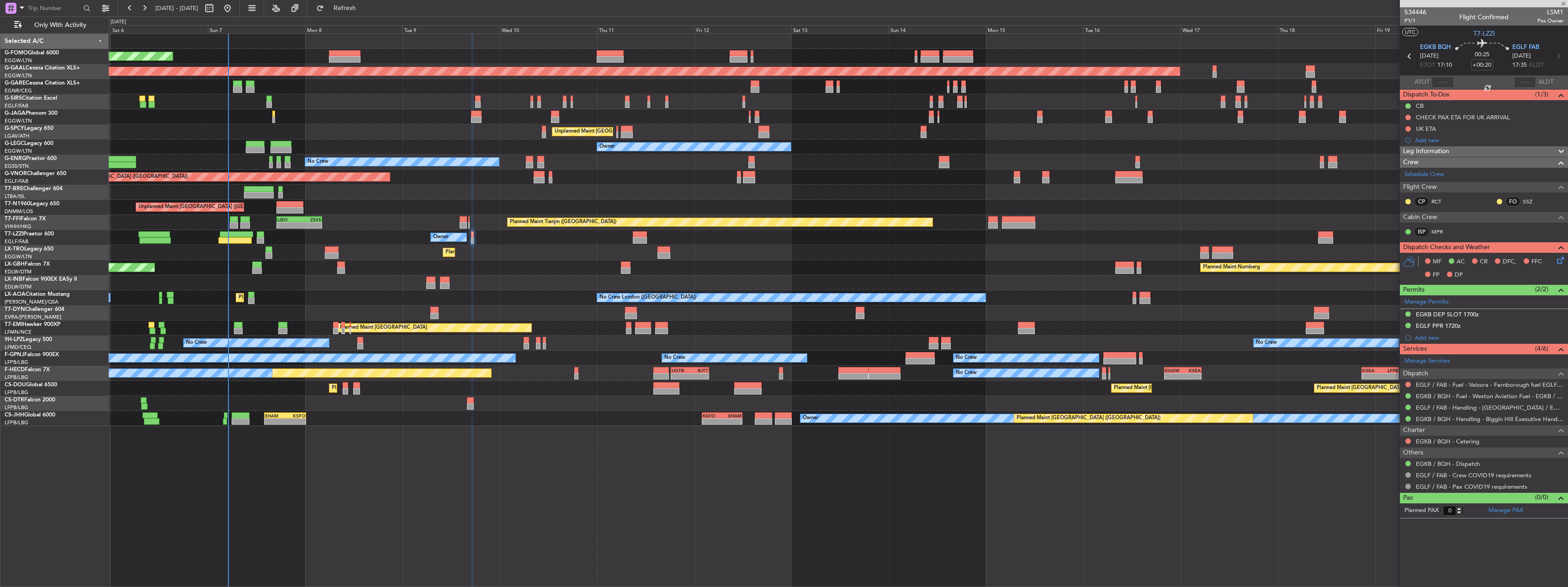
type input "+00:30"
type input "1"
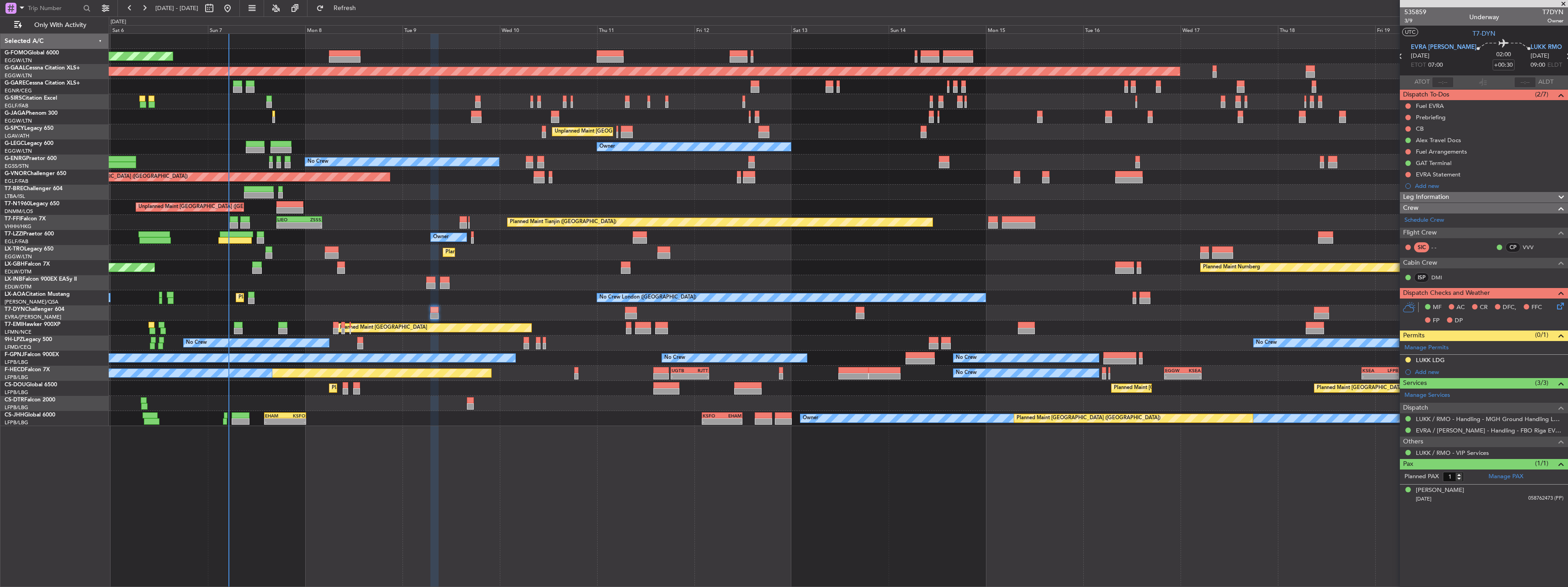
click at [1412, 197] on span "Leg Information" at bounding box center [1427, 197] width 46 height 11
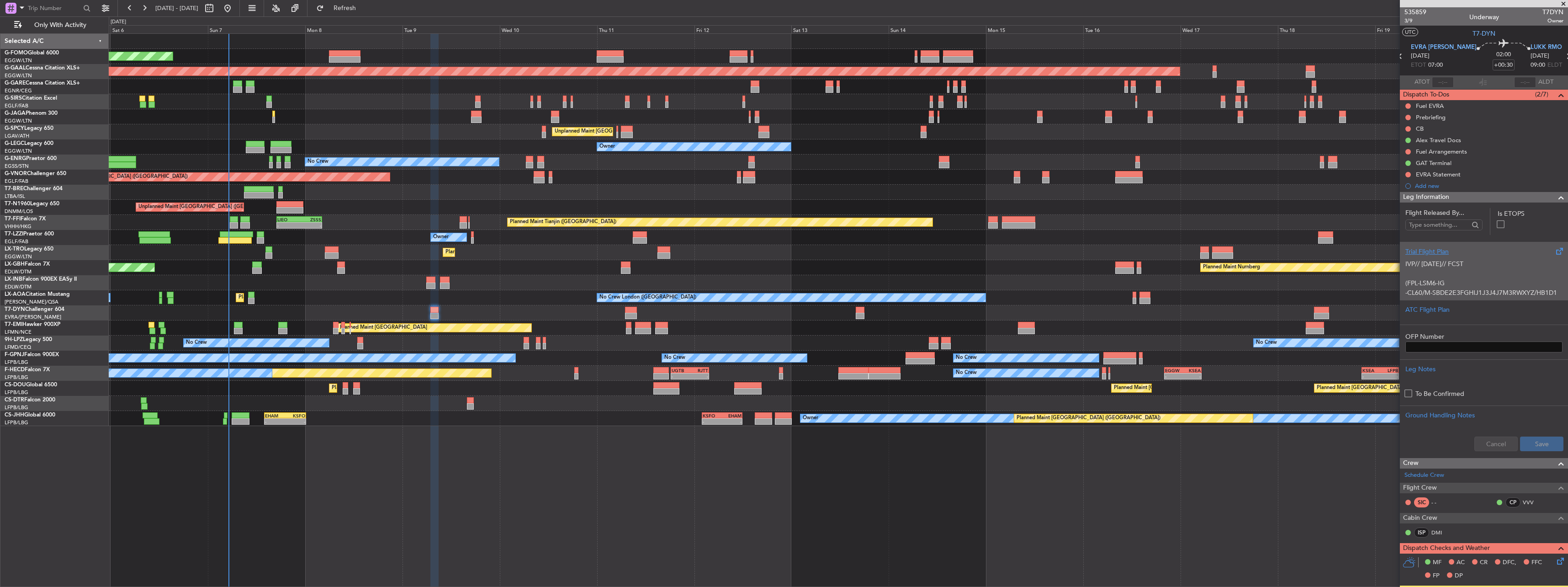
click at [1473, 265] on p "IVP// 06SEP// FCST" at bounding box center [1484, 264] width 157 height 10
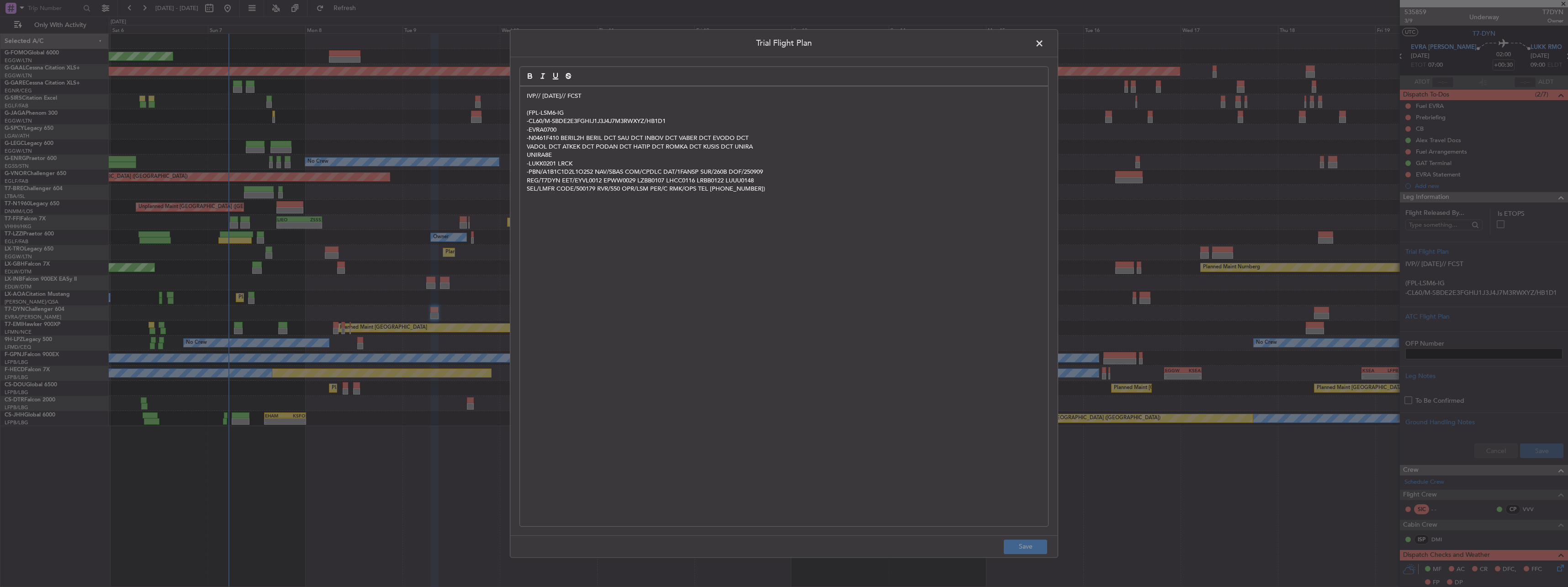
click at [526, 96] on div "IVP// 06SEP// FCST (FPL-LSM6-IG -CL60/M-SBDE2E3FGHIJ1J3J4J7M3RWXYZ/HB1D1 -EVRA0…" at bounding box center [784, 306] width 528 height 440
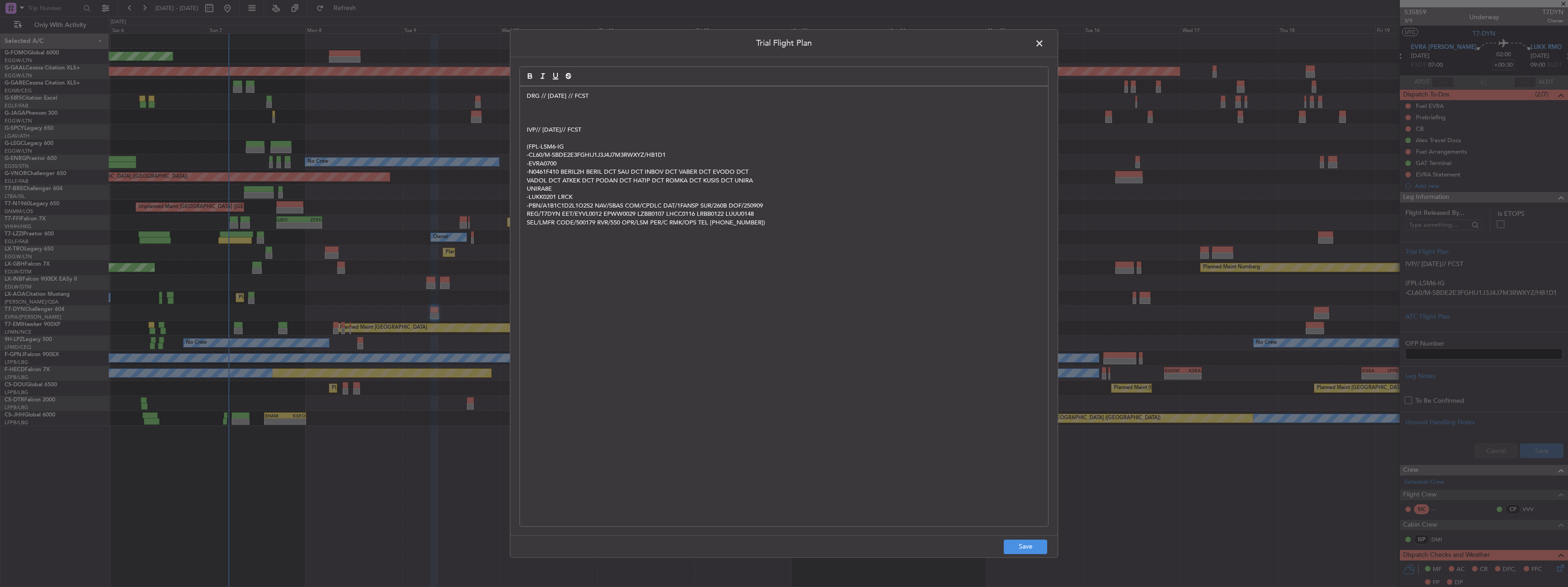
click at [538, 108] on p at bounding box center [784, 105] width 514 height 8
click at [540, 113] on p at bounding box center [784, 113] width 514 height 8
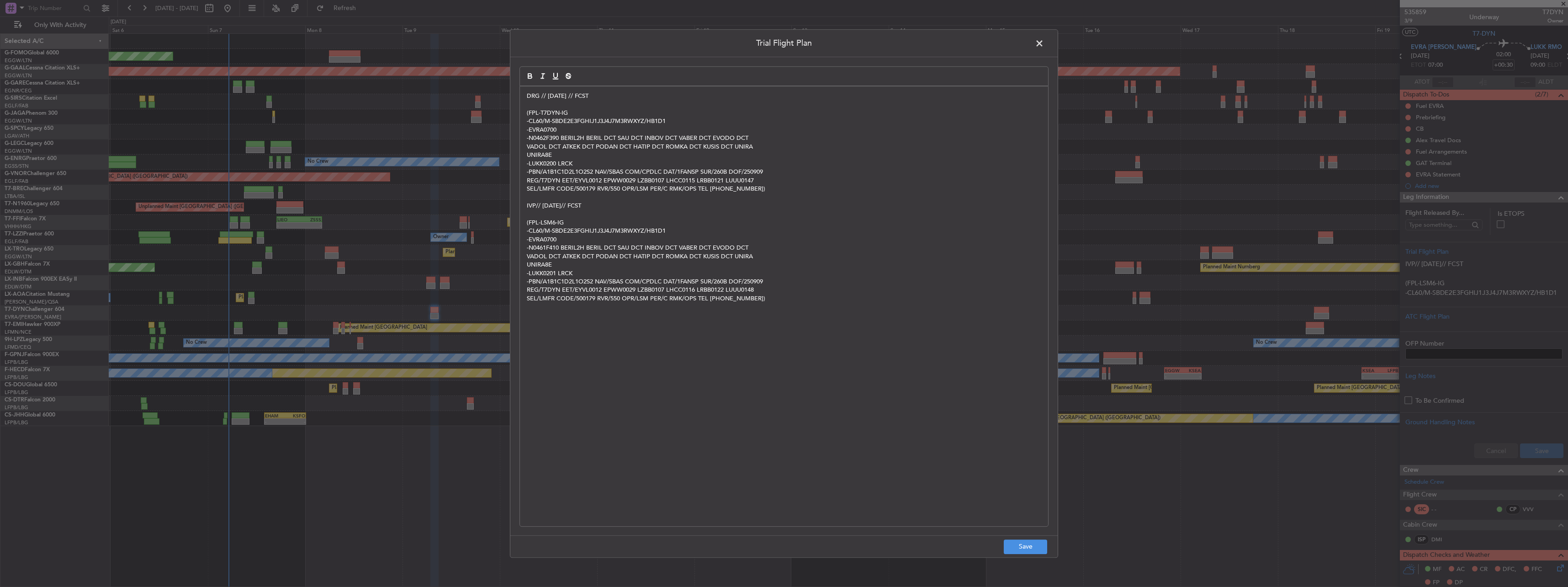
scroll to position [0, 0]
click at [1029, 550] on button "Save" at bounding box center [1025, 546] width 44 height 15
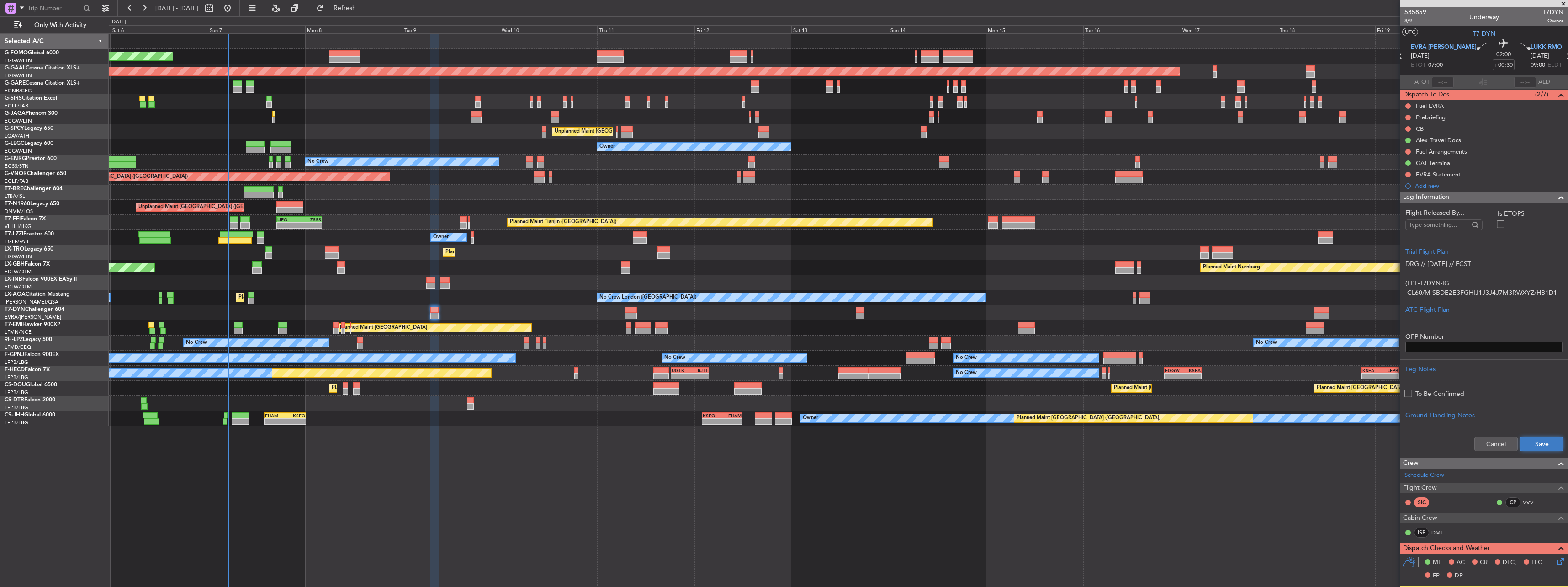
click at [1548, 437] on button "Save" at bounding box center [1542, 443] width 44 height 15
click at [1406, 23] on span "3/9" at bounding box center [1415, 20] width 22 height 8
click at [1431, 194] on span "Leg Information" at bounding box center [1427, 197] width 46 height 11
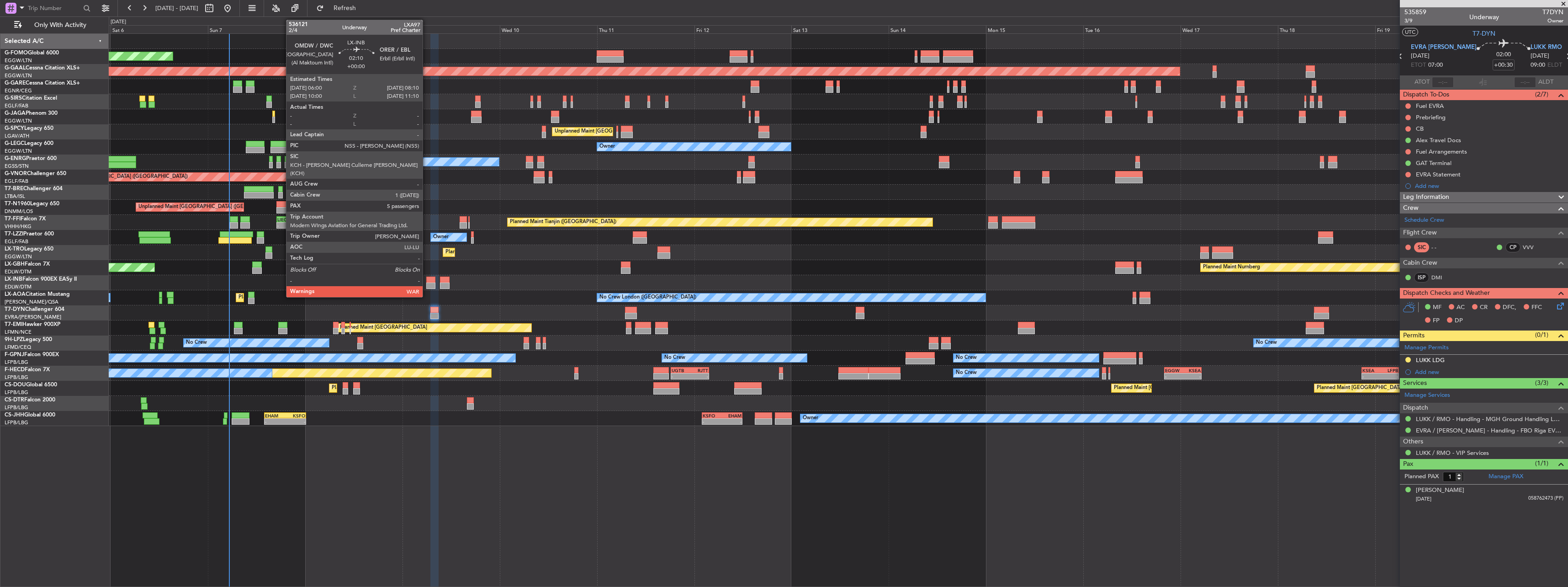
click at [426, 279] on div at bounding box center [431, 279] width 9 height 6
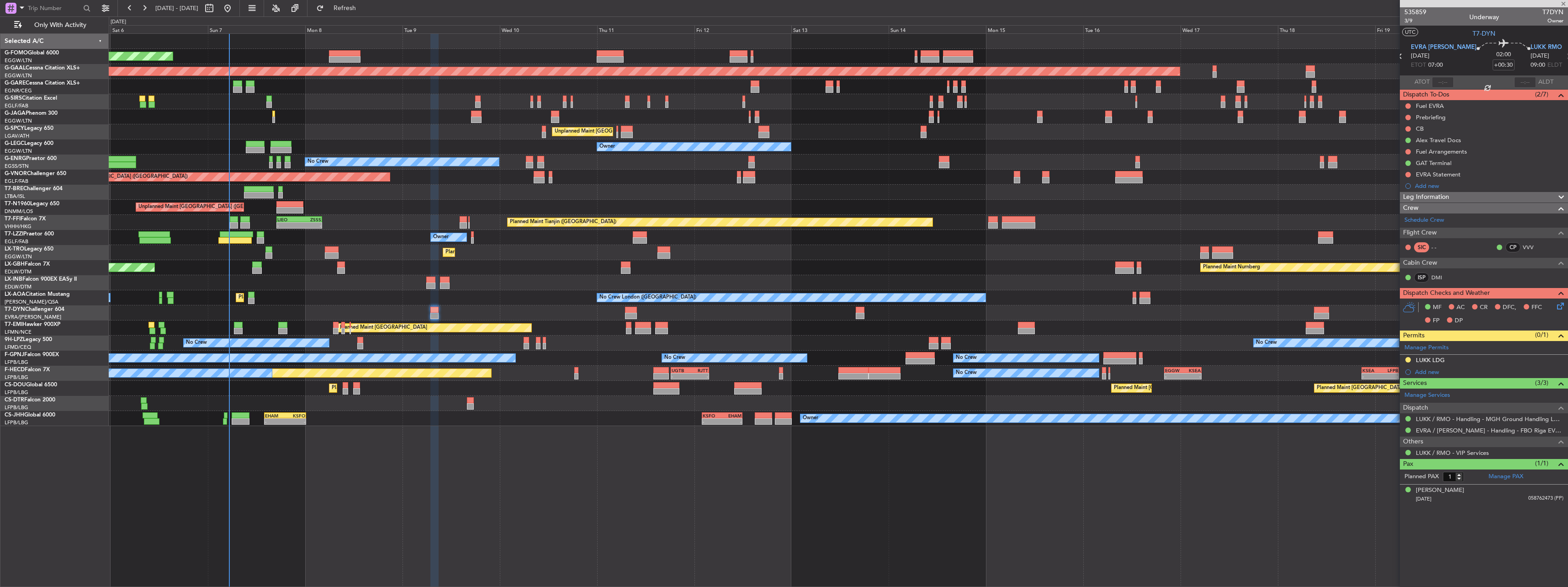
type input "5"
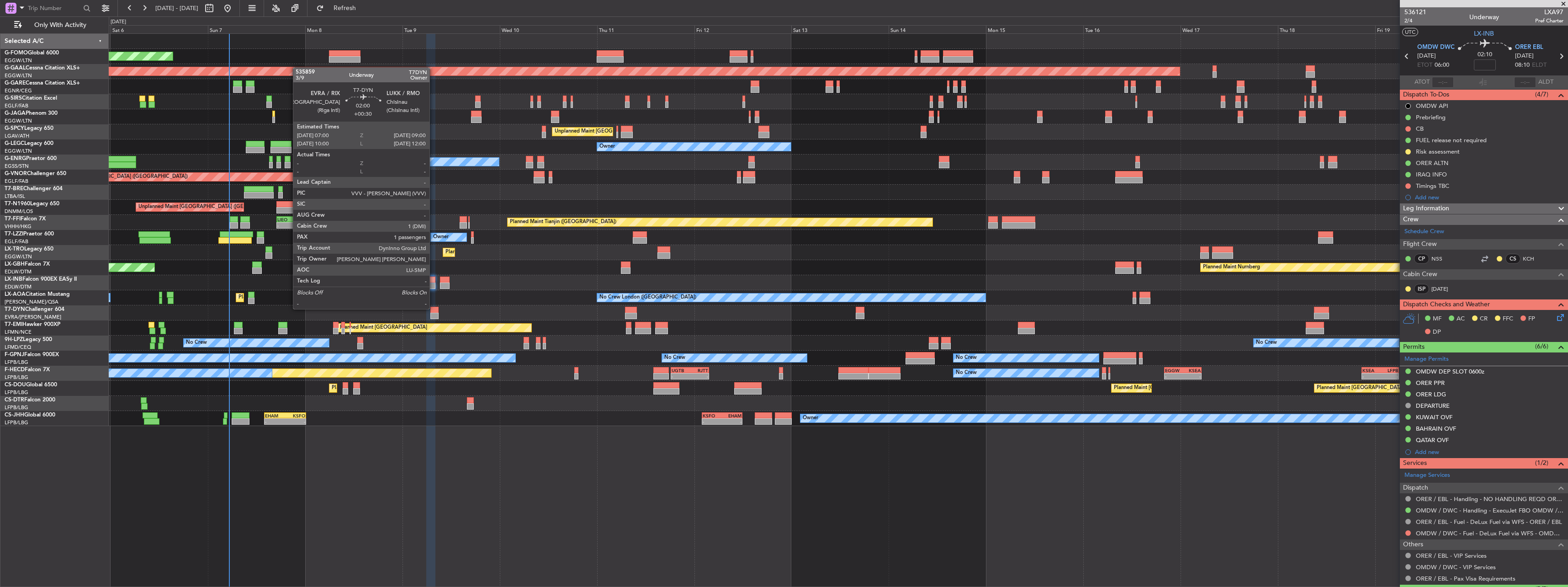
click at [434, 308] on div at bounding box center [435, 310] width 8 height 6
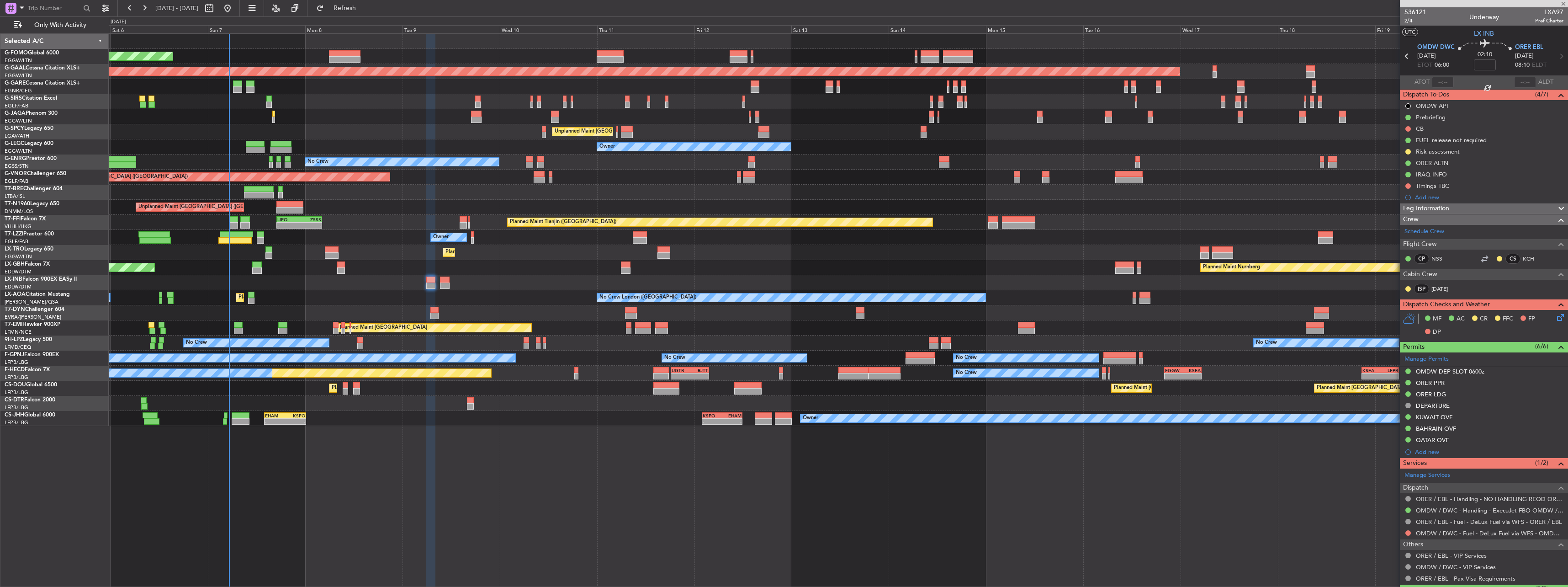
type input "+00:30"
type input "1"
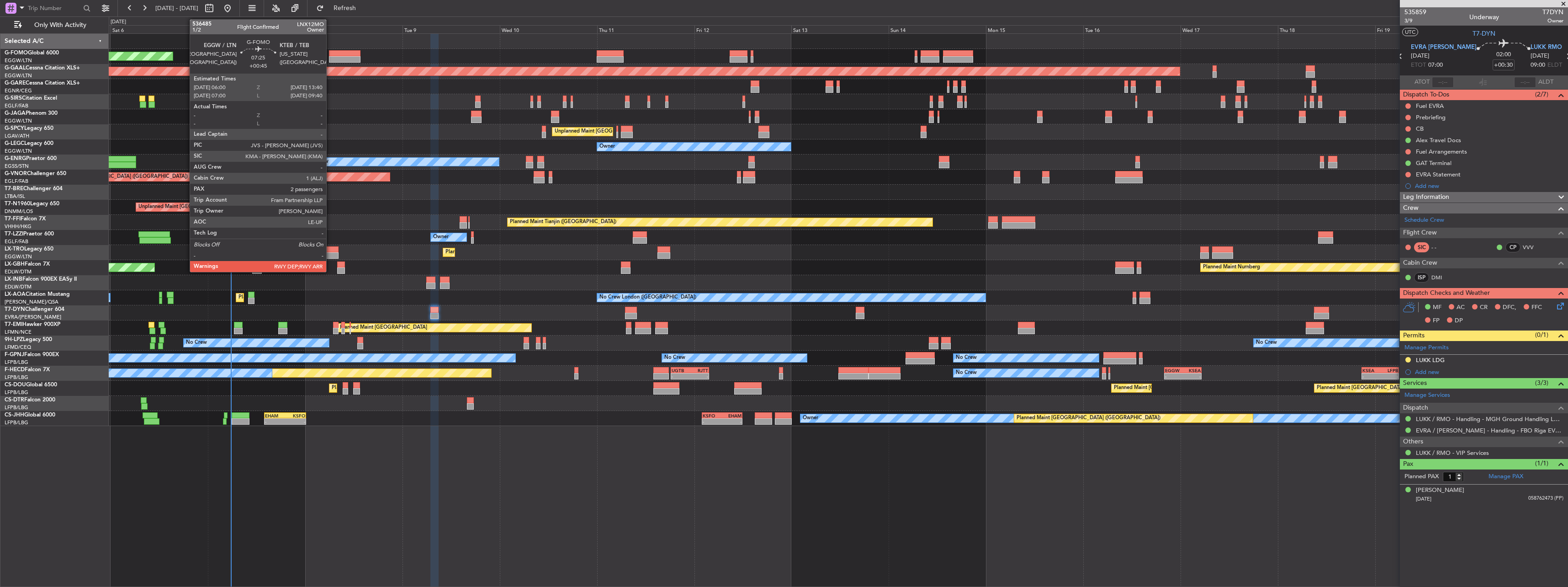
click at [330, 57] on div at bounding box center [344, 59] width 32 height 6
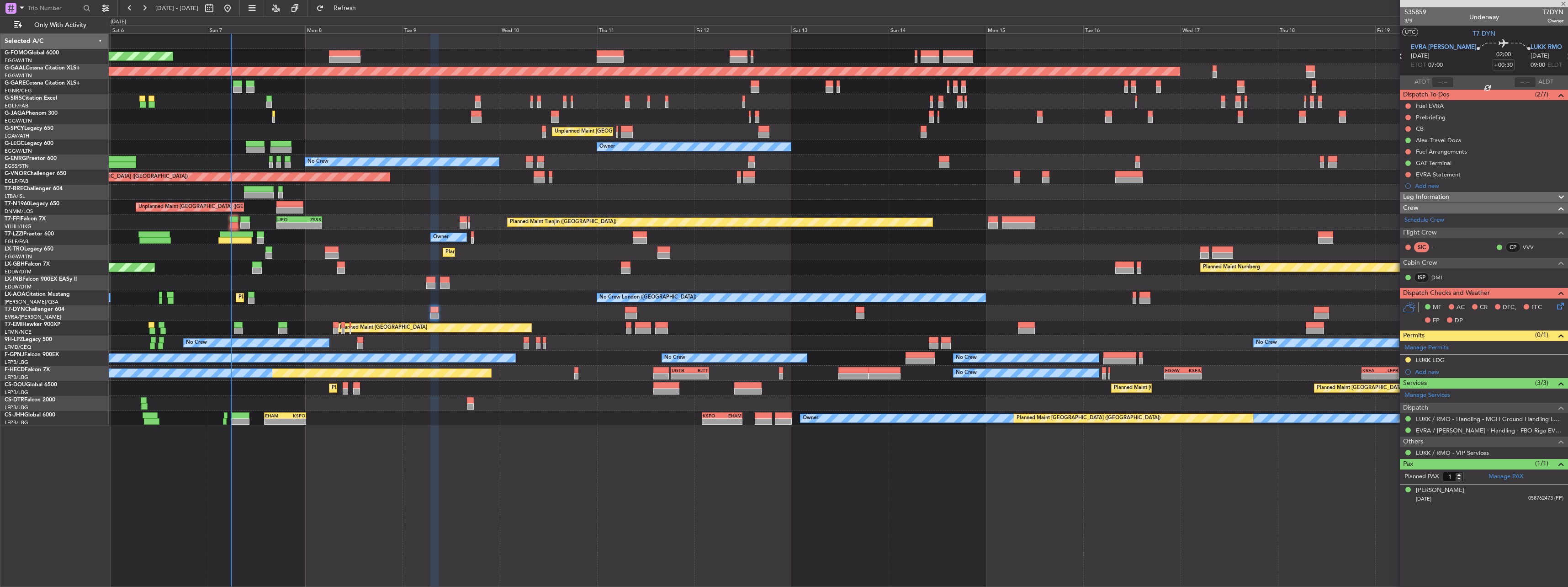
type input "+00:45"
type input "2"
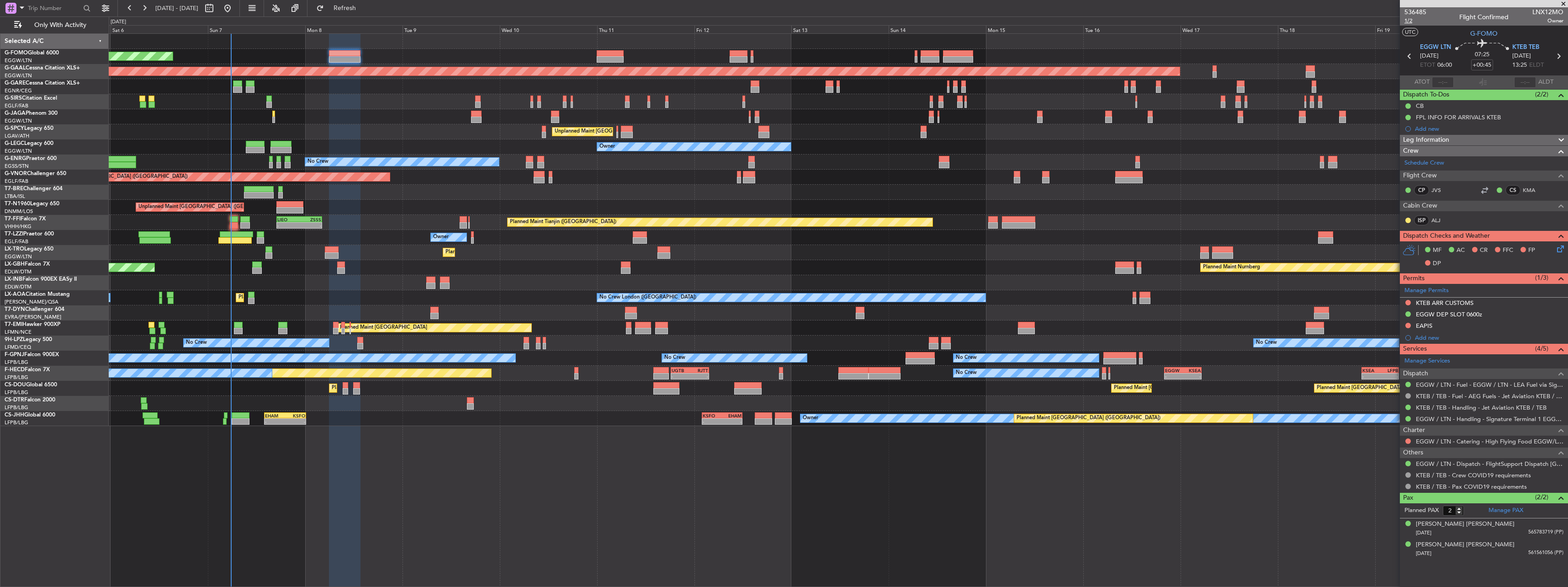
click at [1407, 20] on span "1/2" at bounding box center [1415, 20] width 22 height 8
